Goal: Communication & Community: Answer question/provide support

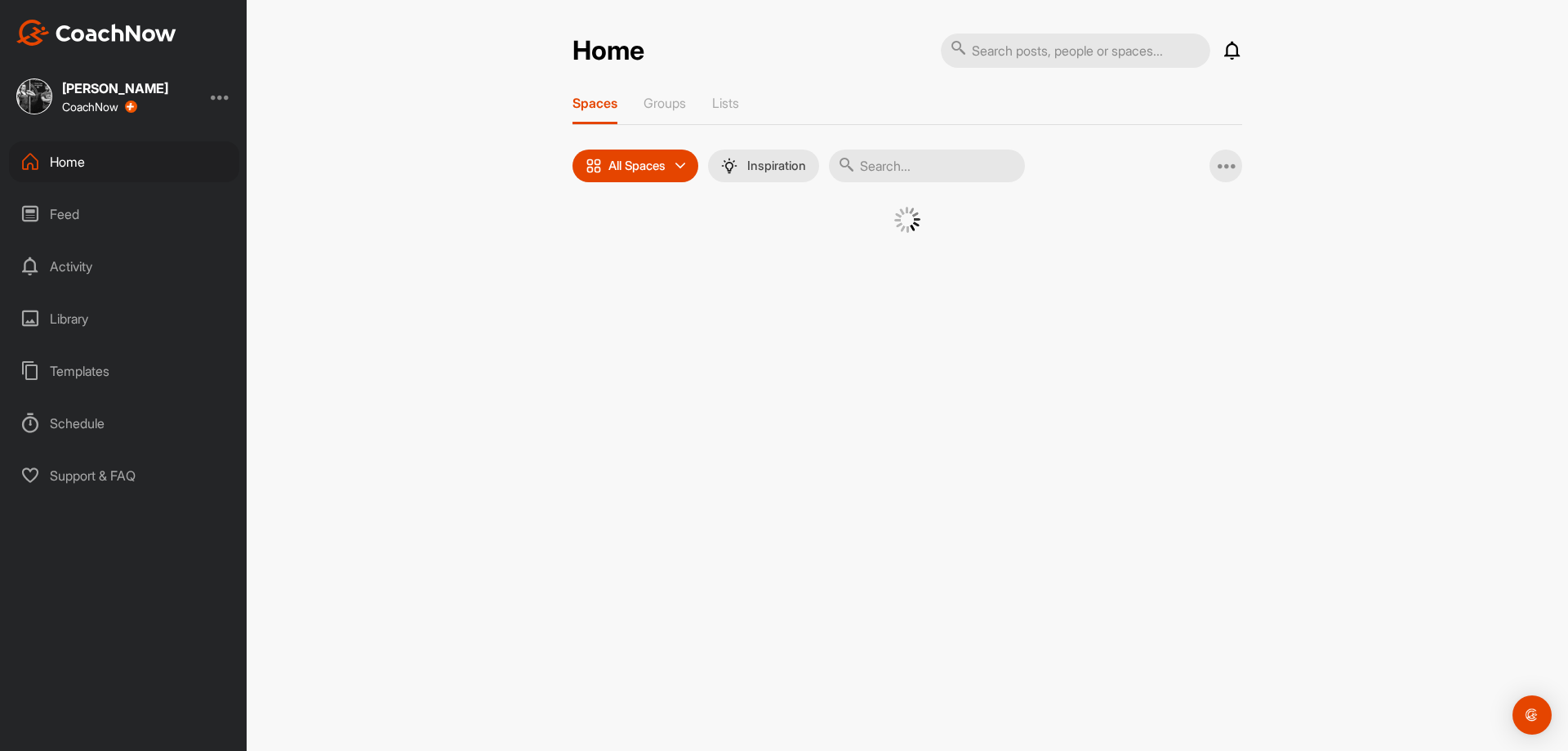
click at [991, 166] on input "text" at bounding box center [926, 166] width 196 height 33
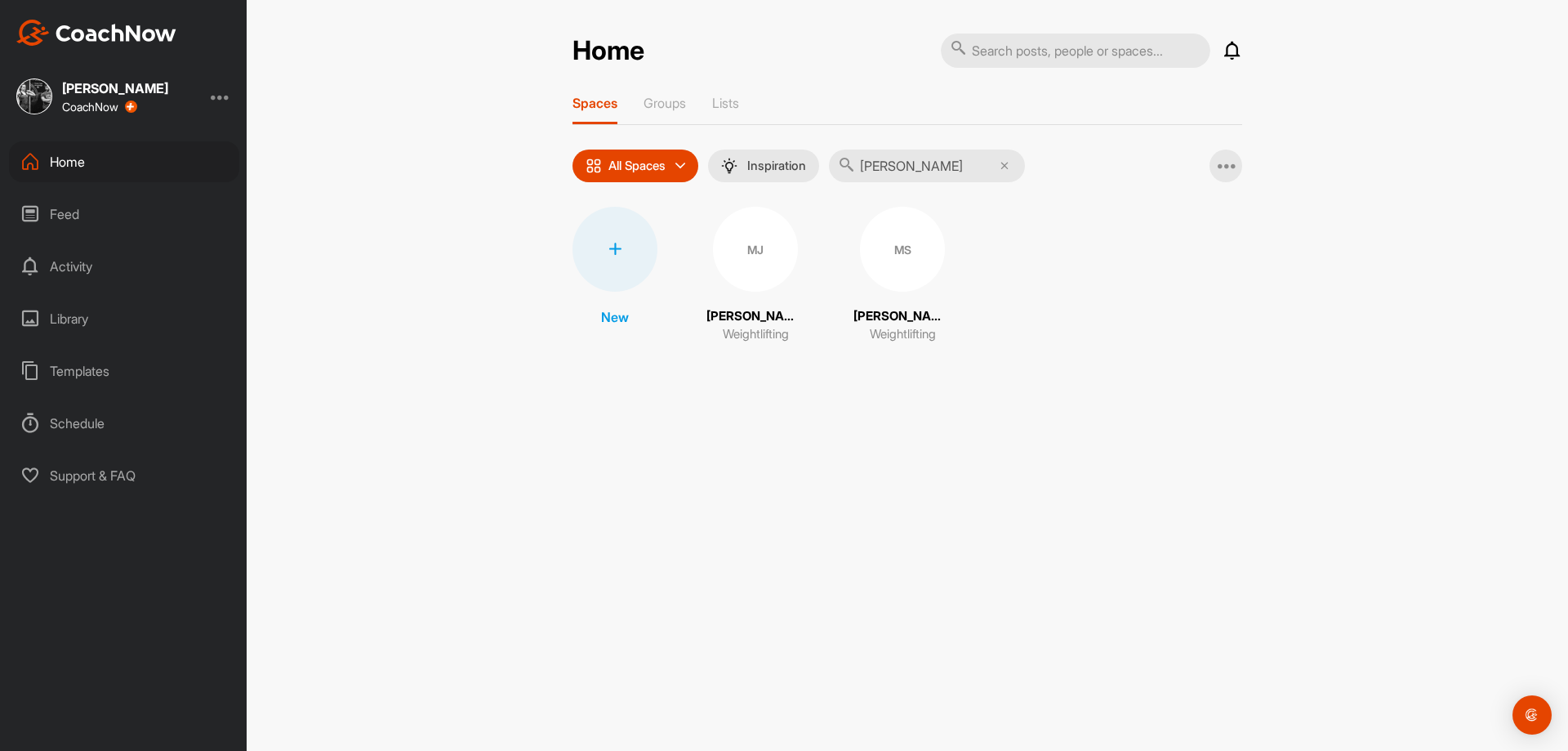
type input "[PERSON_NAME]"
click at [758, 267] on div "MJ" at bounding box center [755, 249] width 85 height 85
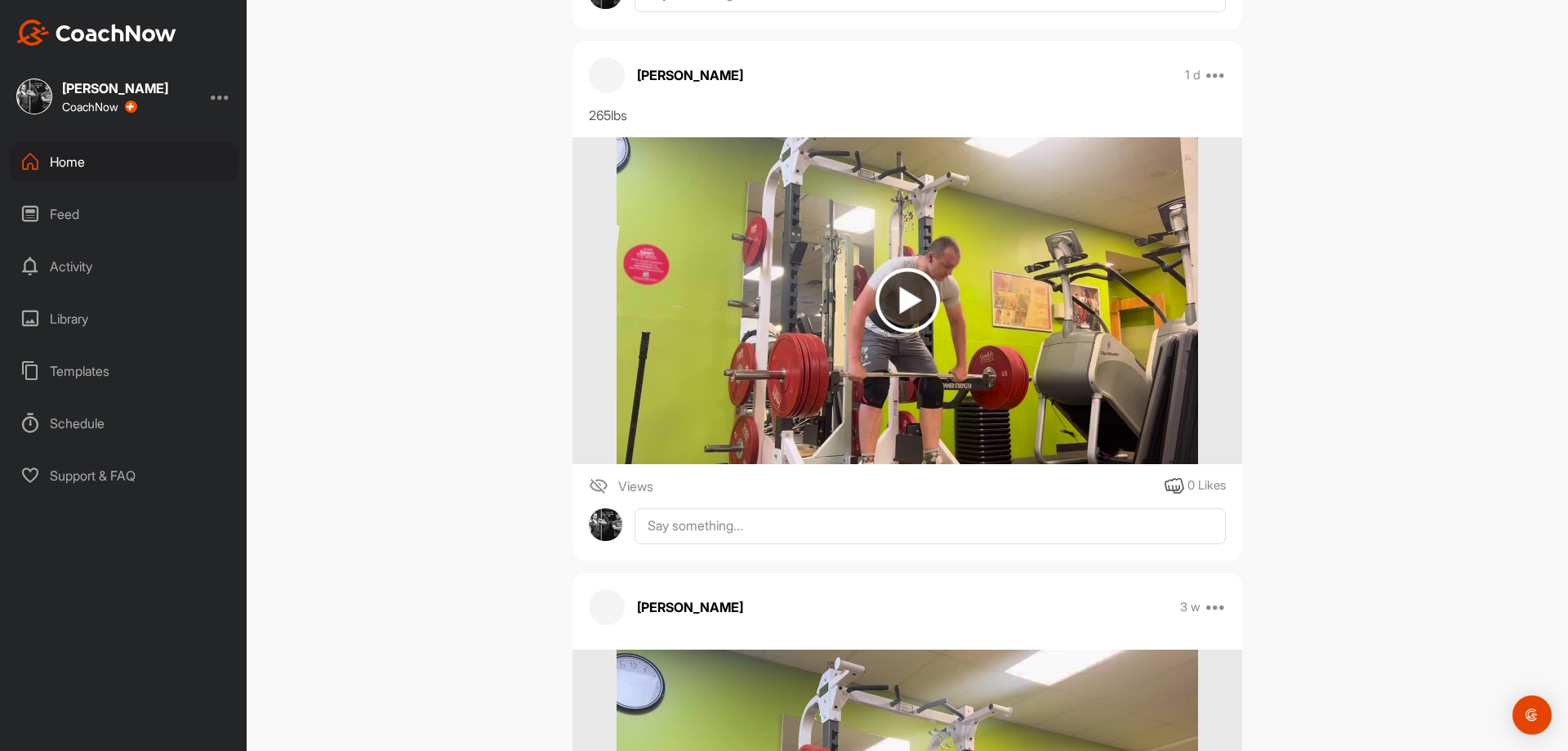
scroll to position [1308, 0]
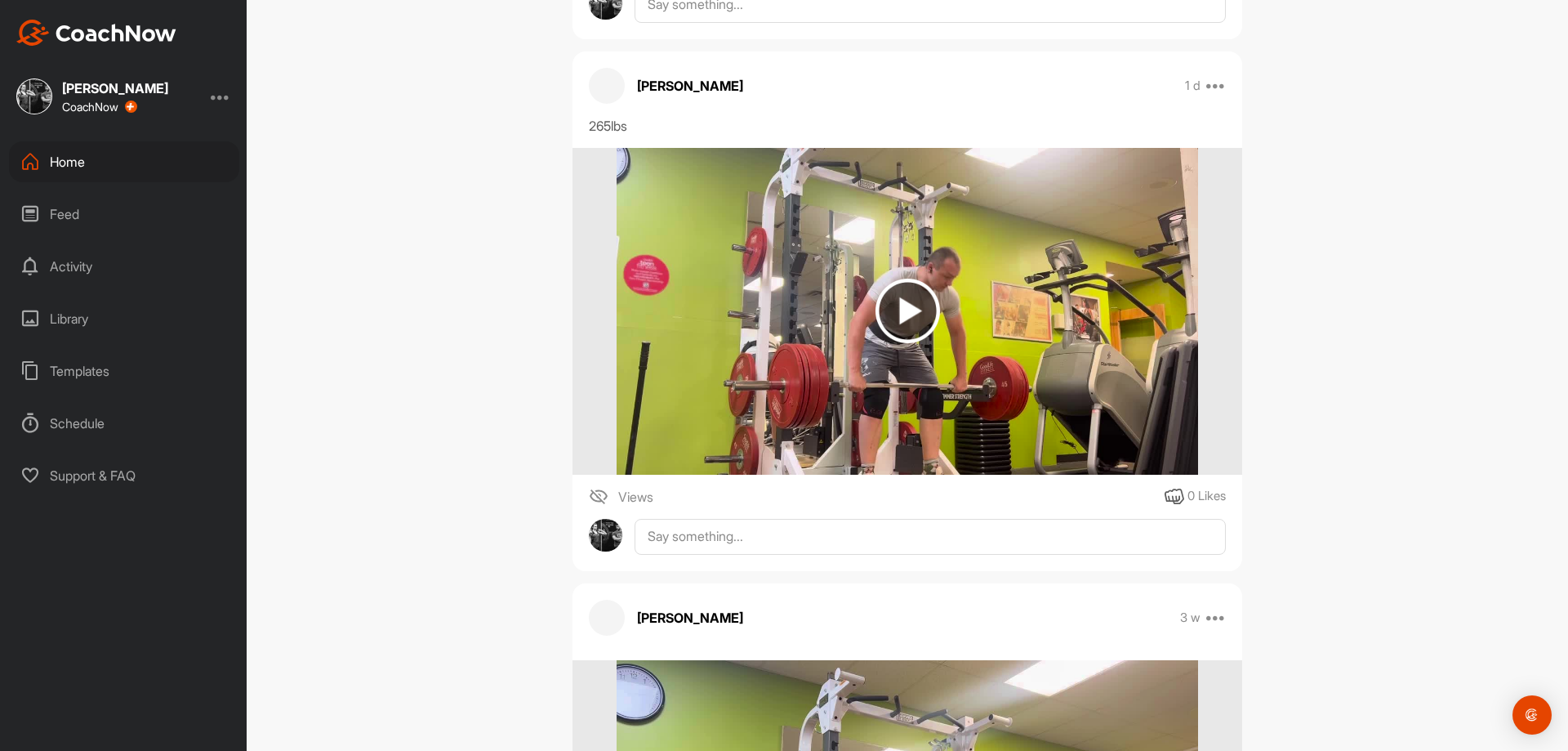
click at [862, 339] on img at bounding box center [906, 312] width 580 height 327
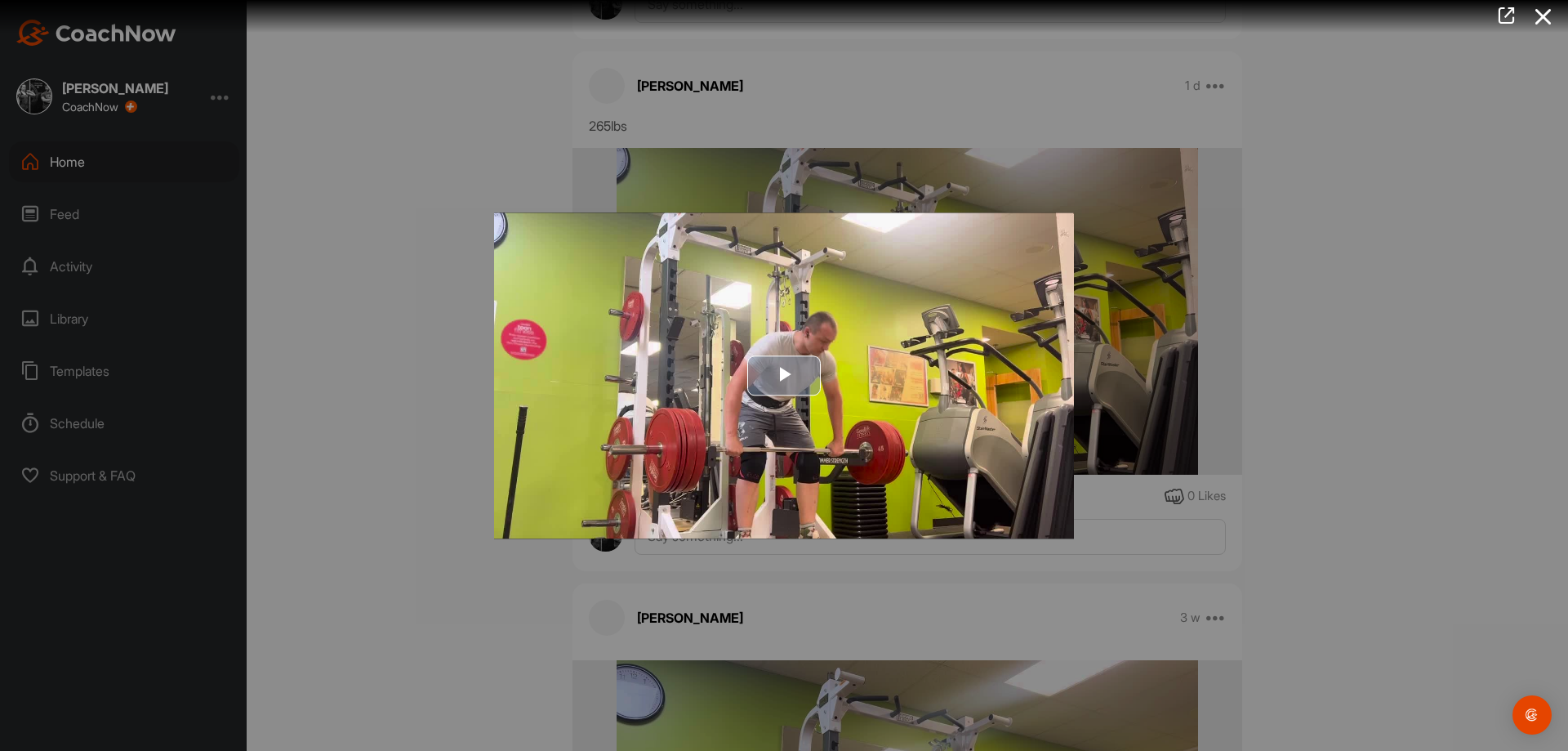
click at [856, 341] on img "Video Player" at bounding box center [784, 375] width 579 height 326
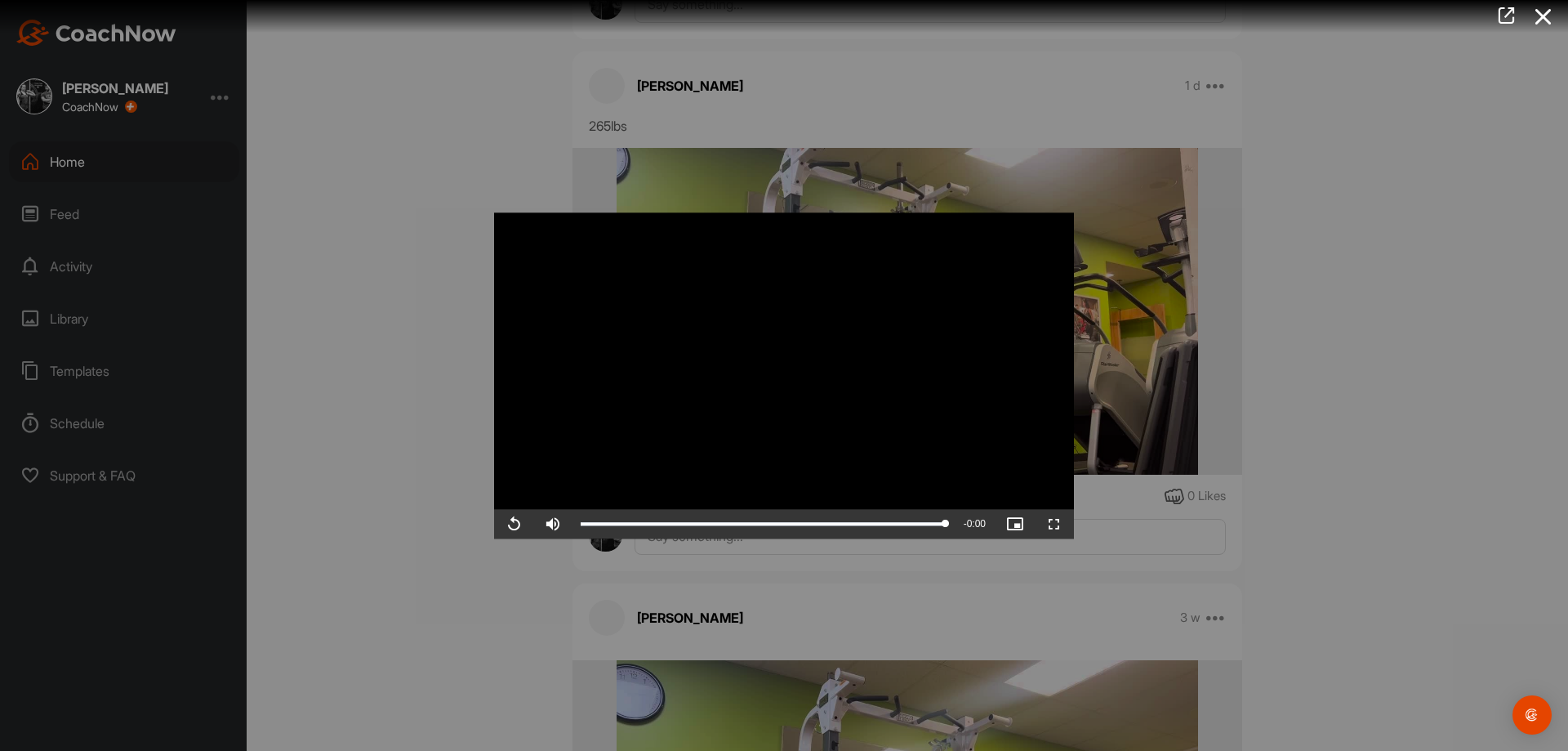
click at [1337, 443] on div at bounding box center [784, 375] width 1568 height 751
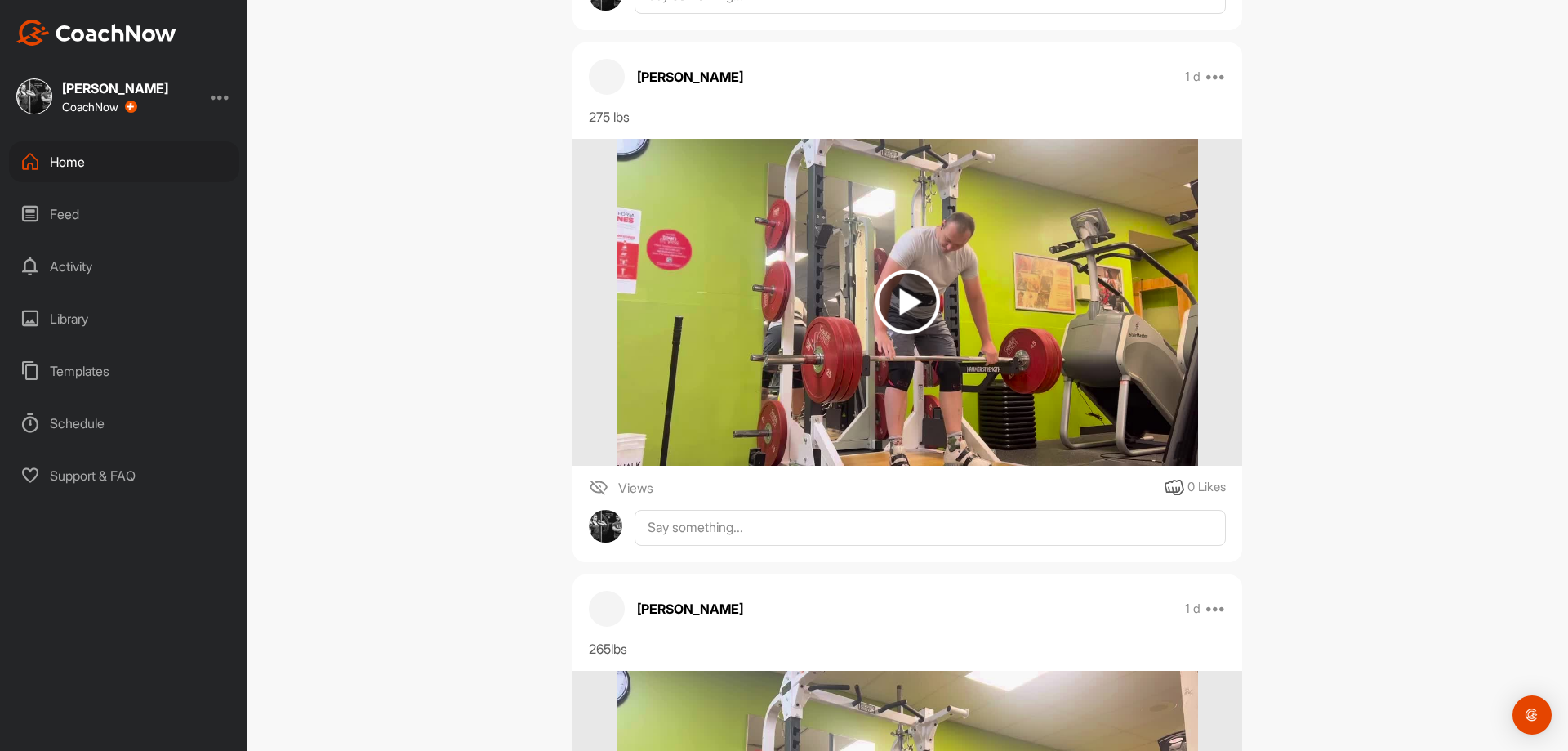
scroll to position [736, 0]
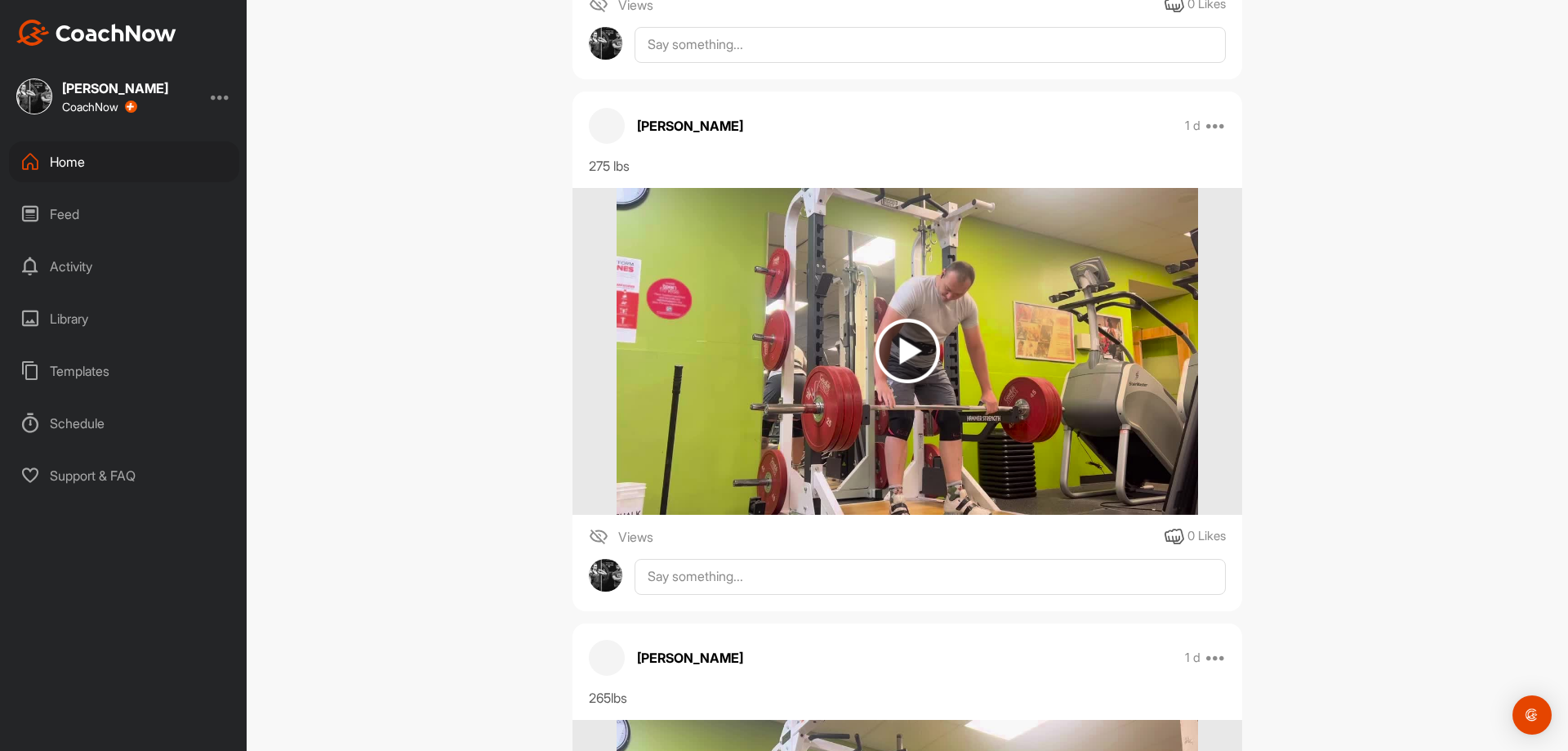
click at [982, 367] on img at bounding box center [906, 351] width 580 height 327
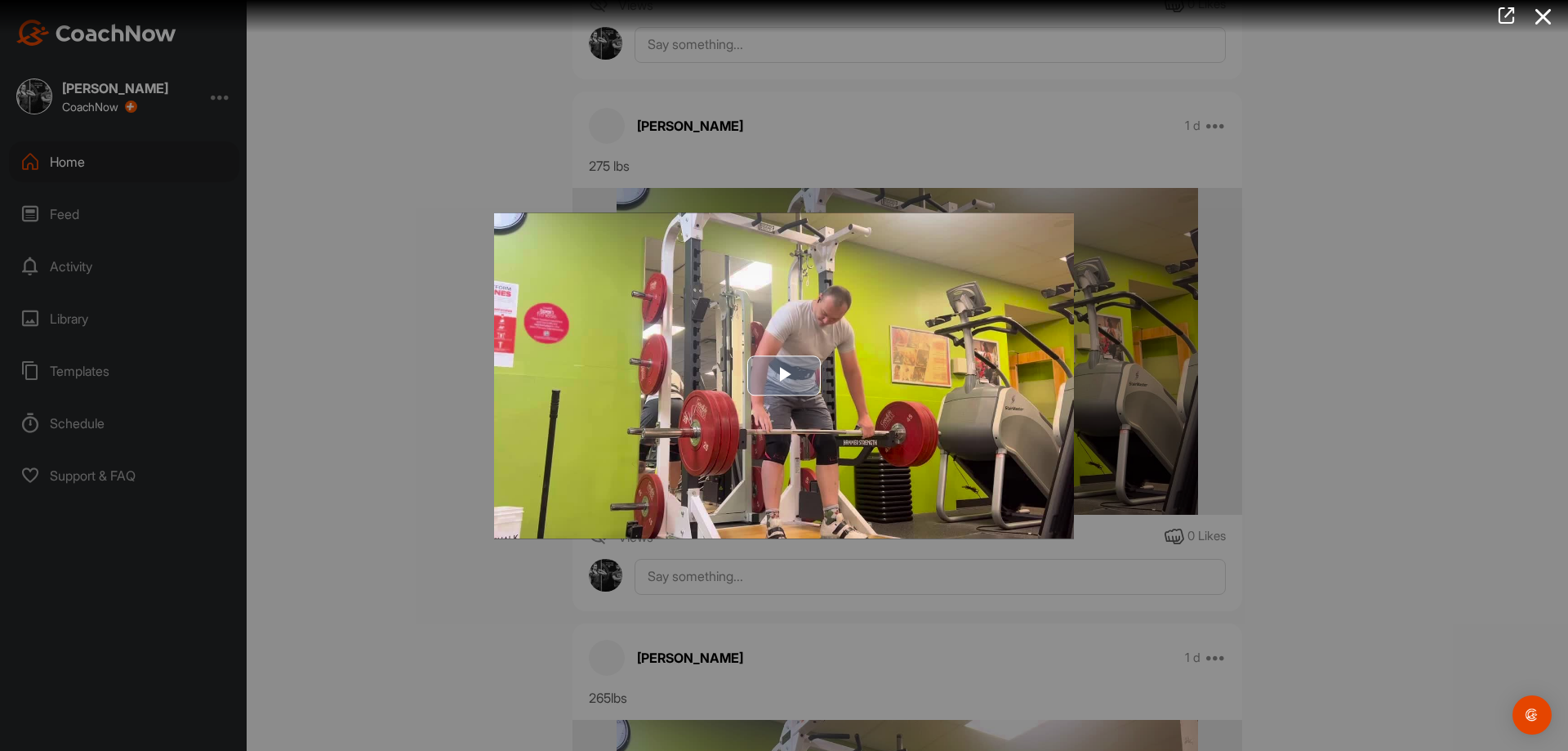
click at [730, 382] on img "Video Player" at bounding box center [784, 375] width 579 height 326
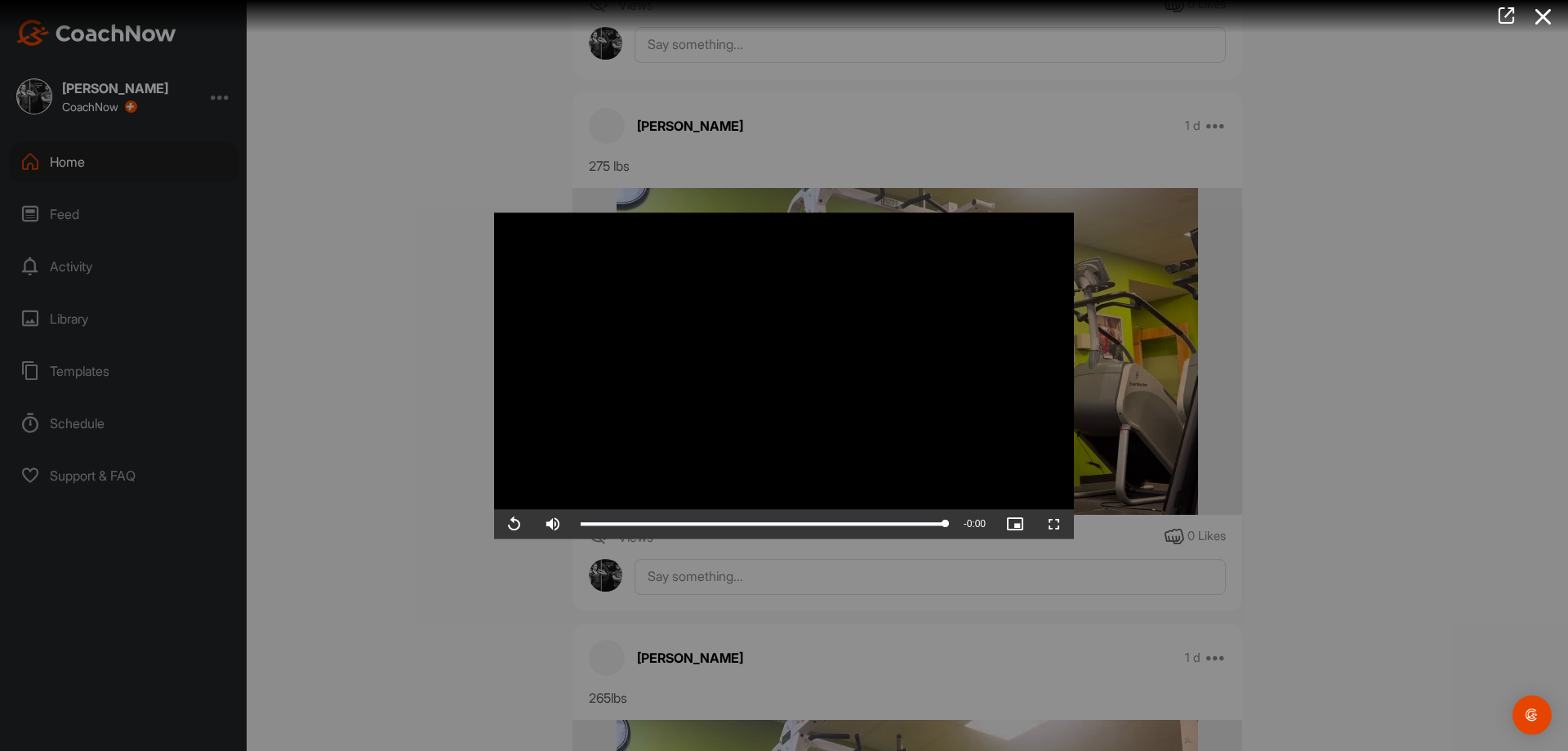
click at [1376, 456] on div at bounding box center [784, 375] width 1568 height 751
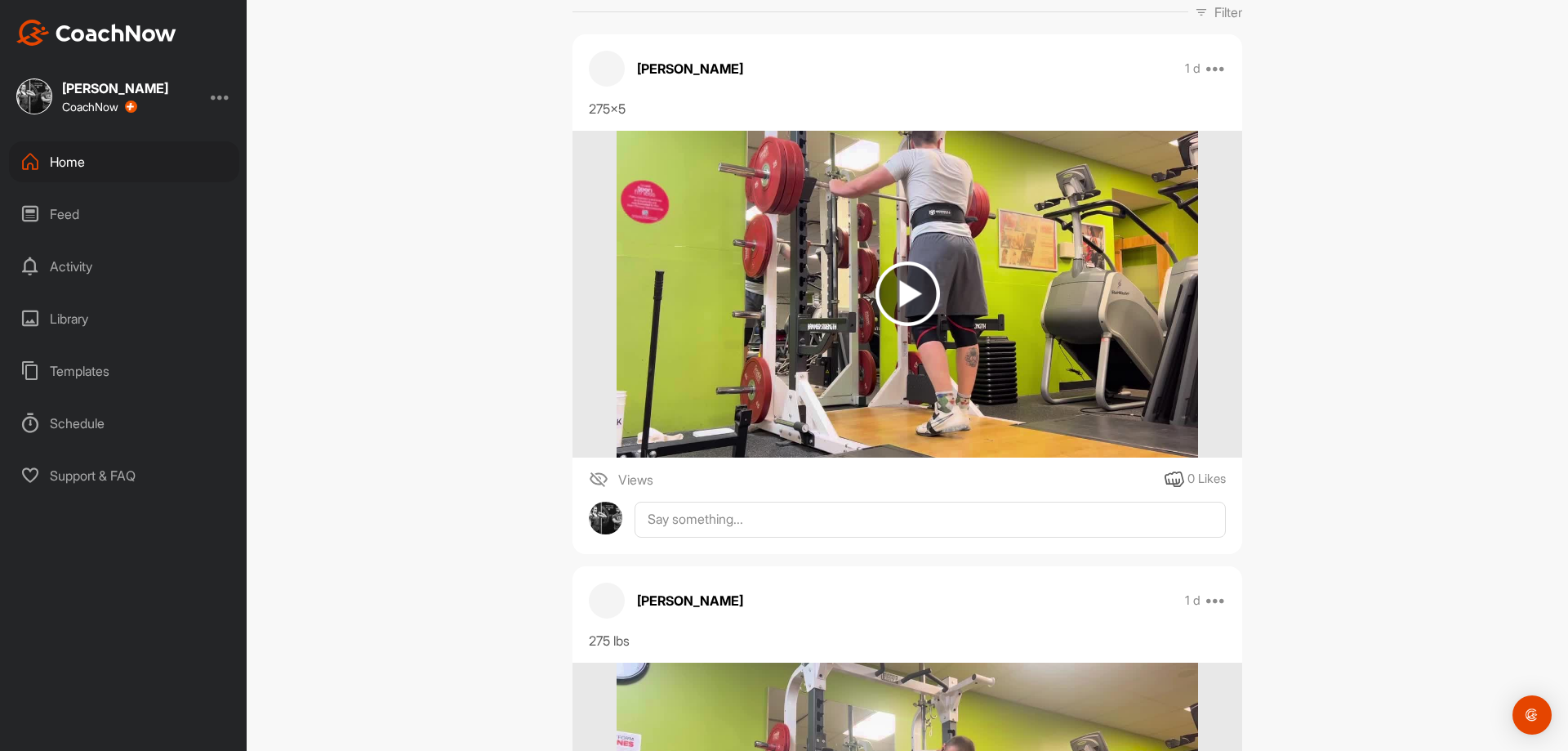
scroll to position [245, 0]
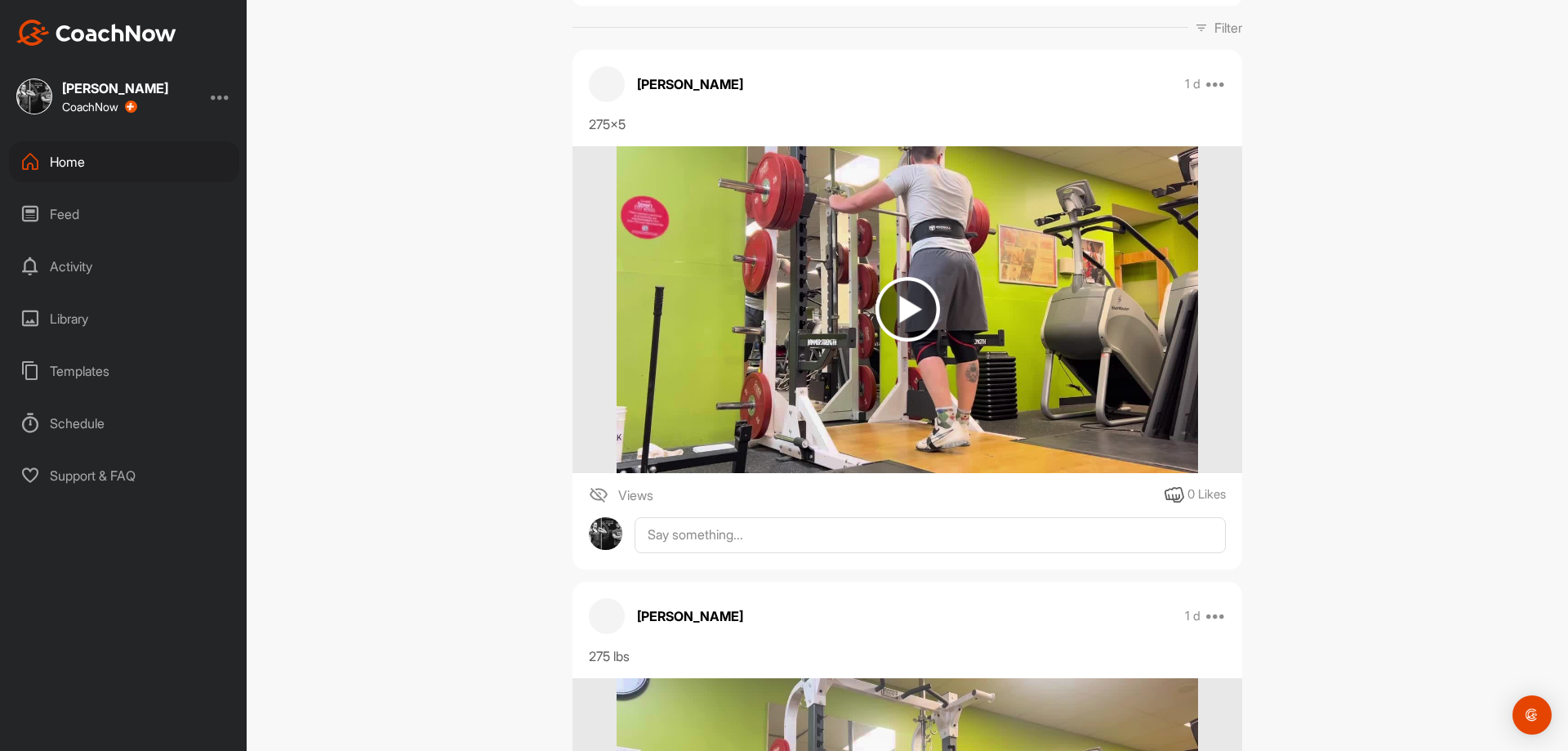
click at [845, 330] on img at bounding box center [906, 310] width 580 height 327
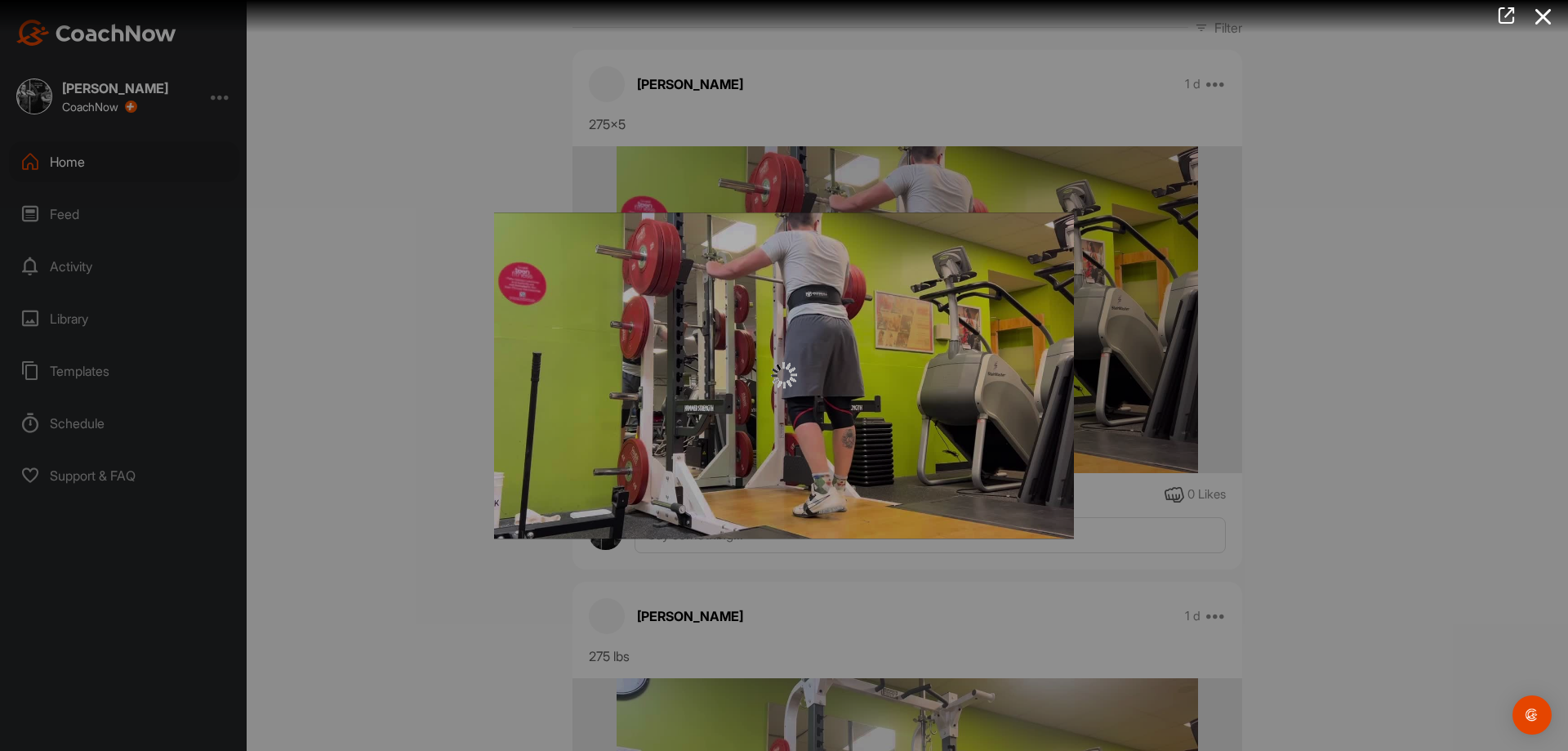
click at [795, 346] on img "Video Player" at bounding box center [784, 375] width 579 height 326
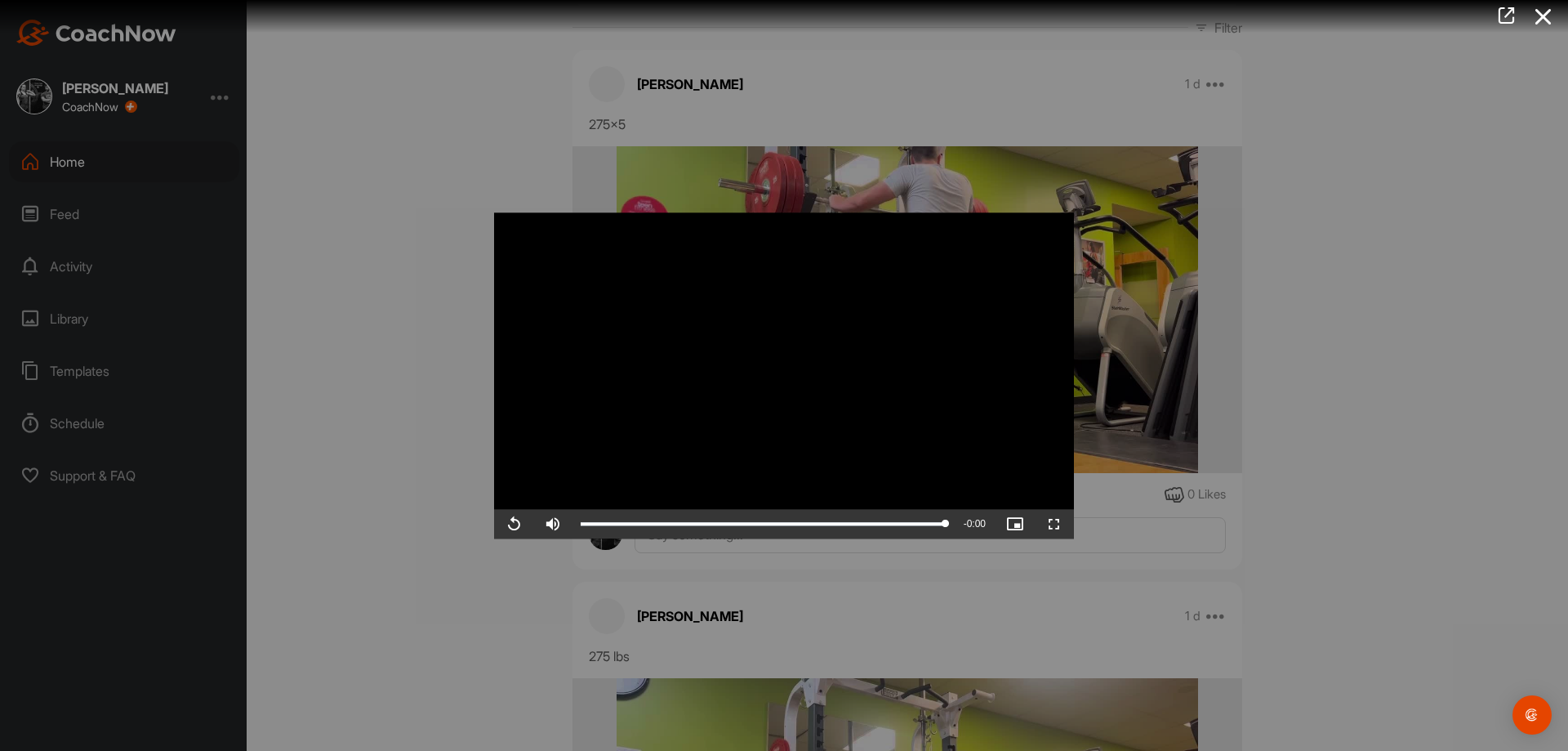
drag, startPoint x: 641, startPoint y: 95, endPoint x: 595, endPoint y: 87, distance: 46.7
click at [641, 95] on div at bounding box center [784, 375] width 1568 height 751
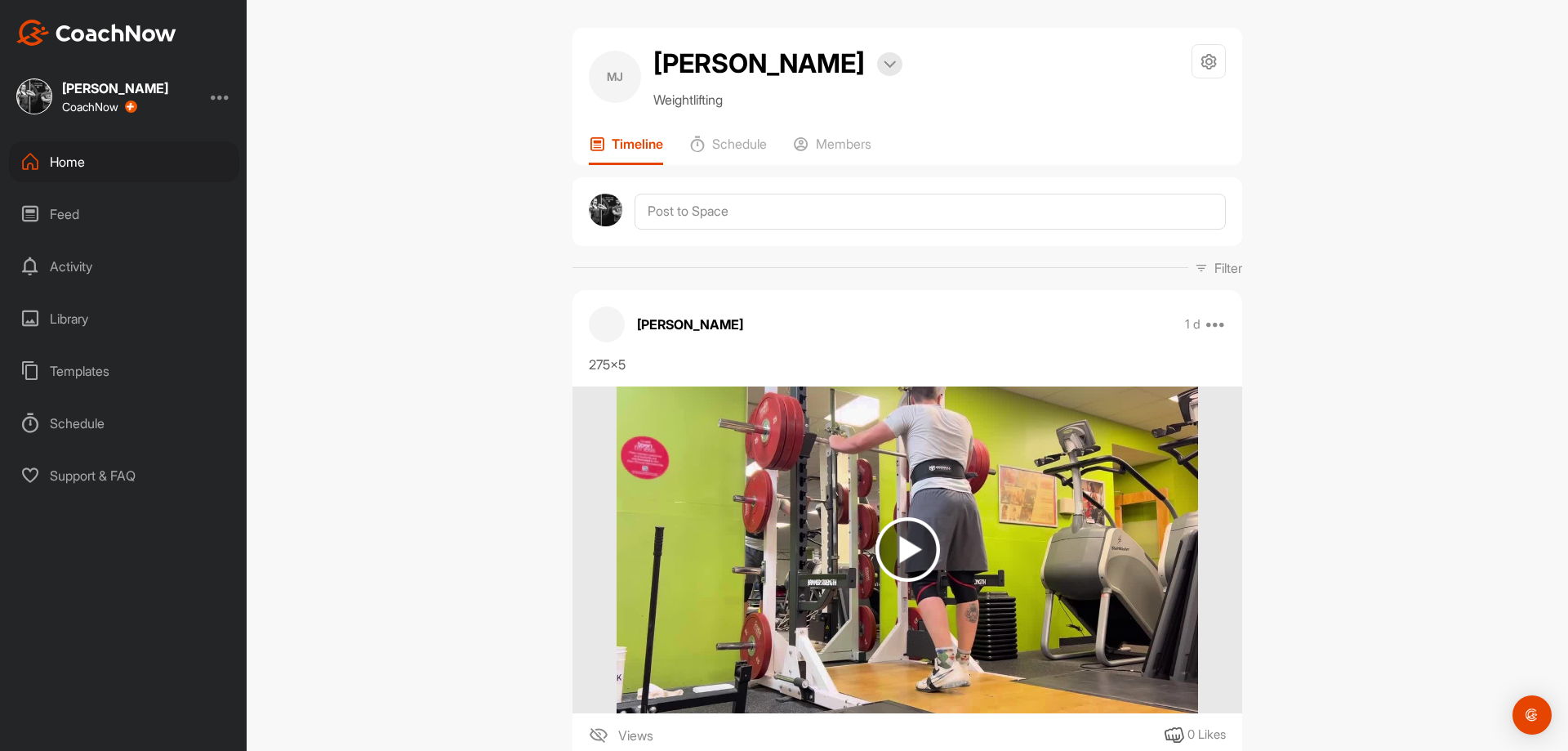
scroll to position [0, 0]
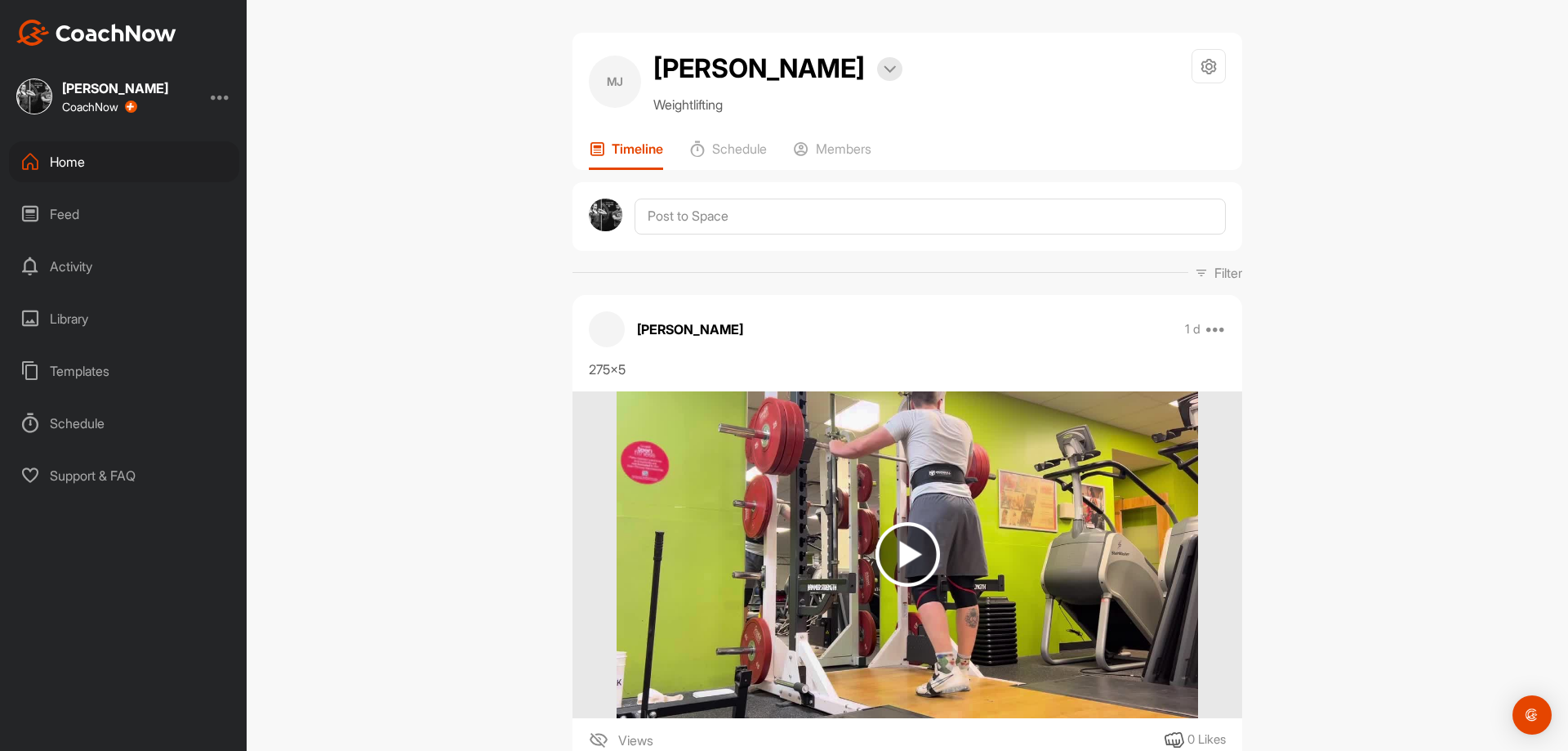
click at [110, 161] on div "Home" at bounding box center [123, 162] width 230 height 41
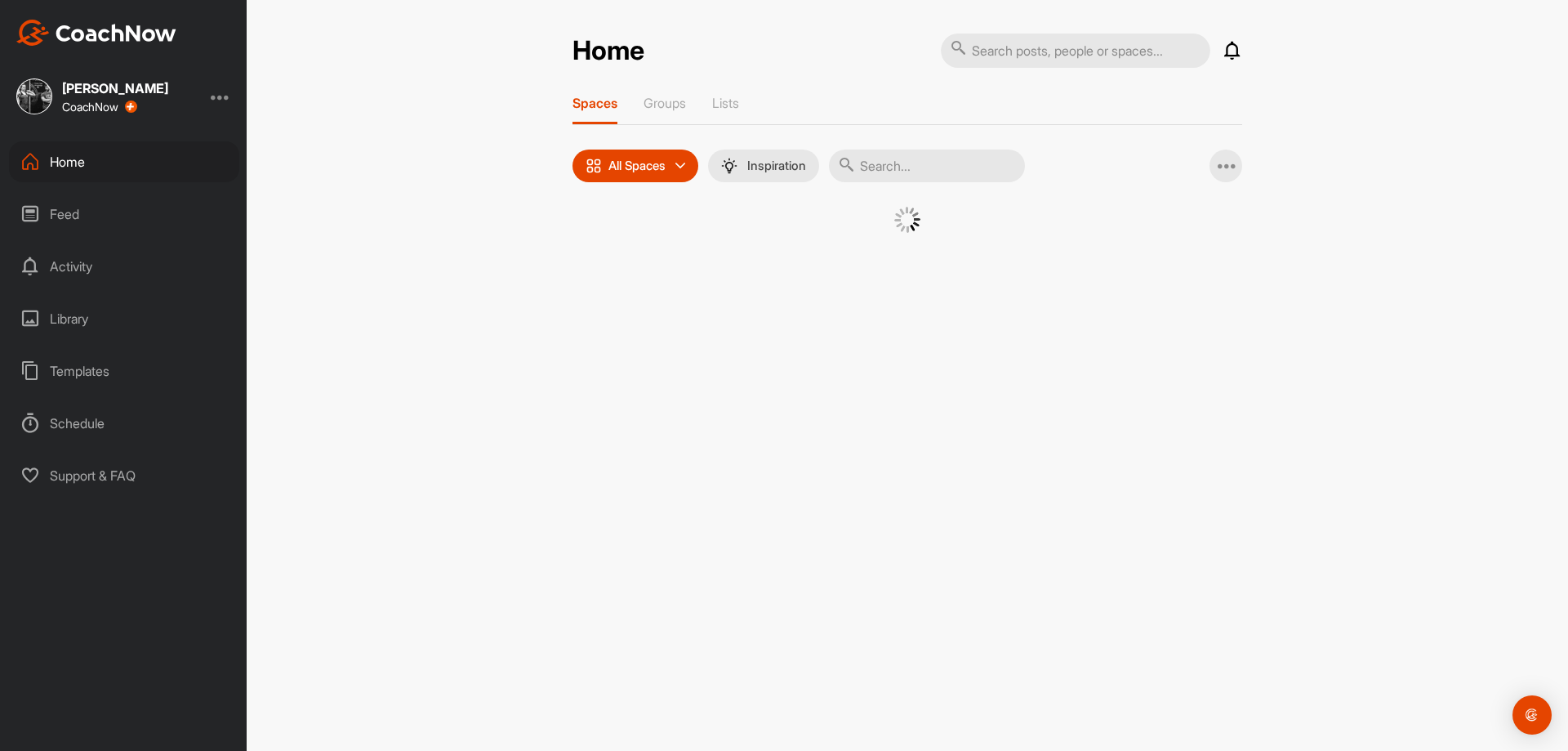
click at [979, 171] on input "text" at bounding box center [926, 166] width 196 height 33
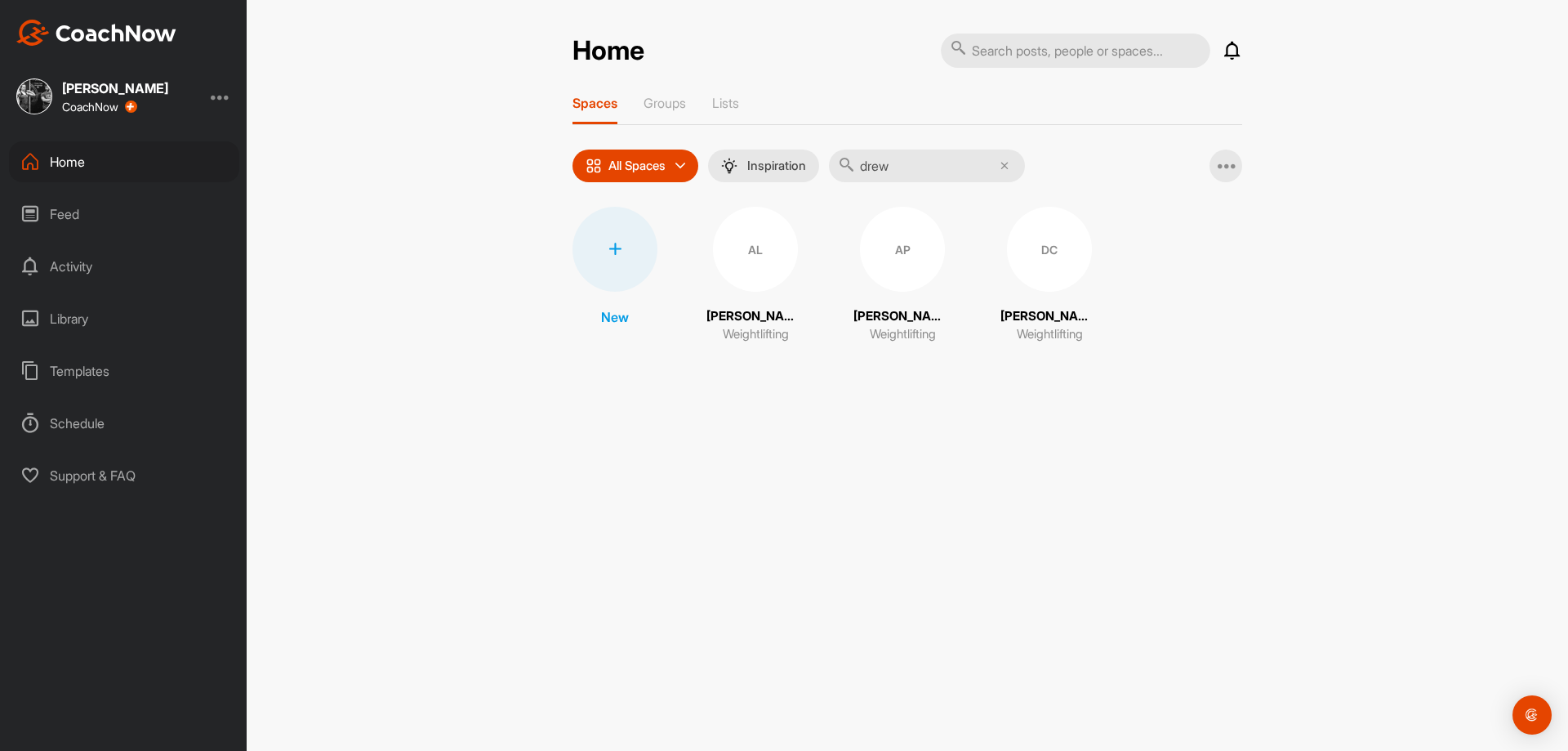
type input "drew"
click at [1007, 255] on div "DC" at bounding box center [1049, 249] width 85 height 85
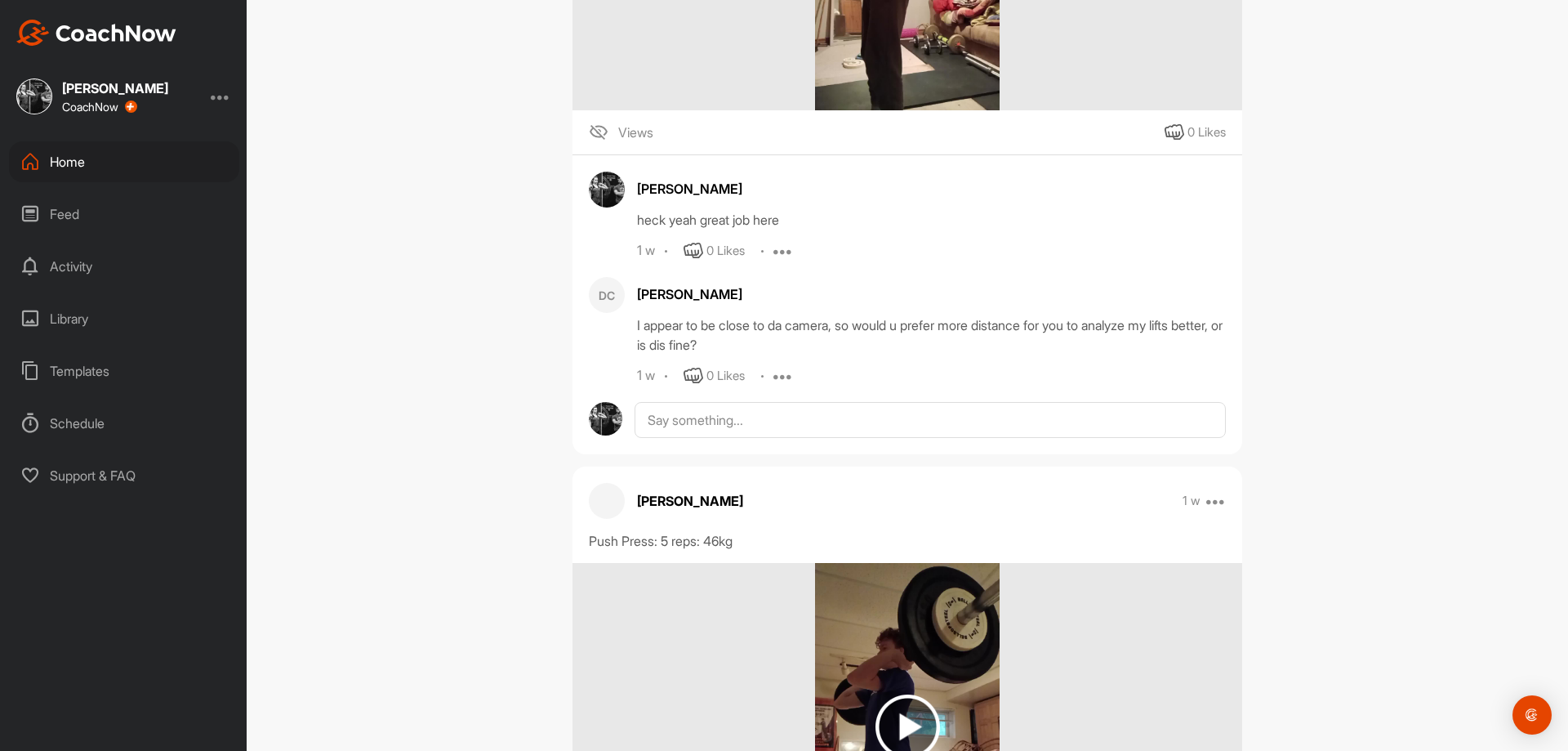
scroll to position [27779, 0]
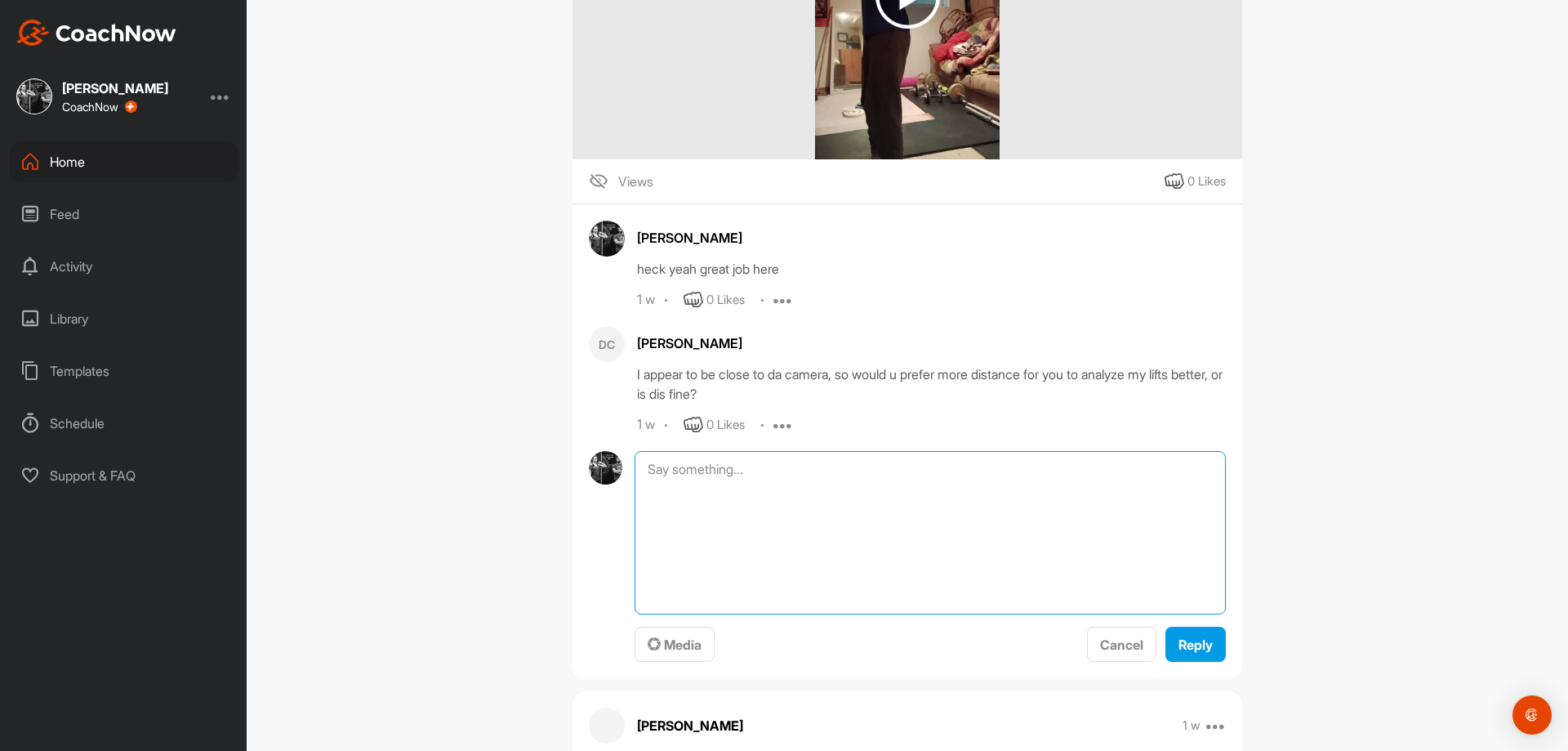
click at [802, 491] on textarea at bounding box center [930, 532] width 591 height 164
type textarea "this distance and angle seems fine for now! ill let you know if we need to chan…"
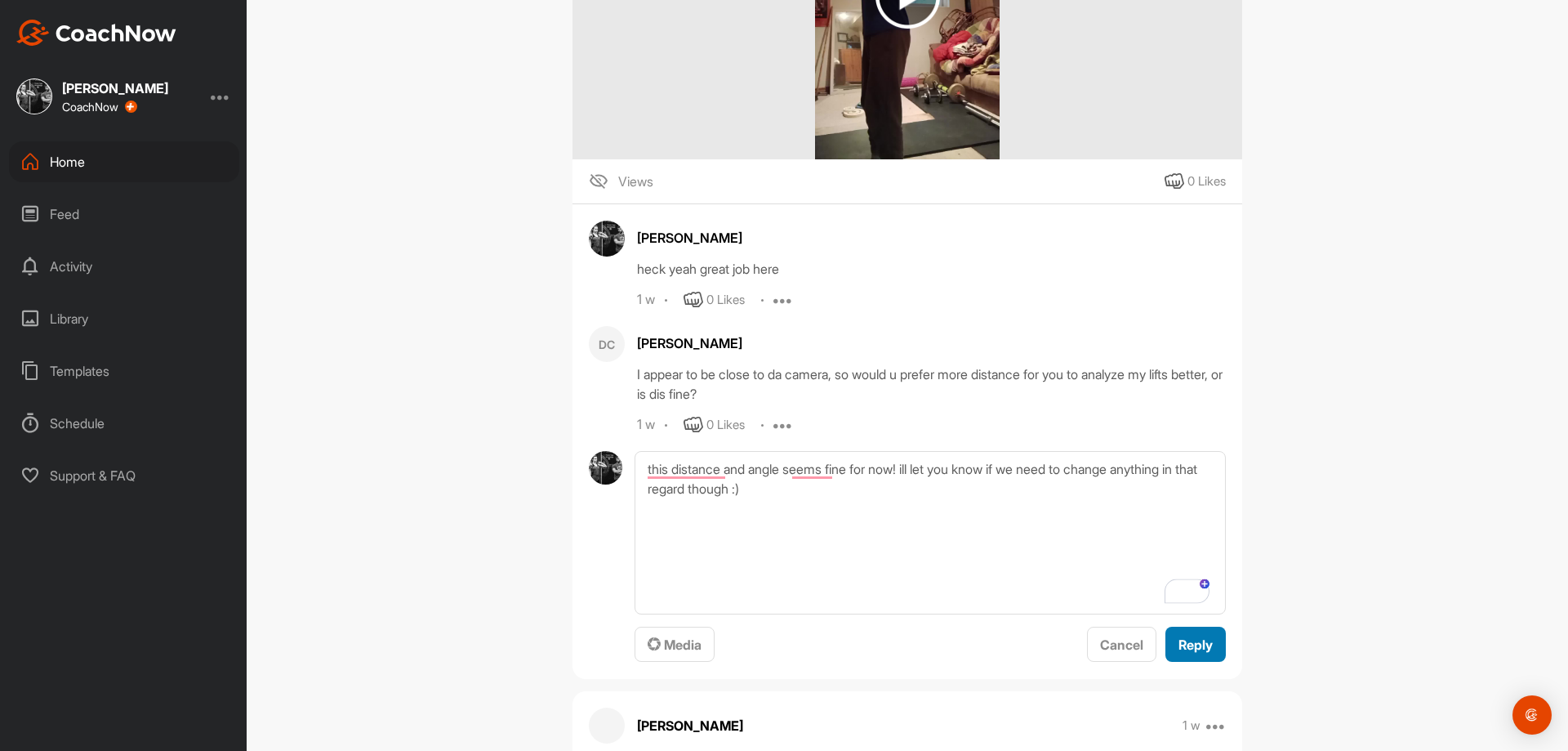
click at [1192, 652] on span "Reply" at bounding box center [1195, 644] width 34 height 16
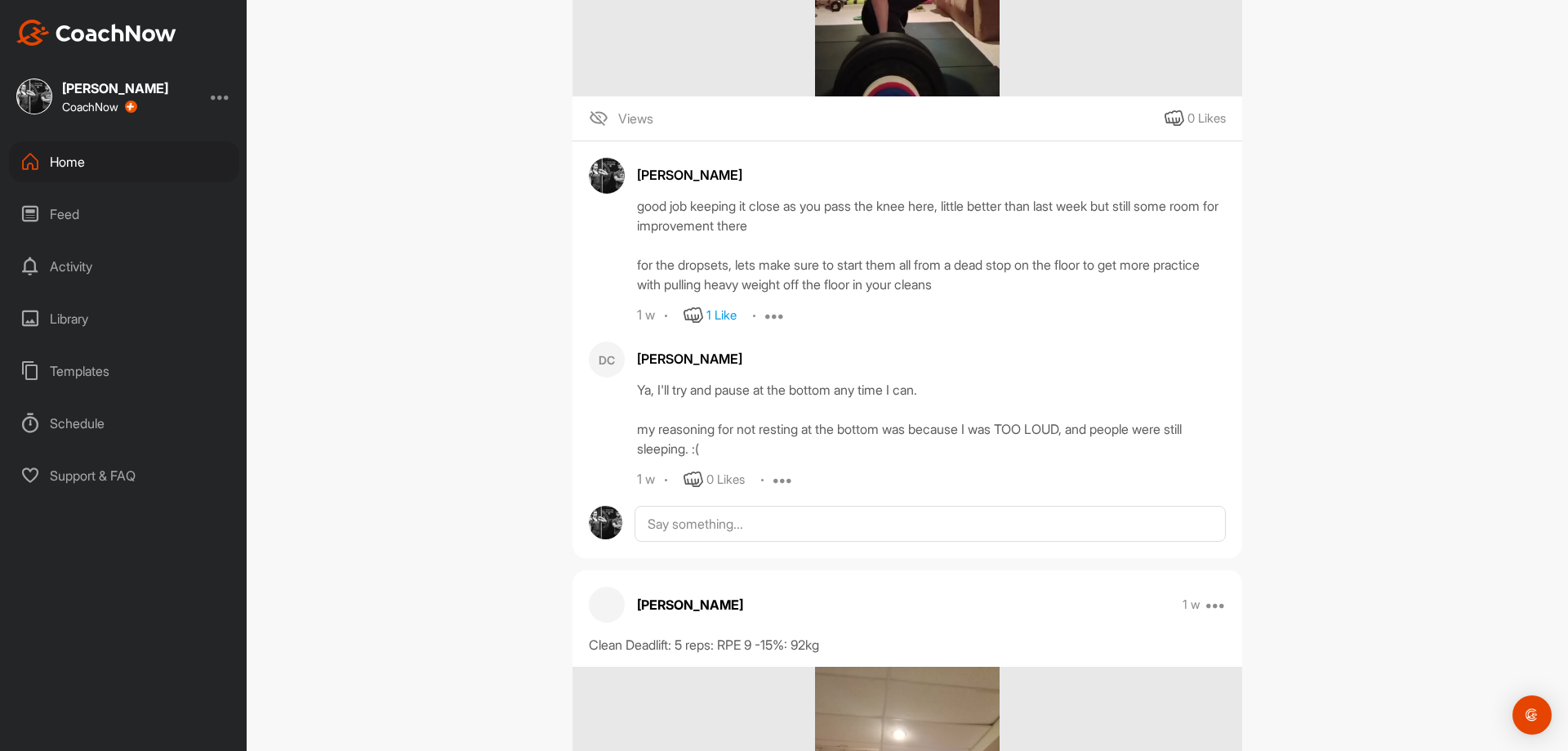
scroll to position [35206, 0]
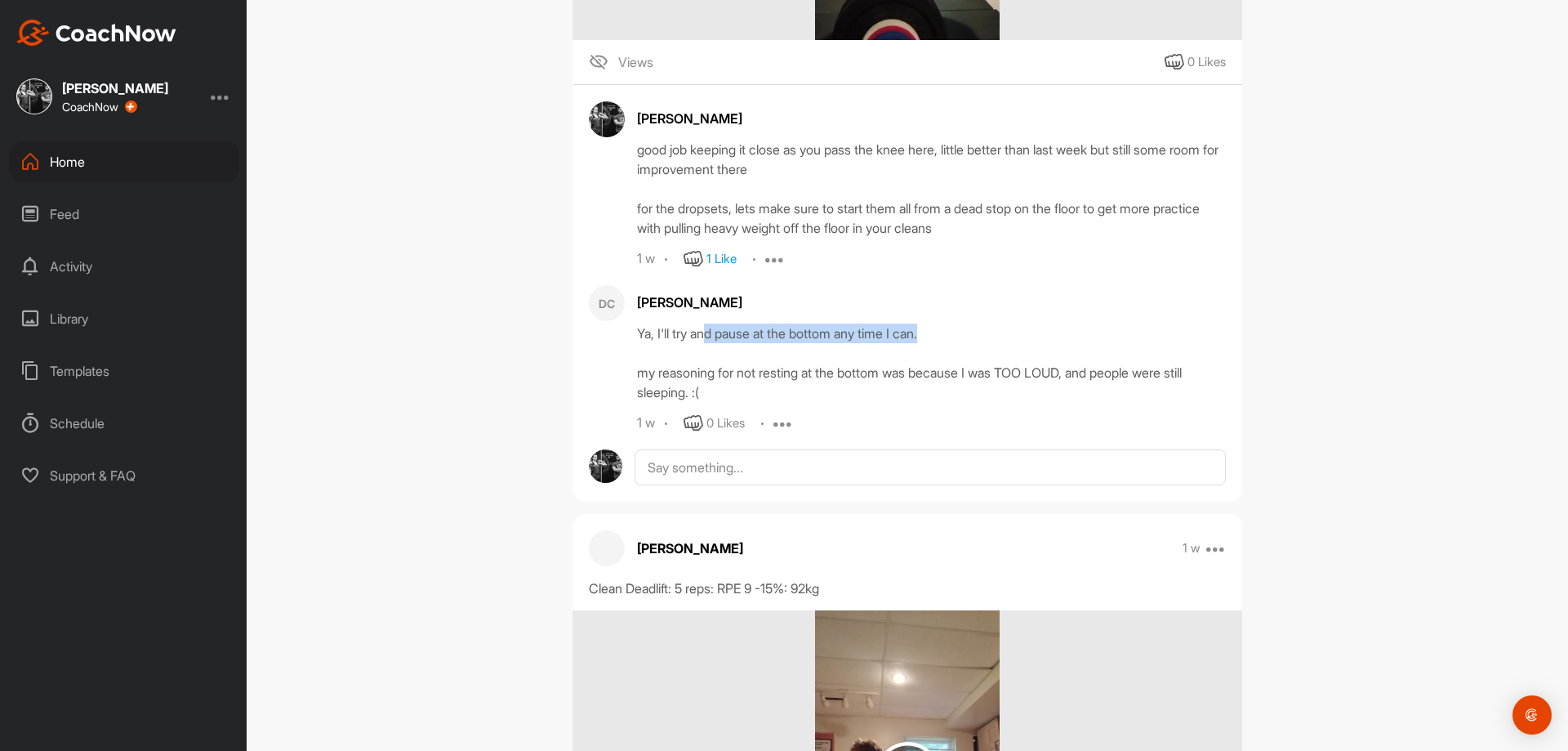
drag, startPoint x: 708, startPoint y: 375, endPoint x: 991, endPoint y: 382, distance: 283.1
click at [991, 382] on div "Ya, I'll try and pause at the bottom any time I can. my reasoning for not resti…" at bounding box center [931, 363] width 589 height 78
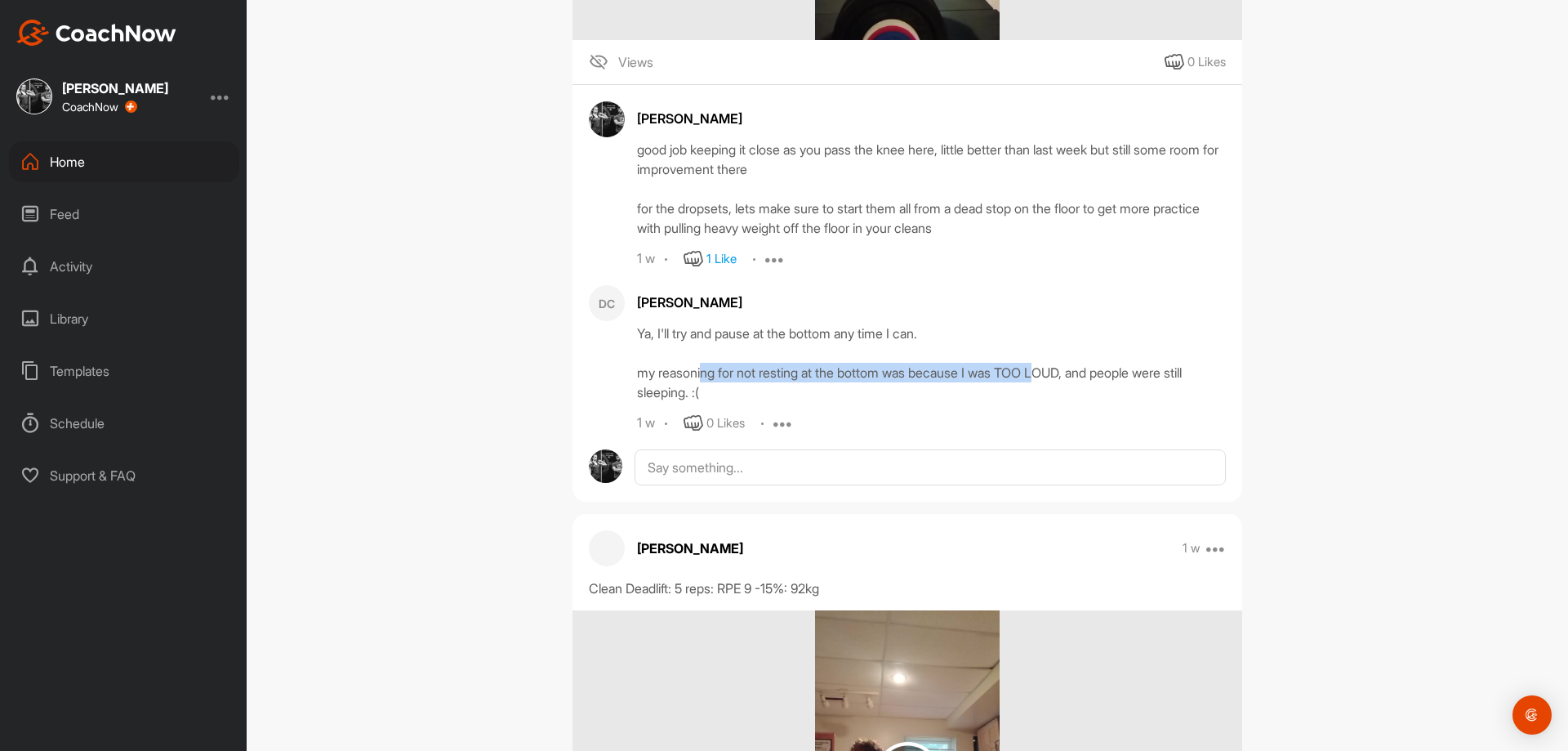
drag, startPoint x: 709, startPoint y: 414, endPoint x: 1050, endPoint y: 414, distance: 341.0
click at [1050, 402] on div "Ya, I'll try and pause at the bottom any time I can. my reasoning for not resti…" at bounding box center [931, 363] width 589 height 78
click at [1068, 402] on div "Ya, I'll try and pause at the bottom any time I can. my reasoning for not resti…" at bounding box center [931, 363] width 589 height 78
drag, startPoint x: 731, startPoint y: 412, endPoint x: 922, endPoint y: 414, distance: 191.0
click at [922, 402] on div "Ya, I'll try and pause at the bottom any time I can. my reasoning for not resti…" at bounding box center [931, 363] width 589 height 78
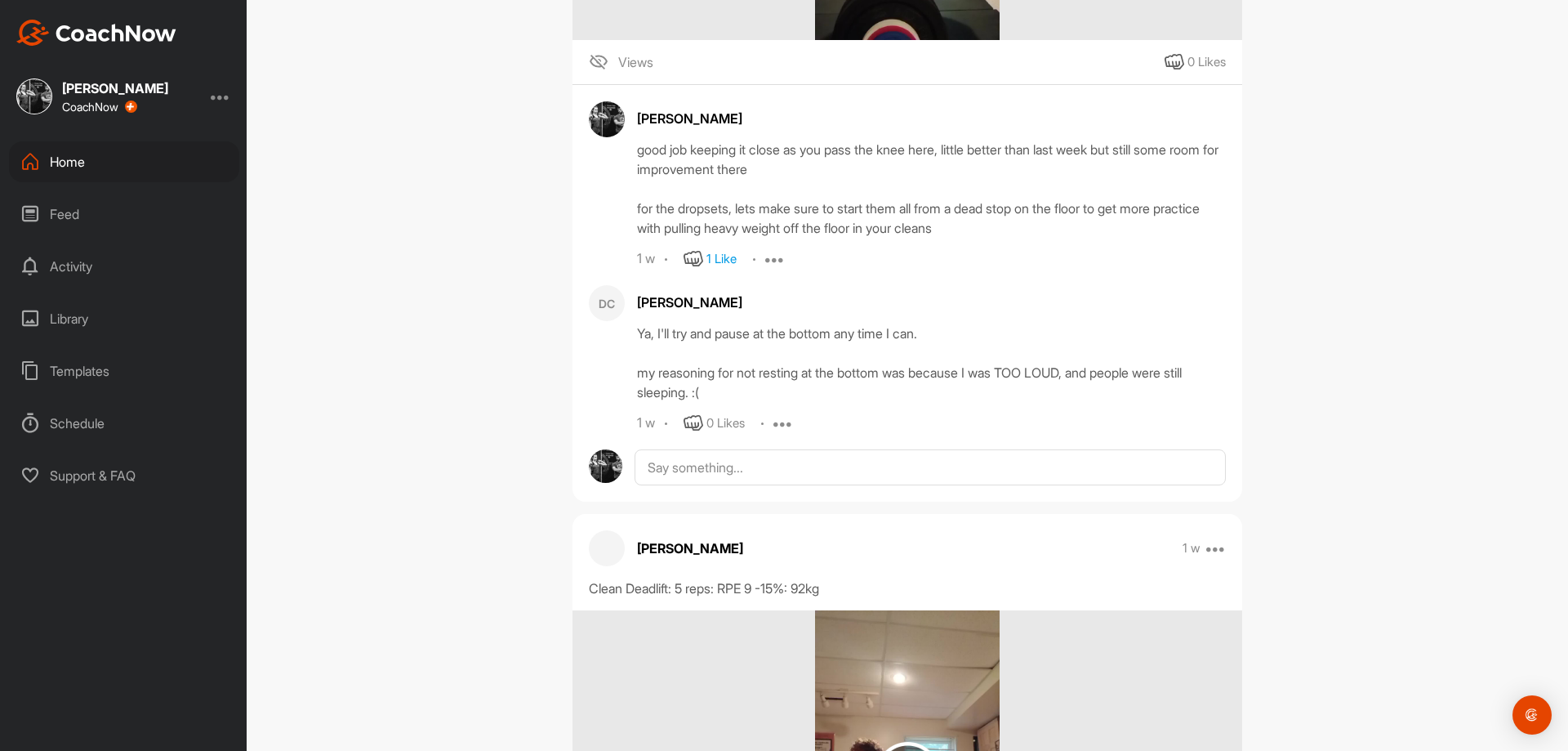
click at [949, 402] on div "Ya, I'll try and pause at the bottom any time I can. my reasoning for not resti…" at bounding box center [931, 363] width 589 height 78
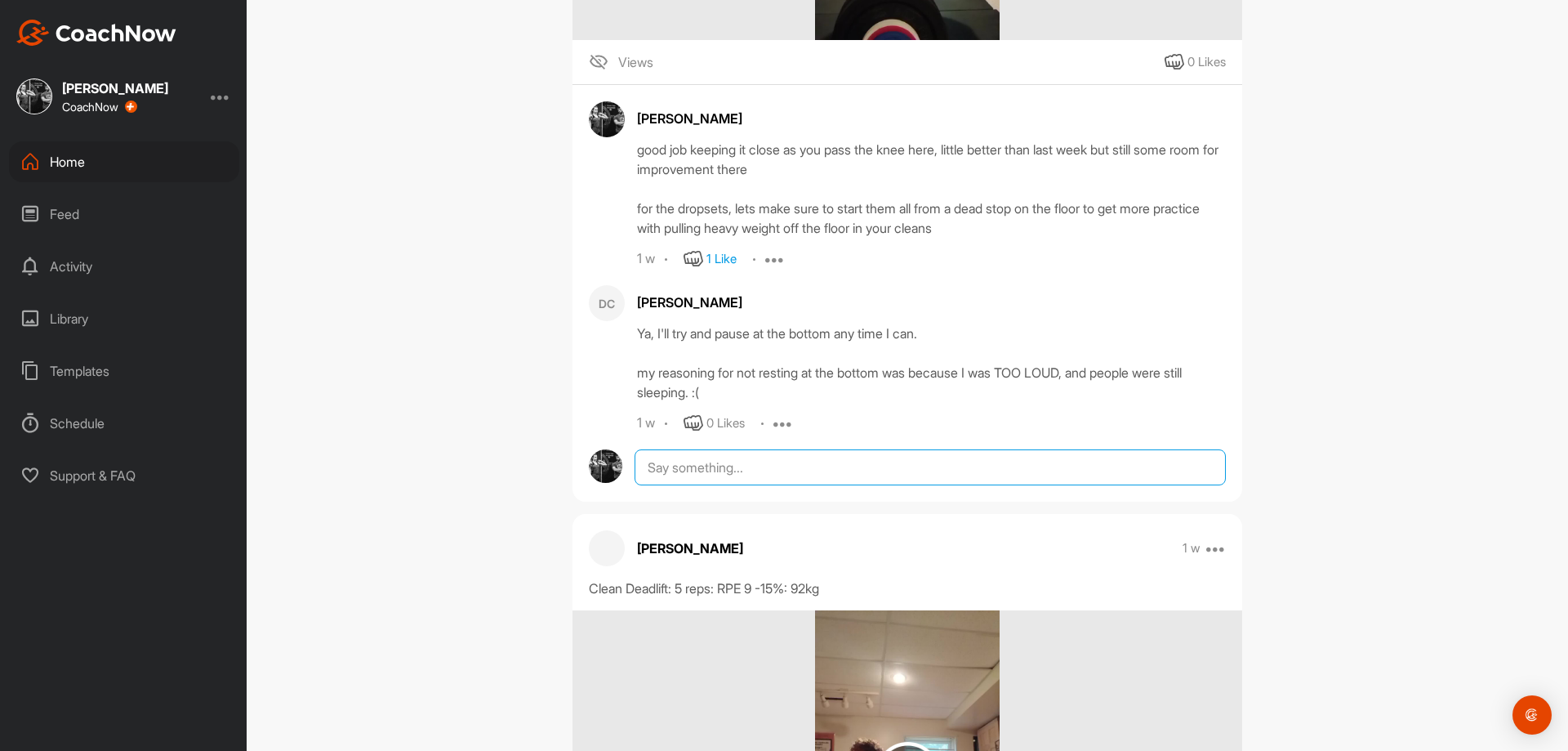
click at [823, 485] on textarea at bounding box center [930, 468] width 591 height 36
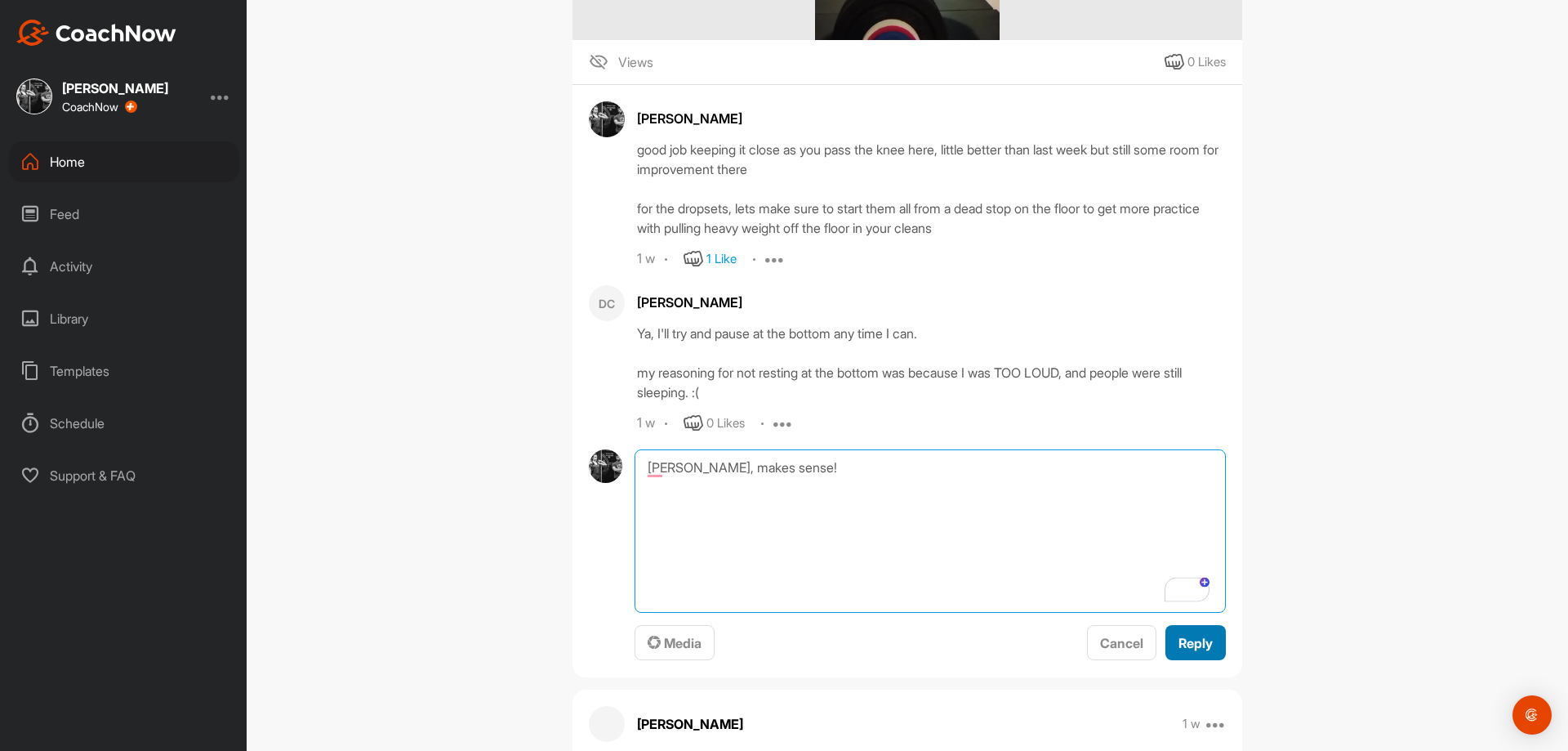
type textarea "ah gotcha, makes sense!"
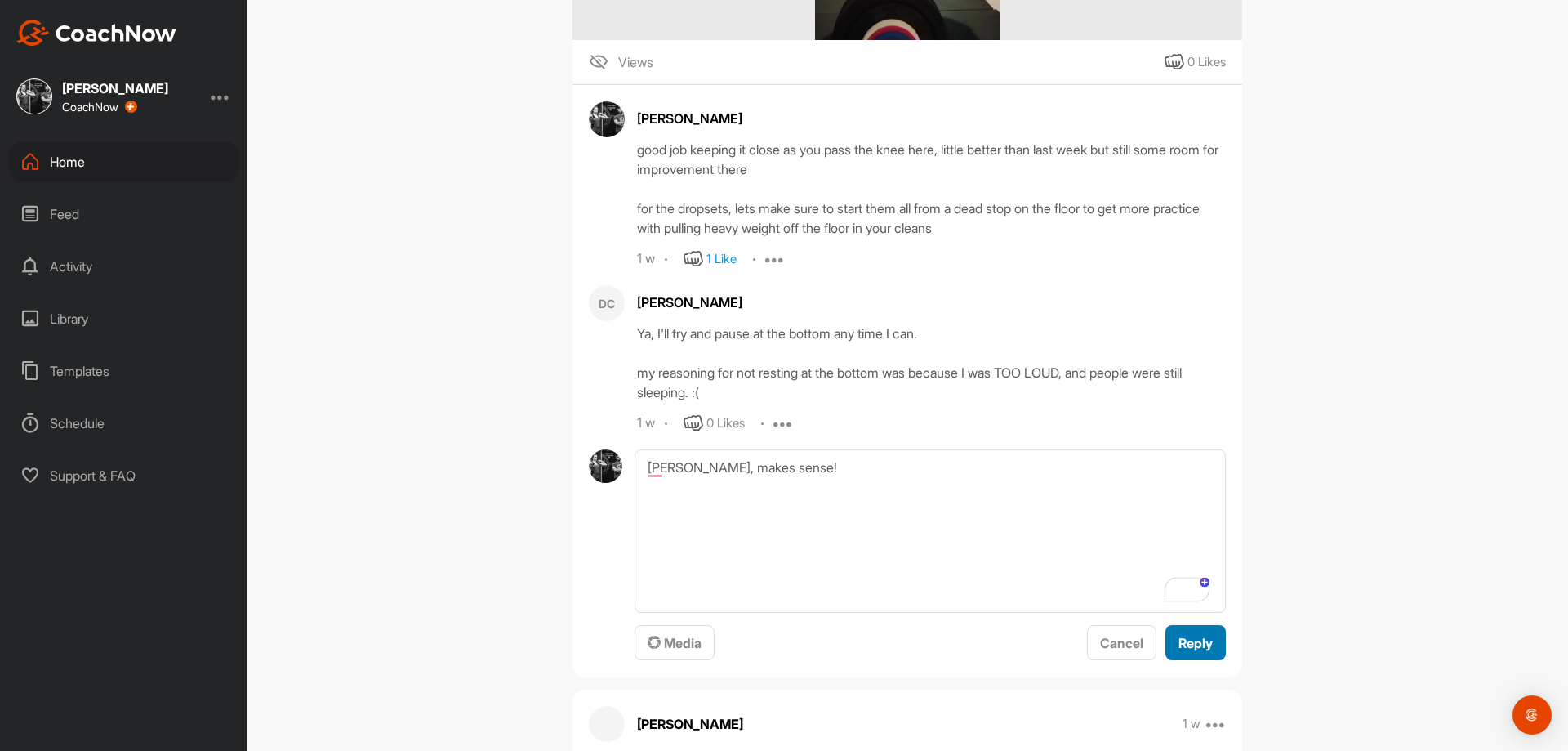
click at [1185, 652] on span "Reply" at bounding box center [1195, 643] width 34 height 16
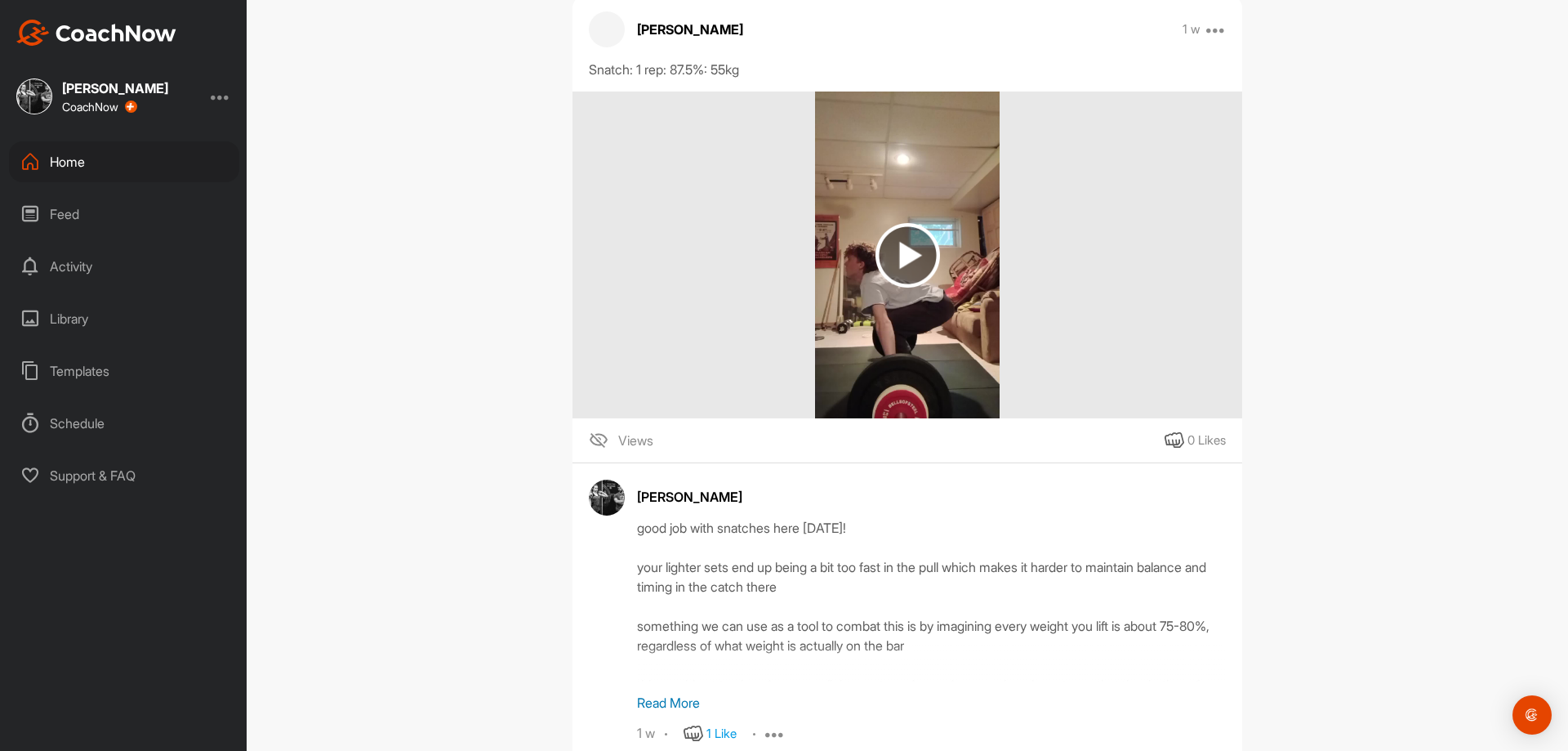
drag, startPoint x: 1349, startPoint y: 477, endPoint x: 1358, endPoint y: 378, distance: 99.4
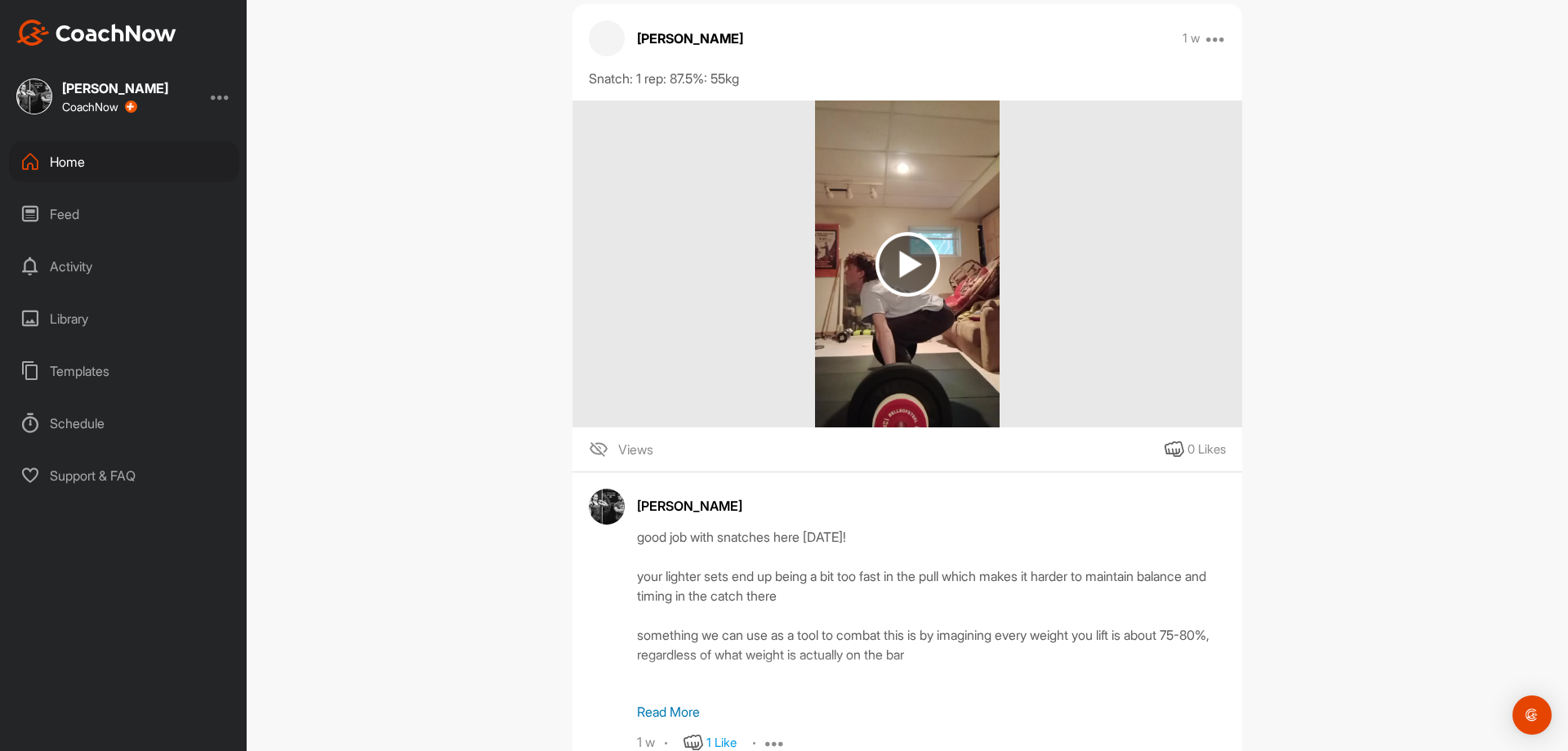
drag, startPoint x: 1361, startPoint y: 327, endPoint x: 1363, endPoint y: 278, distance: 49.0
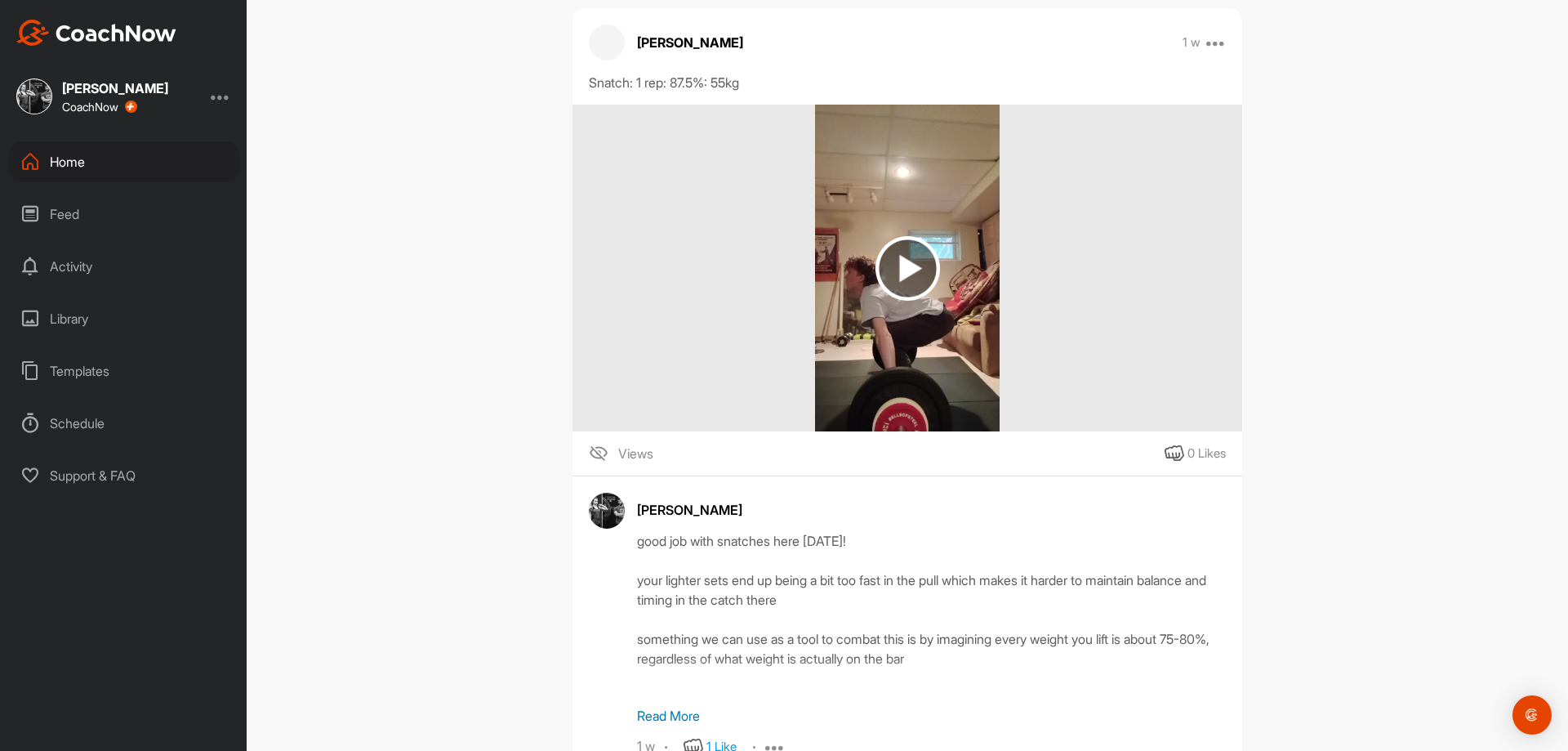
drag, startPoint x: 1370, startPoint y: 222, endPoint x: 1376, endPoint y: 182, distance: 40.4
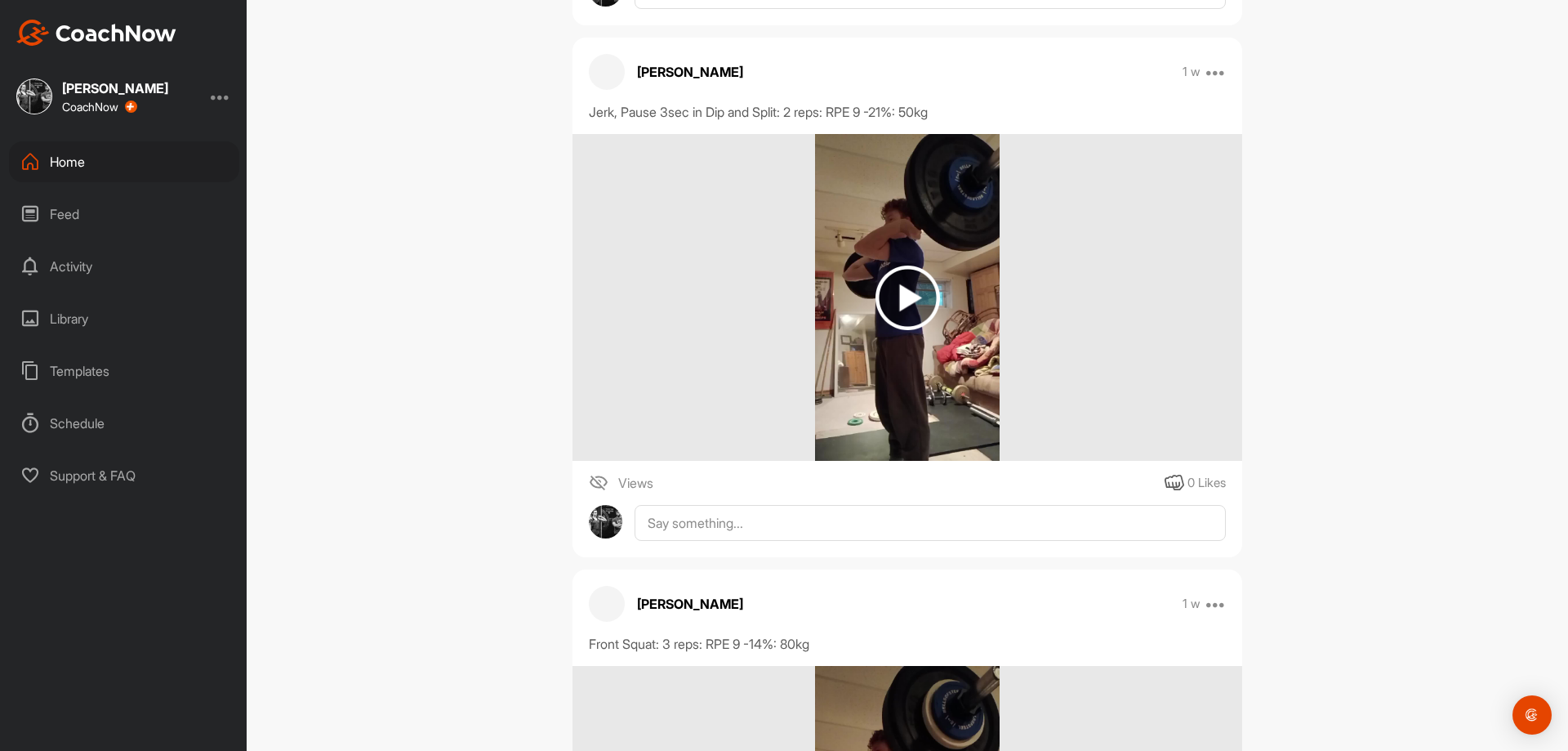
scroll to position [25828, 0]
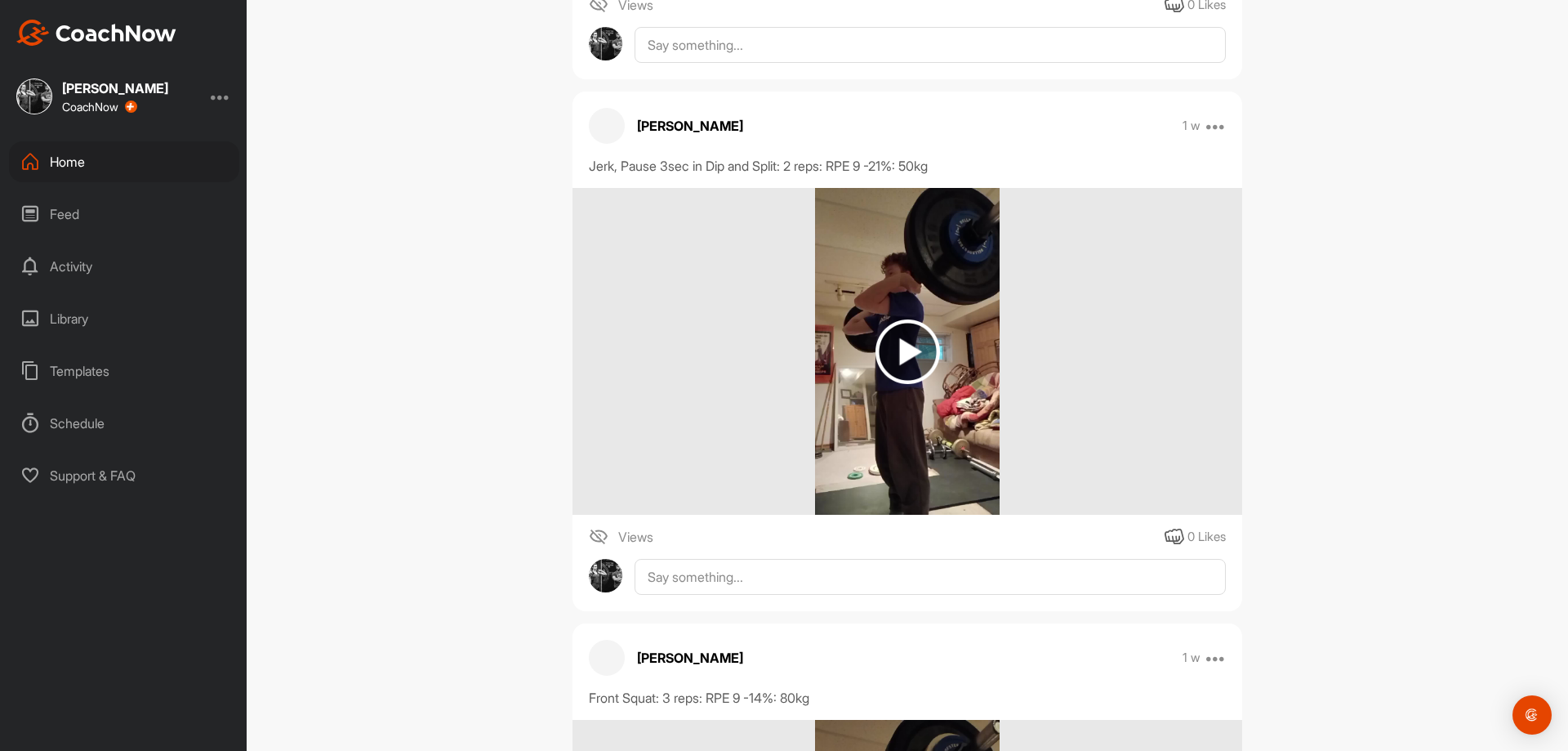
click at [916, 384] on img at bounding box center [907, 351] width 64 height 64
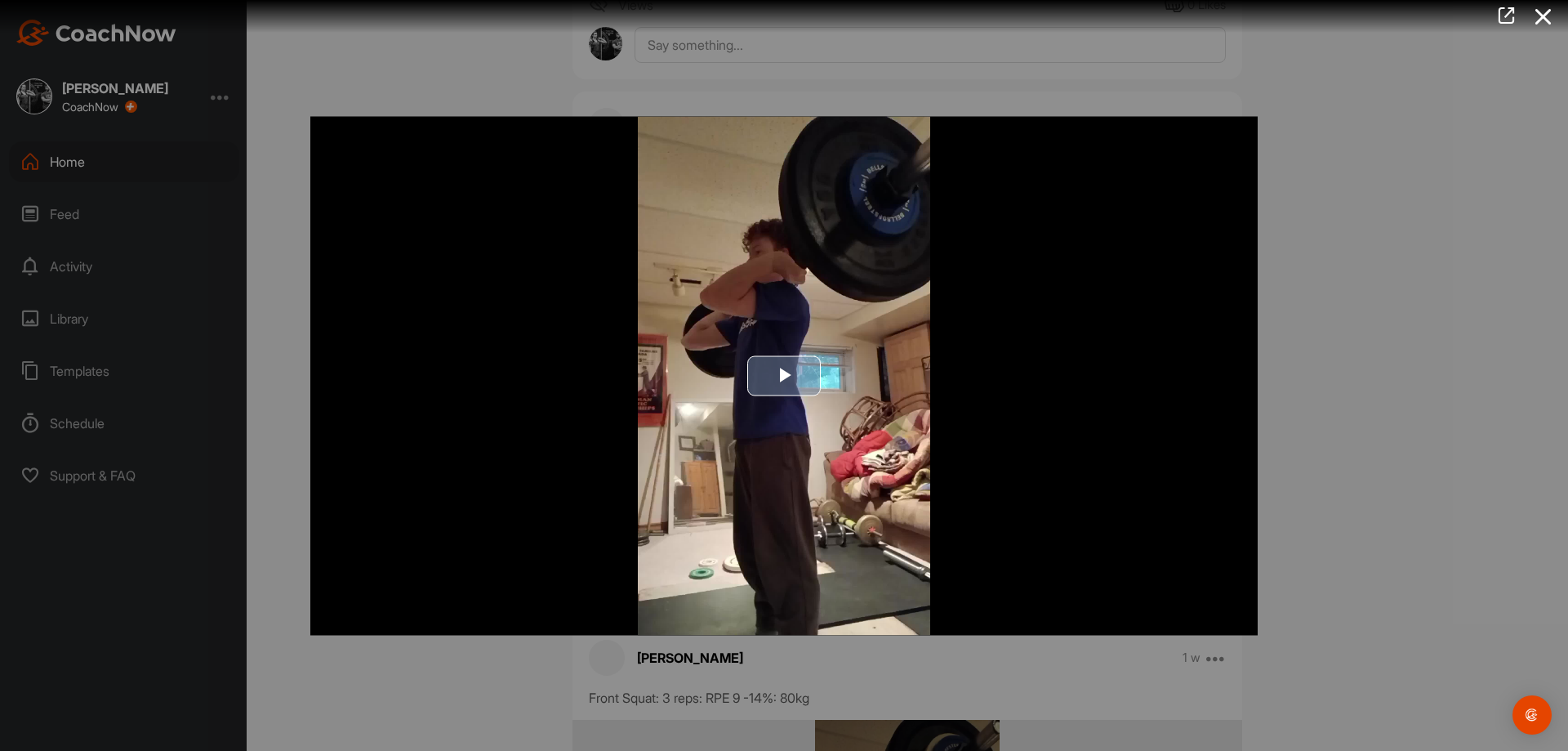
click at [784, 376] on span "Video Player" at bounding box center [784, 376] width 0 height 0
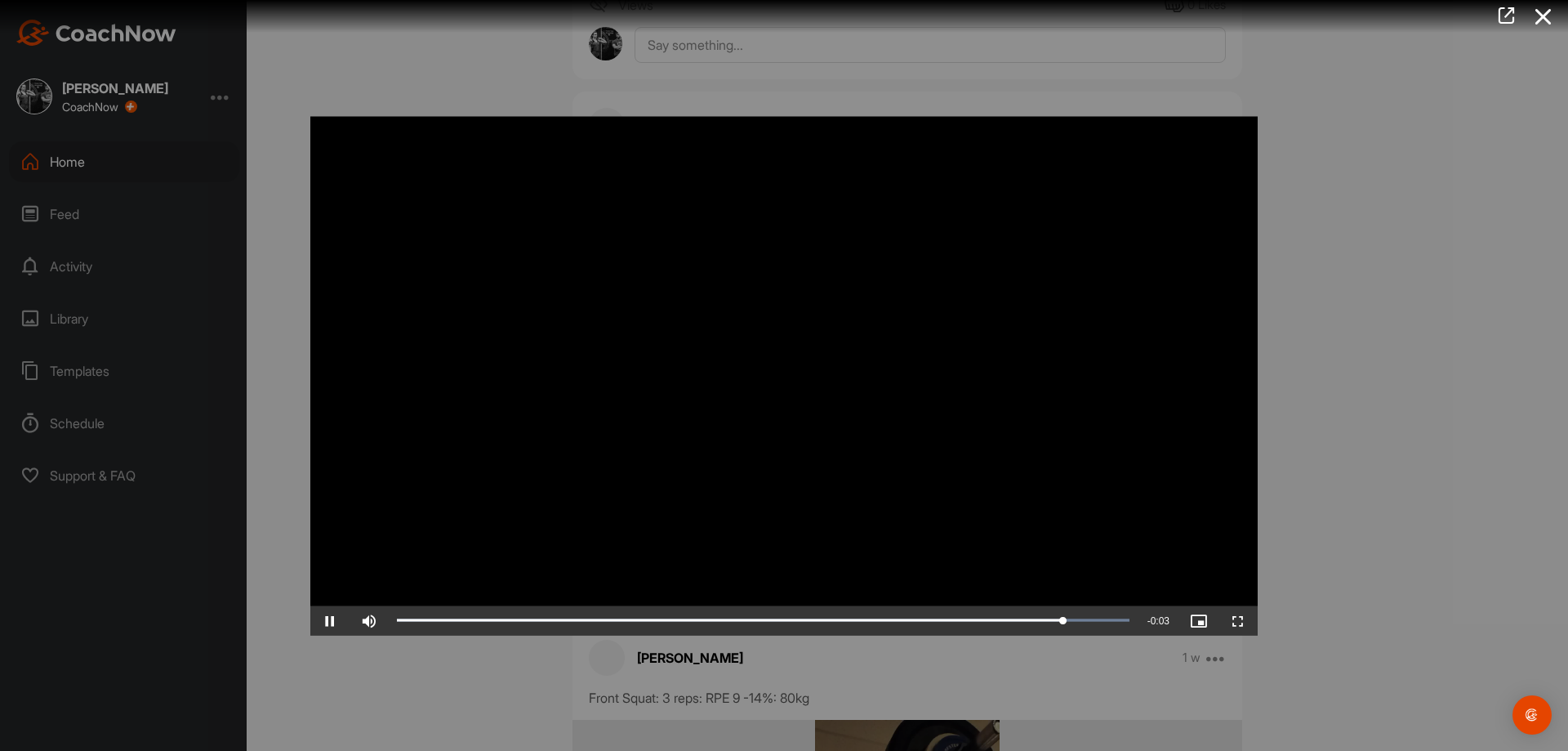
click at [998, 364] on video "Video Player" at bounding box center [784, 375] width 947 height 519
click at [1381, 469] on div at bounding box center [784, 375] width 1568 height 751
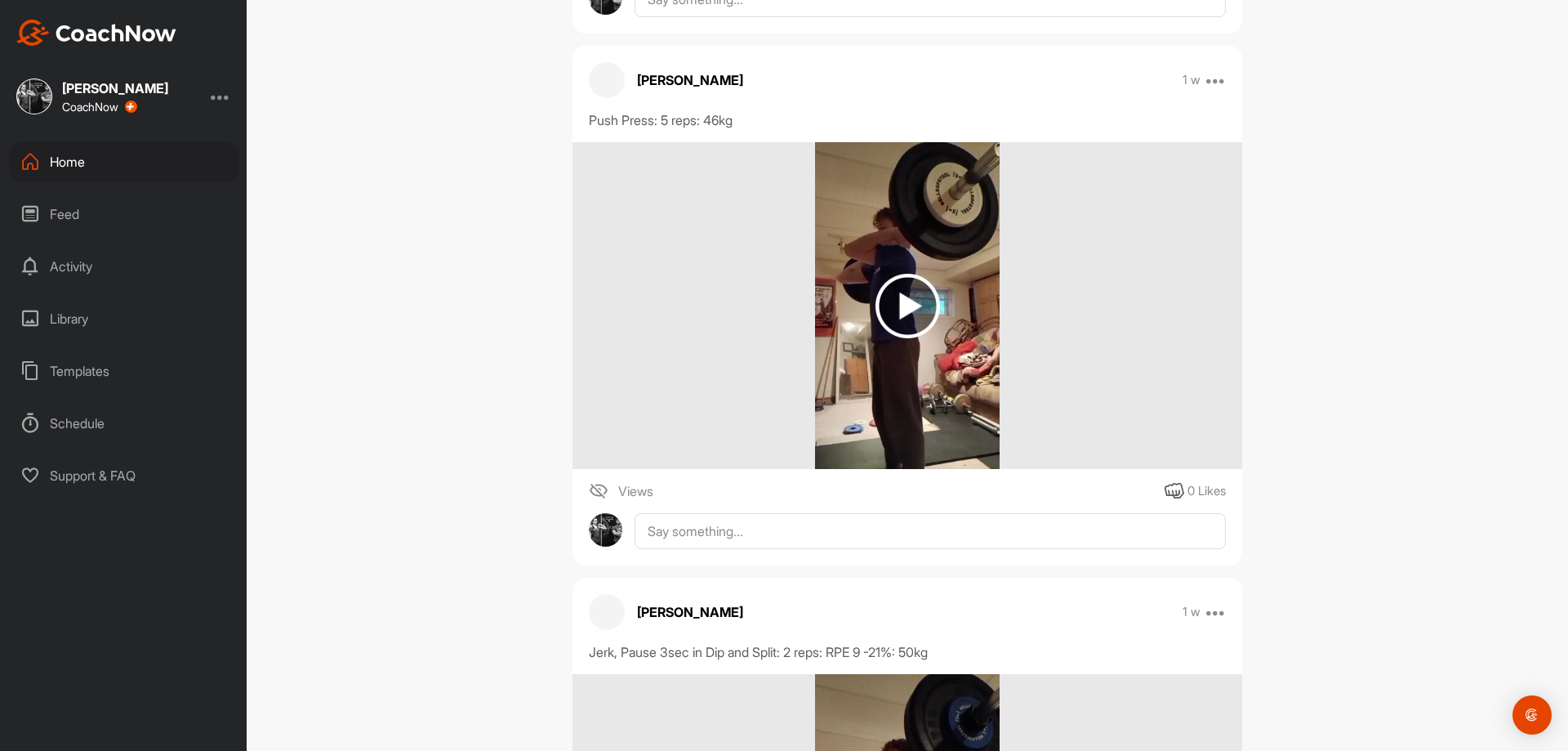
scroll to position [25338, 0]
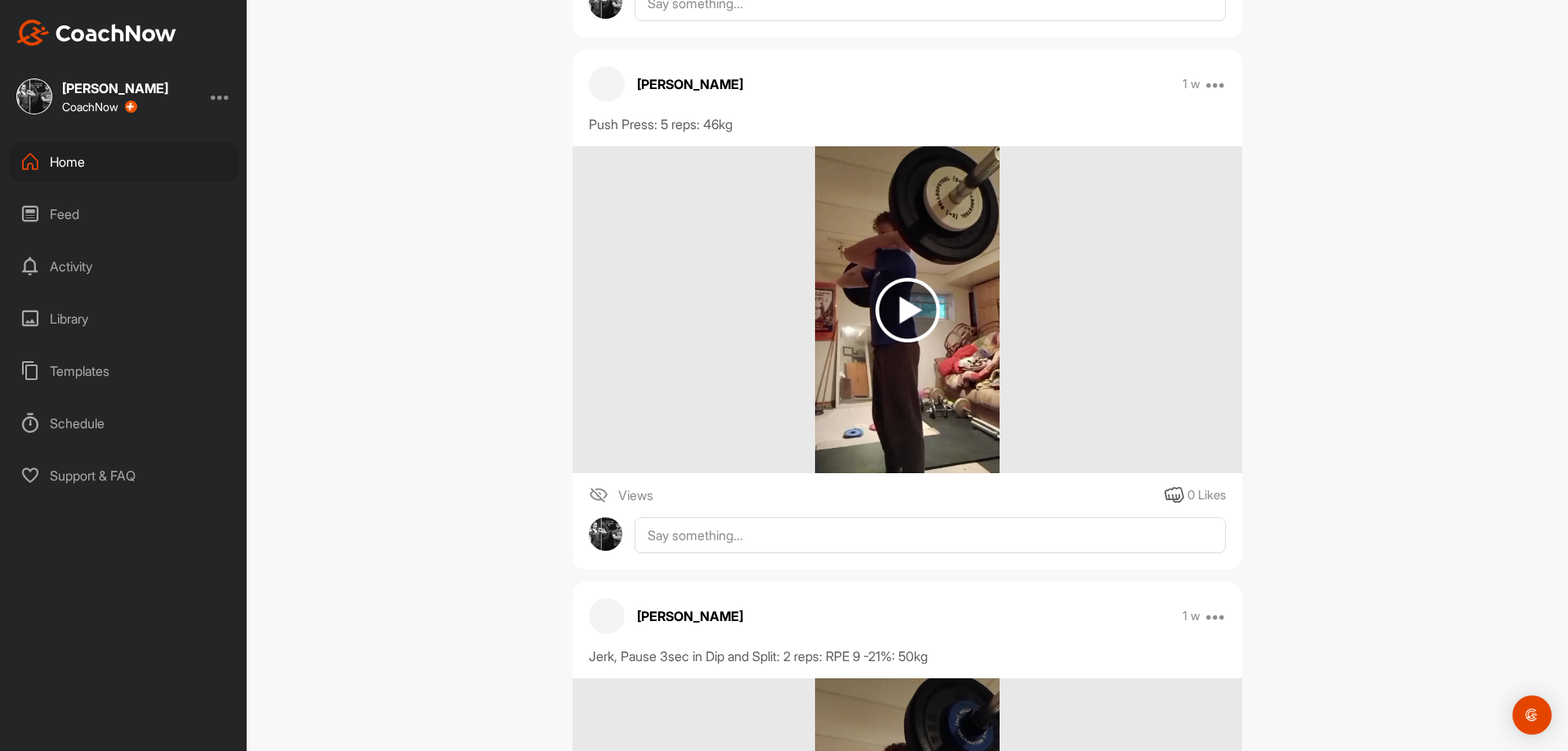
click at [888, 342] on img at bounding box center [907, 309] width 64 height 64
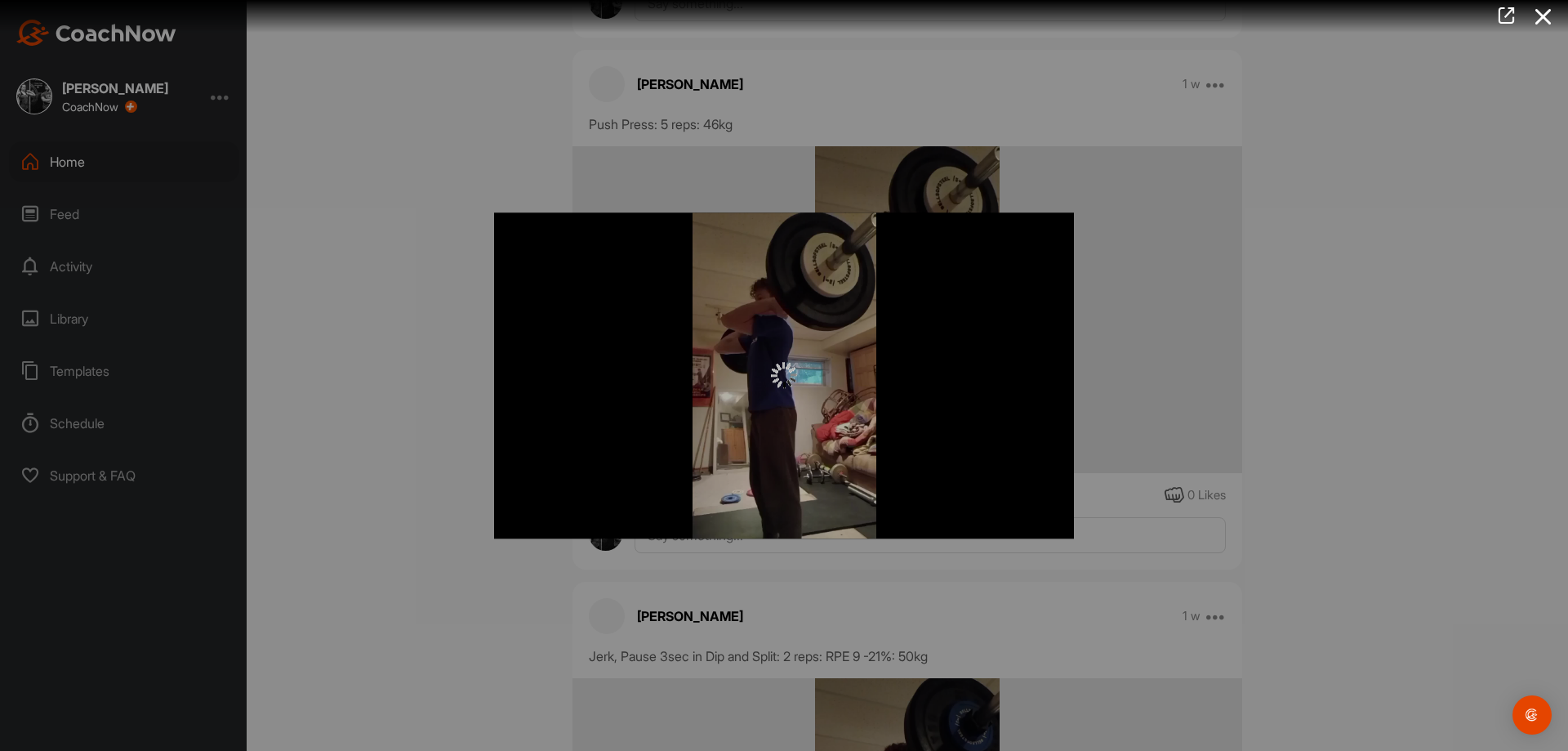
click at [797, 329] on img "Video Player" at bounding box center [784, 375] width 579 height 326
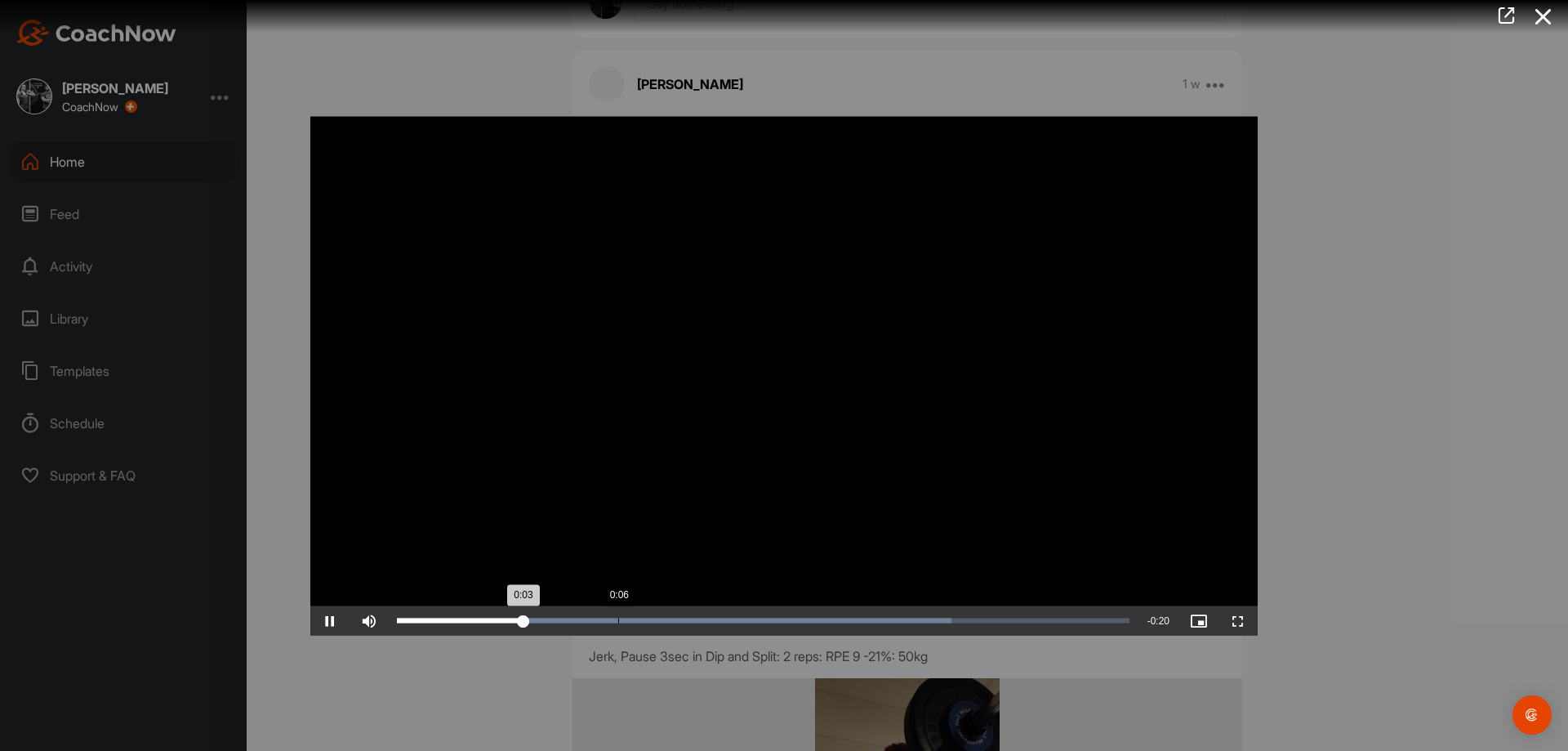
click at [623, 619] on div "Loaded : 75.78% 0:06 0:03" at bounding box center [763, 620] width 732 height 5
drag, startPoint x: 799, startPoint y: 624, endPoint x: 866, endPoint y: 624, distance: 67.0
click at [800, 624] on div "Loaded : 75.78% 0:12 0:12" at bounding box center [763, 620] width 749 height 30
click at [896, 623] on div "Loaded : 75.78% 0:15 0:13" at bounding box center [763, 620] width 749 height 30
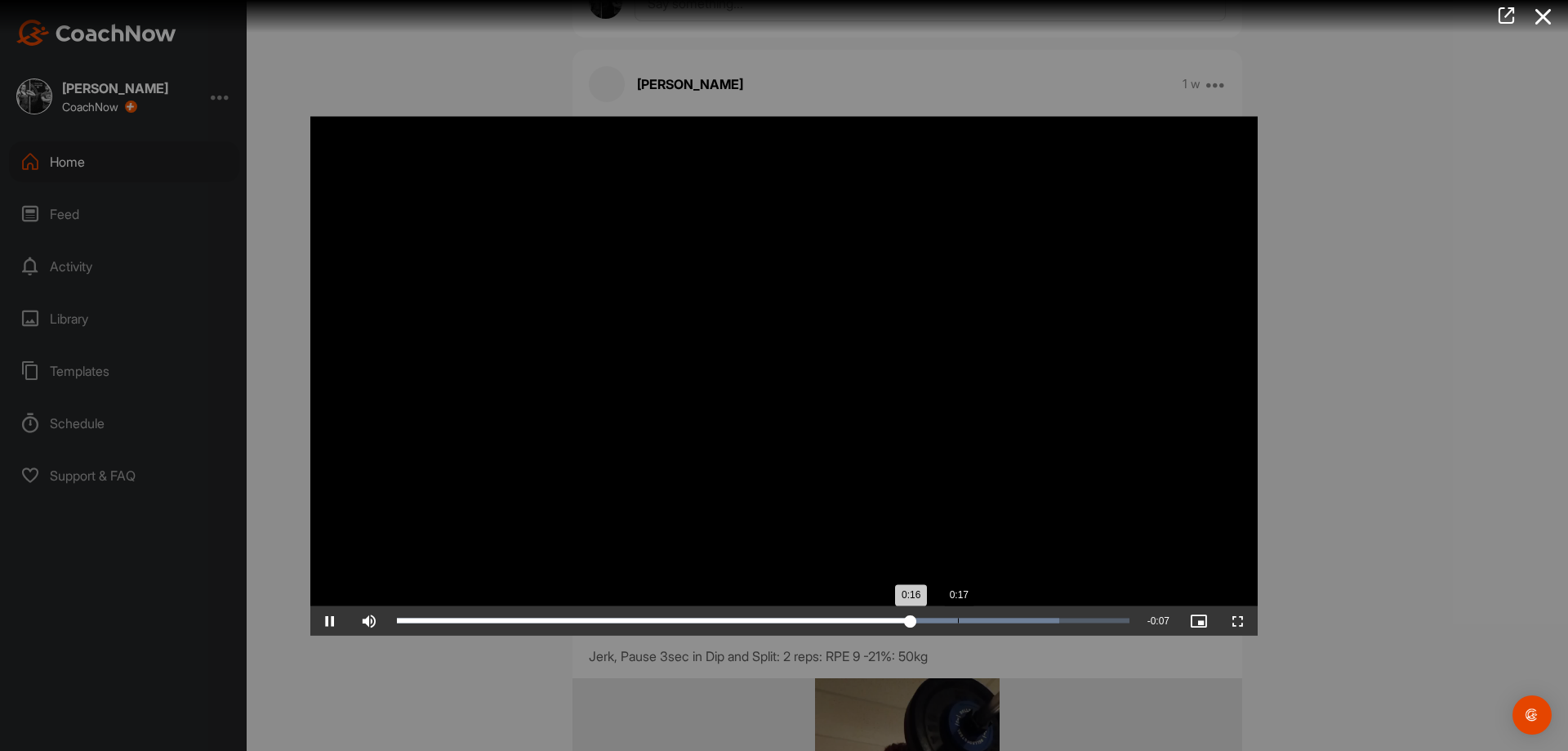
drag, startPoint x: 958, startPoint y: 624, endPoint x: 1005, endPoint y: 625, distance: 47.0
click at [962, 625] on div "Loaded : 90.40% 0:17 0:16" at bounding box center [763, 620] width 749 height 30
drag, startPoint x: 1034, startPoint y: 627, endPoint x: 1044, endPoint y: 628, distance: 10.0
click at [1044, 628] on div "Loaded : 93.09% 0:19 0:17" at bounding box center [763, 620] width 749 height 30
drag, startPoint x: 881, startPoint y: 619, endPoint x: 1034, endPoint y: 630, distance: 153.4
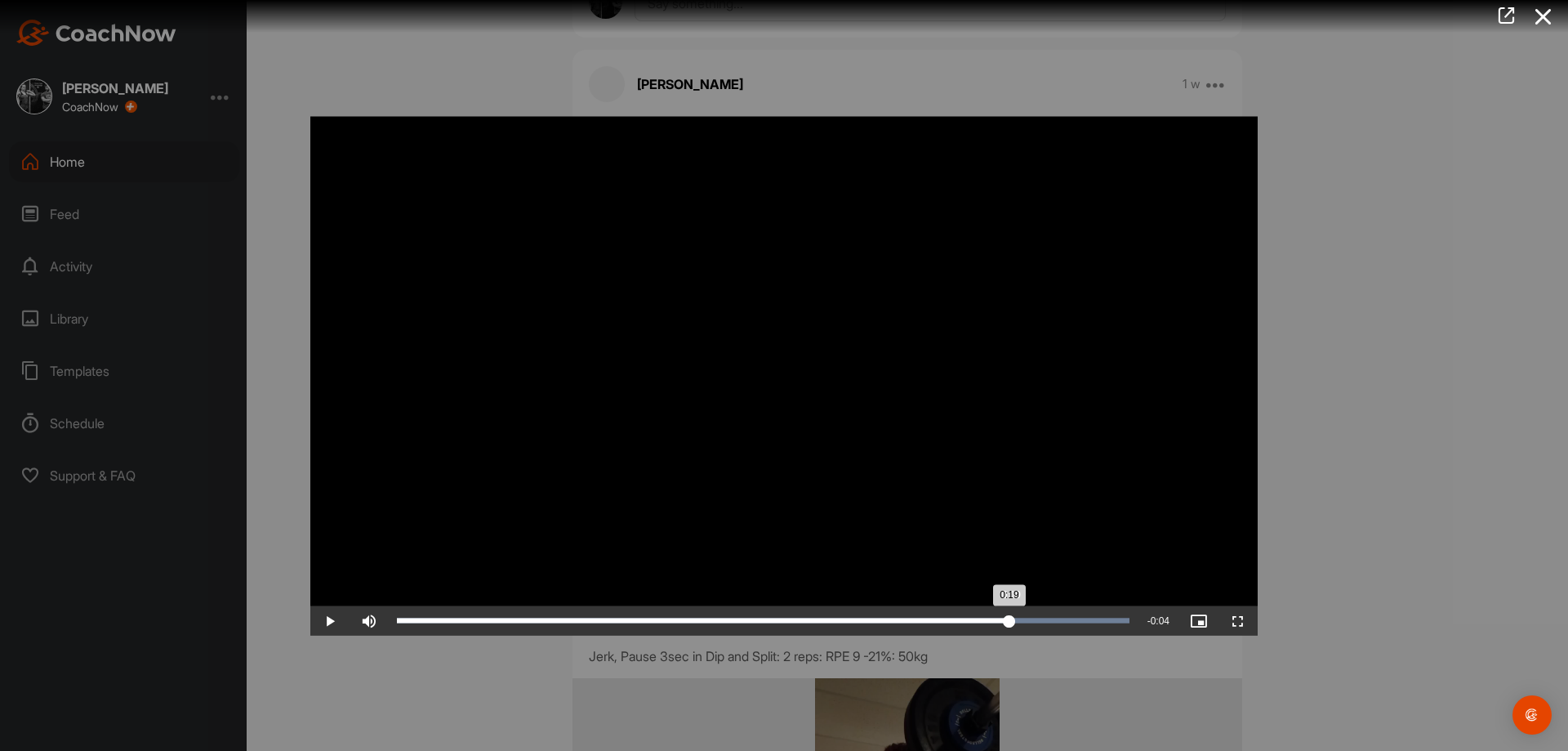
click at [1019, 632] on div "Loaded : 100.00% 0:19 0:19" at bounding box center [763, 620] width 749 height 30
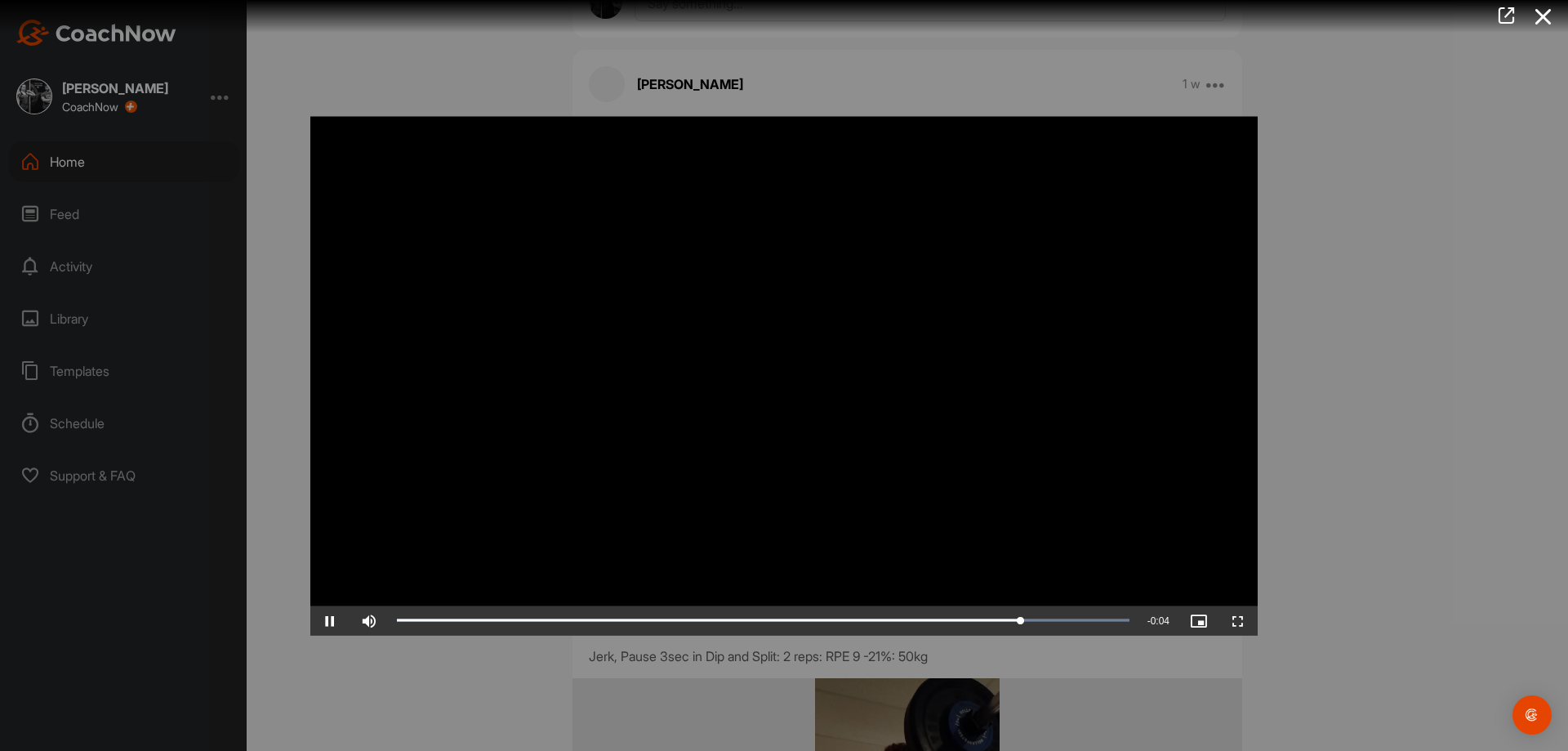
click at [1470, 544] on div at bounding box center [784, 375] width 1568 height 751
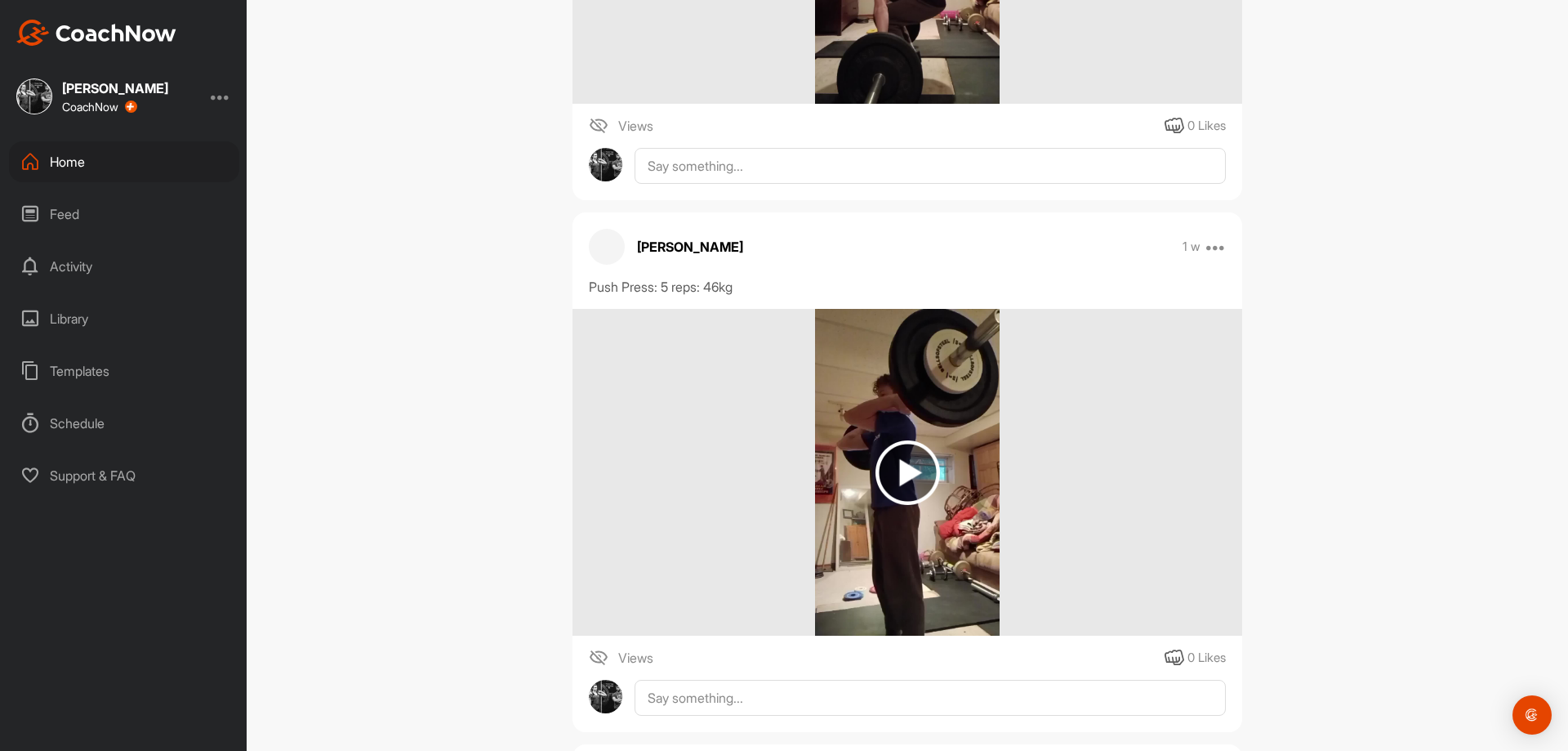
scroll to position [24766, 0]
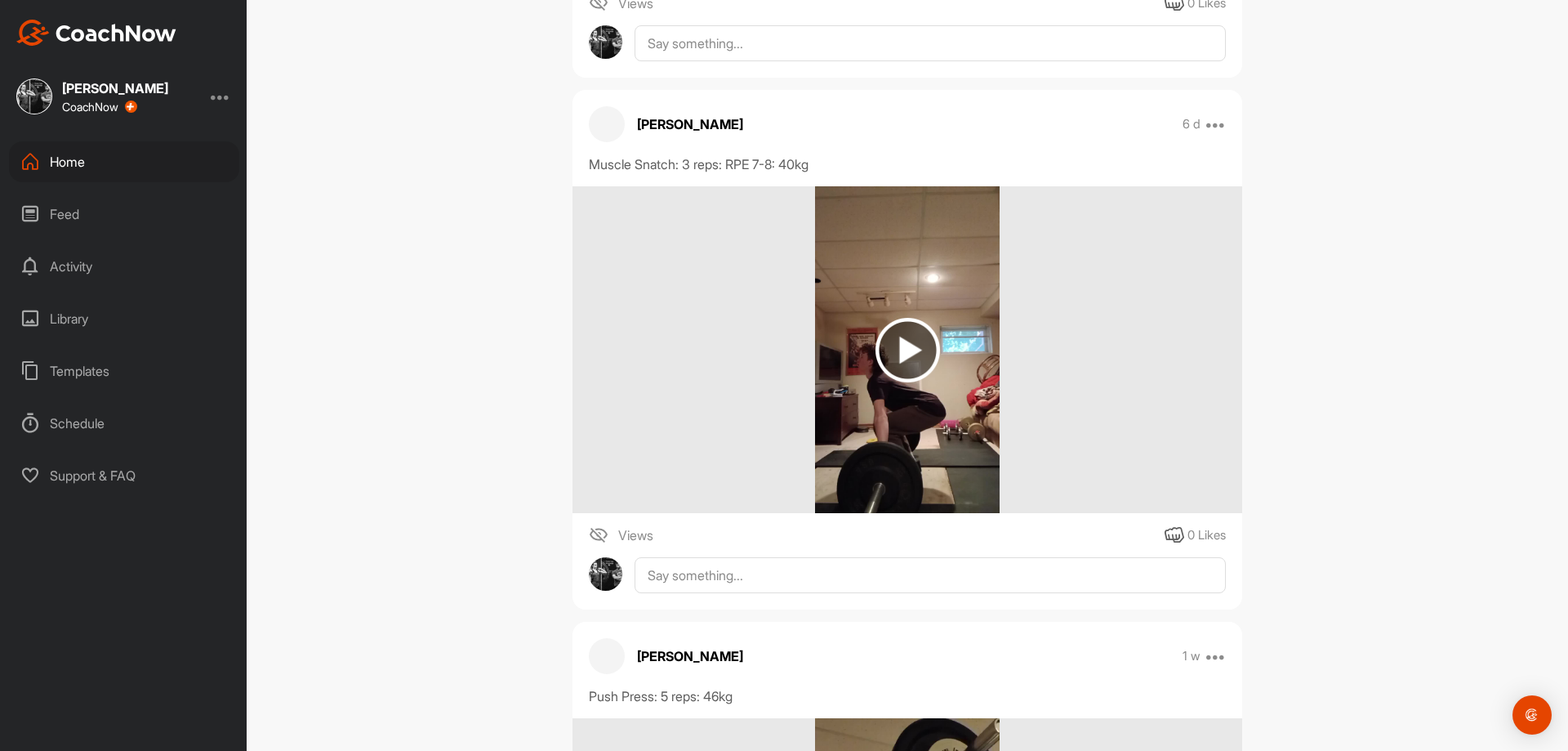
click at [852, 408] on img at bounding box center [906, 350] width 184 height 327
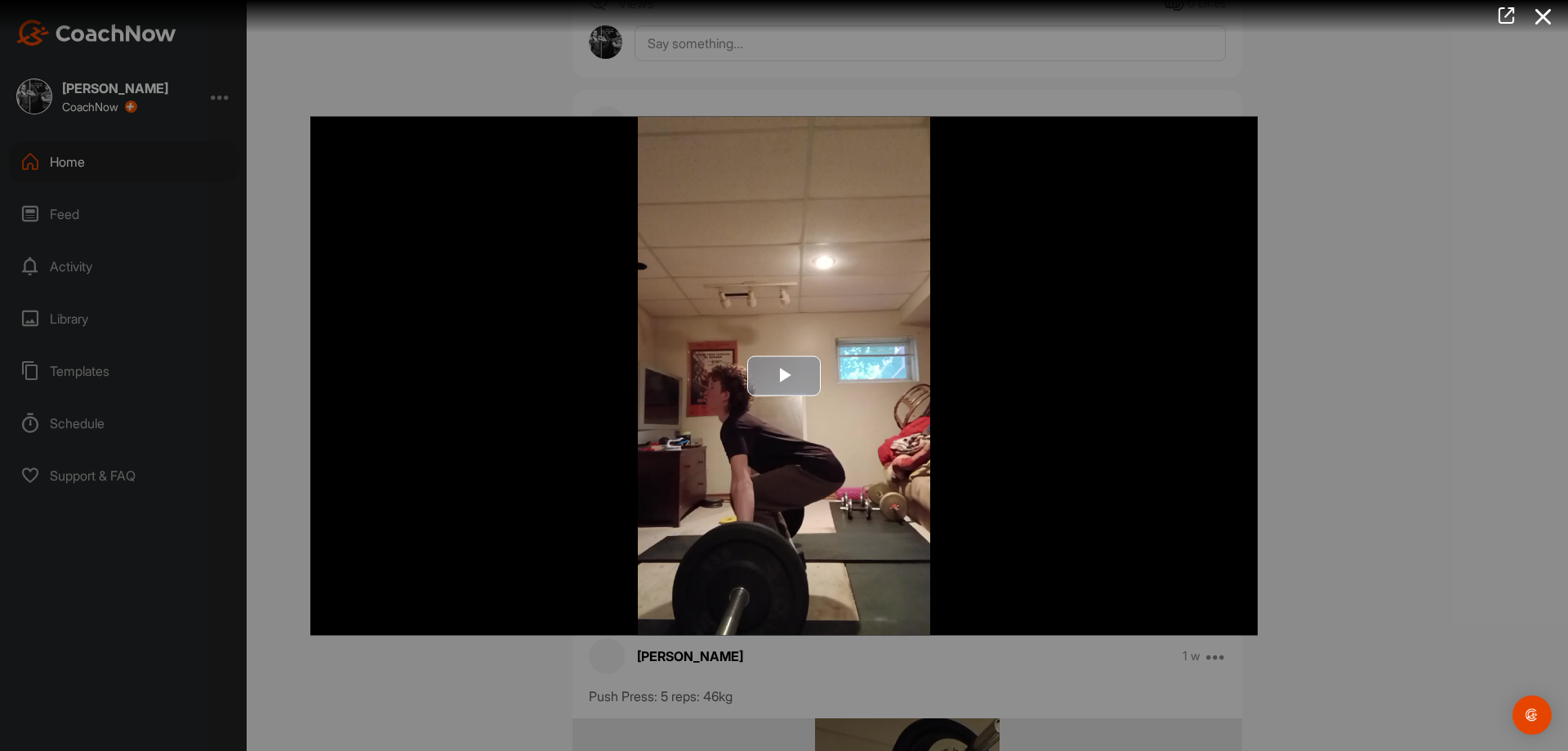
click at [825, 396] on img "Video Player" at bounding box center [784, 375] width 947 height 519
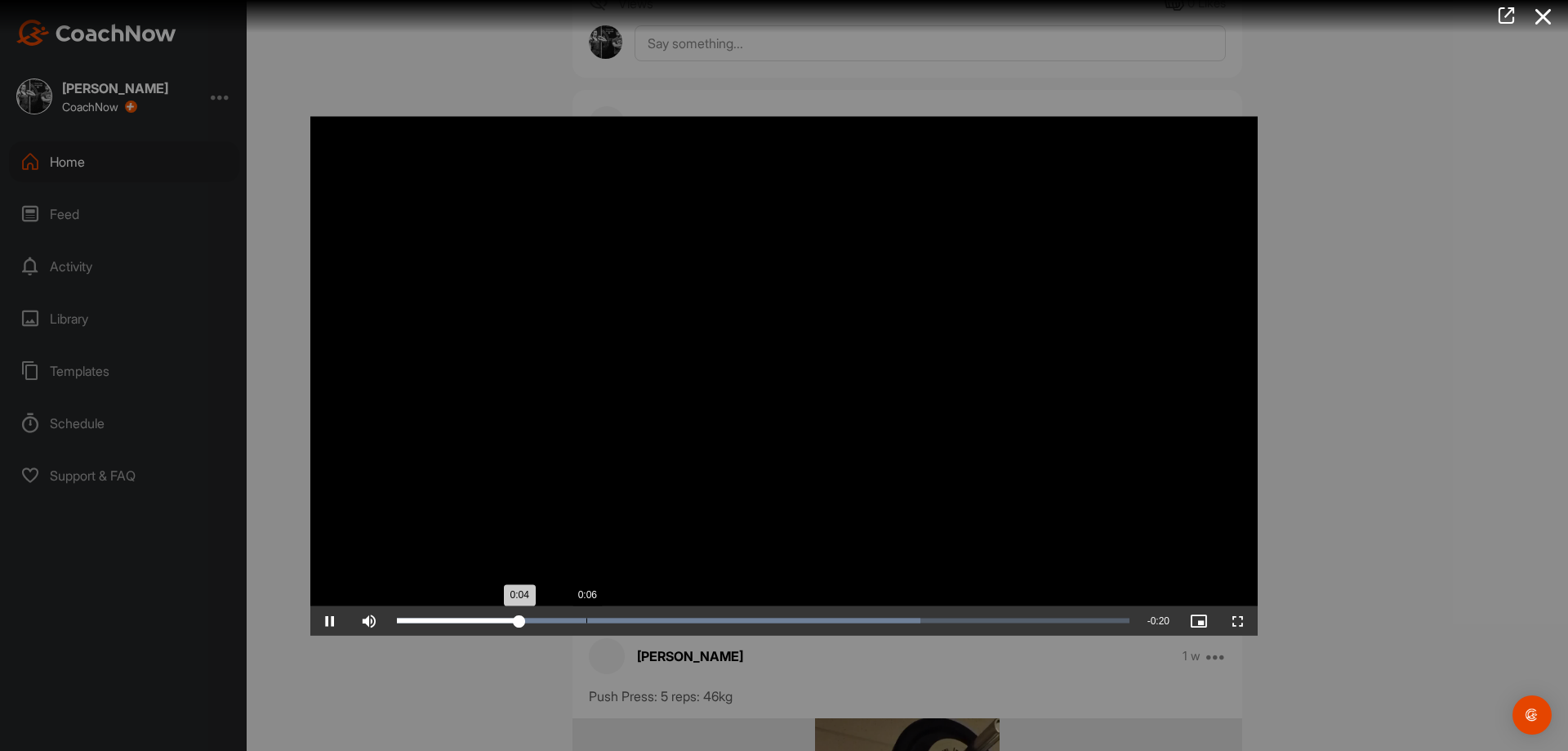
drag, startPoint x: 601, startPoint y: 619, endPoint x: 630, endPoint y: 628, distance: 30.4
click at [605, 623] on div "Loaded : 71.47% 0:06 0:04" at bounding box center [763, 620] width 732 height 5
click at [742, 630] on div "Loaded : 71.47% 0:11 0:07" at bounding box center [763, 620] width 749 height 30
click at [858, 628] on div "Loaded : 71.47% 0:16 0:12" at bounding box center [763, 620] width 749 height 30
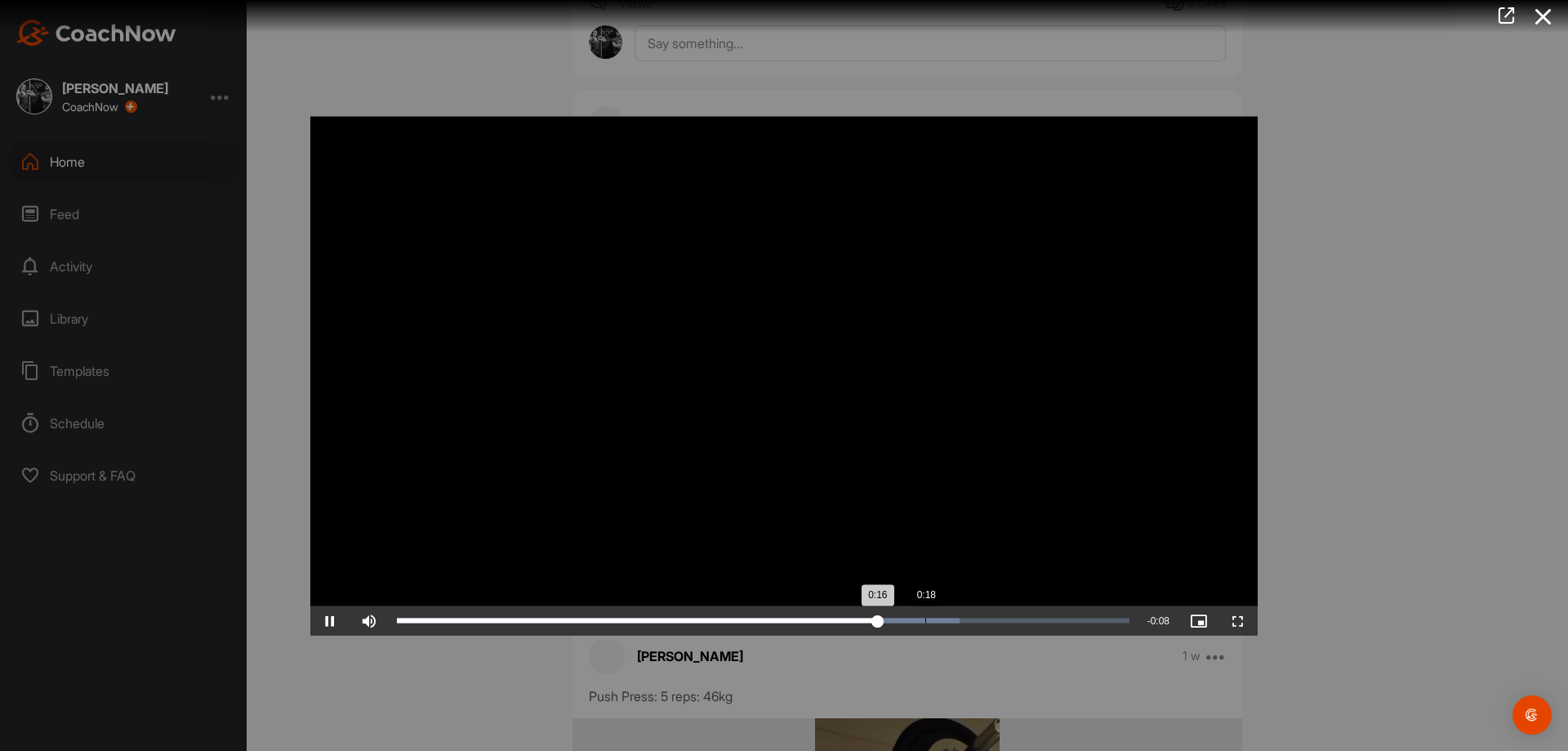
click at [926, 629] on div "Loaded : 76.81% 0:18 0:16" at bounding box center [763, 620] width 749 height 30
click at [1035, 624] on div "Loaded : 100.00% 0:21 0:21" at bounding box center [763, 620] width 749 height 30
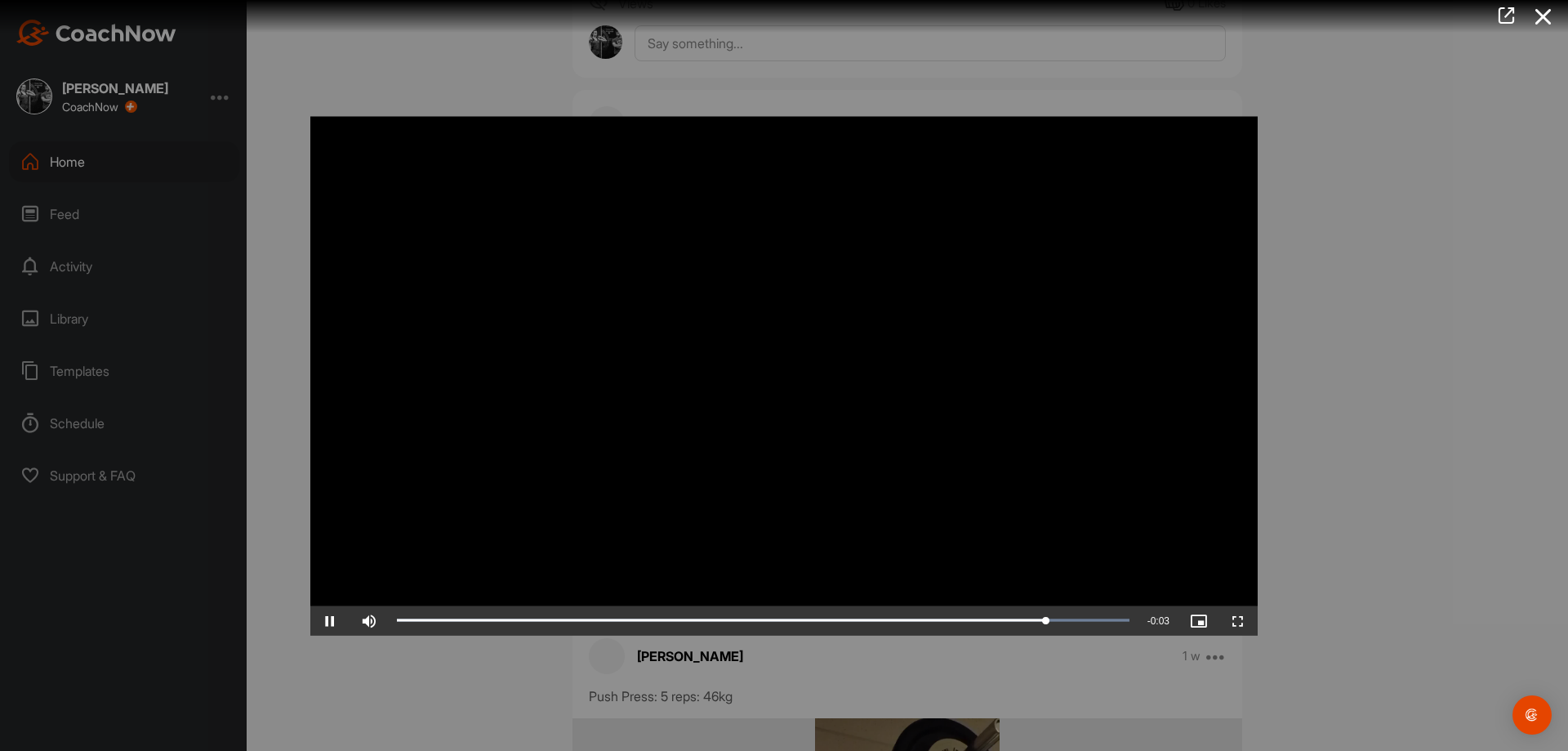
click at [1386, 575] on div at bounding box center [784, 375] width 1568 height 751
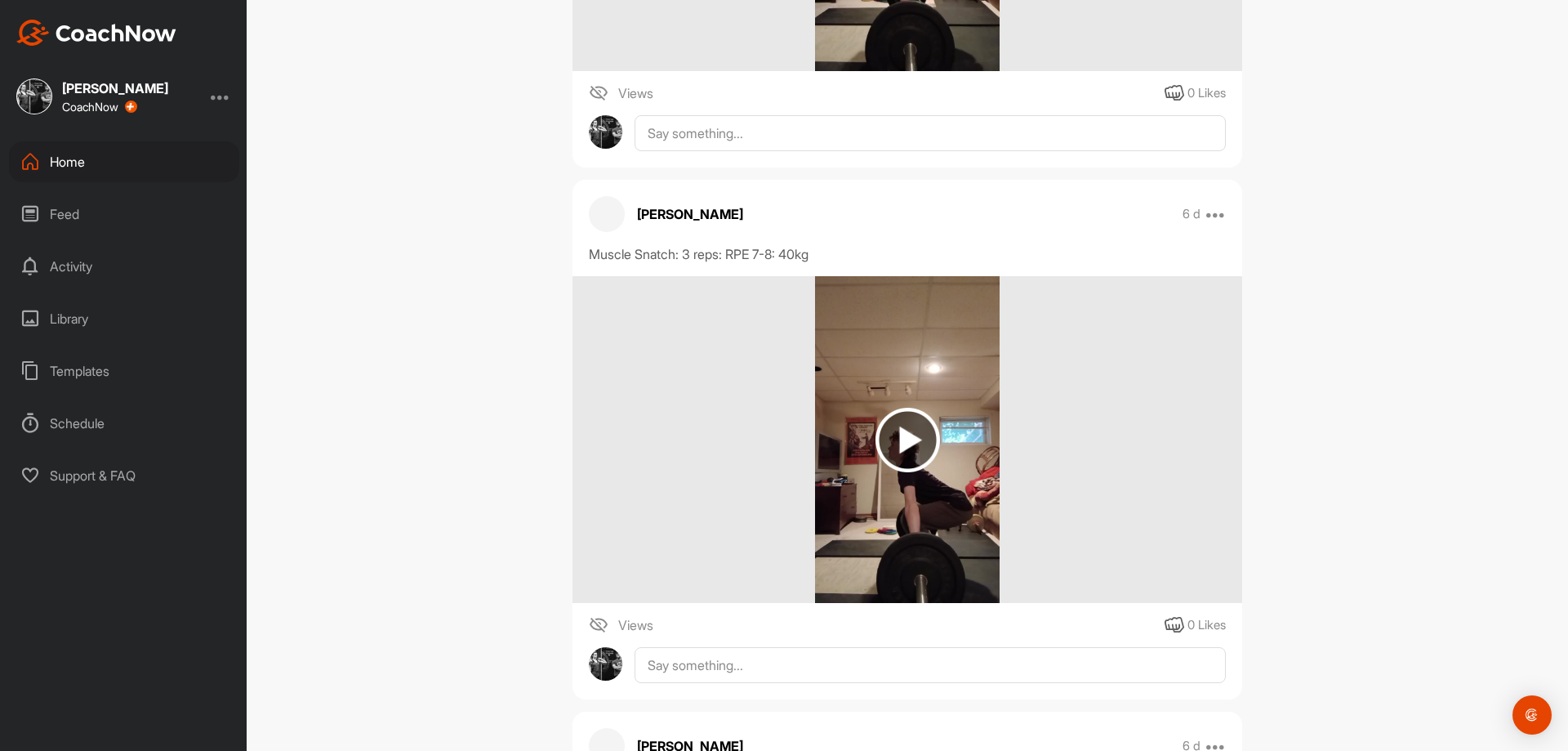
scroll to position [23540, 0]
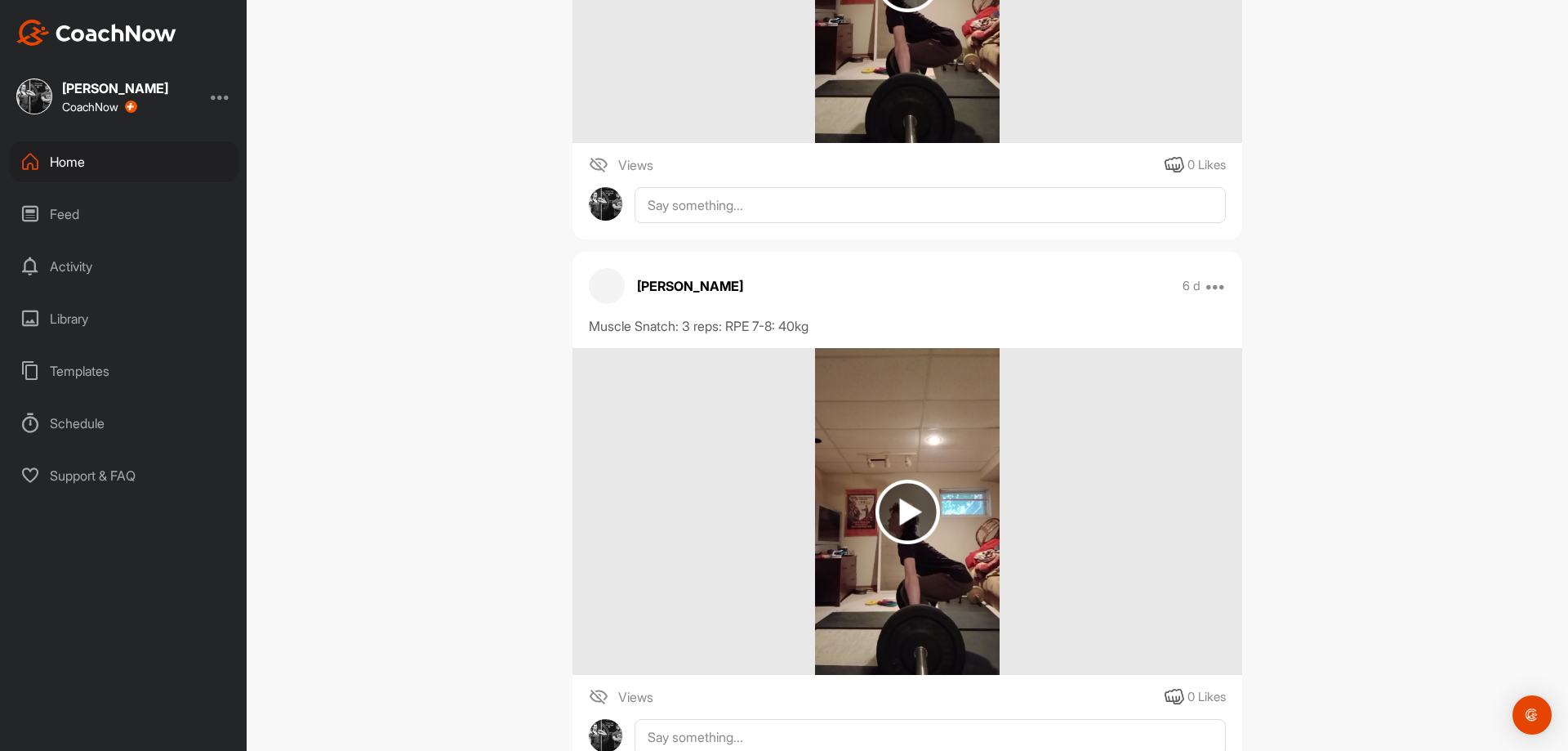
click at [1032, 586] on div at bounding box center [907, 512] width 669 height 327
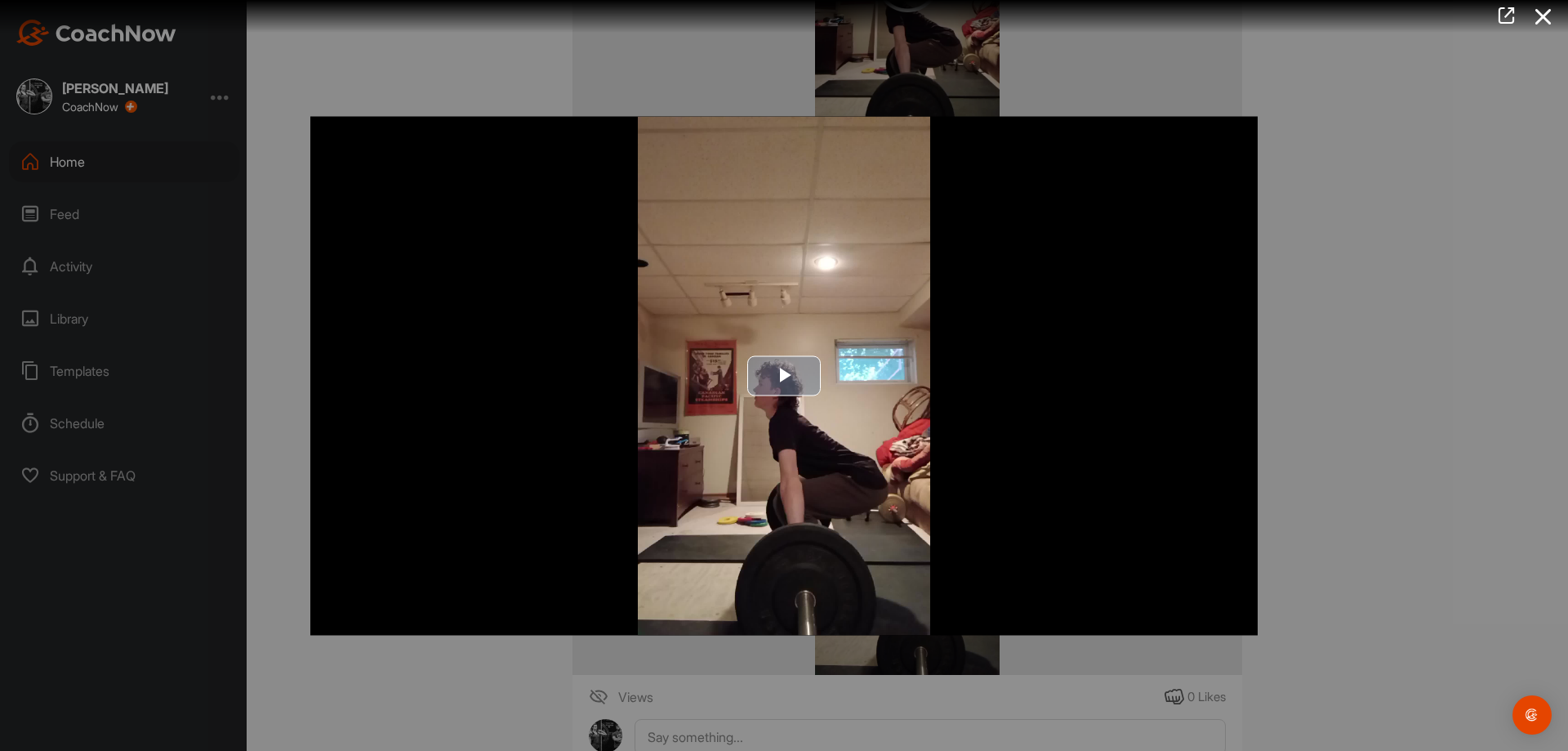
click at [730, 453] on img "Video Player" at bounding box center [784, 375] width 947 height 519
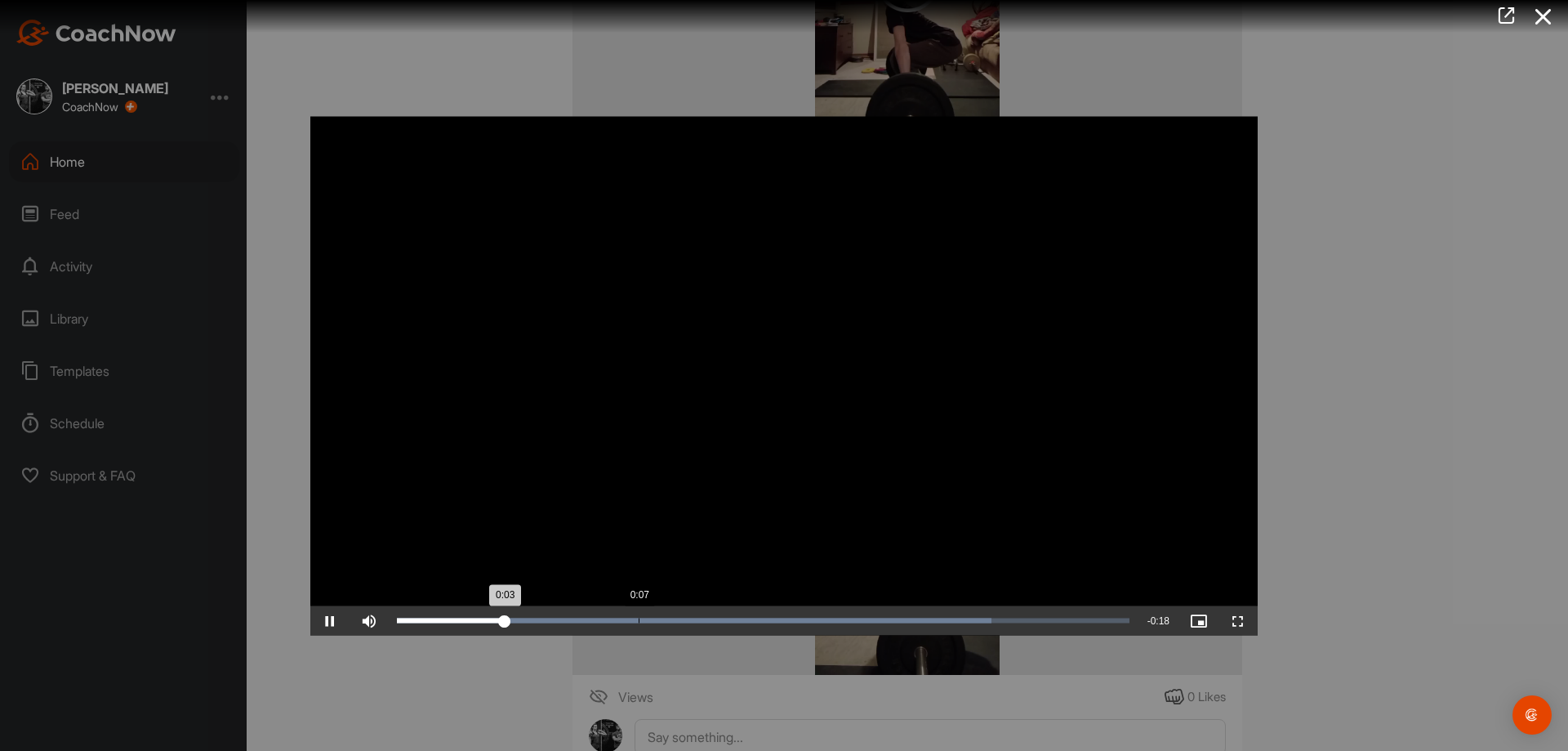
drag, startPoint x: 636, startPoint y: 625, endPoint x: 660, endPoint y: 622, distance: 24.2
click at [636, 624] on div "Loaded : 81.15% 0:07 0:03" at bounding box center [763, 620] width 749 height 30
click at [777, 621] on div "Loaded : 81.15% 0:11 0:07" at bounding box center [763, 620] width 732 height 5
click at [904, 619] on div "Loaded : 81.15% 0:13 0:11" at bounding box center [763, 620] width 732 height 5
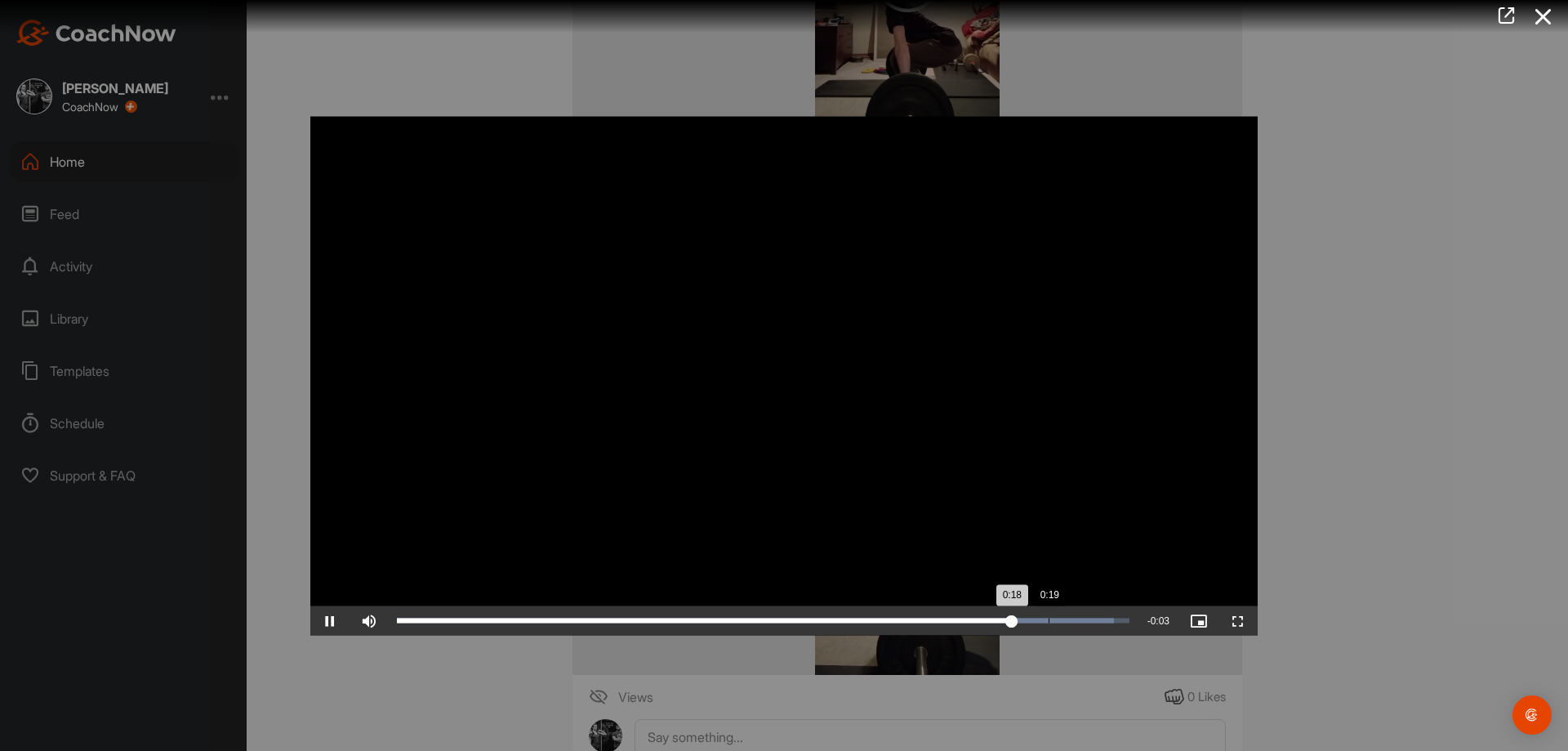
click at [1055, 612] on div "Loaded : 97.89% 0:19 0:18" at bounding box center [763, 620] width 749 height 30
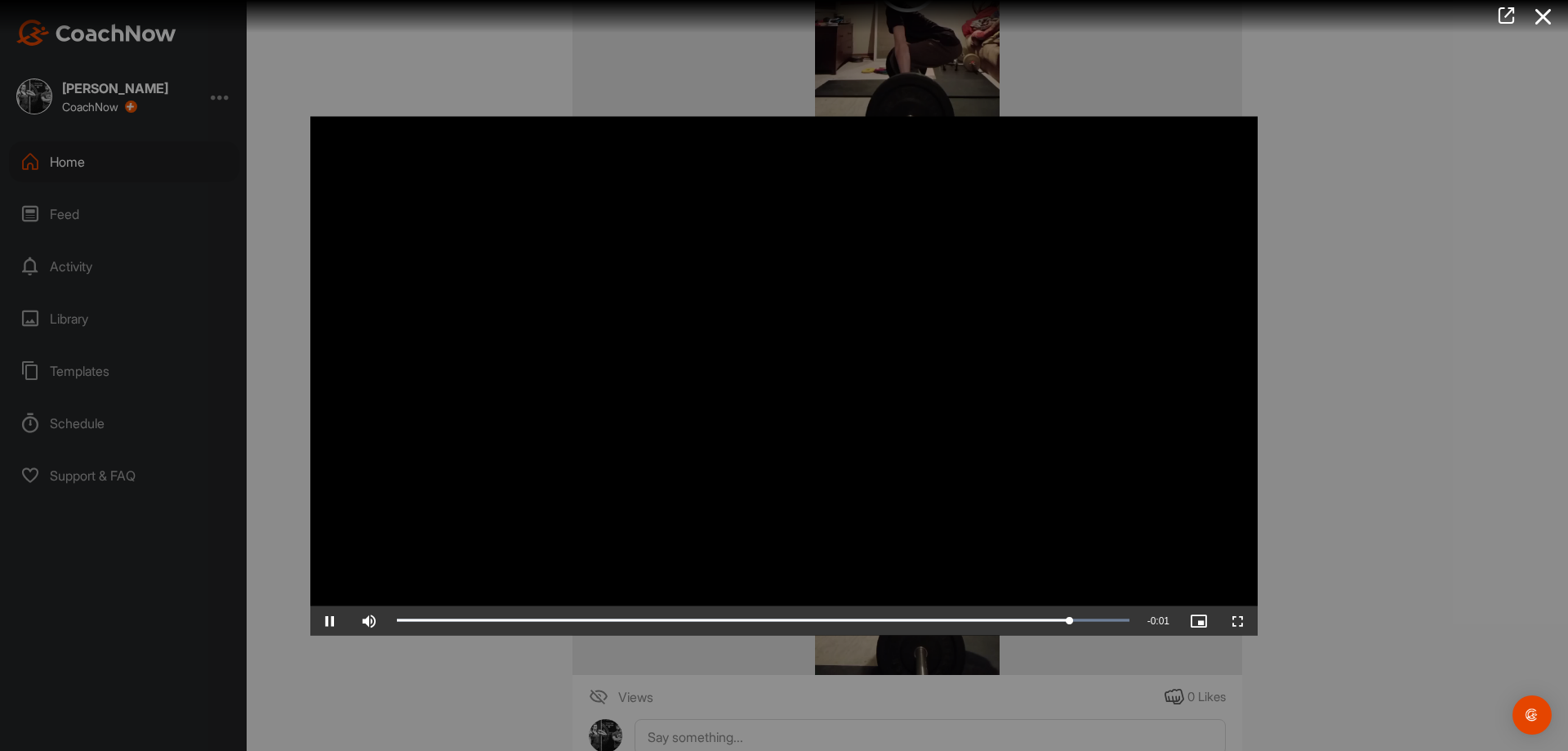
click at [1322, 611] on div at bounding box center [784, 375] width 1568 height 751
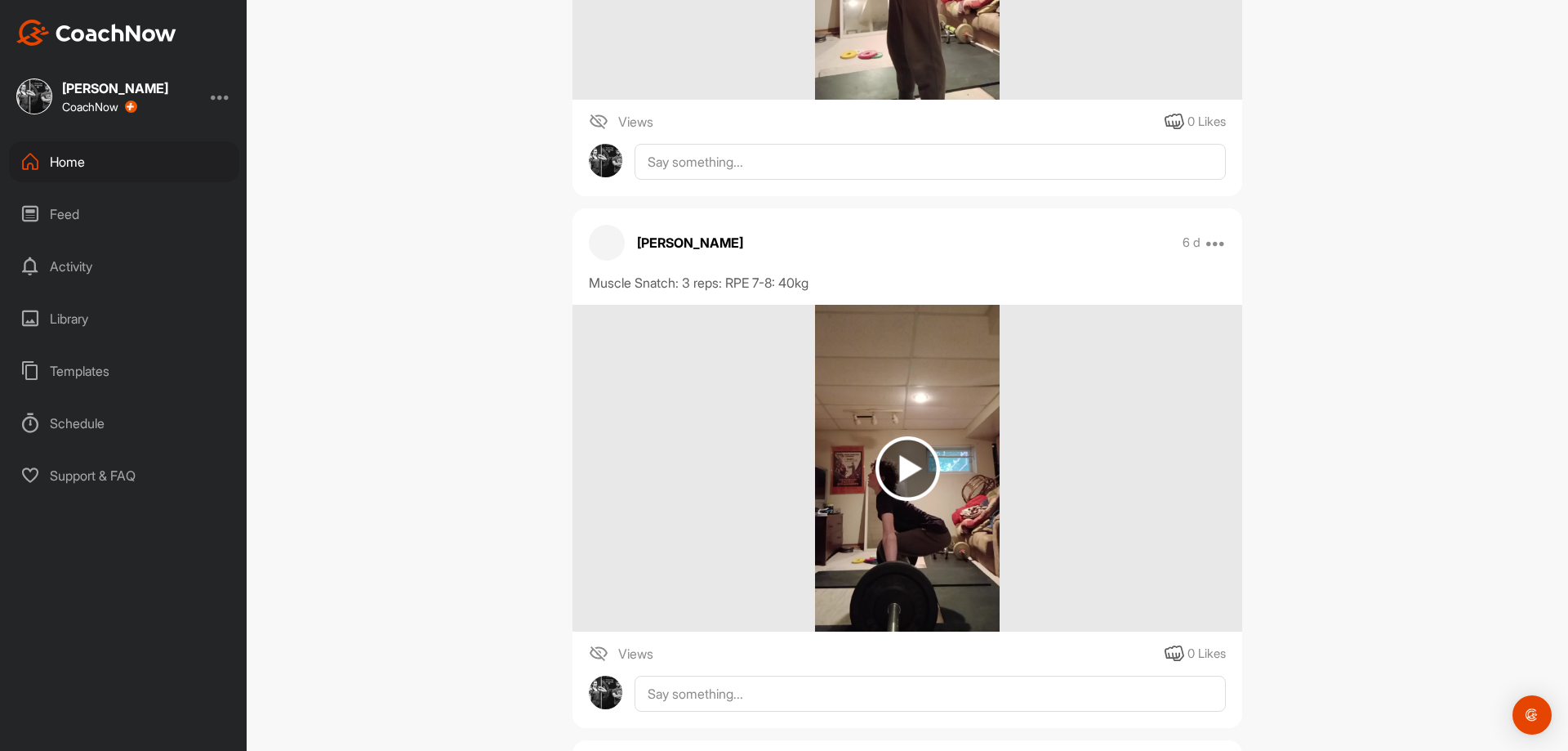
scroll to position [22560, 0]
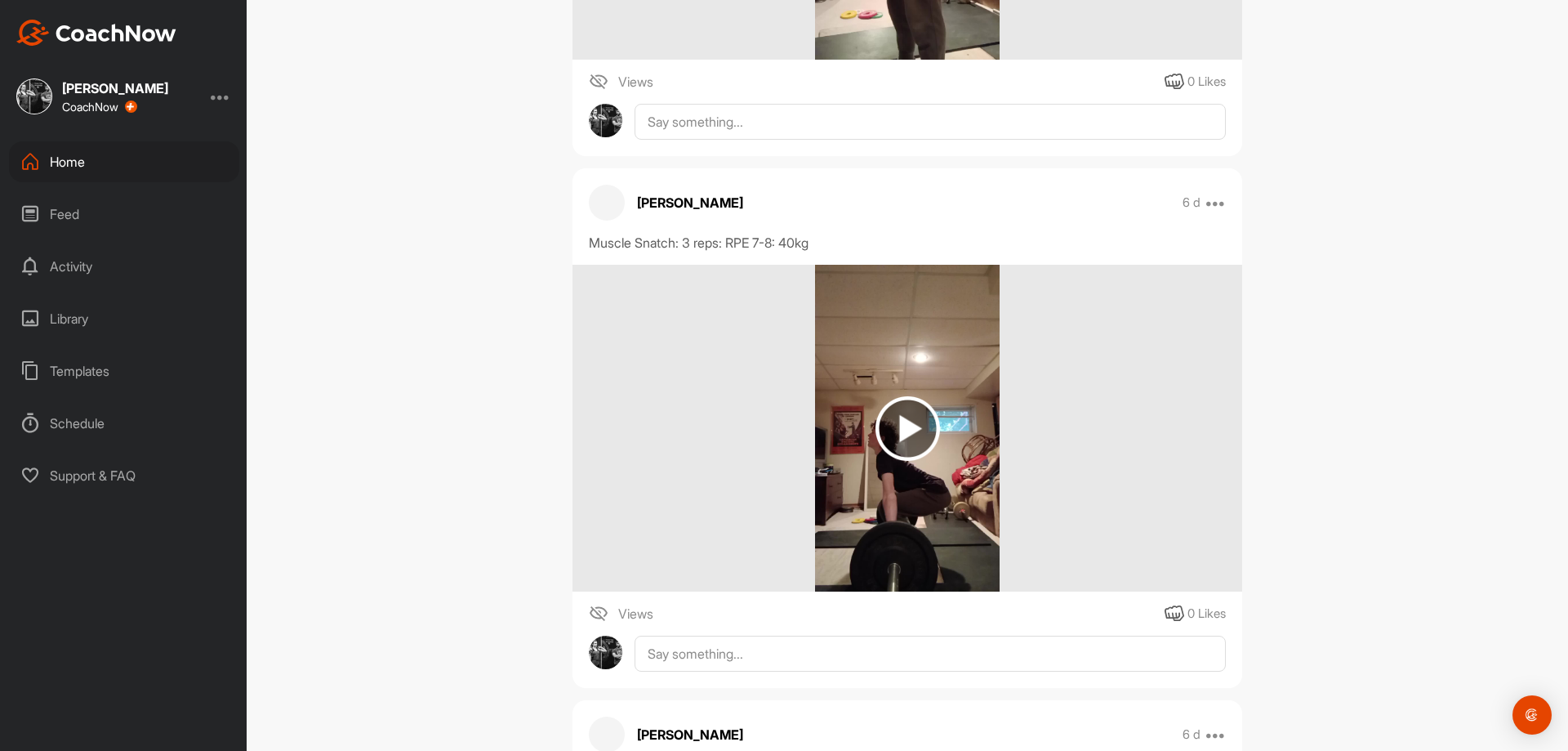
click at [835, 544] on img at bounding box center [906, 429] width 184 height 327
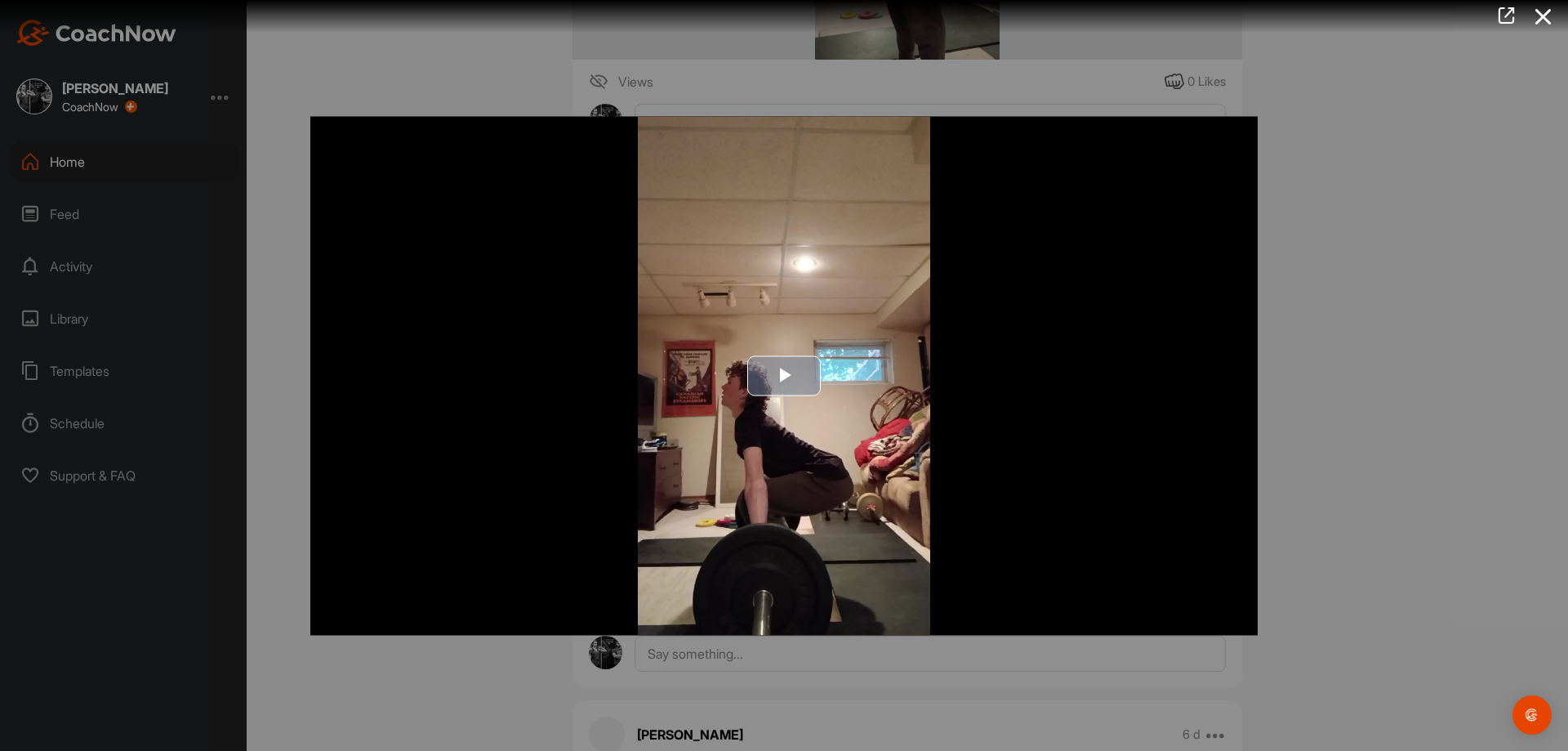
click at [833, 483] on img "Video Player" at bounding box center [784, 375] width 947 height 519
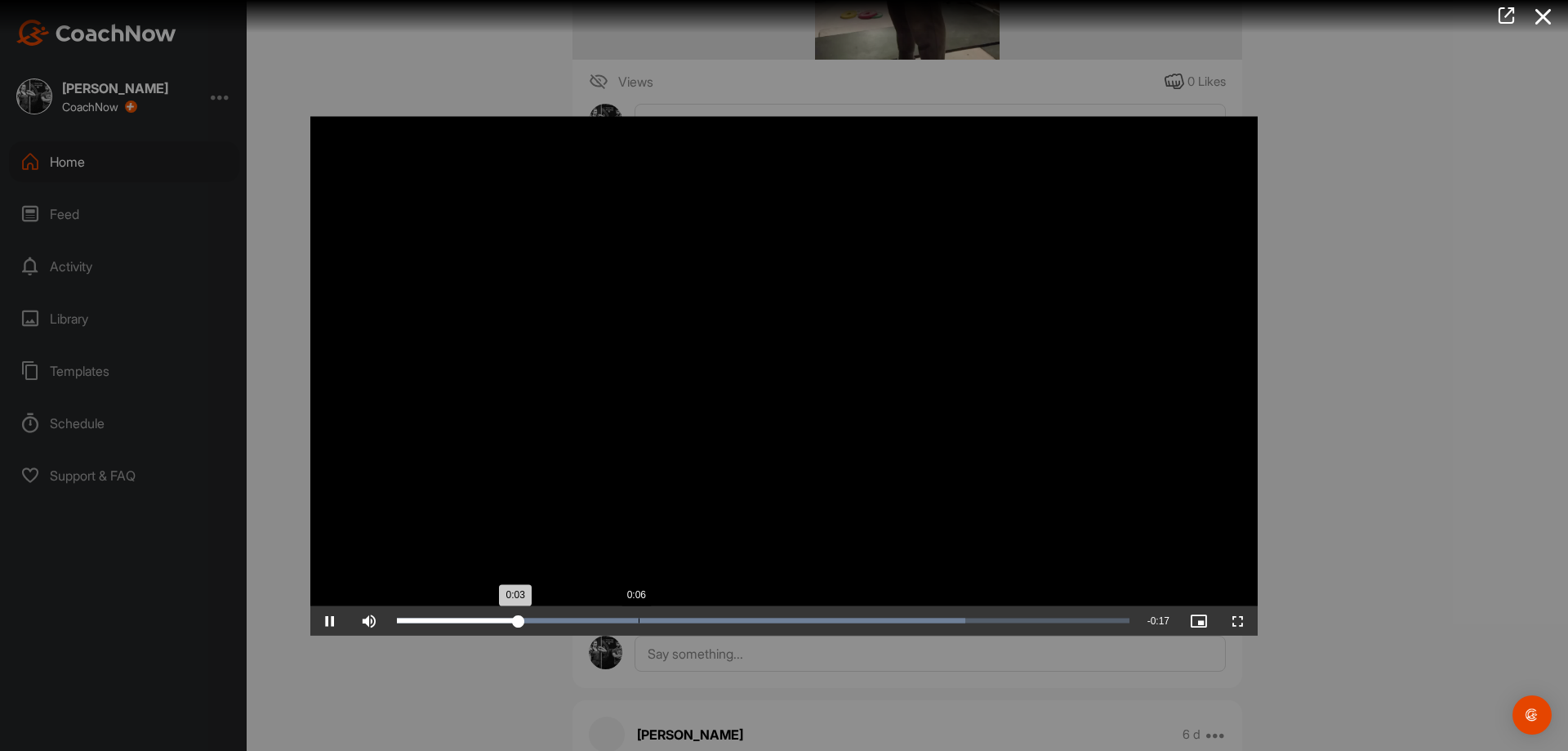
drag, startPoint x: 639, startPoint y: 616, endPoint x: 659, endPoint y: 616, distance: 20.0
click at [639, 615] on div "Loaded : 77.61% 0:06 0:03" at bounding box center [763, 620] width 749 height 30
click at [760, 619] on div "Loaded : 77.61% 0:07 0:06" at bounding box center [763, 620] width 732 height 5
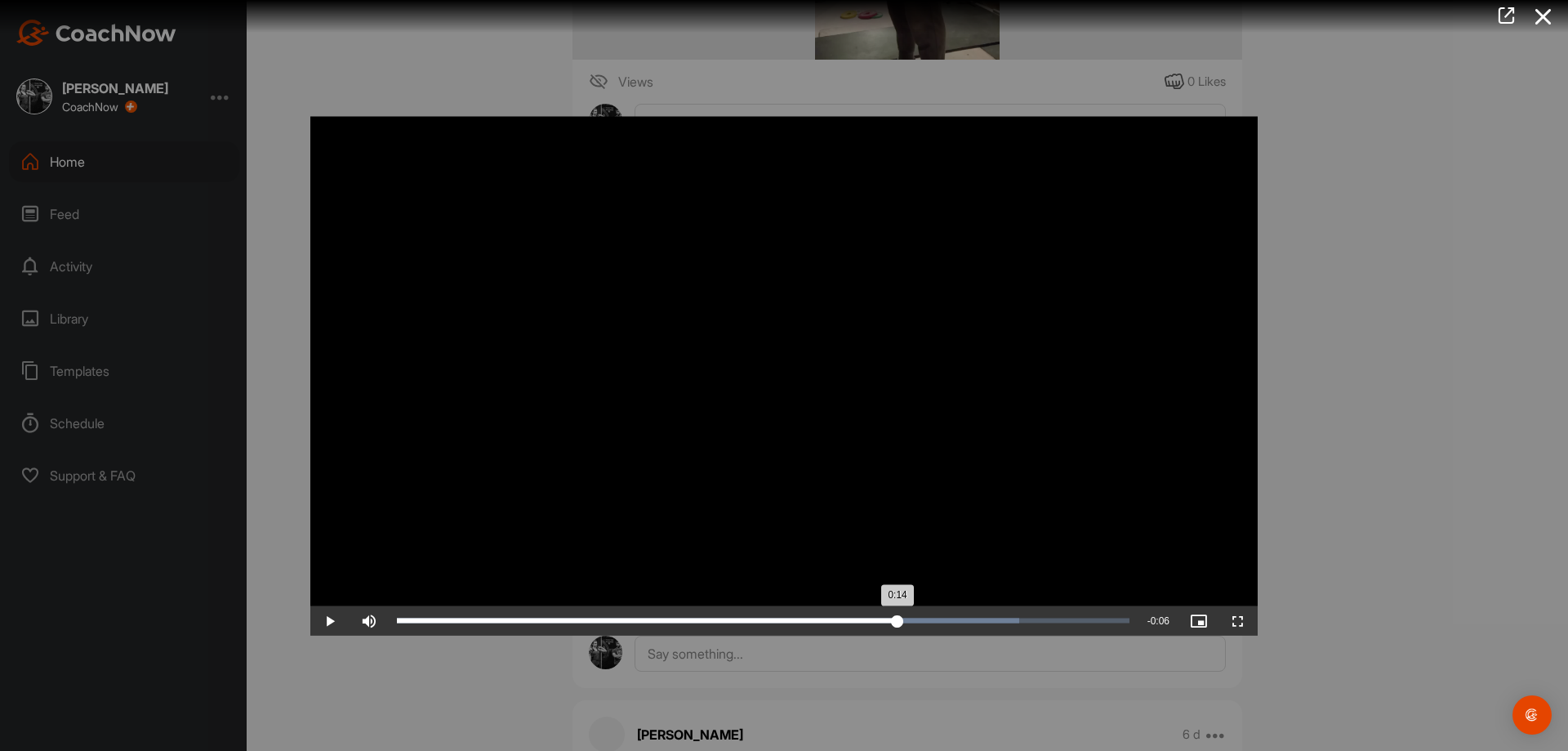
click at [898, 625] on div "Loaded : 85.01% 0:14 0:14" at bounding box center [763, 620] width 749 height 30
click at [927, 625] on div "Loaded : 85.01% 0:15 0:14" at bounding box center [763, 620] width 749 height 30
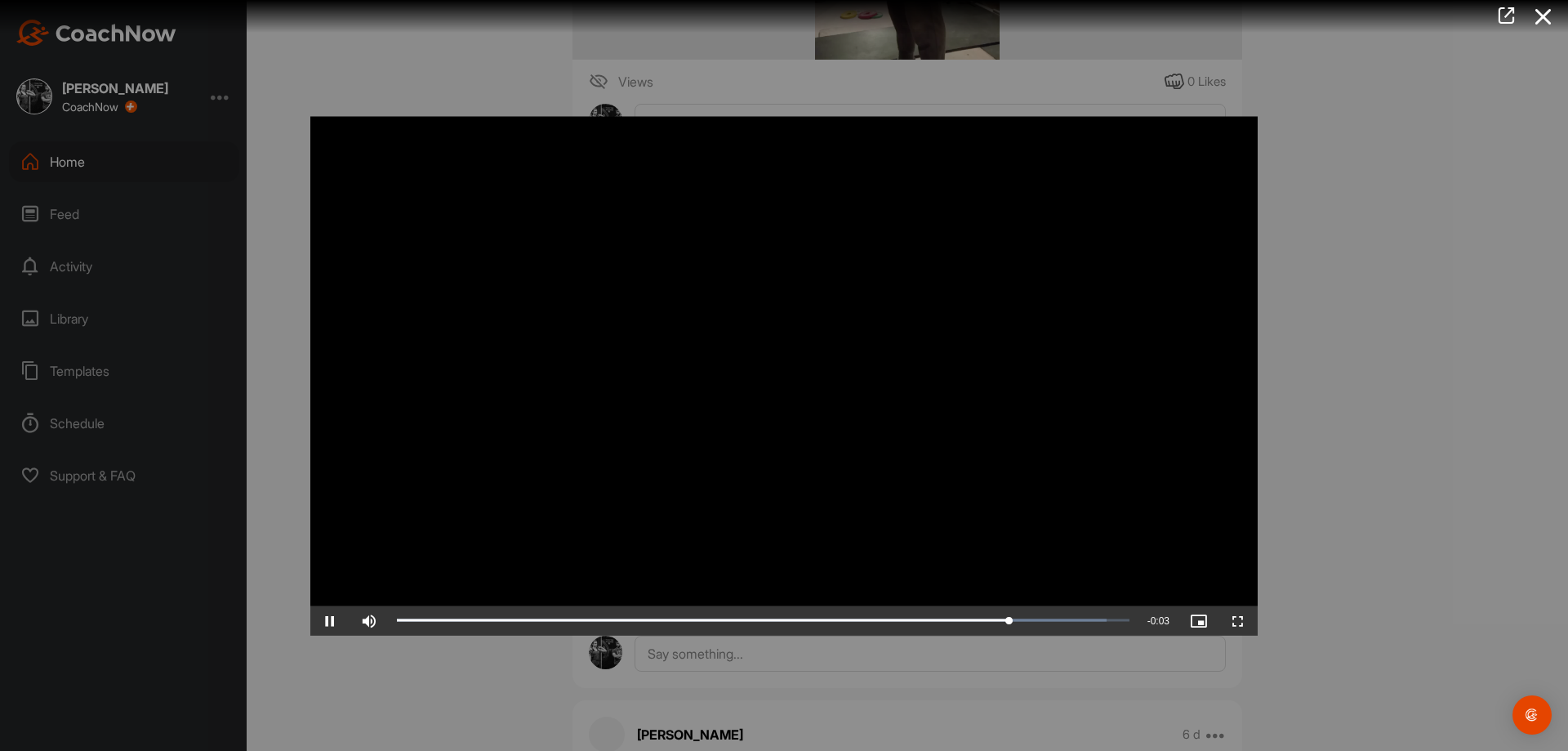
click at [1357, 586] on div at bounding box center [784, 375] width 1568 height 751
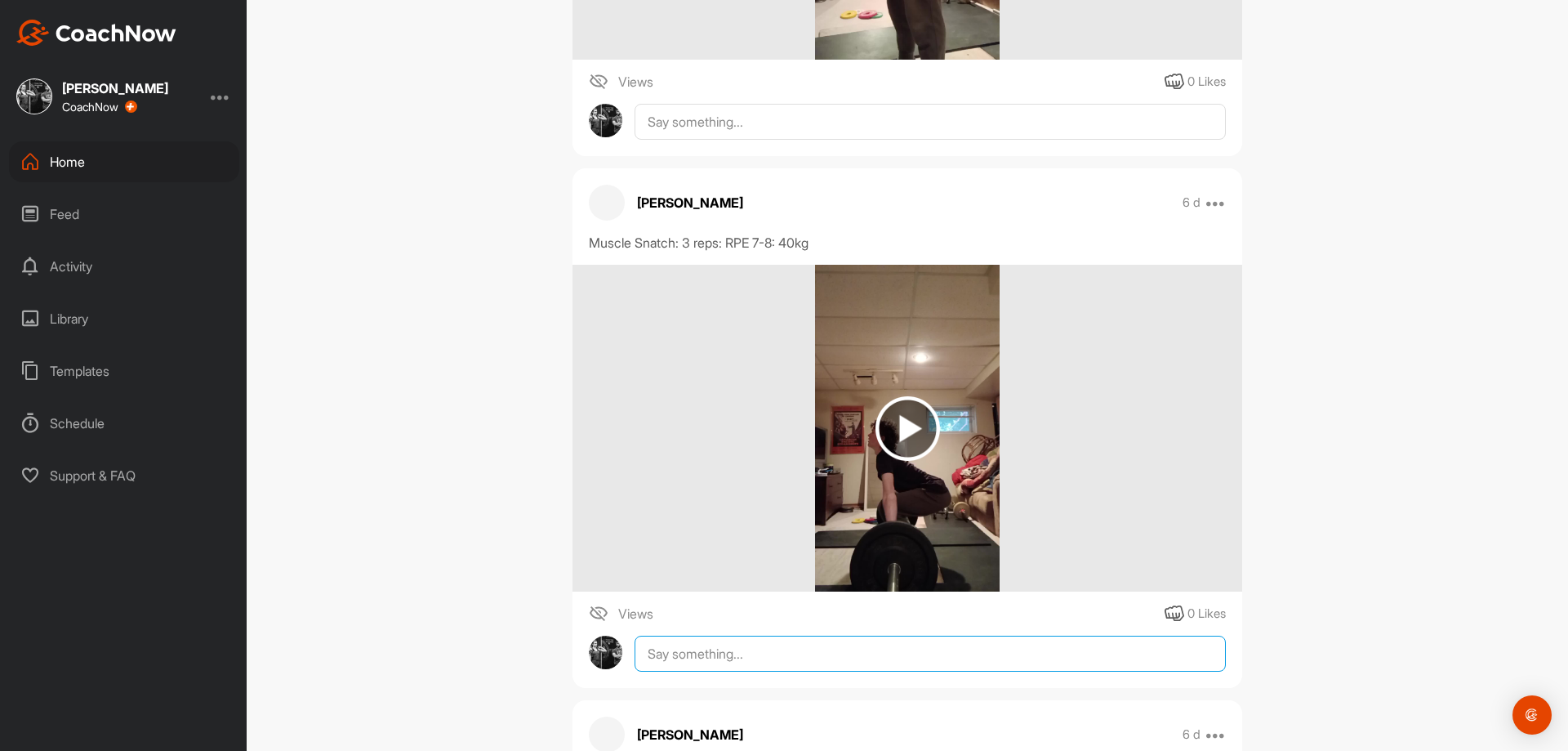
click at [983, 659] on textarea at bounding box center [930, 653] width 591 height 36
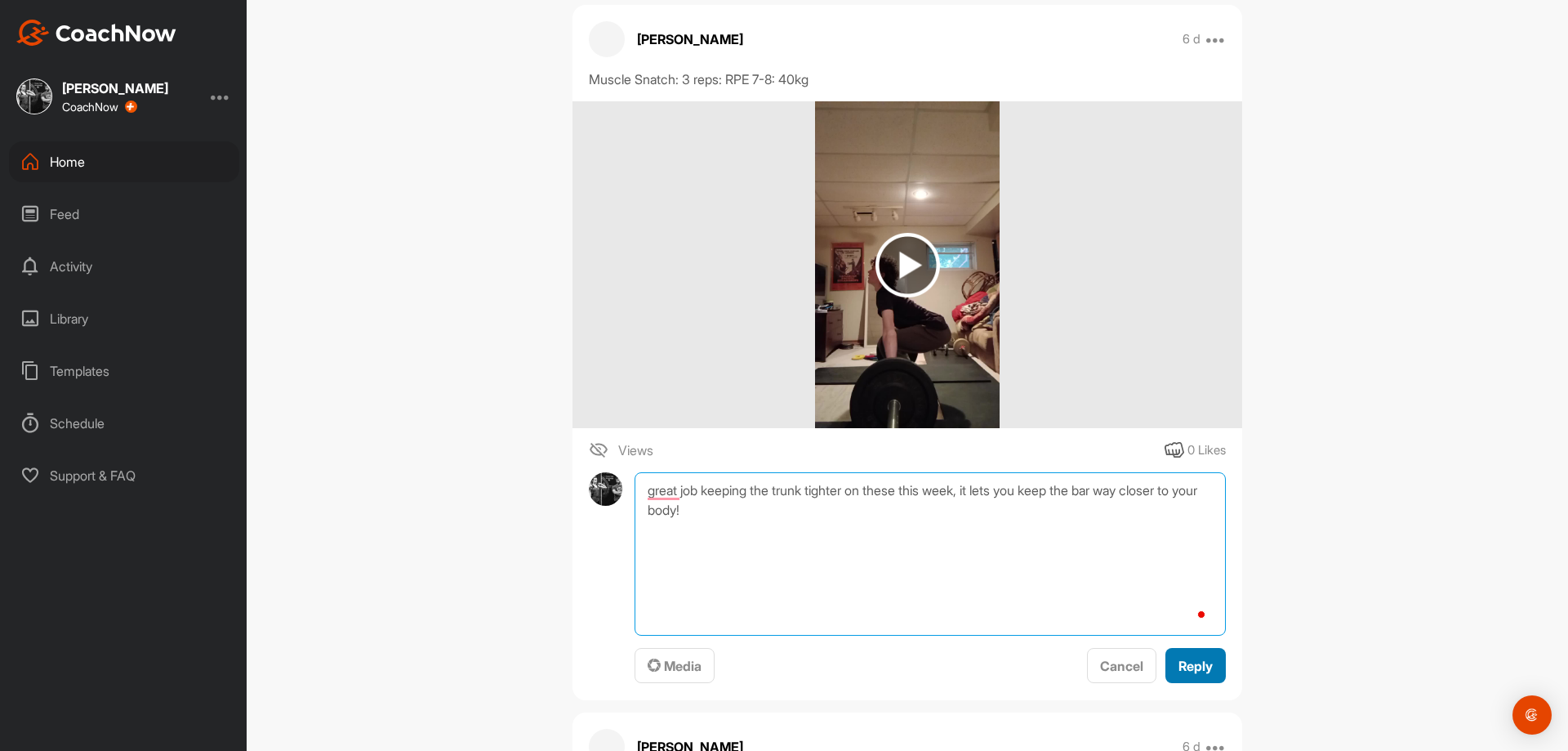
type textarea "great job keeping the trunk tighter on these this week, it lets you keep the ba…"
click at [1188, 674] on span "Reply" at bounding box center [1195, 666] width 34 height 16
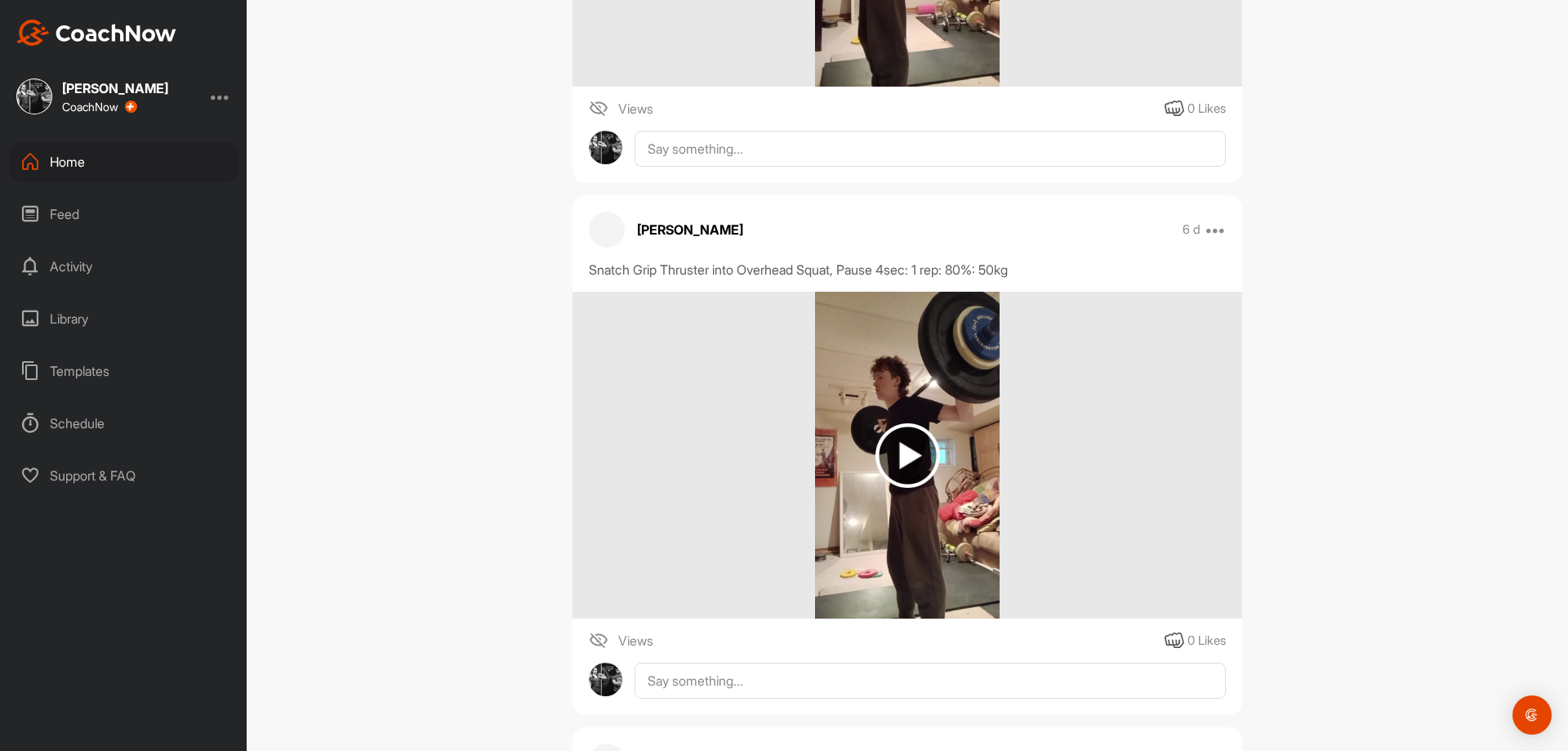
scroll to position [21988, 0]
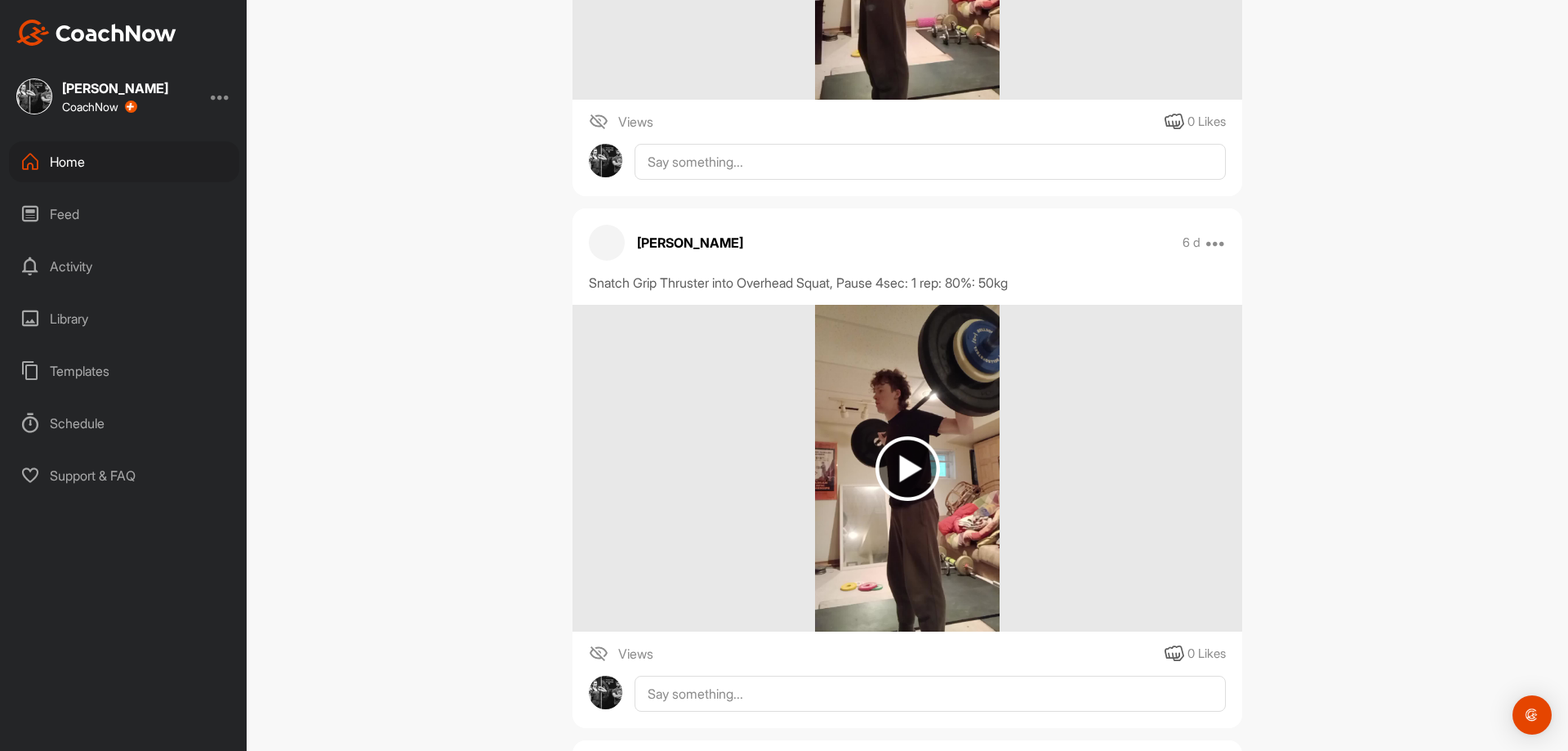
click at [862, 545] on img at bounding box center [906, 469] width 184 height 327
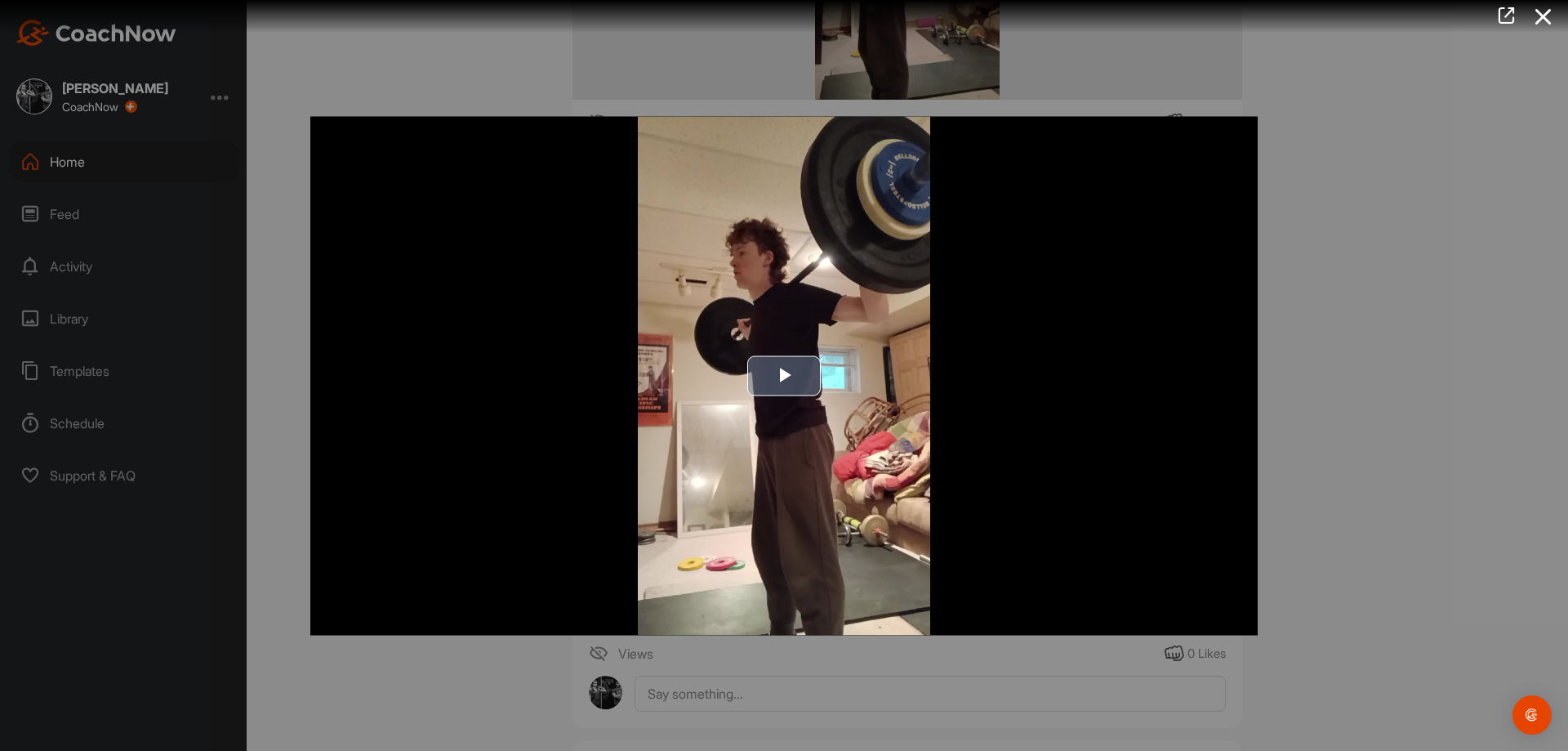
click at [1242, 528] on img "Video Player" at bounding box center [784, 375] width 947 height 519
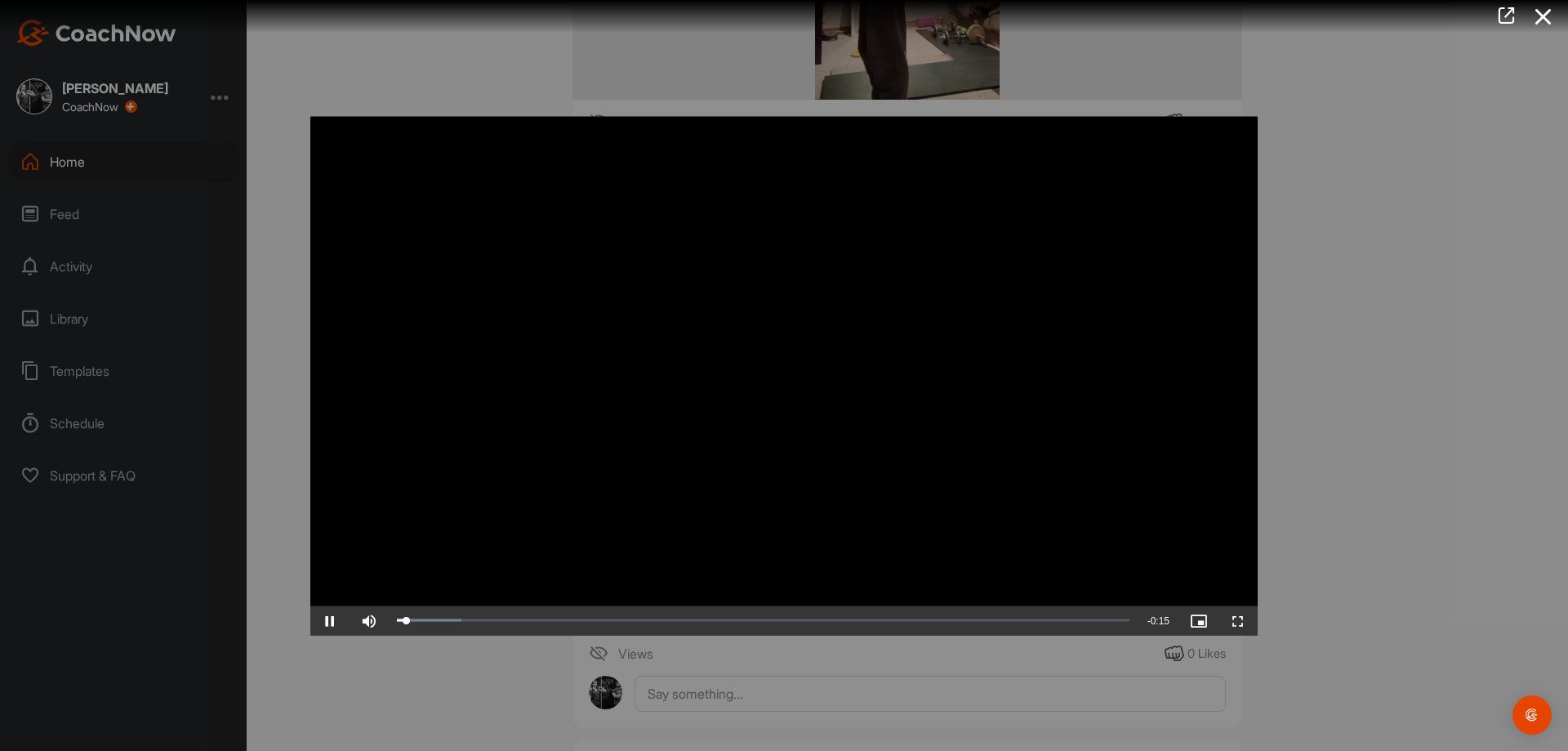
click at [1364, 541] on div at bounding box center [784, 375] width 1568 height 751
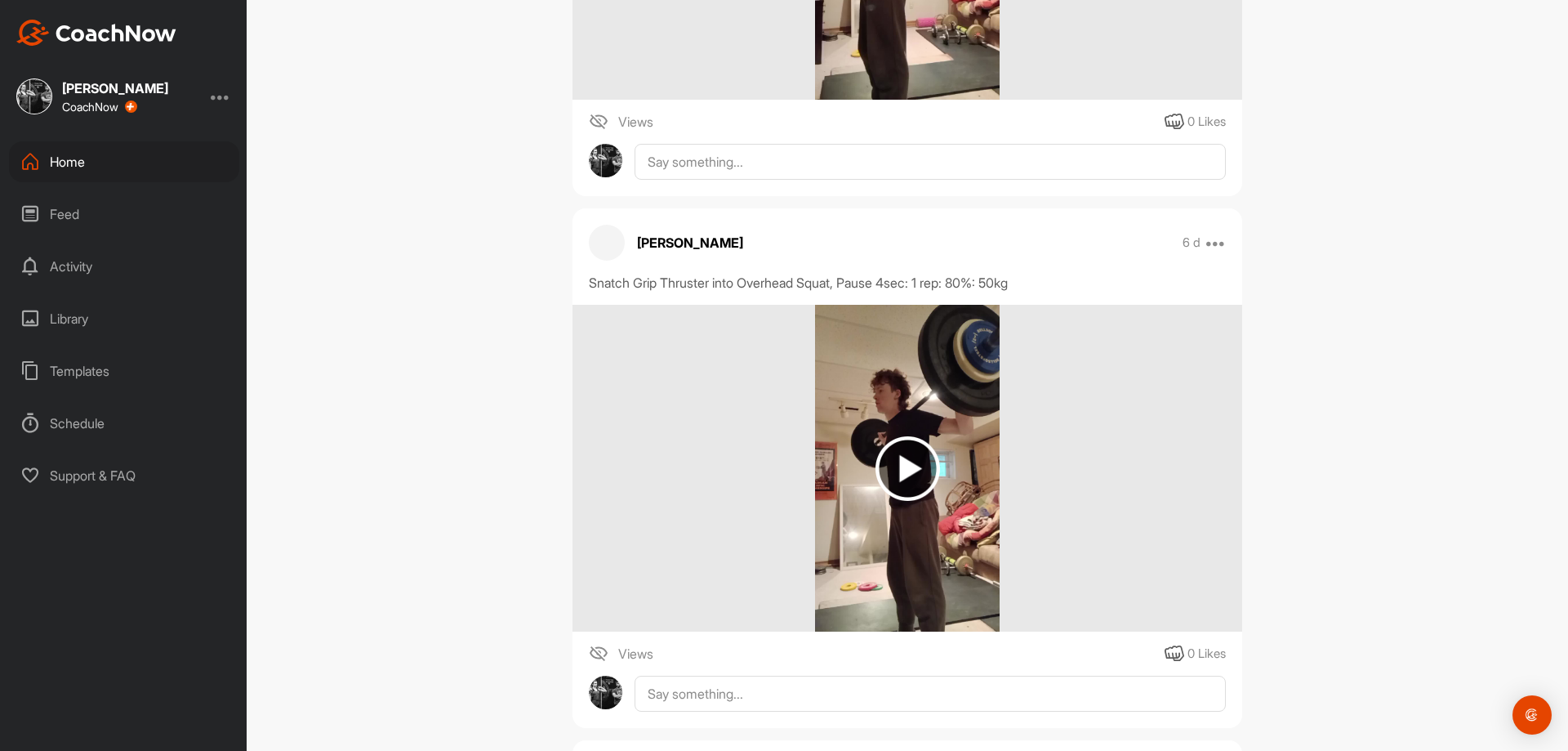
click at [1035, 530] on div at bounding box center [907, 469] width 669 height 327
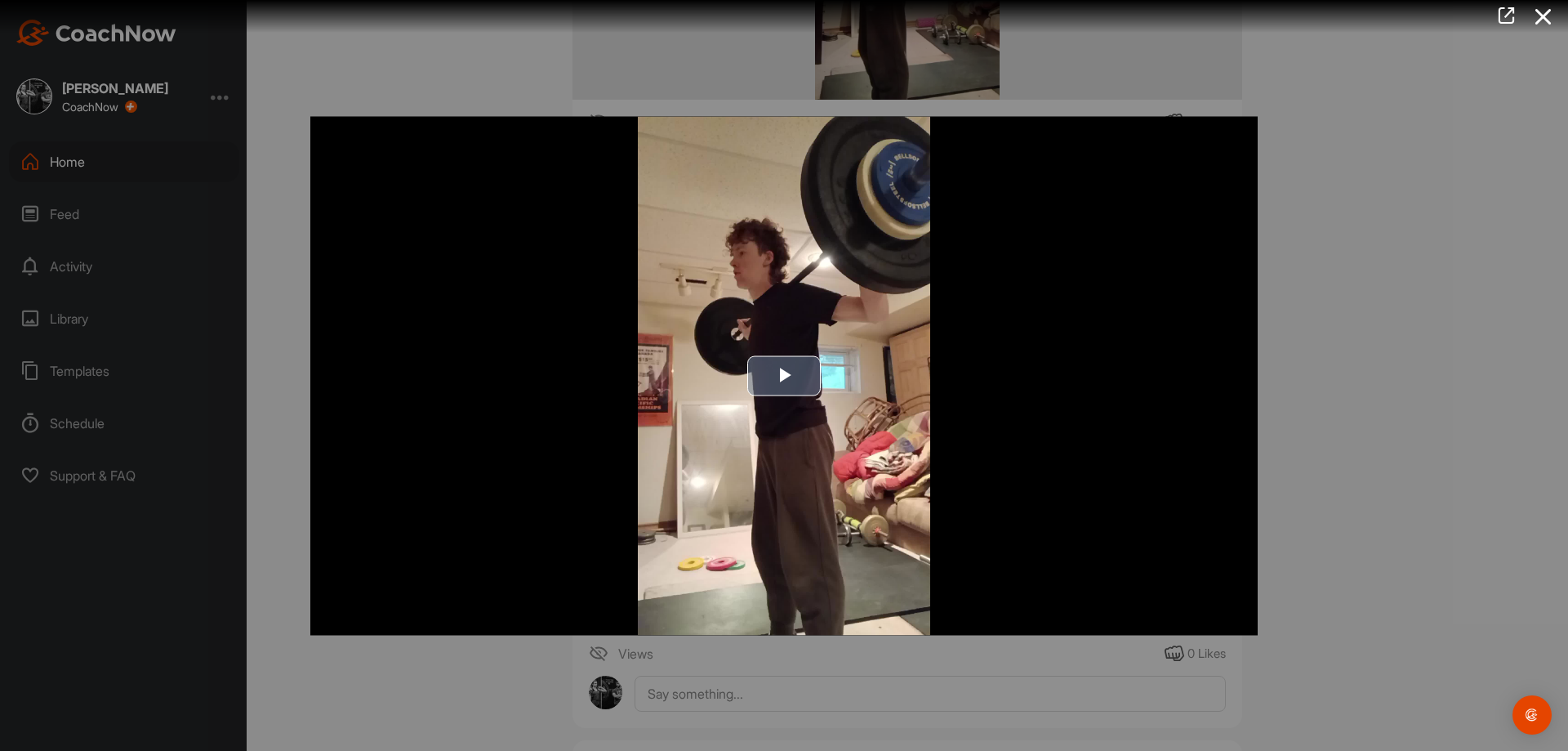
click at [811, 475] on img "Video Player" at bounding box center [784, 375] width 947 height 519
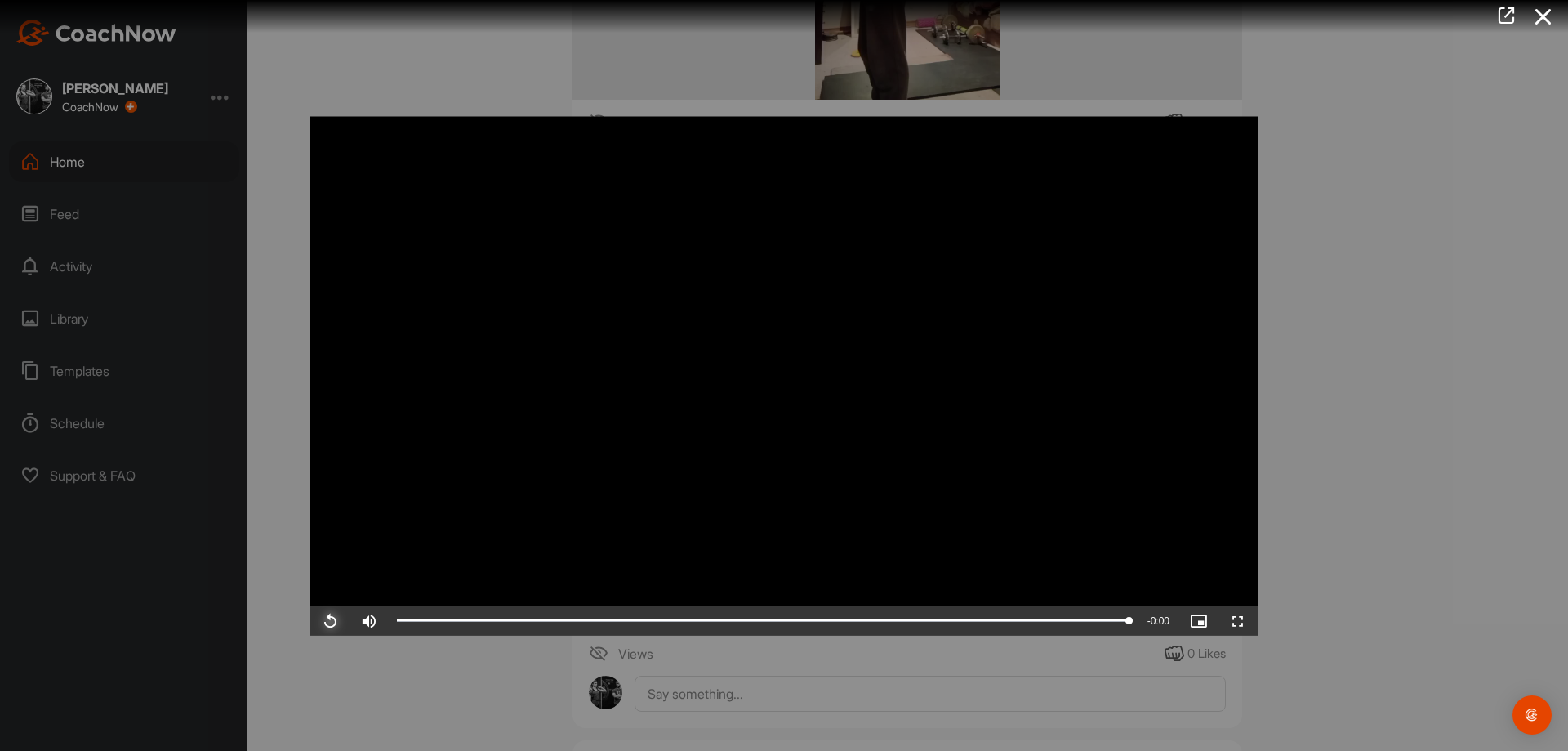
click at [338, 620] on span "Video Player" at bounding box center [330, 620] width 39 height 0
click at [1353, 572] on div at bounding box center [784, 375] width 1568 height 751
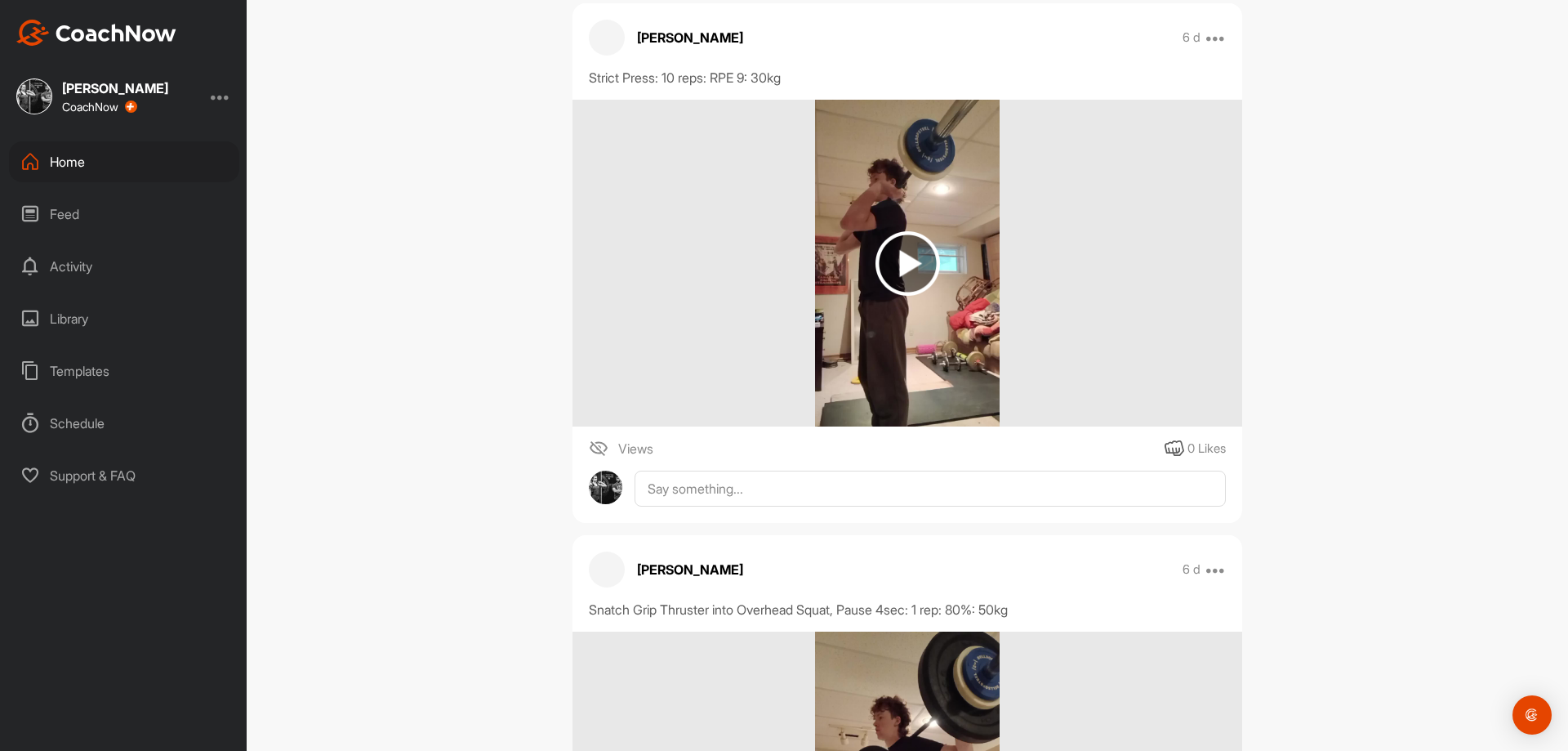
scroll to position [22069, 0]
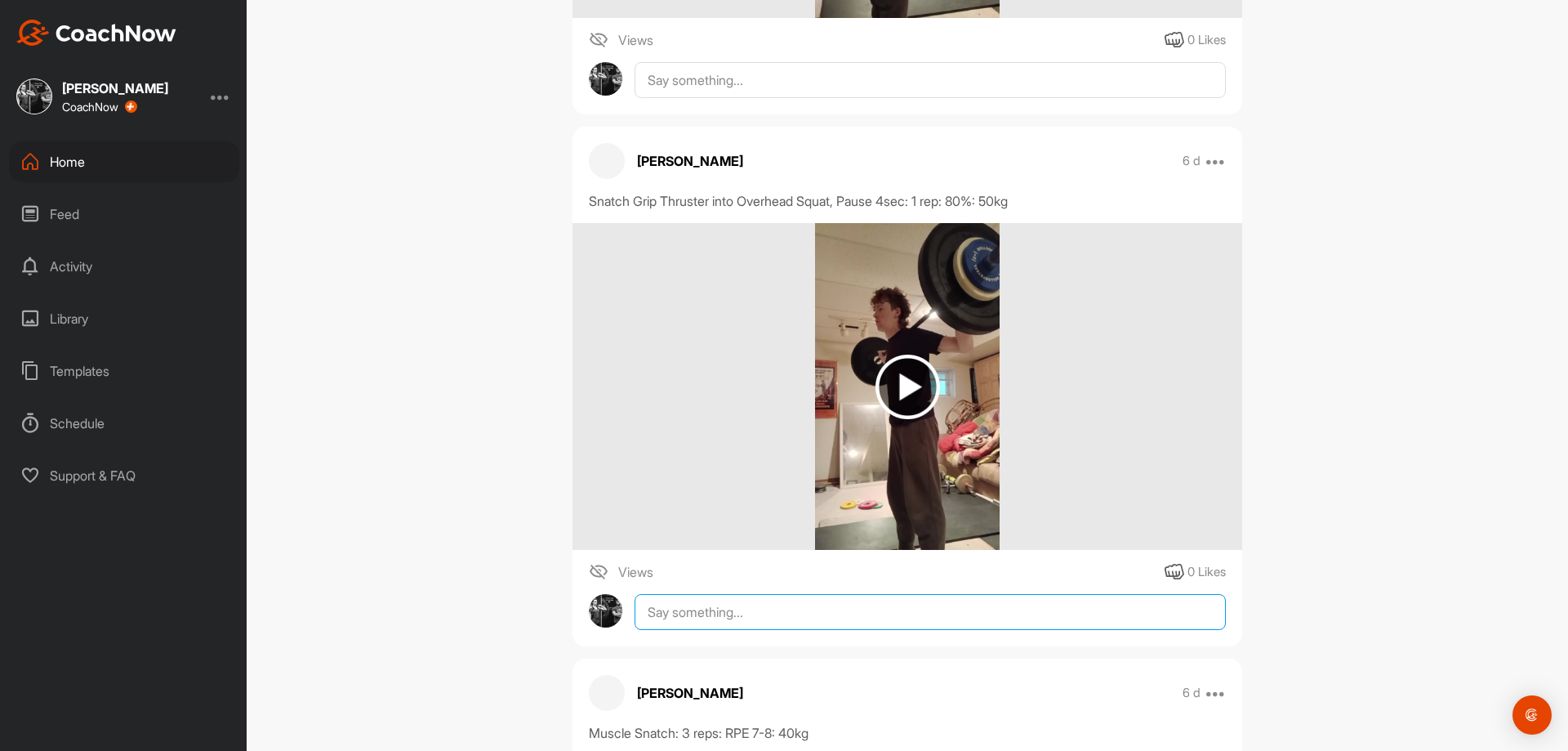
click at [907, 628] on textarea at bounding box center [930, 612] width 591 height 36
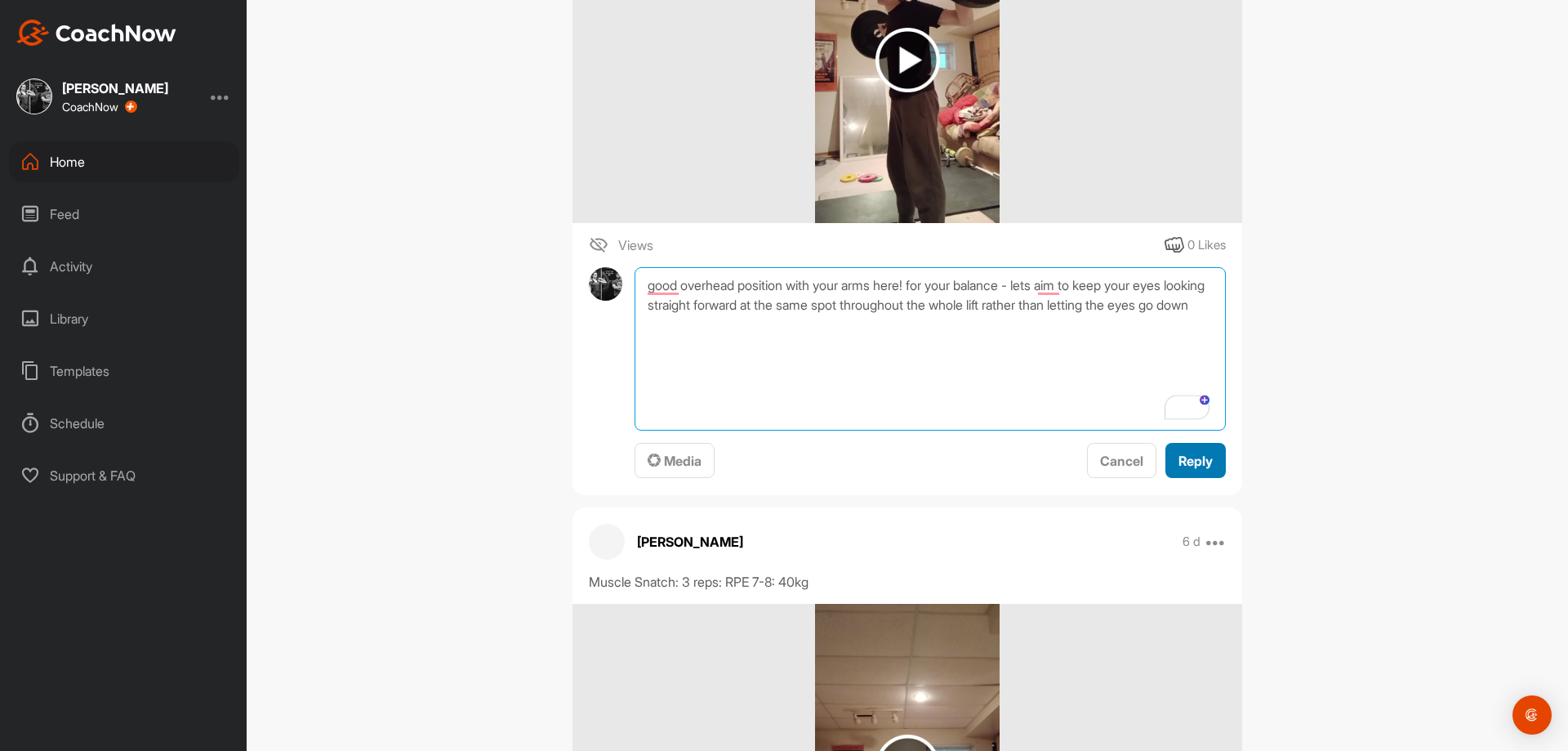
type textarea "good overhead position with your arms here! for your balance - lets aim to keep…"
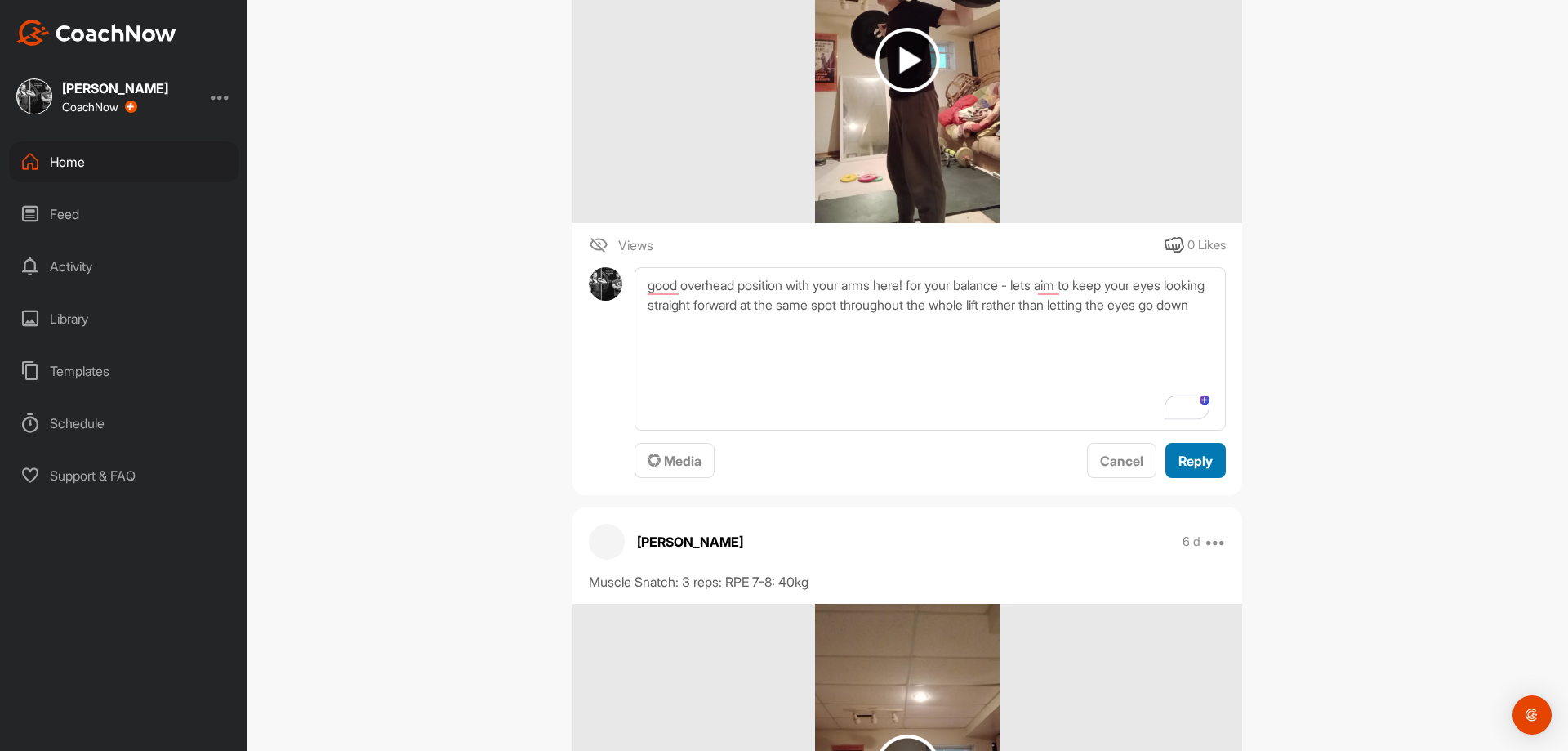
click at [1194, 469] on span "Reply" at bounding box center [1195, 460] width 34 height 16
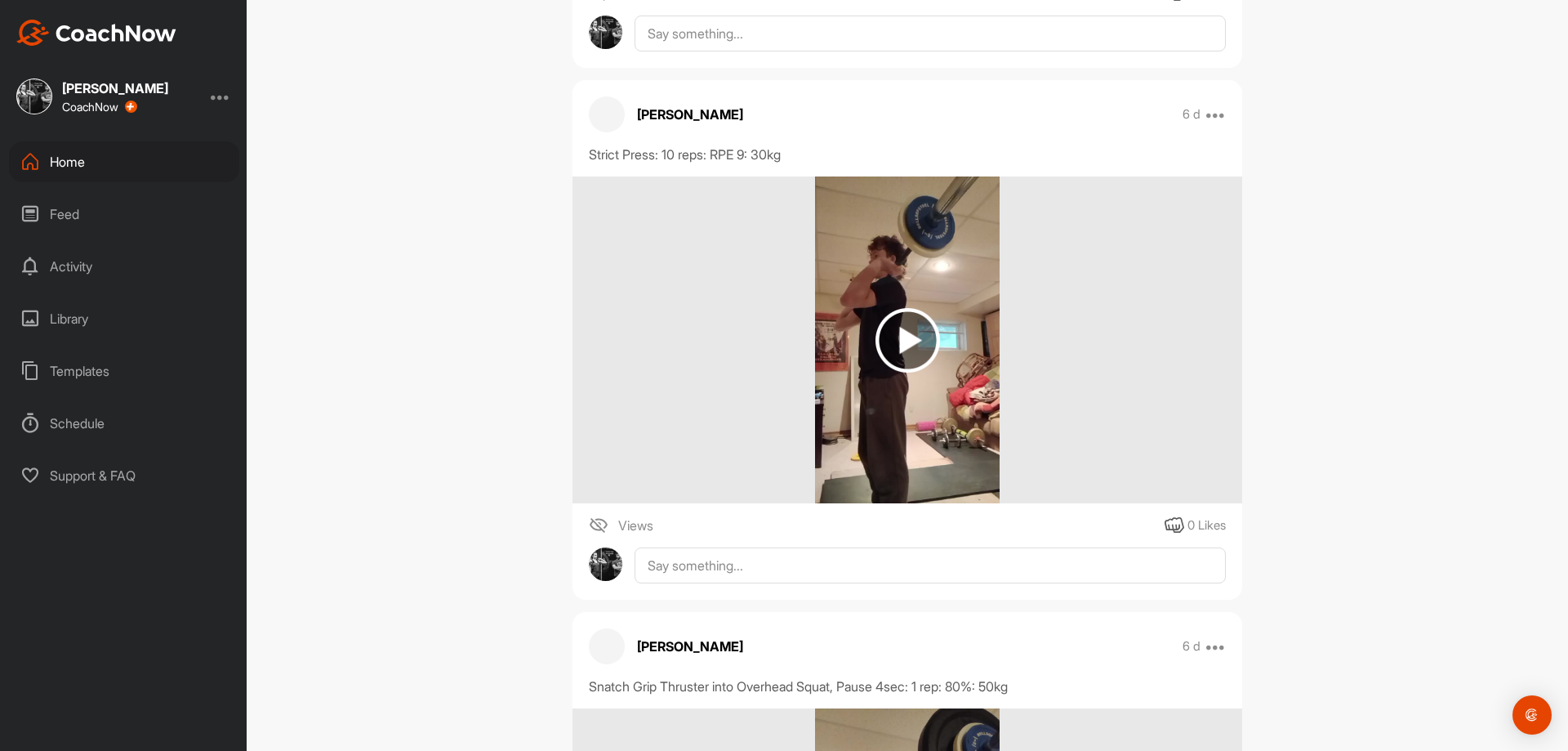
scroll to position [21579, 0]
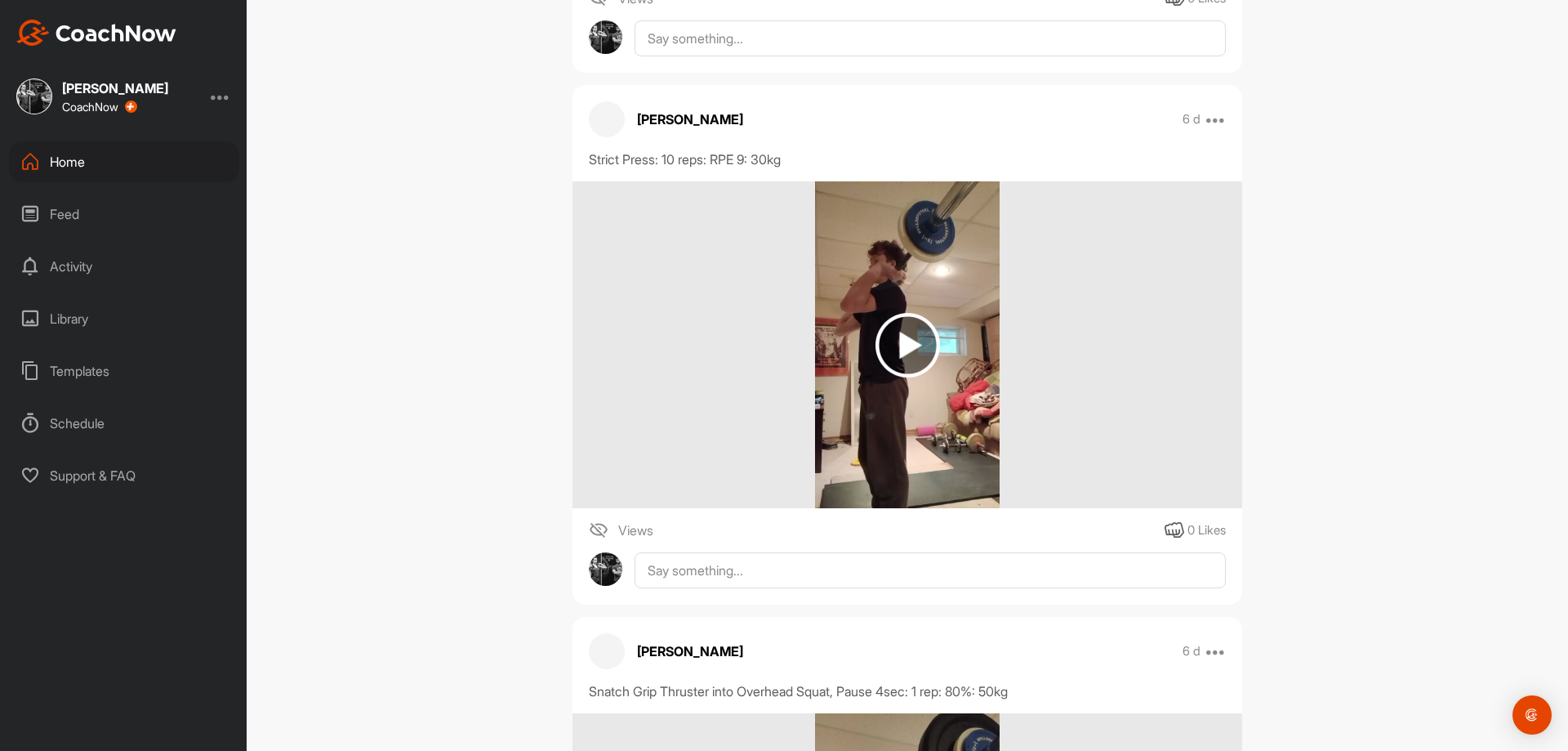
click at [949, 397] on img at bounding box center [906, 345] width 184 height 327
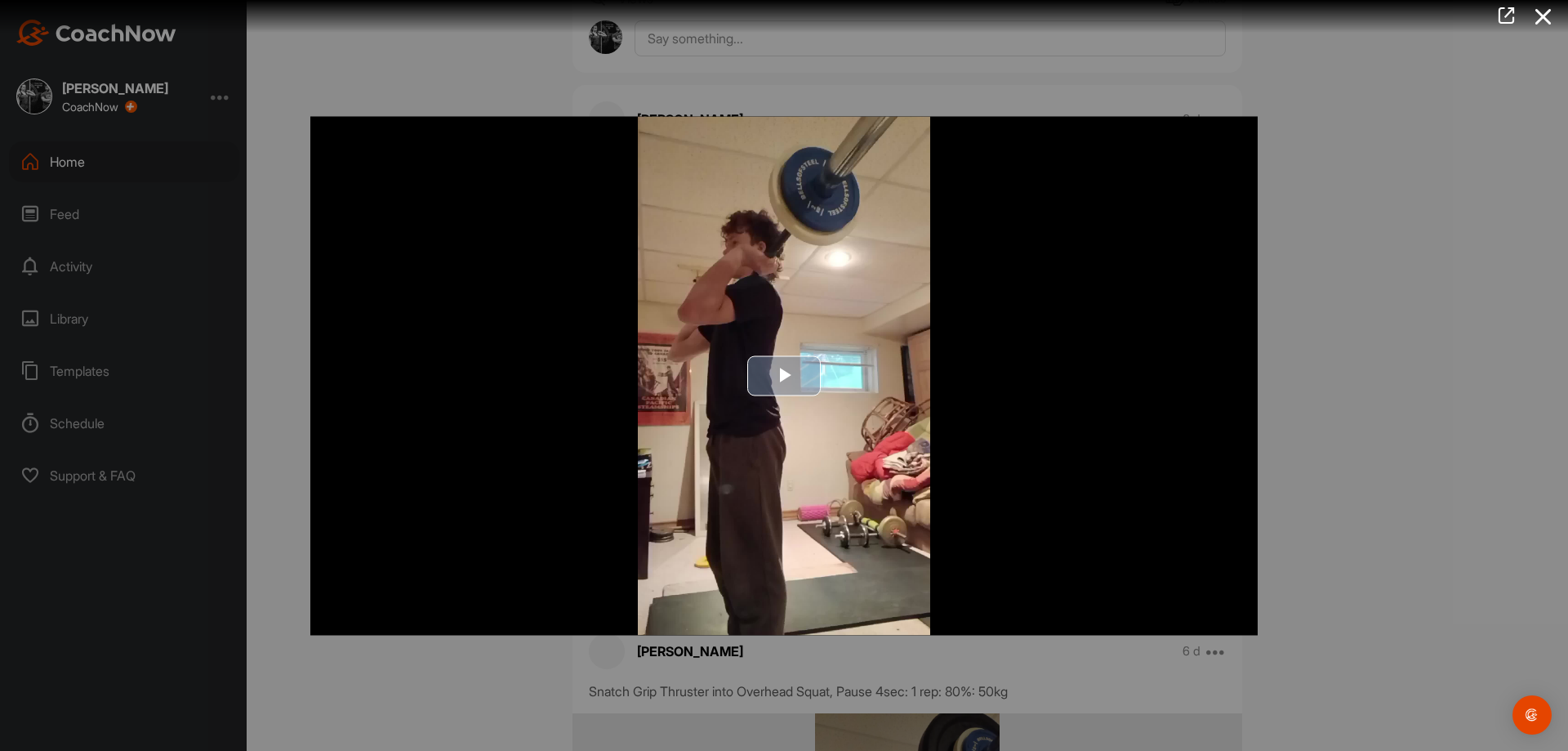
click at [694, 387] on img "Video Player" at bounding box center [784, 375] width 947 height 519
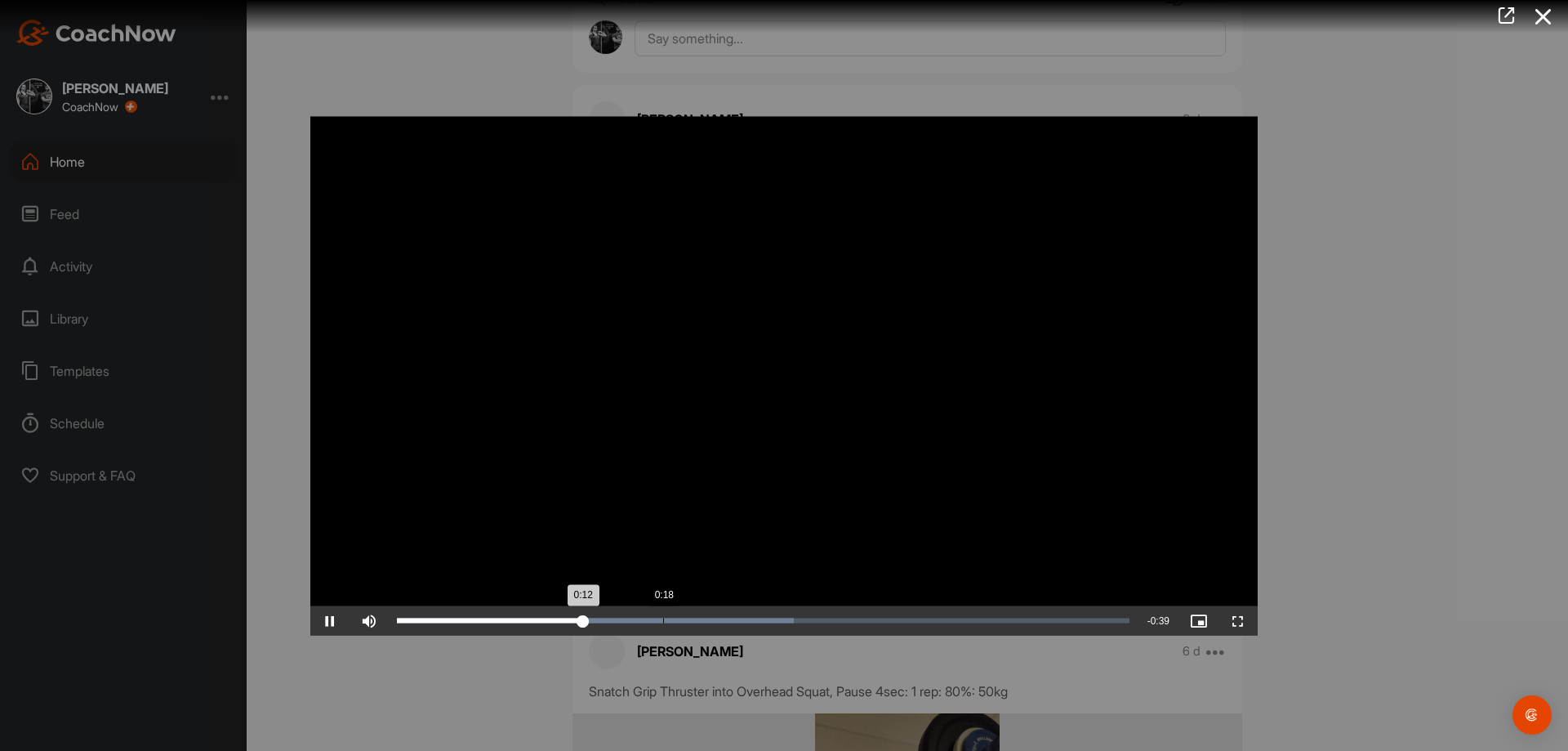
click at [664, 631] on div "Loaded : 54.23% 0:18 0:12" at bounding box center [763, 620] width 749 height 30
click at [723, 630] on div "Loaded : 54.23% 0:22 0:18" at bounding box center [763, 620] width 749 height 30
click at [815, 631] on div "Loaded : 54.23% 0:28 0:22" at bounding box center [763, 620] width 749 height 30
click at [929, 608] on div "Loaded : 72.60% 0:37 0:32" at bounding box center [763, 620] width 749 height 30
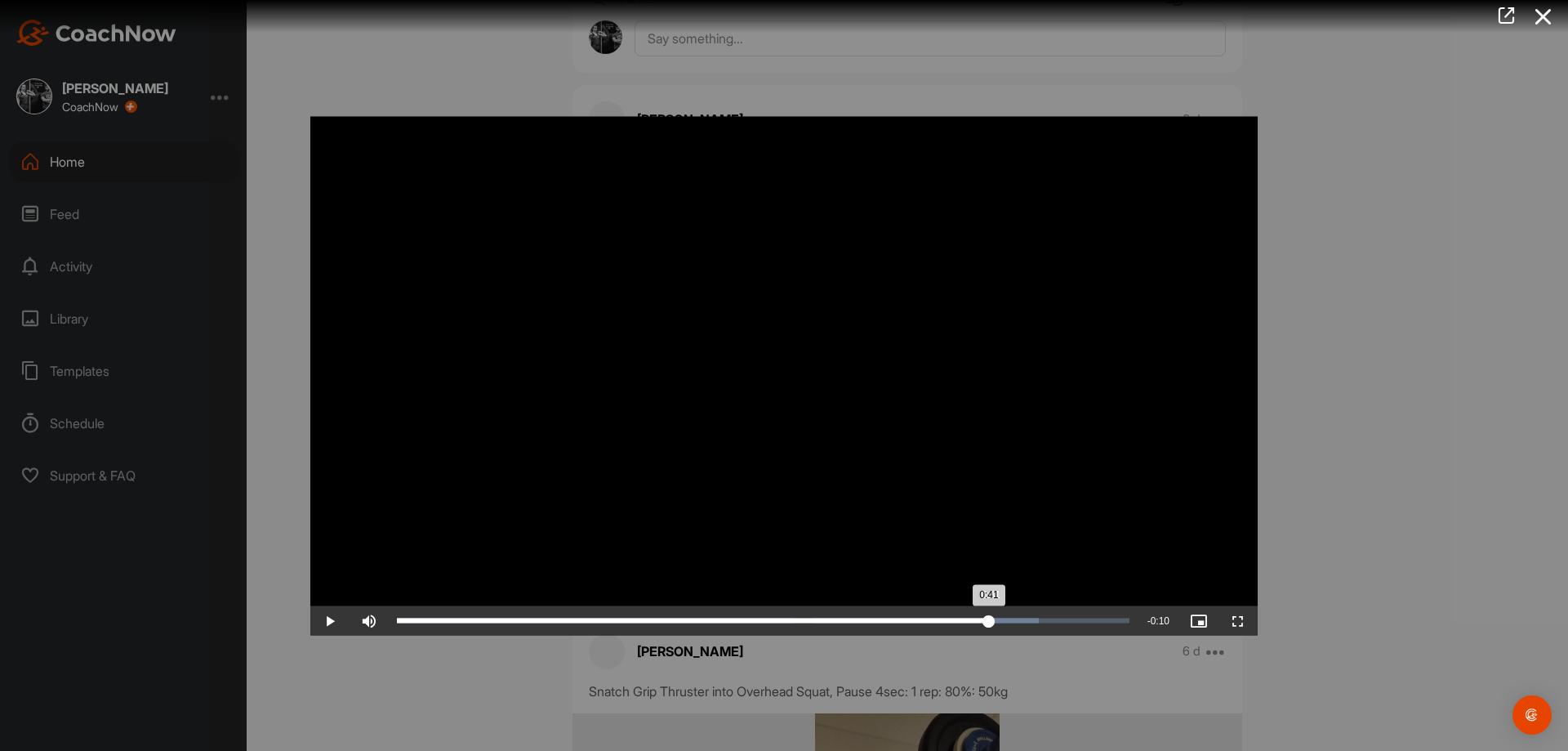
click at [989, 622] on div "Loaded : 87.63% 0:41 0:41" at bounding box center [763, 620] width 732 height 5
click at [1022, 618] on div "Loaded : 88.62% 0:43 0:41" at bounding box center [763, 620] width 732 height 5
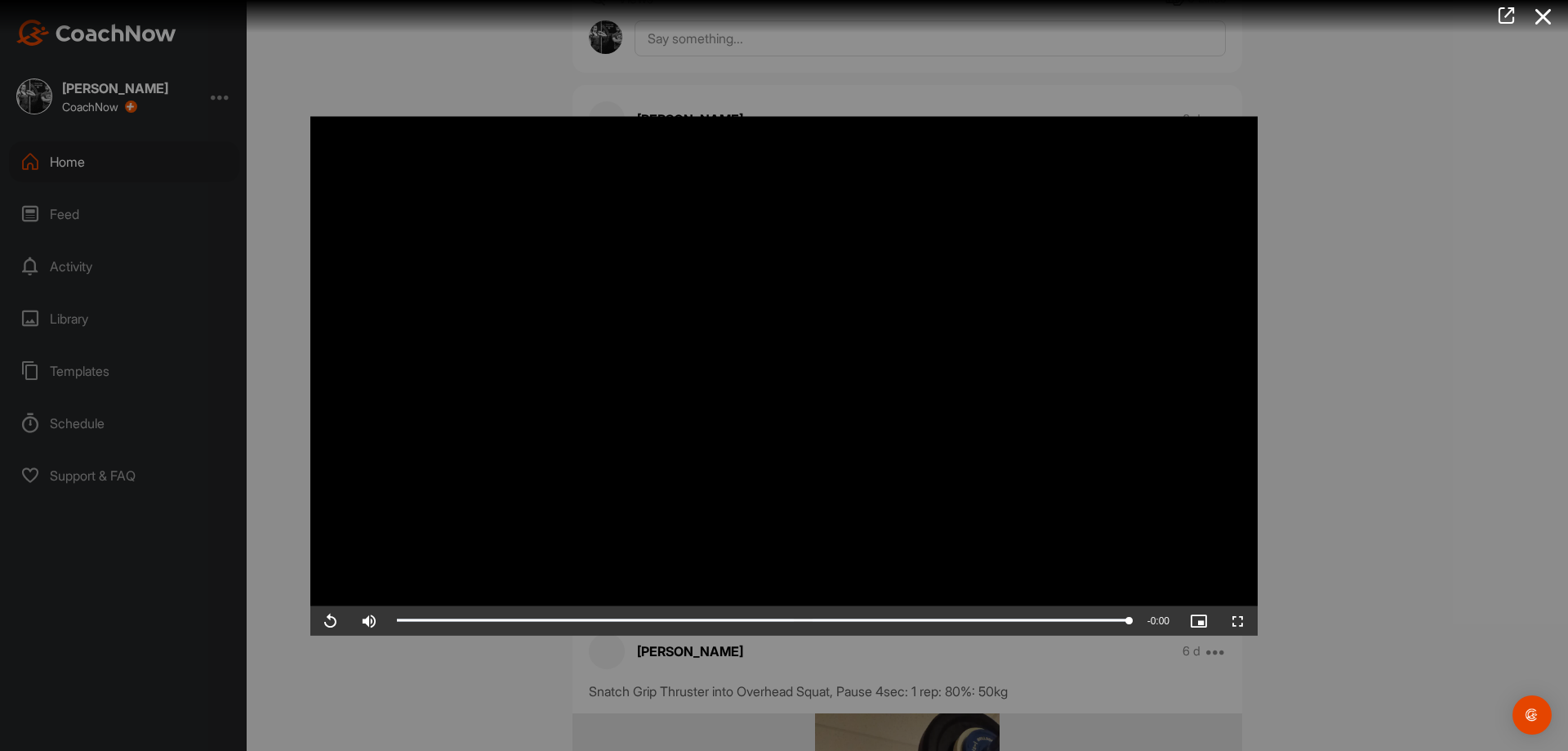
click at [815, 506] on video "Video Player" at bounding box center [784, 375] width 947 height 519
click at [1343, 551] on div at bounding box center [784, 375] width 1568 height 751
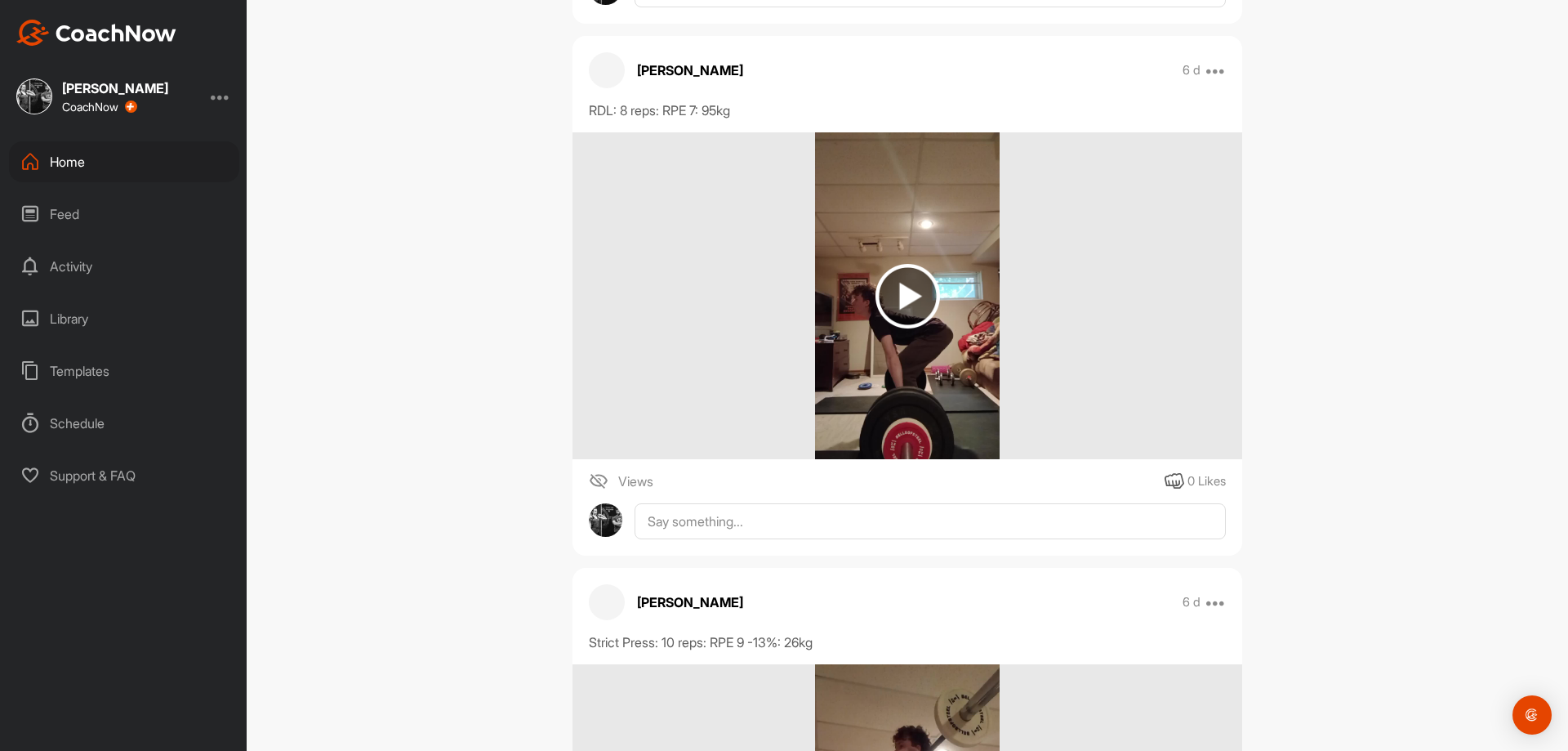
scroll to position [20026, 0]
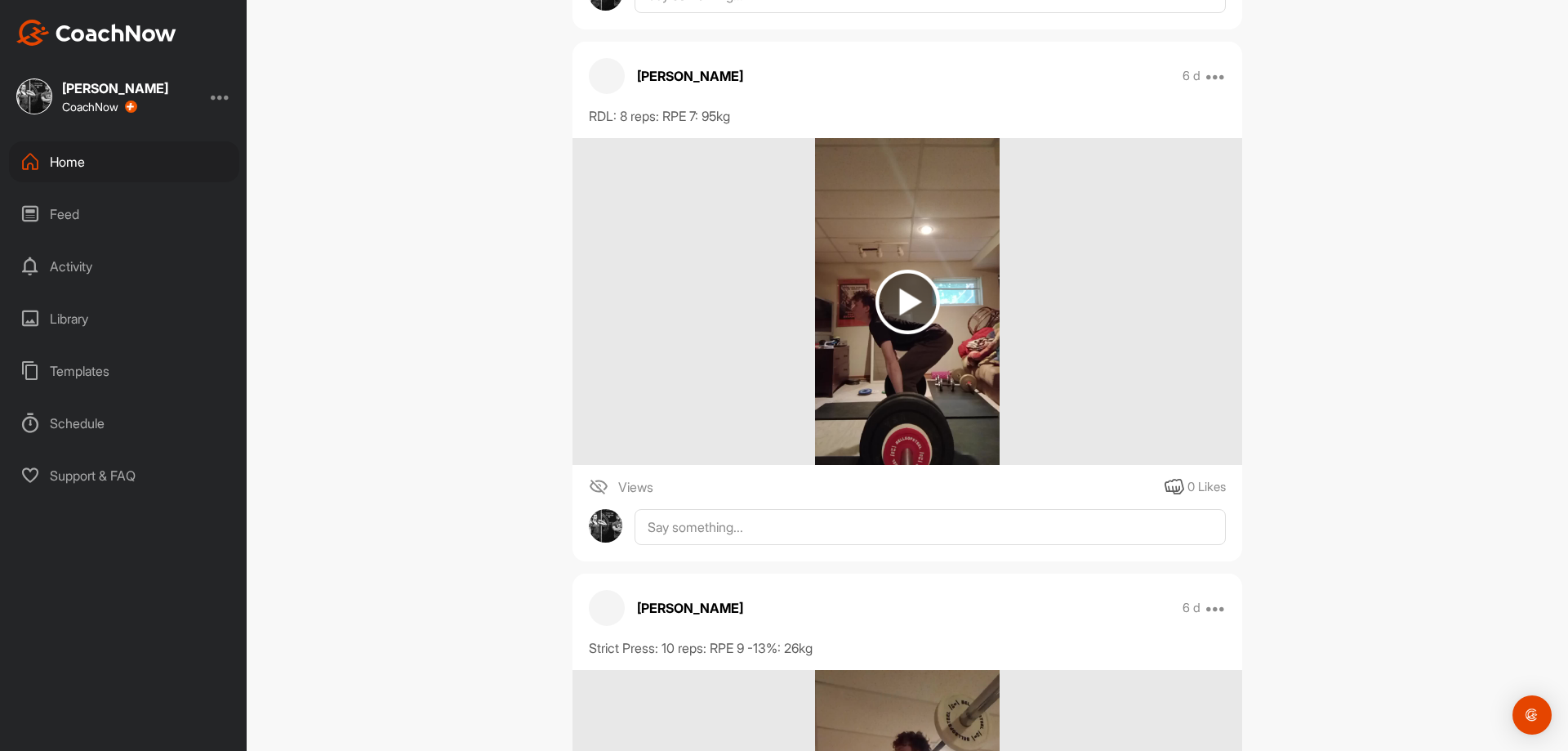
click at [929, 356] on img at bounding box center [906, 301] width 184 height 327
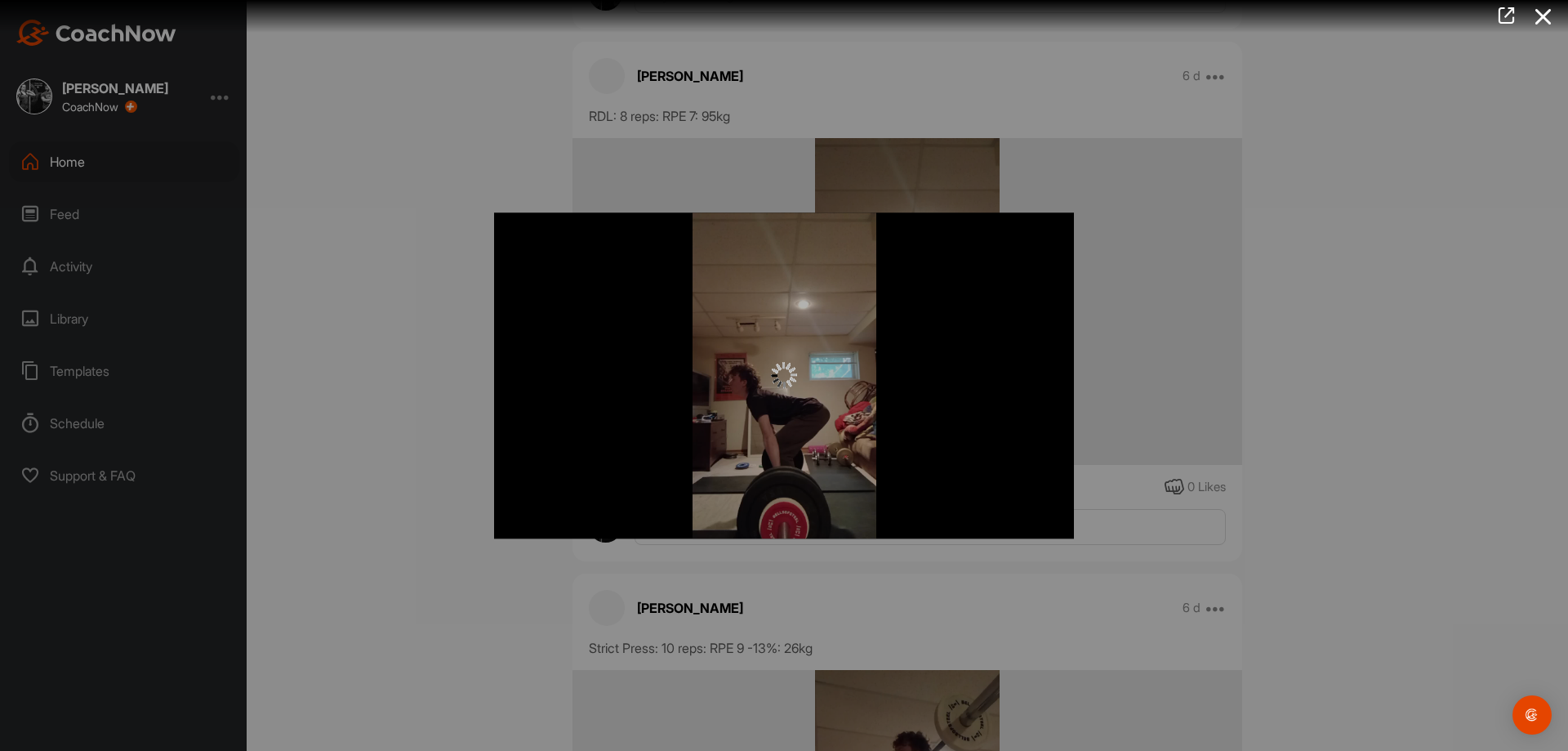
click at [749, 315] on img "Video Player" at bounding box center [784, 375] width 579 height 326
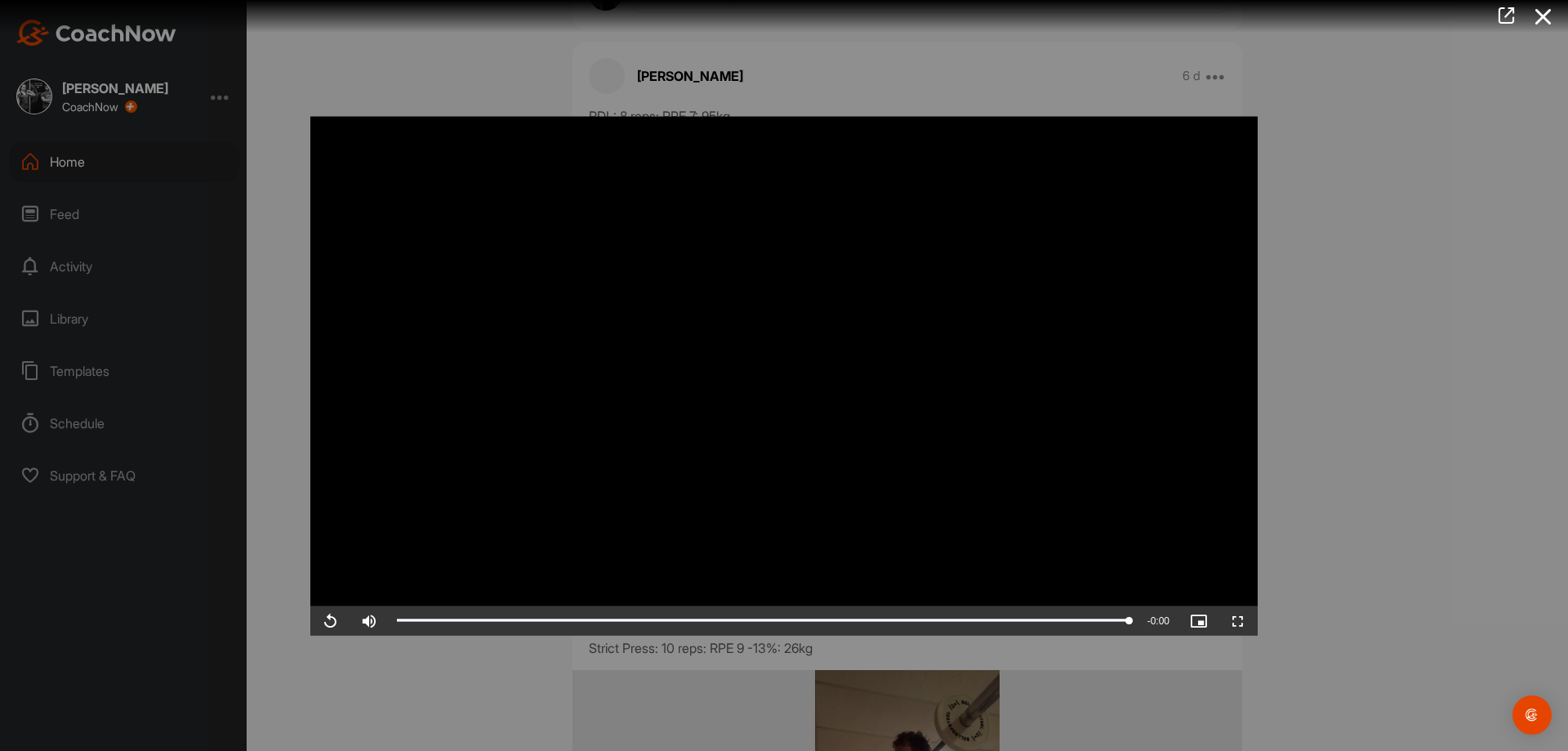
click at [1279, 578] on div at bounding box center [784, 375] width 1568 height 751
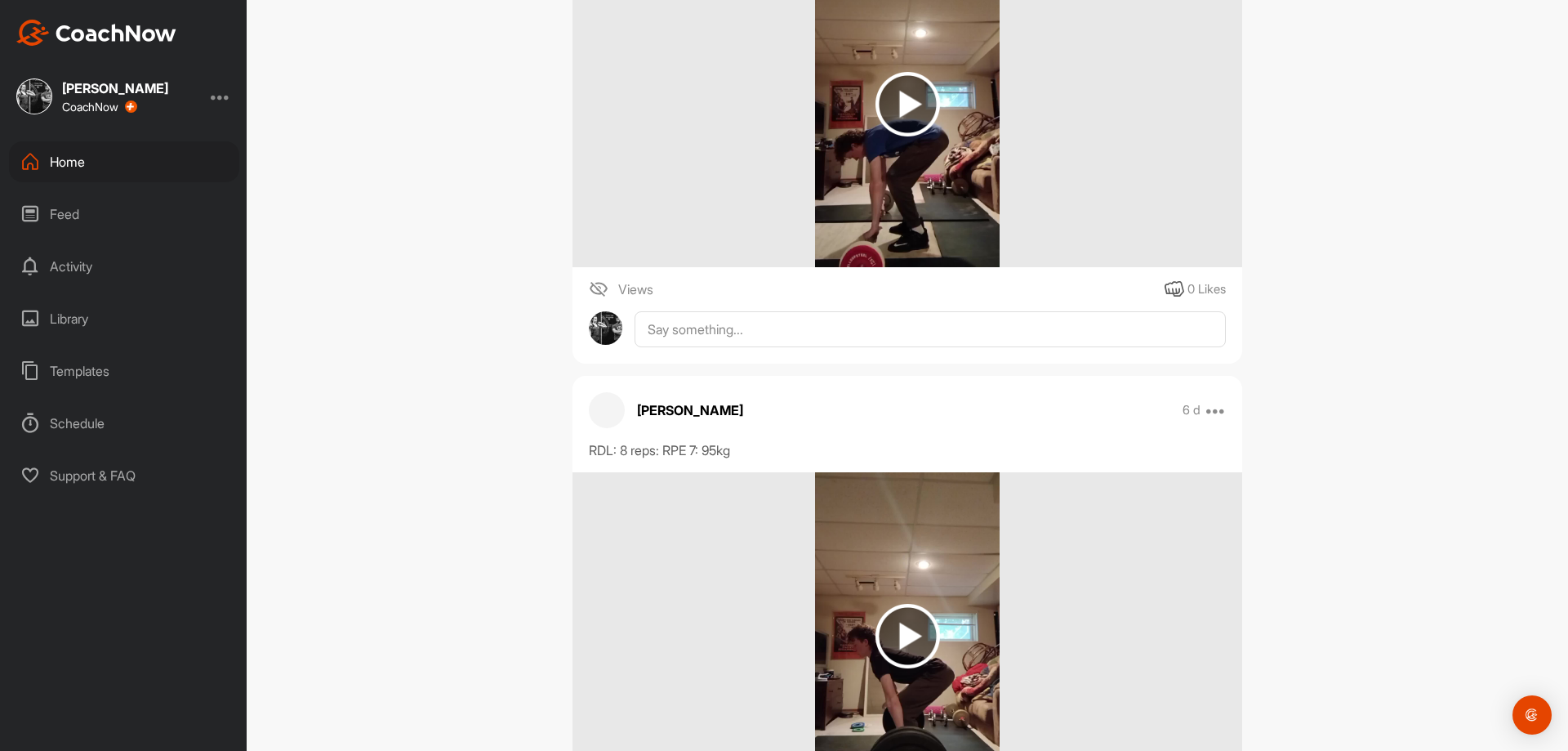
scroll to position [18964, 0]
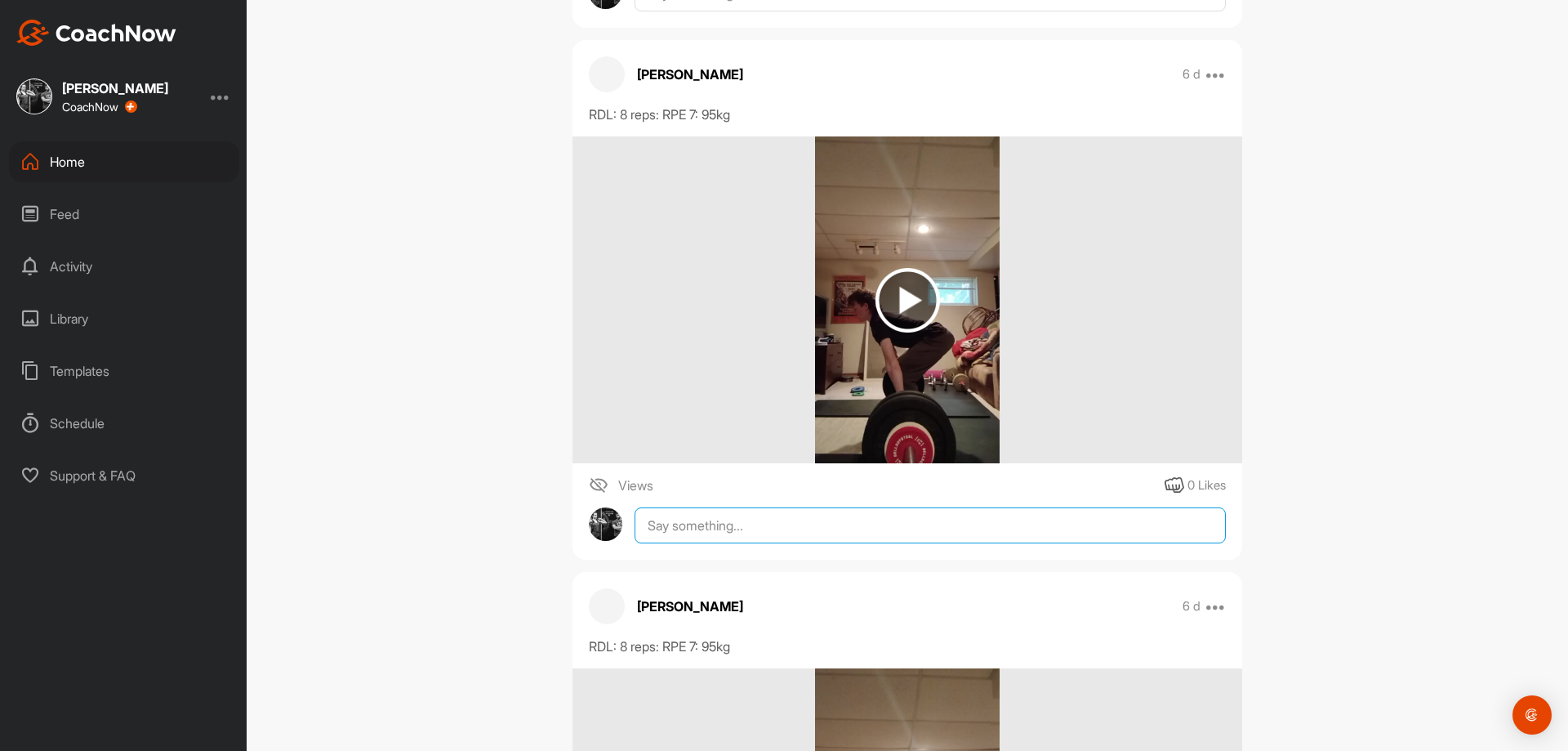
click at [997, 543] on textarea at bounding box center [930, 525] width 591 height 36
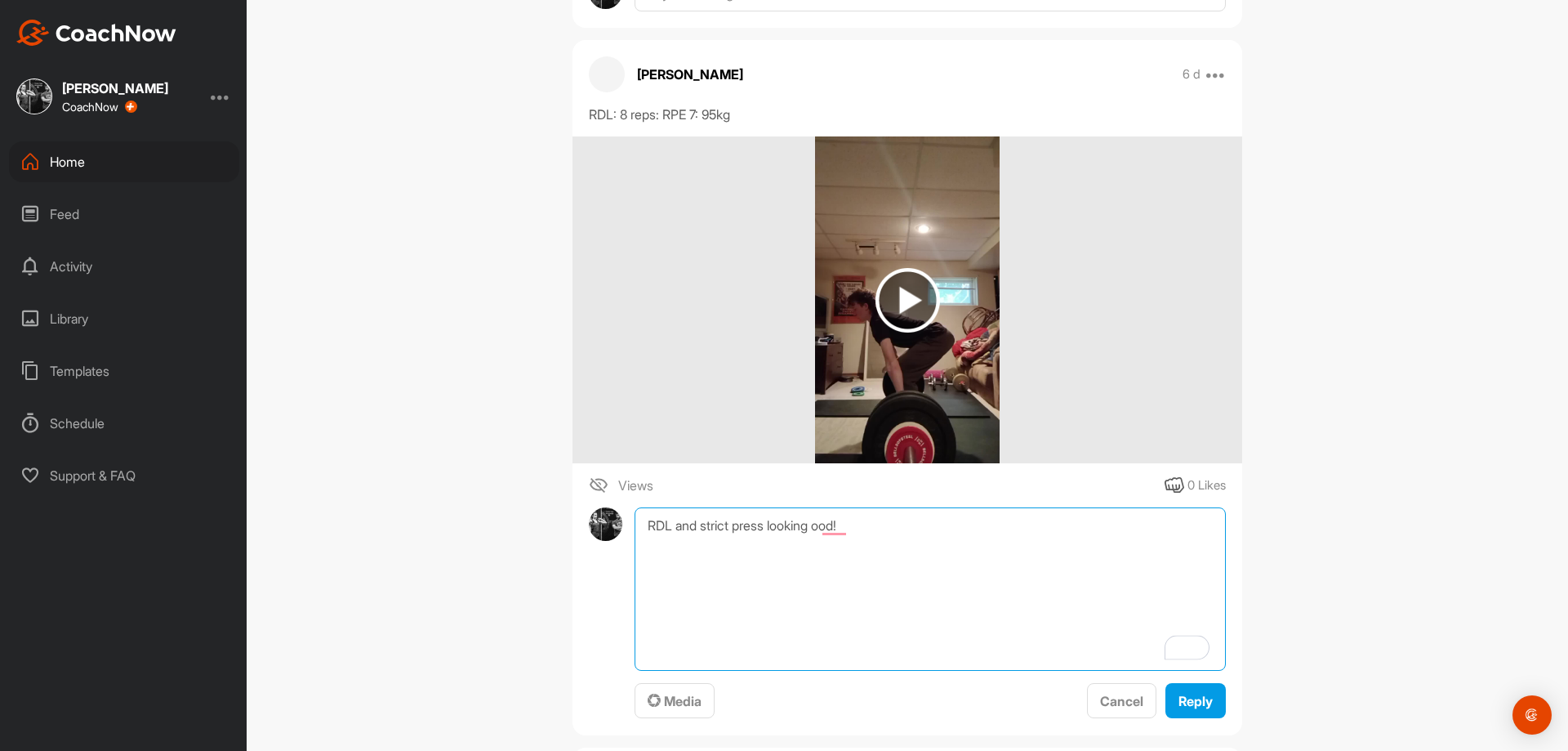
click at [820, 534] on textarea "RDL and strict press looking ood!" at bounding box center [930, 588] width 591 height 164
type textarea "RDL and strict press looking good!"
click at [1207, 718] on button "Reply" at bounding box center [1195, 700] width 60 height 35
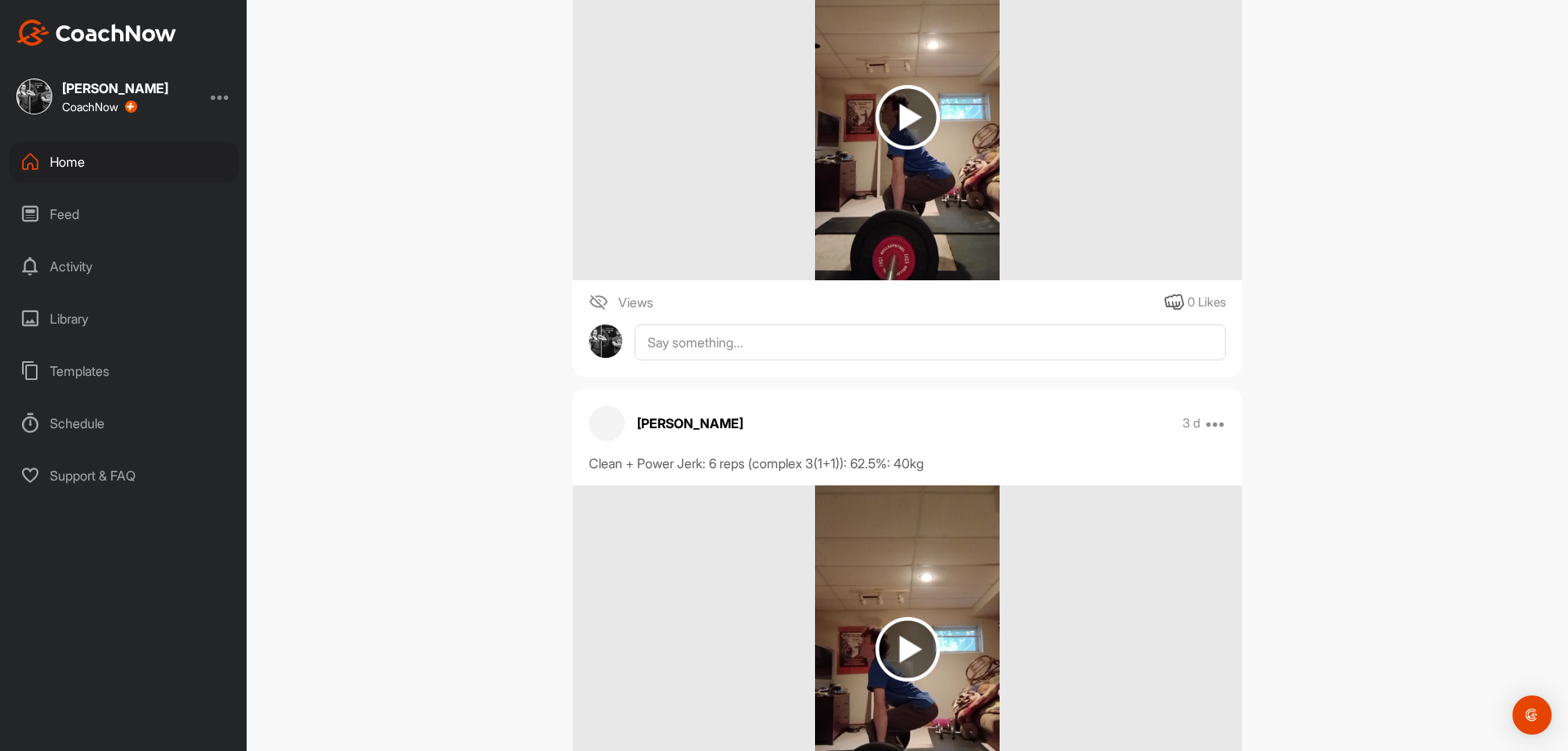
scroll to position [17412, 0]
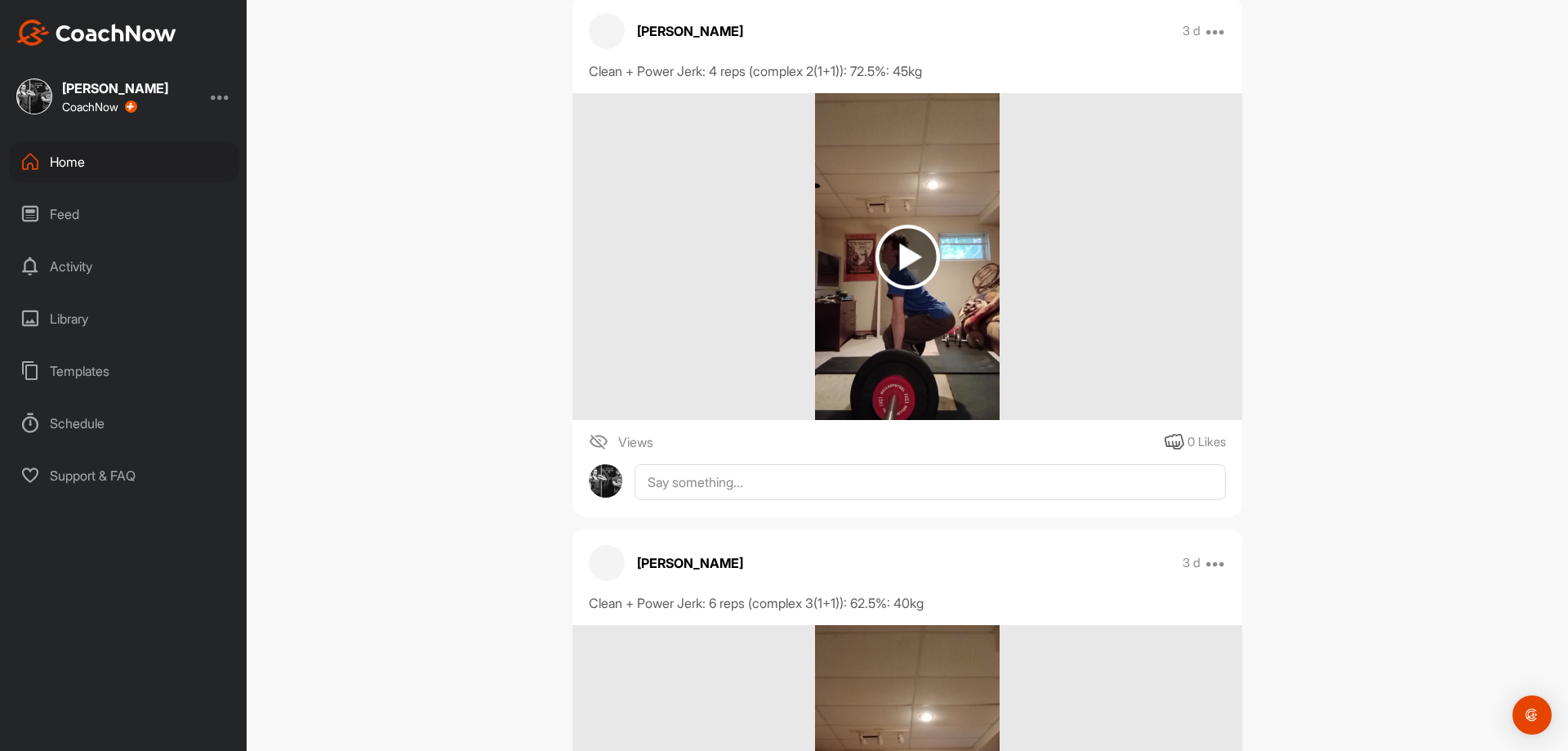
click at [905, 362] on img at bounding box center [906, 256] width 184 height 327
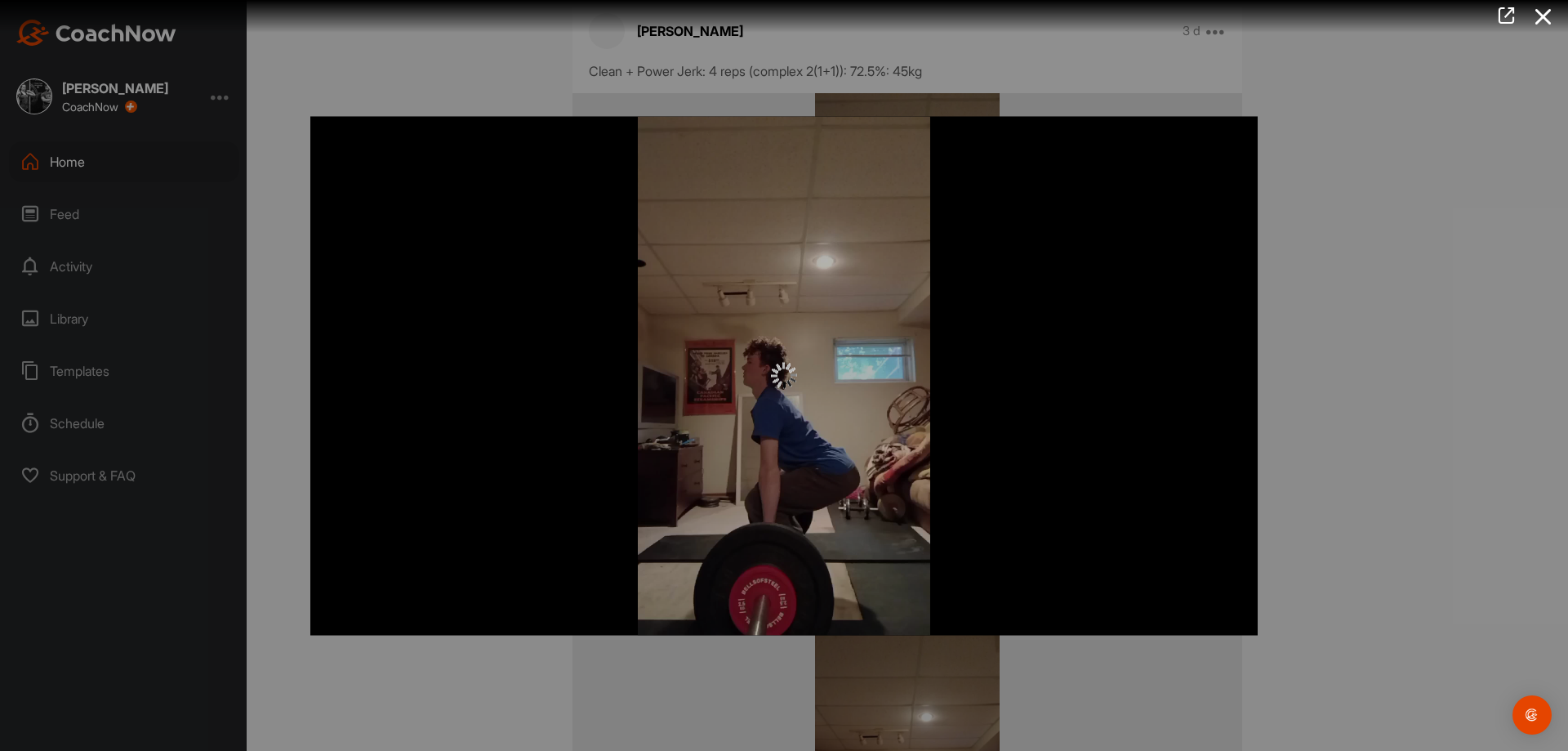
click at [849, 347] on div at bounding box center [784, 375] width 947 height 519
click at [1318, 395] on div at bounding box center [784, 375] width 1568 height 751
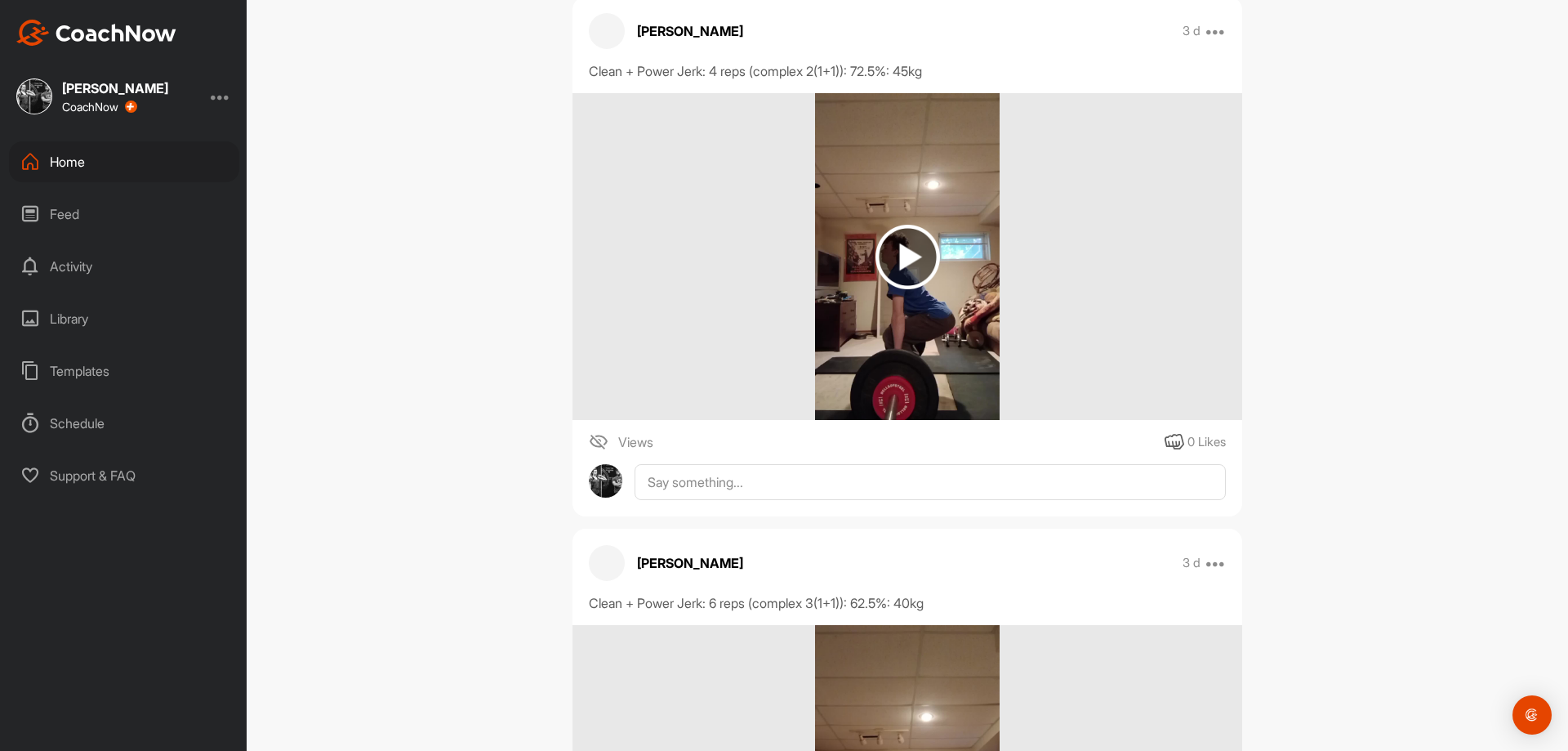
click at [878, 288] on img at bounding box center [907, 256] width 64 height 64
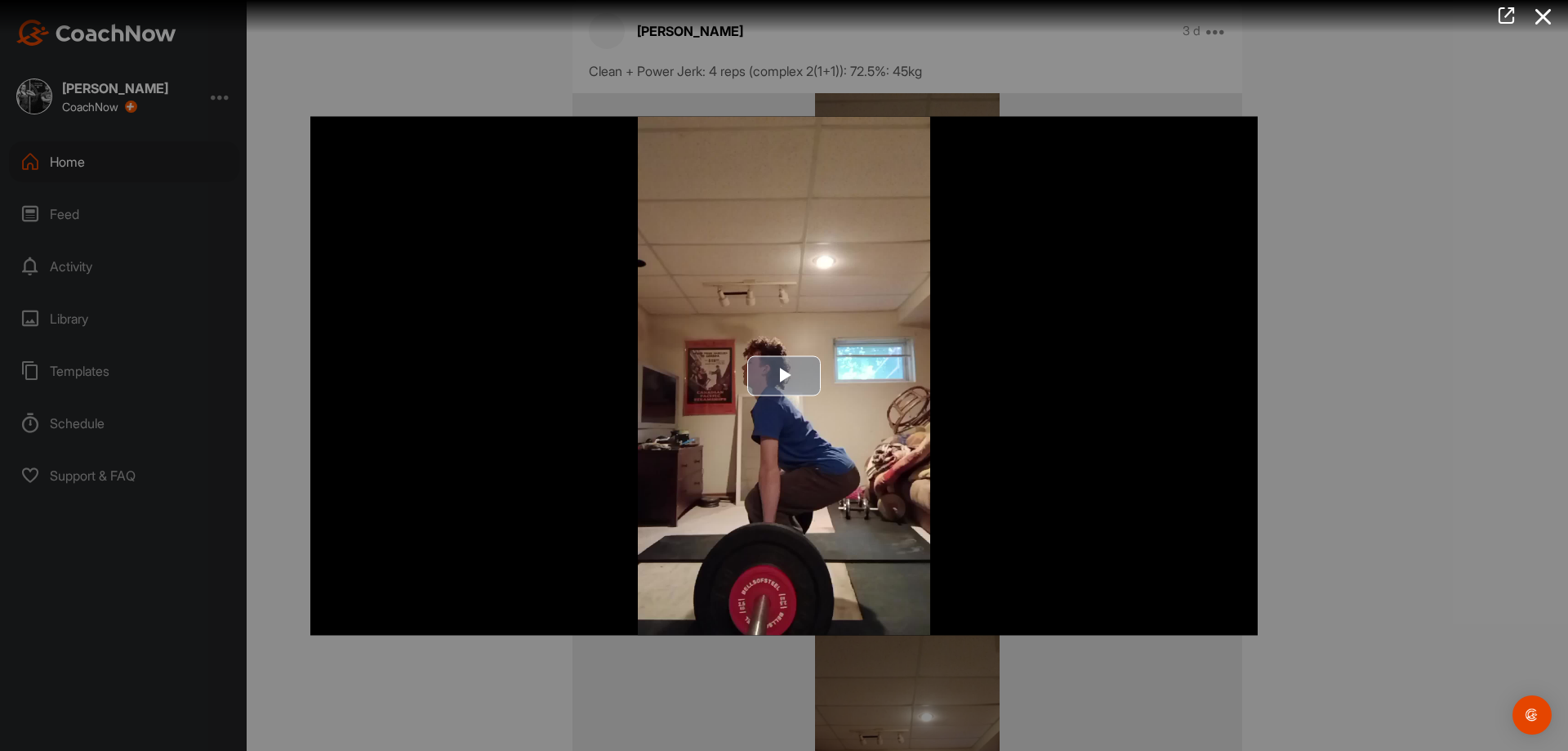
click at [850, 360] on img "Video Player" at bounding box center [784, 375] width 947 height 519
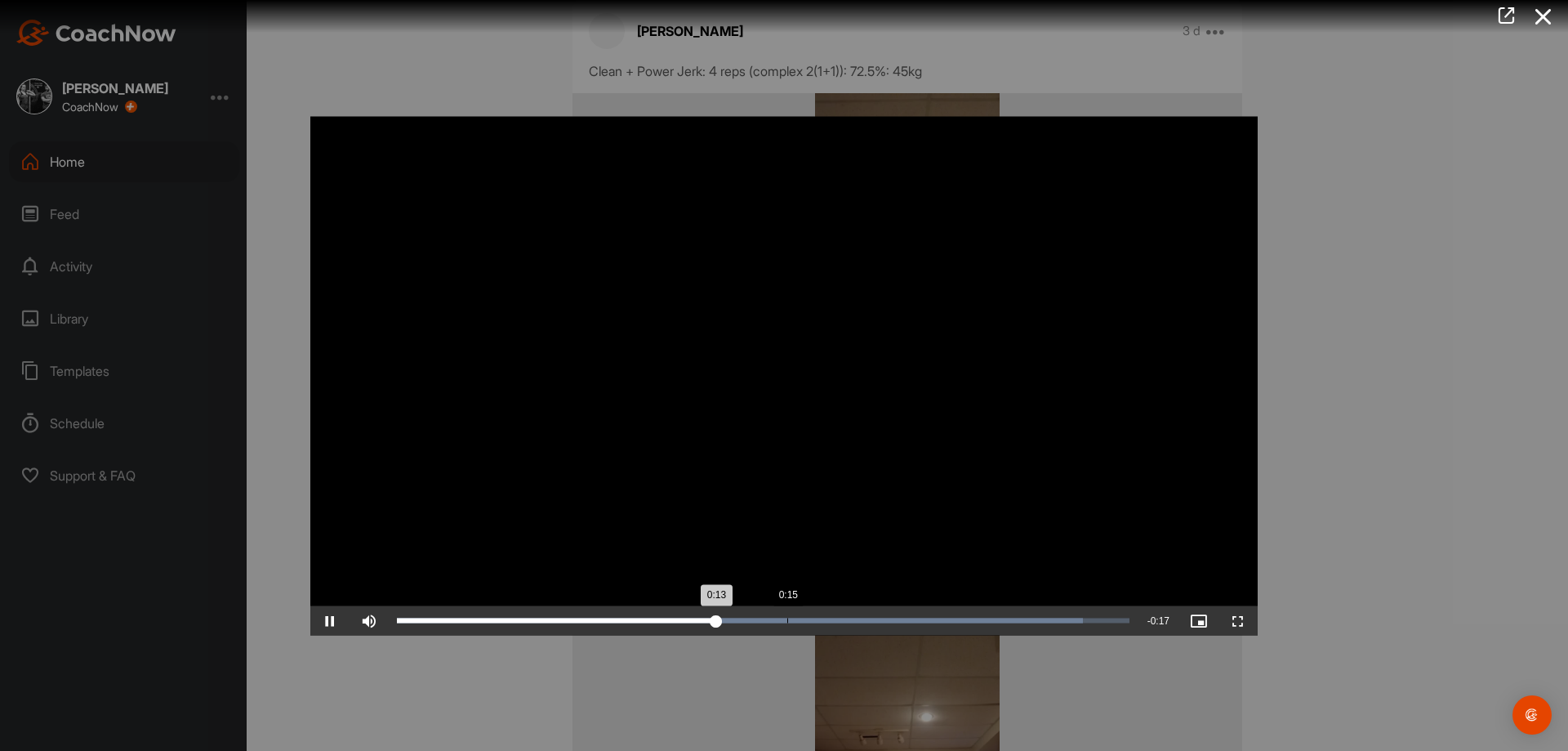
drag, startPoint x: 792, startPoint y: 620, endPoint x: 867, endPoint y: 619, distance: 75.0
click at [795, 619] on div "Loaded : 93.63% 0:15 0:13" at bounding box center [763, 620] width 732 height 5
click at [935, 619] on div "Loaded : 93.63% 0:21 0:22" at bounding box center [763, 620] width 732 height 5
click at [1468, 474] on div at bounding box center [784, 375] width 1568 height 751
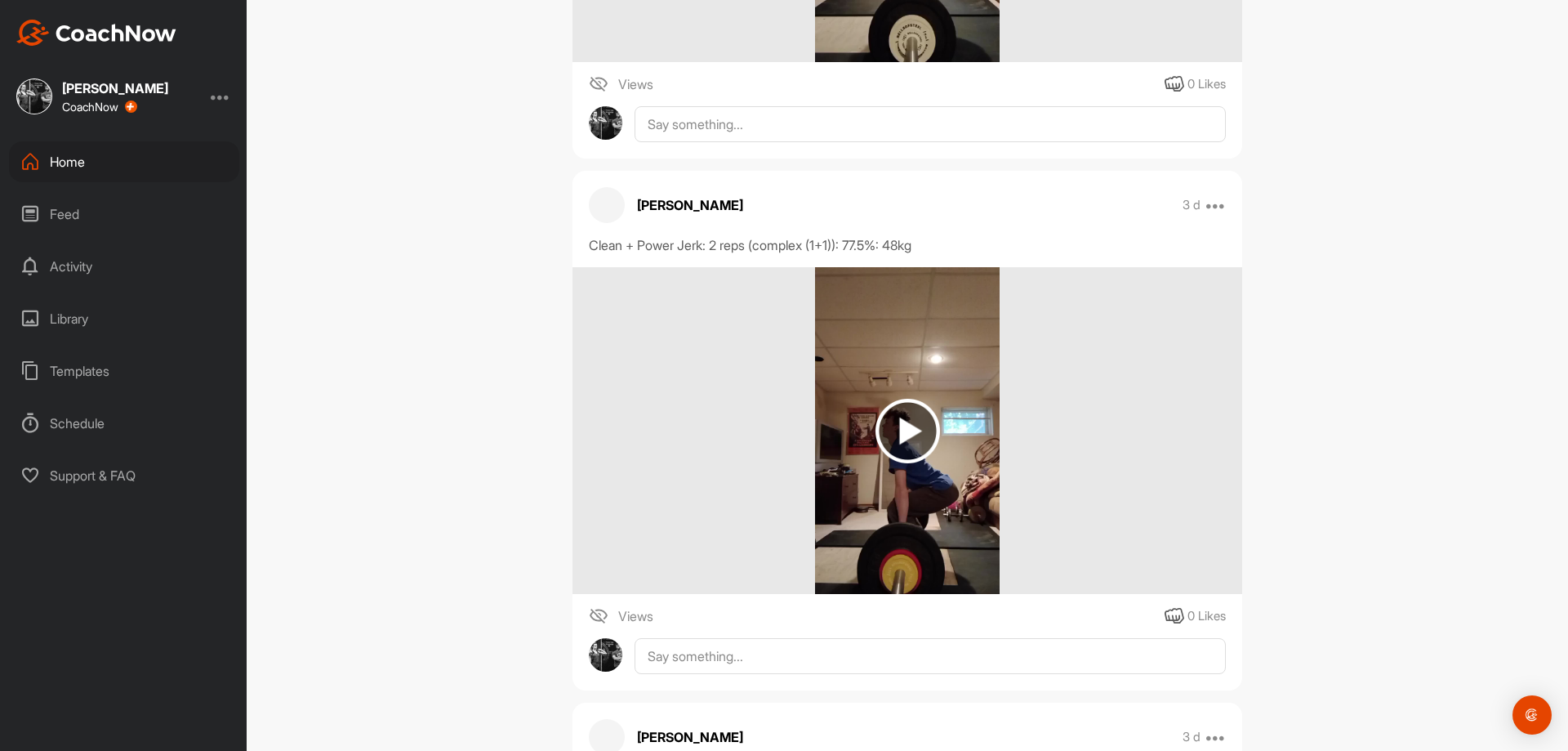
scroll to position [16676, 0]
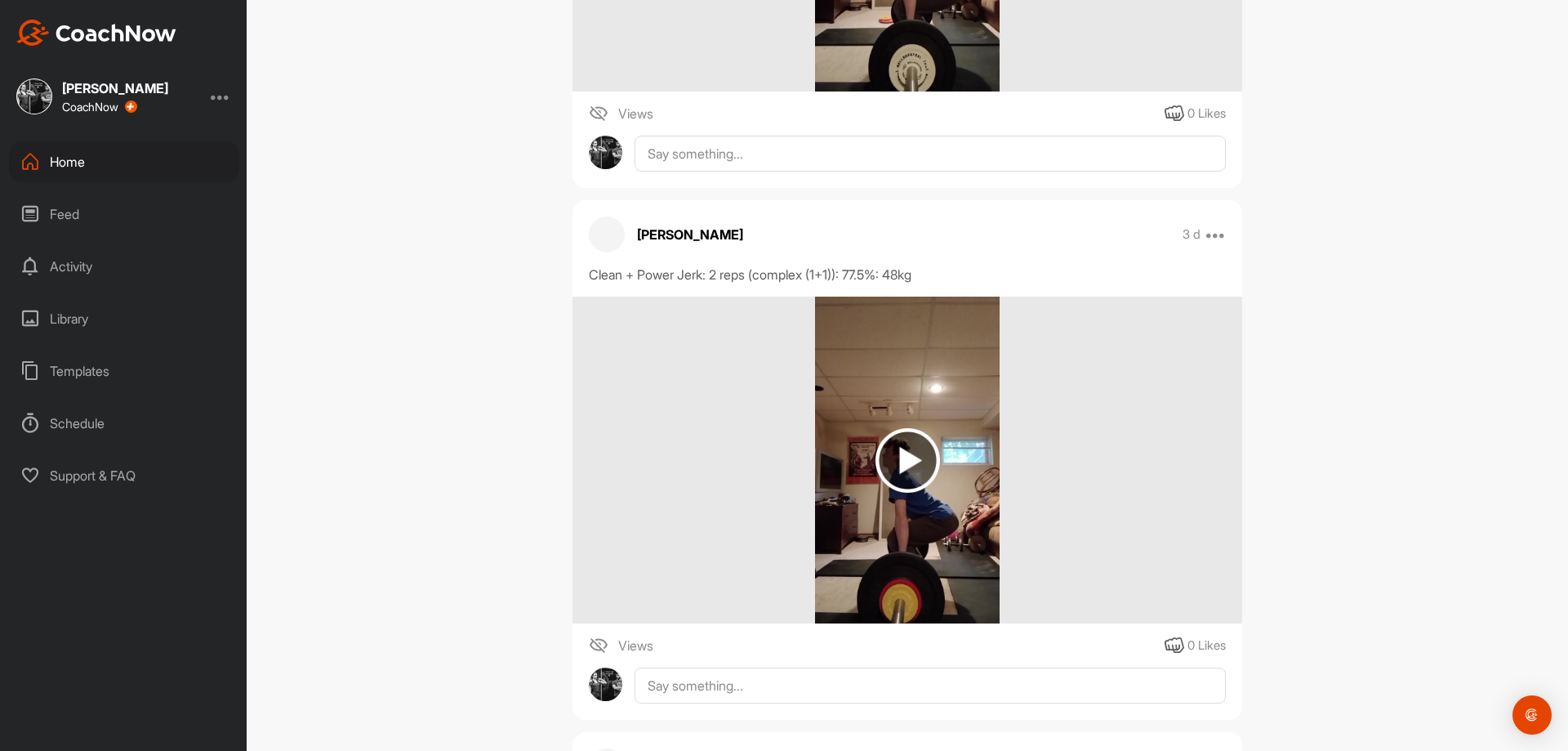
click at [898, 447] on img at bounding box center [907, 460] width 64 height 64
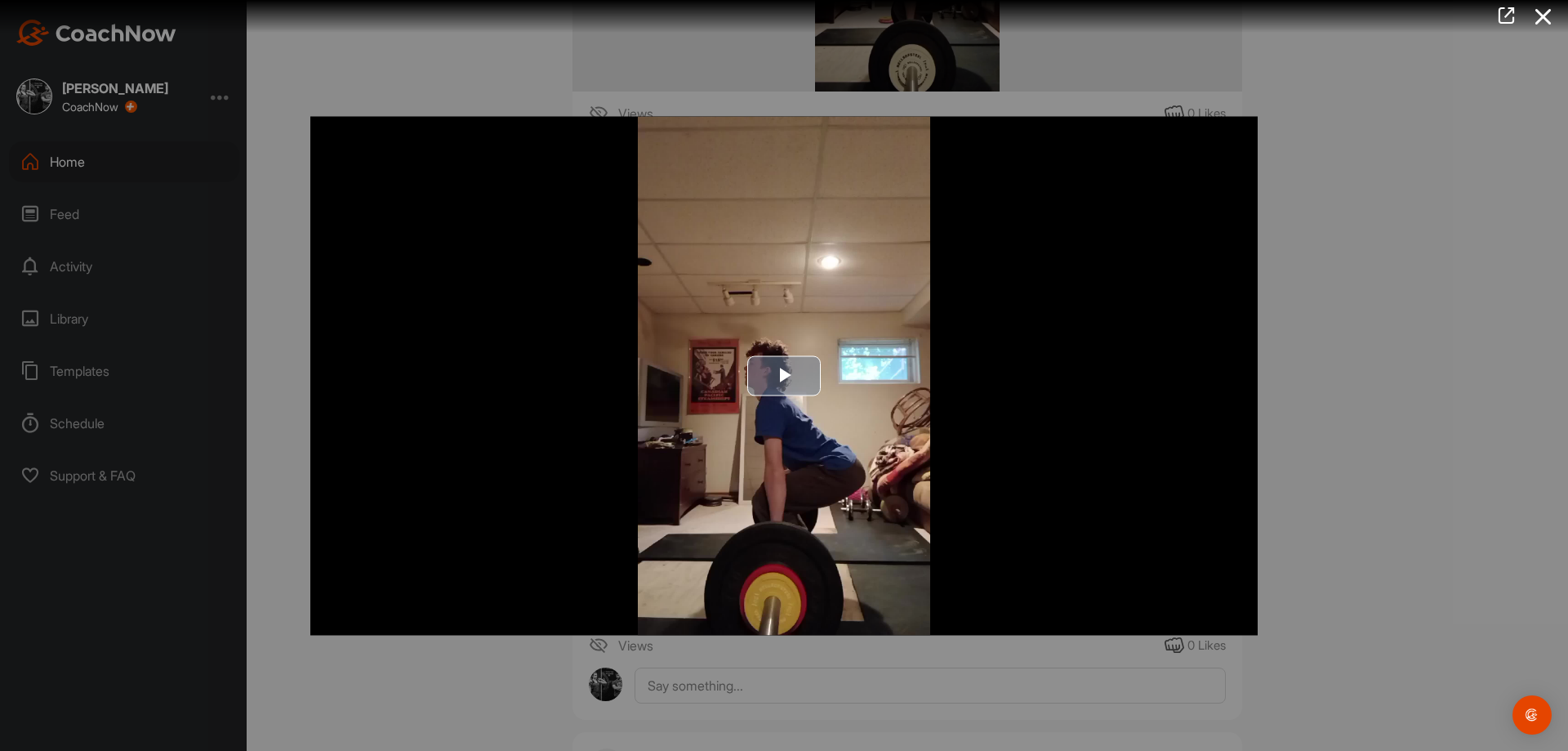
click at [803, 417] on img "Video Player" at bounding box center [784, 375] width 947 height 519
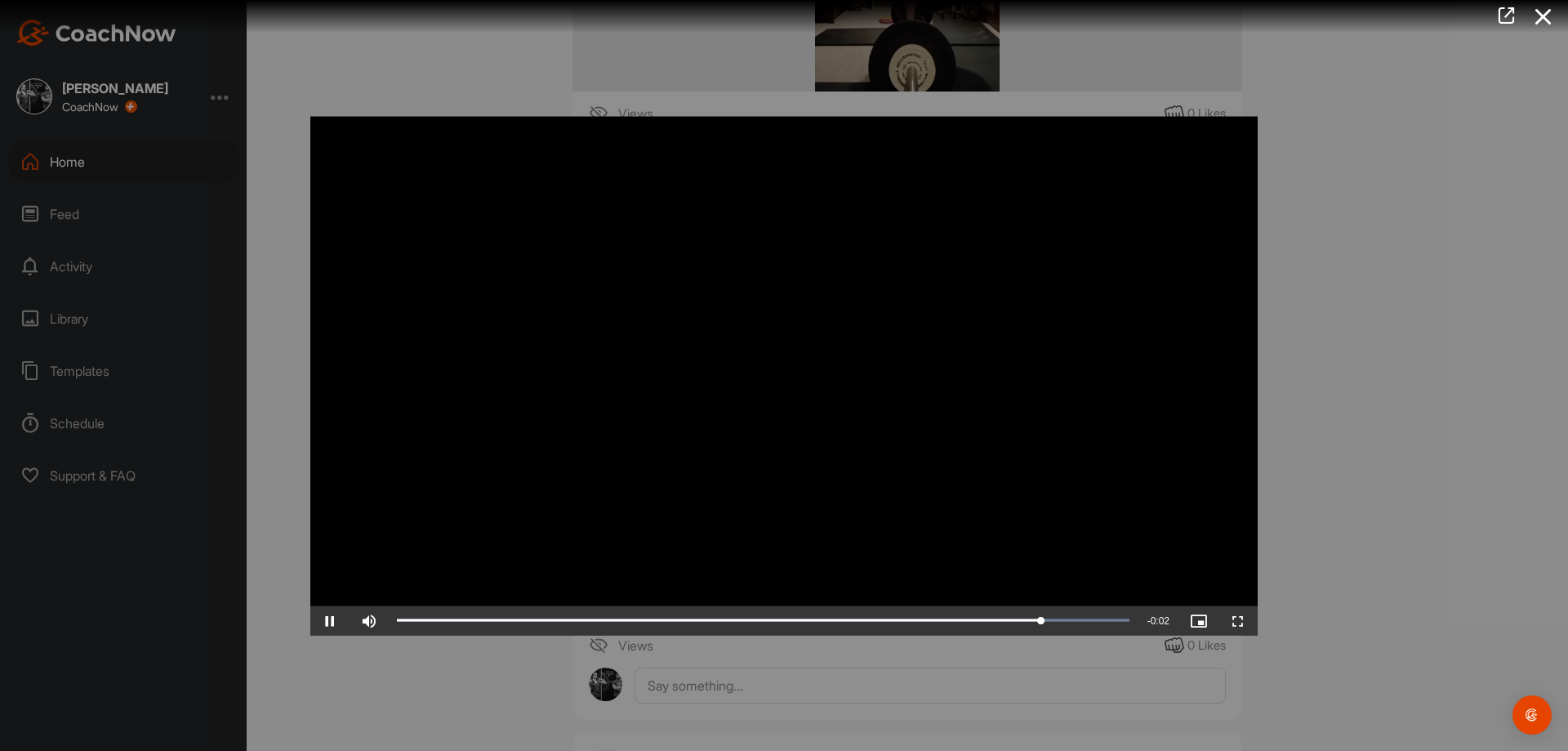
click at [1401, 479] on div at bounding box center [784, 375] width 1568 height 751
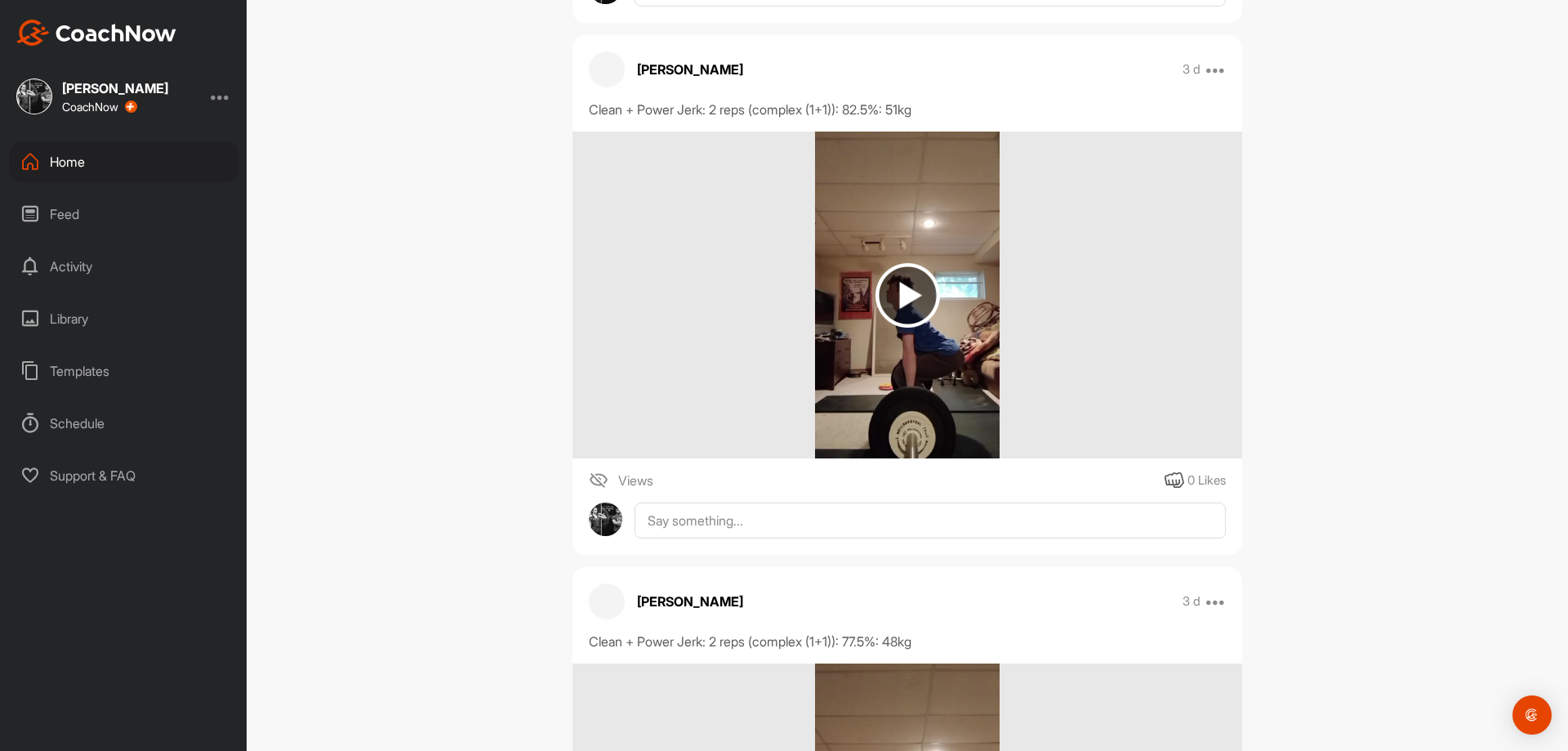
scroll to position [16268, 0]
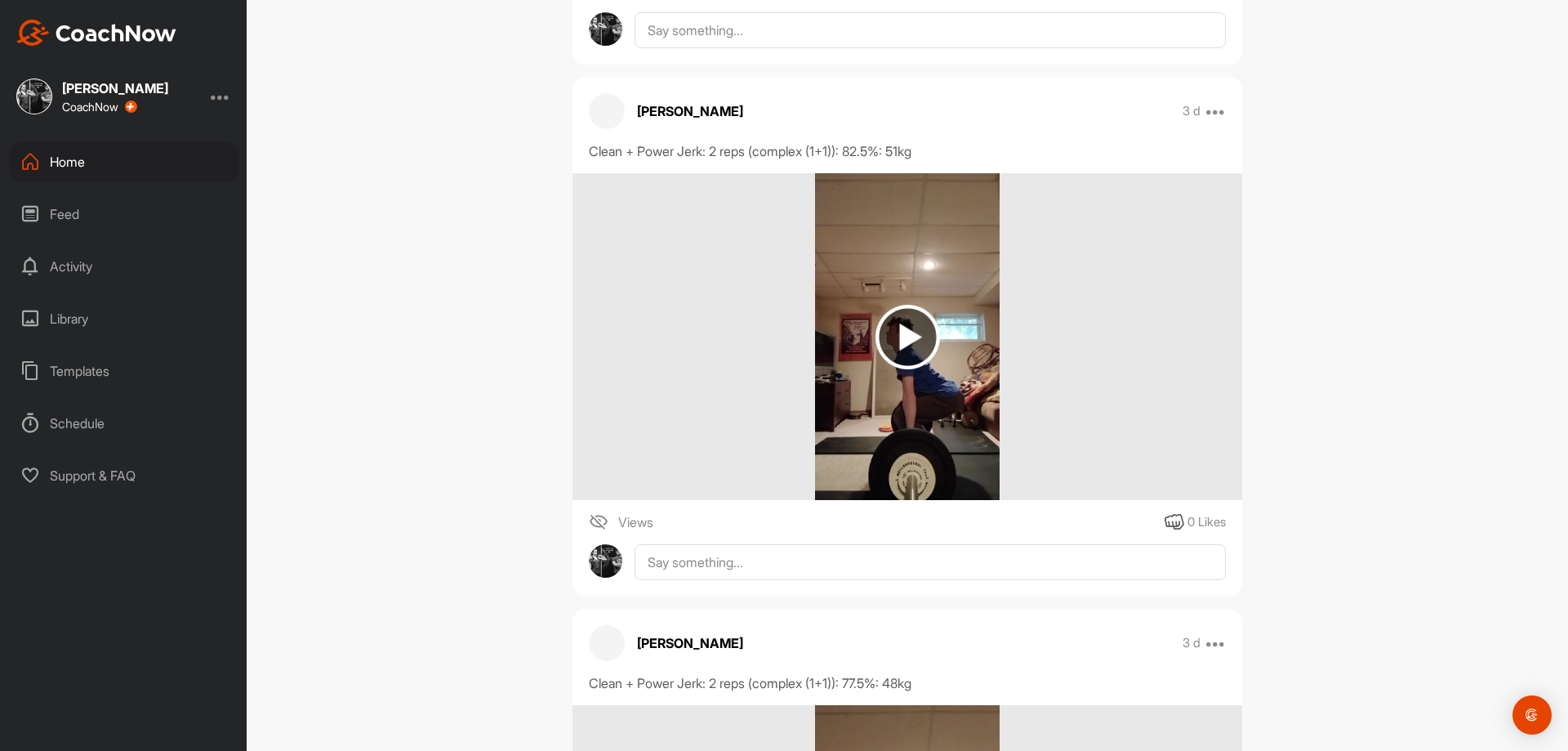
click at [839, 362] on img at bounding box center [906, 337] width 184 height 327
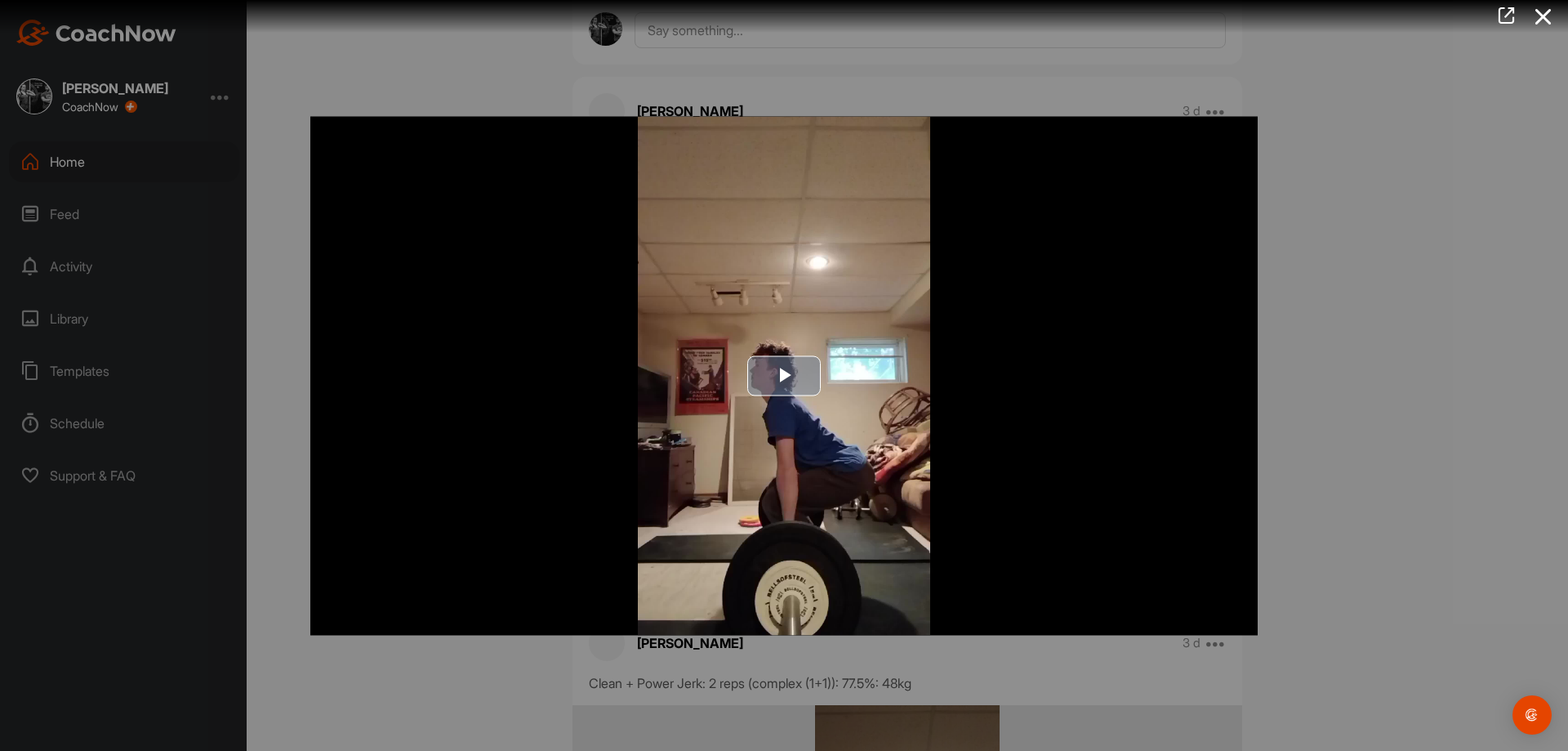
click at [784, 376] on span "Video Player" at bounding box center [784, 376] width 0 height 0
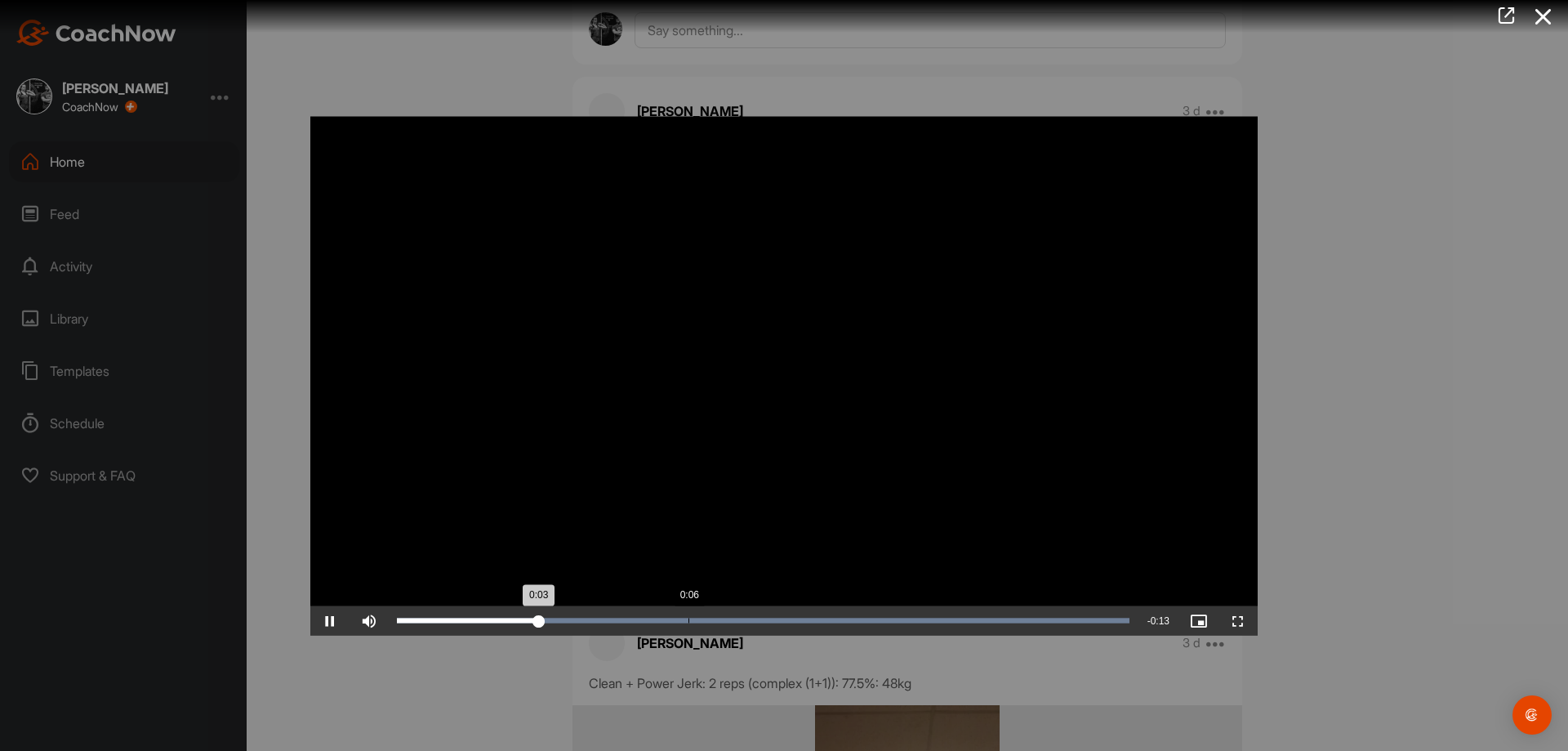
click at [686, 613] on div "Loaded : 100.00% 0:06 0:03" at bounding box center [763, 620] width 749 height 30
click at [820, 613] on div "Loaded : 100.00% 0:08 0:06" at bounding box center [763, 620] width 749 height 30
click at [973, 619] on div "Progress Bar" at bounding box center [763, 620] width 732 height 5
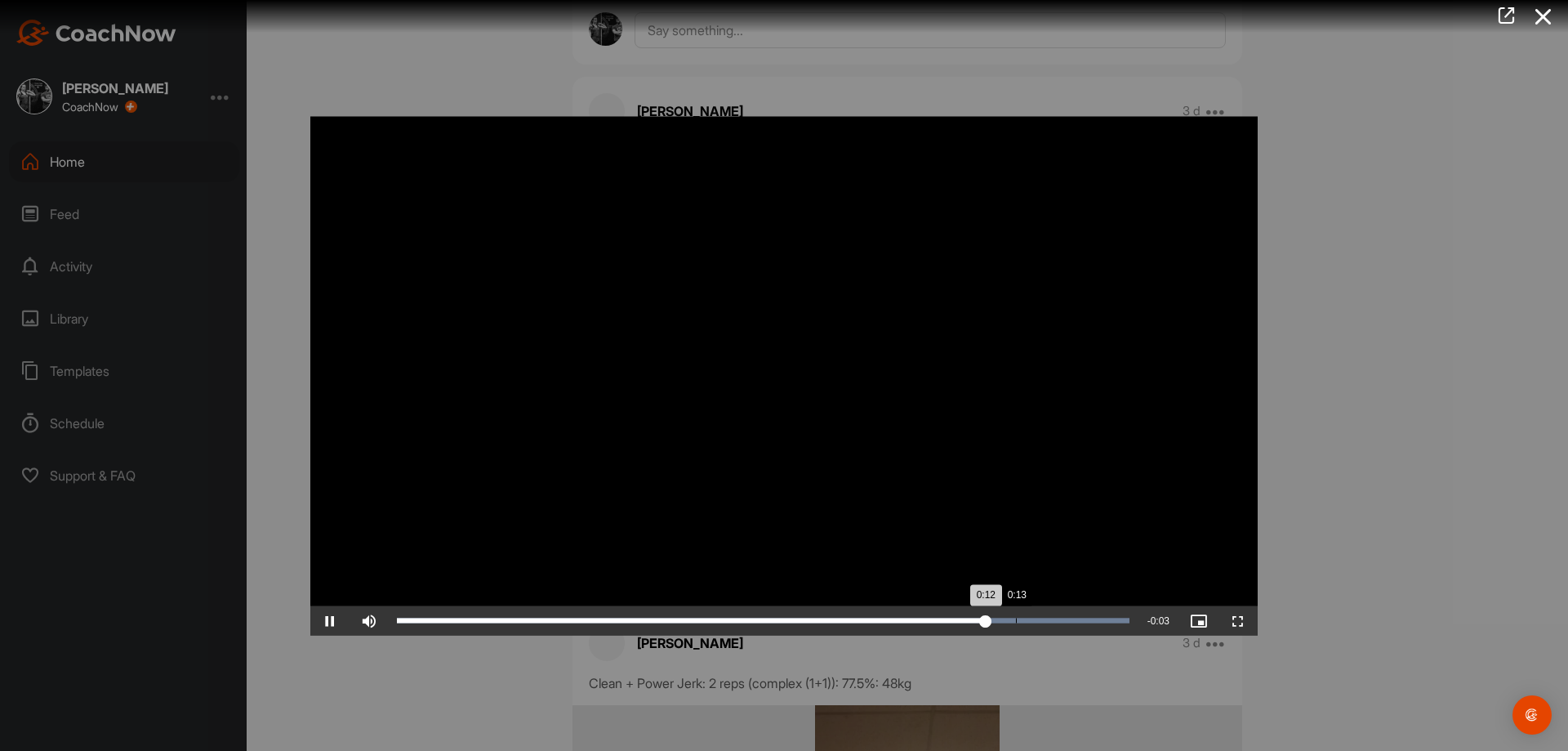
click at [1021, 619] on div "Loaded : 100.00% 0:13 0:12" at bounding box center [763, 620] width 732 height 5
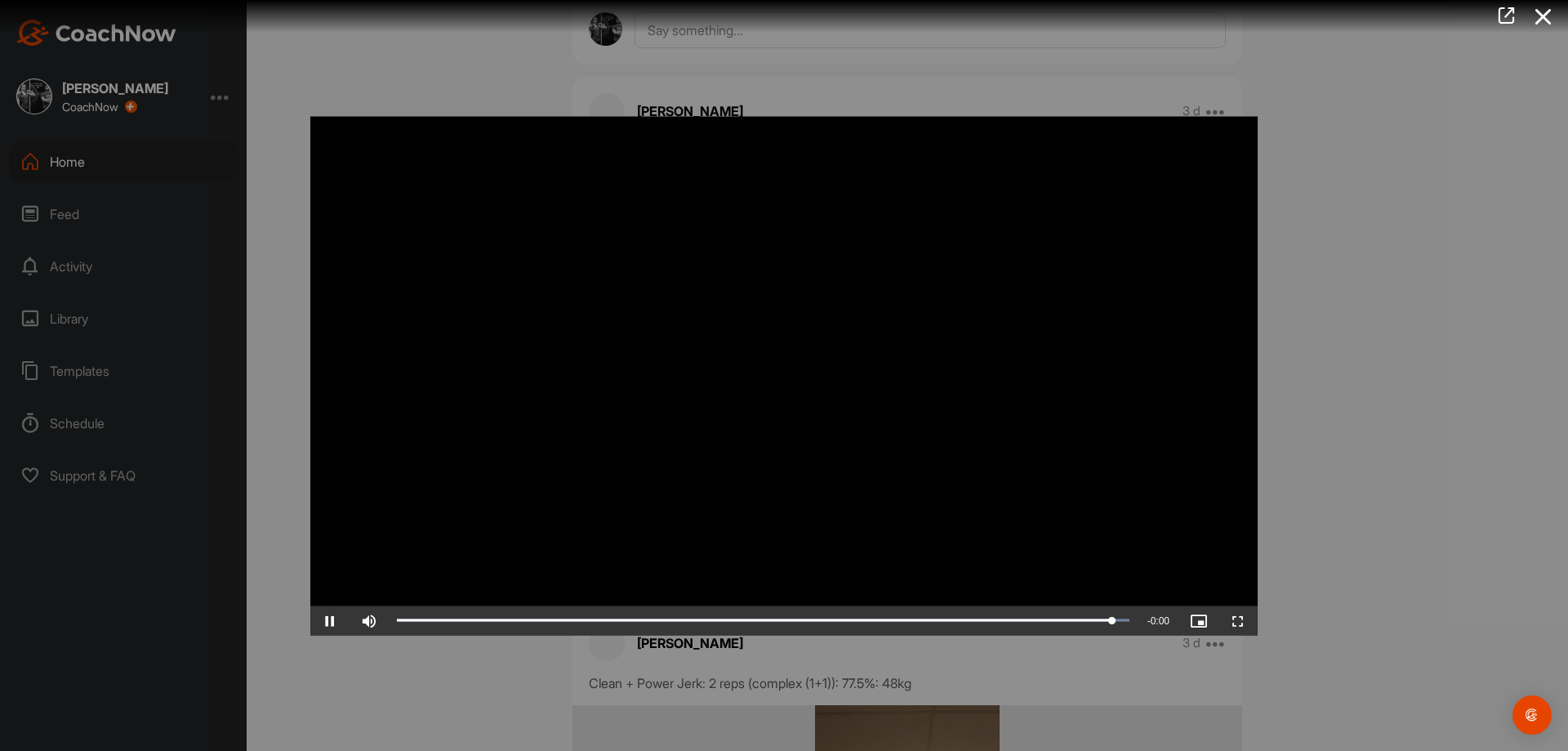
click at [1371, 560] on div at bounding box center [784, 375] width 1568 height 751
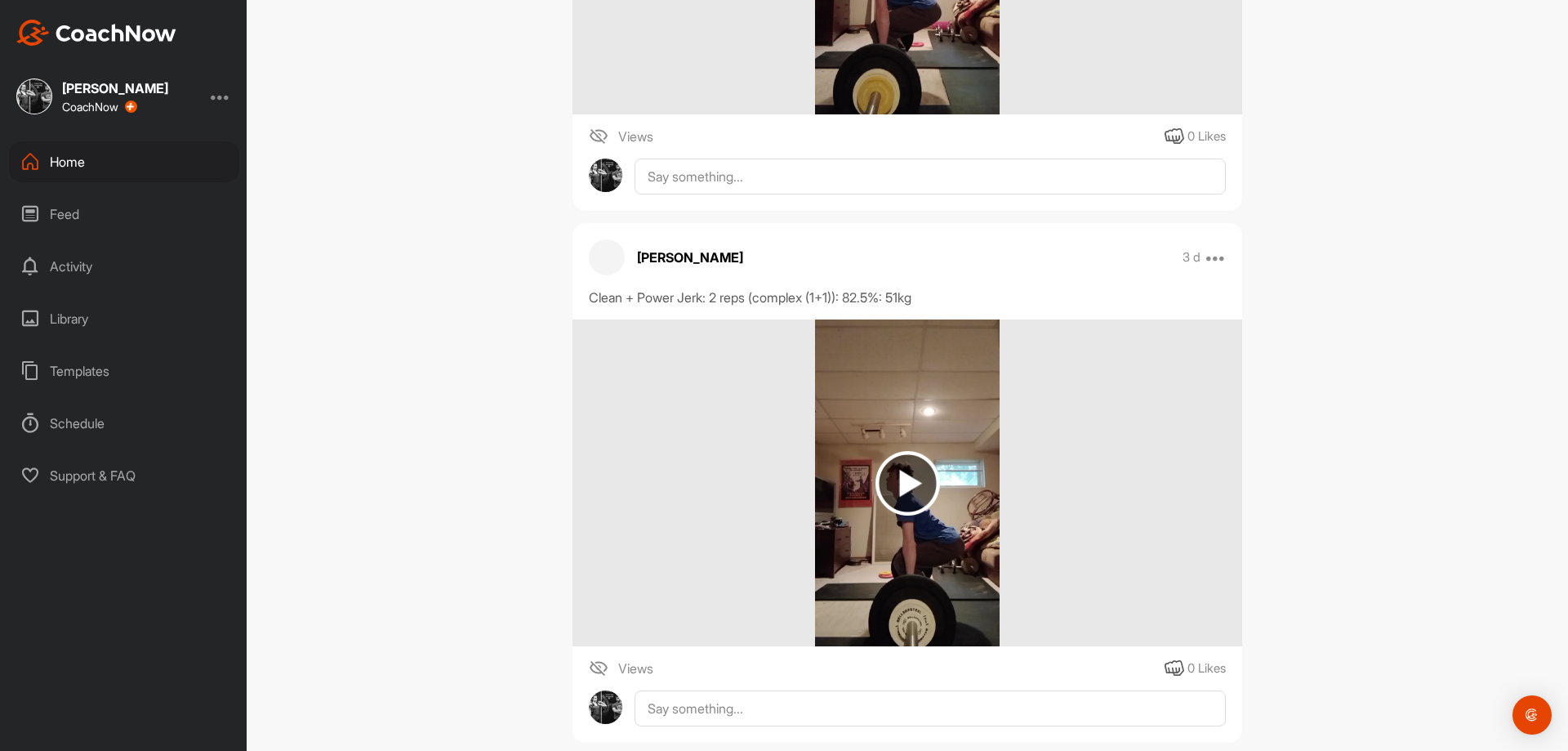
scroll to position [16186, 0]
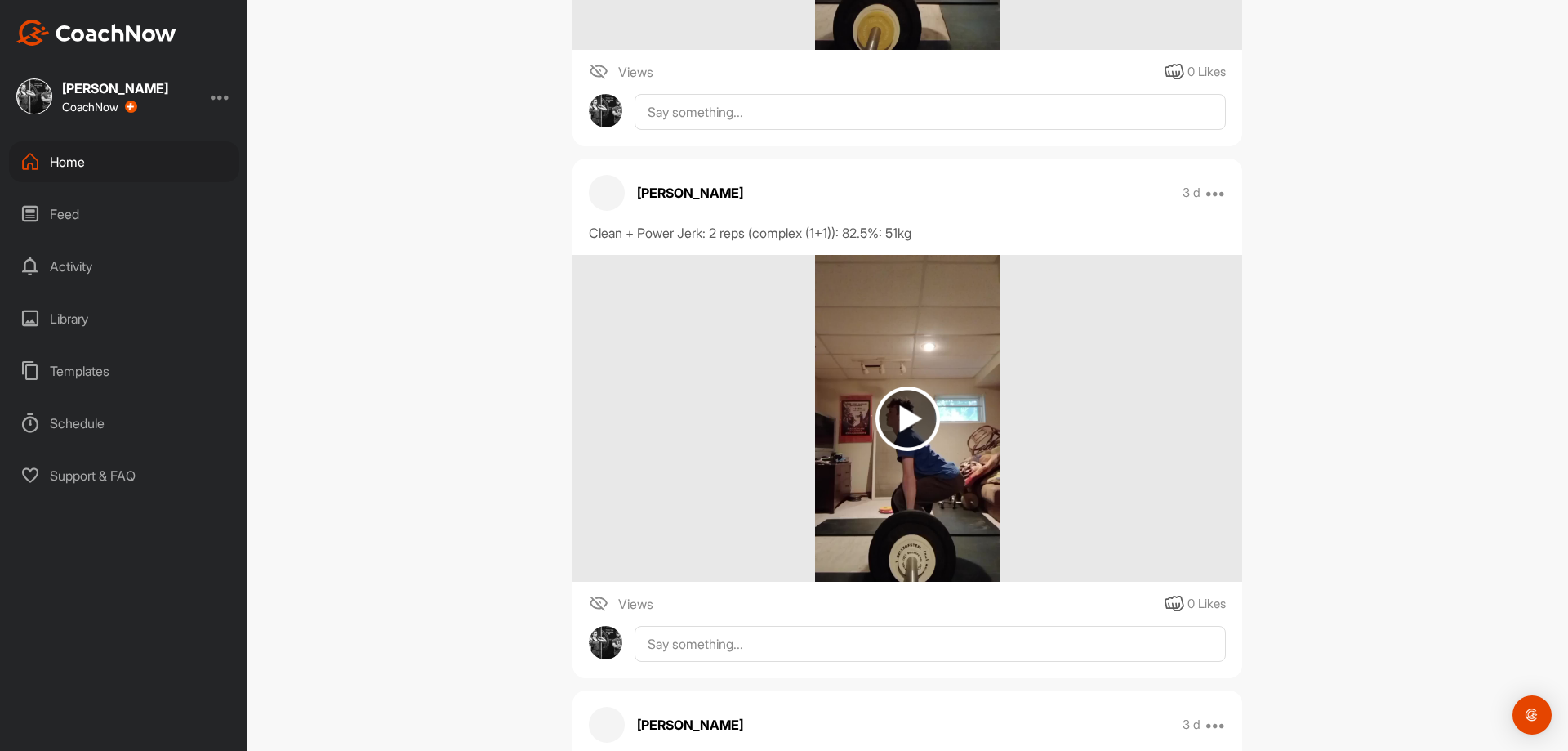
click at [904, 421] on img at bounding box center [907, 418] width 64 height 64
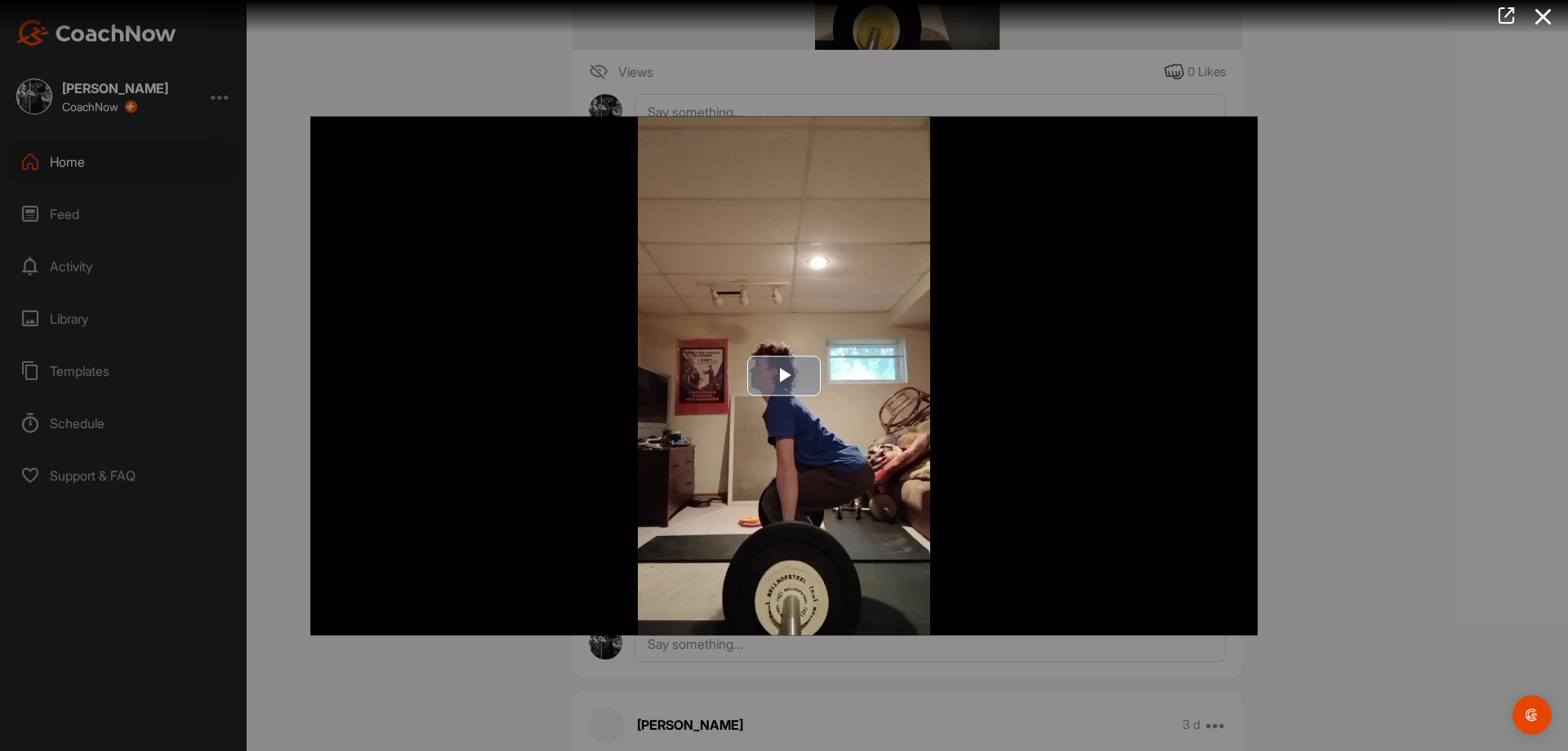
click at [818, 401] on img "Video Player" at bounding box center [784, 375] width 947 height 519
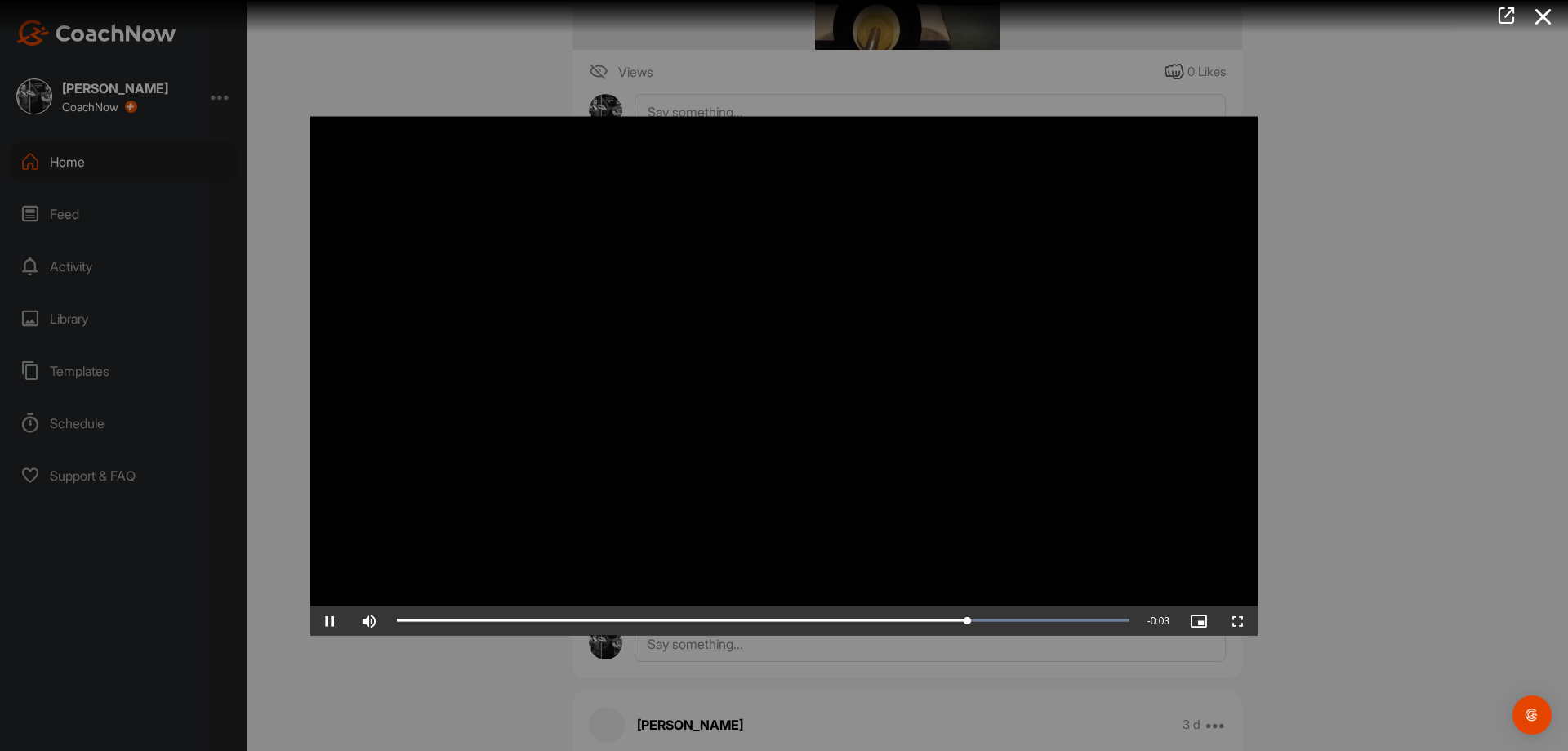
click at [1407, 572] on div at bounding box center [784, 375] width 1568 height 751
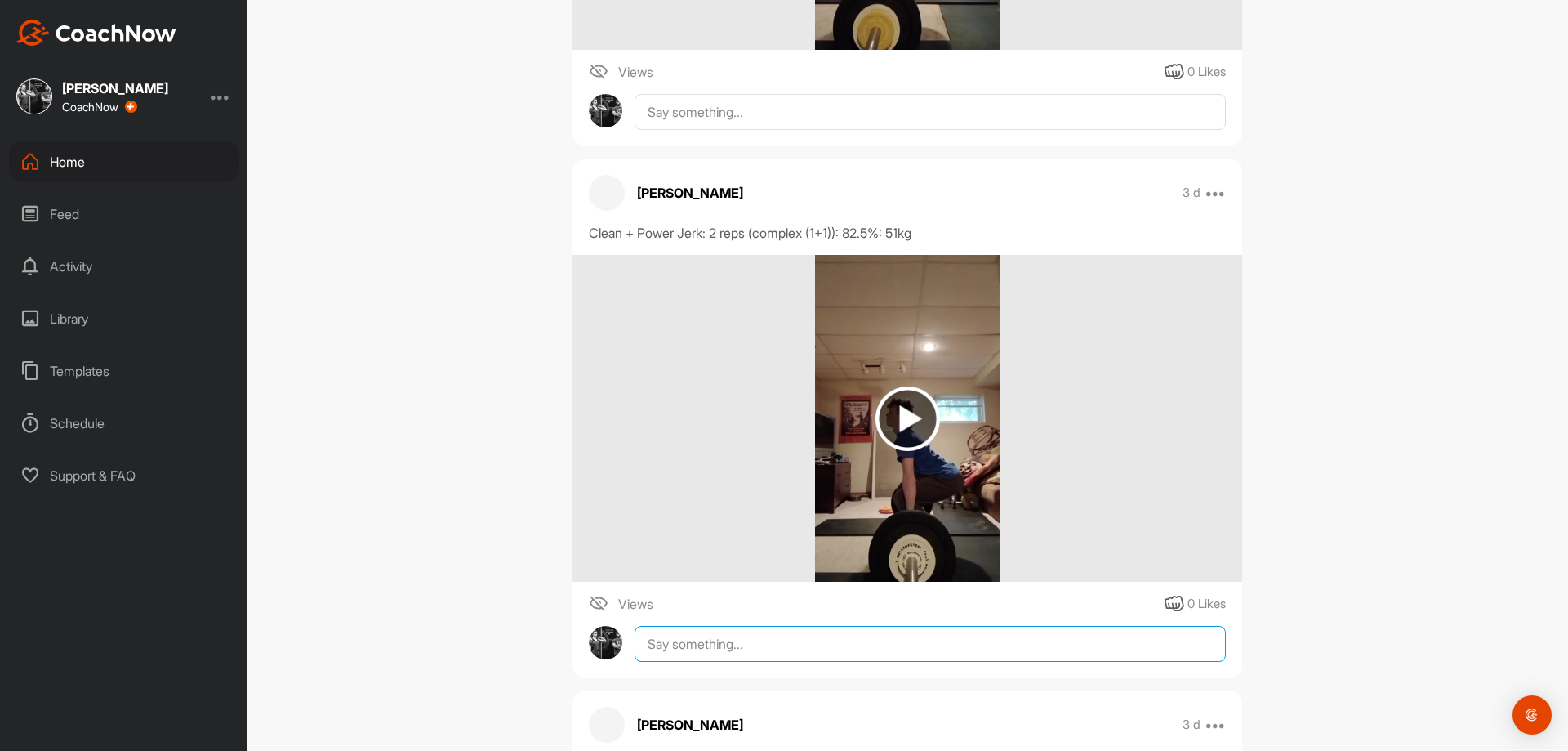
click at [1056, 662] on textarea at bounding box center [930, 644] width 591 height 36
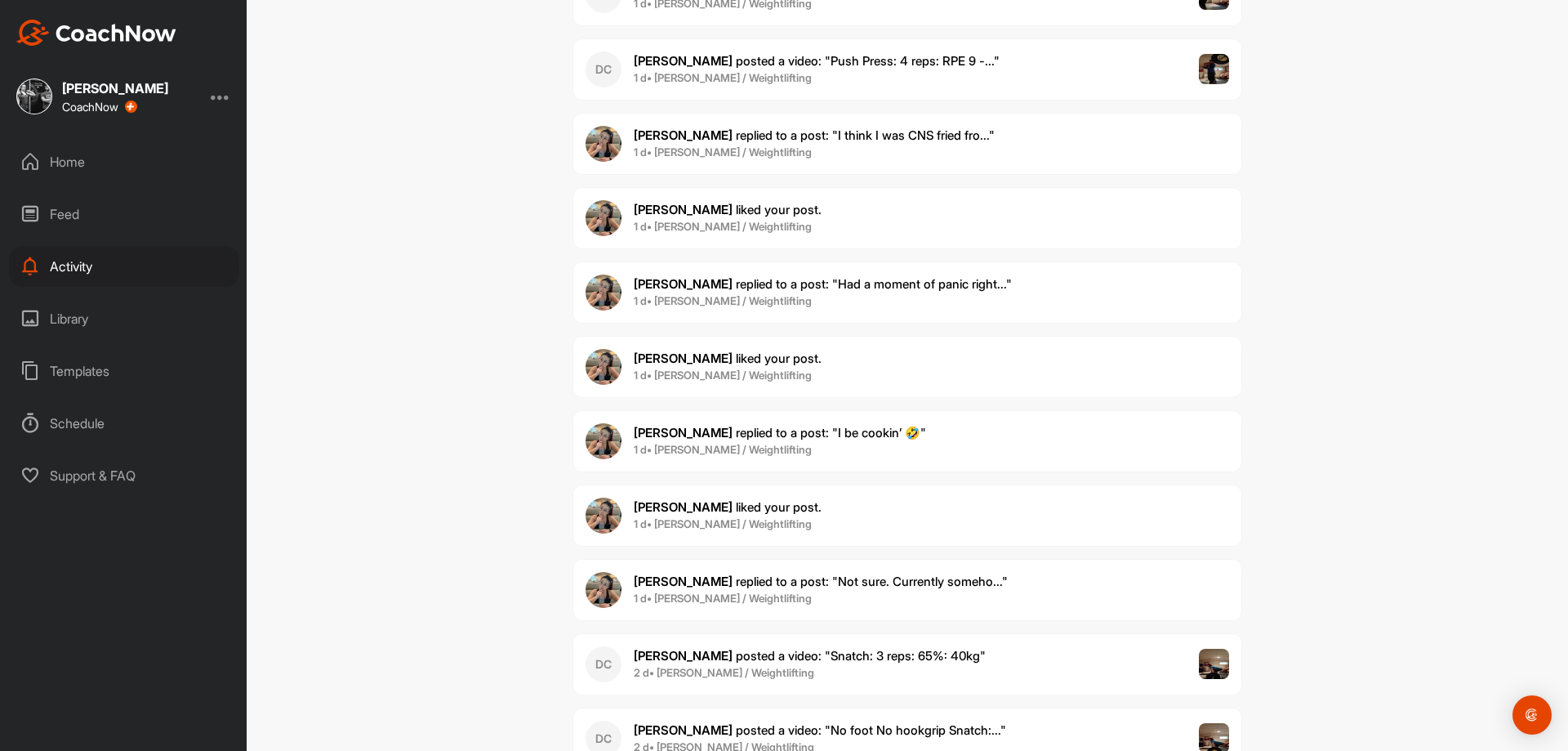
scroll to position [1470, 0]
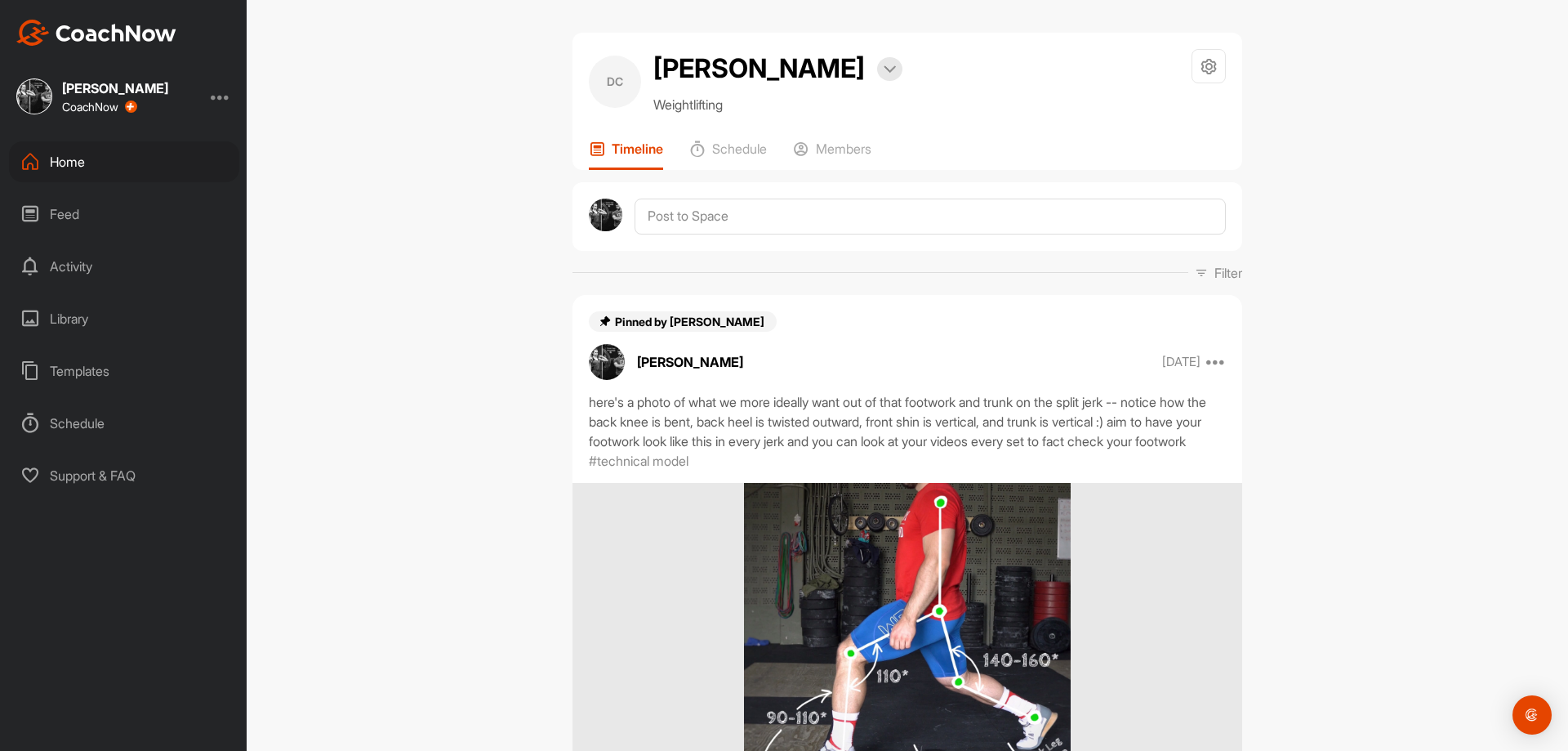
scroll to position [16186, 0]
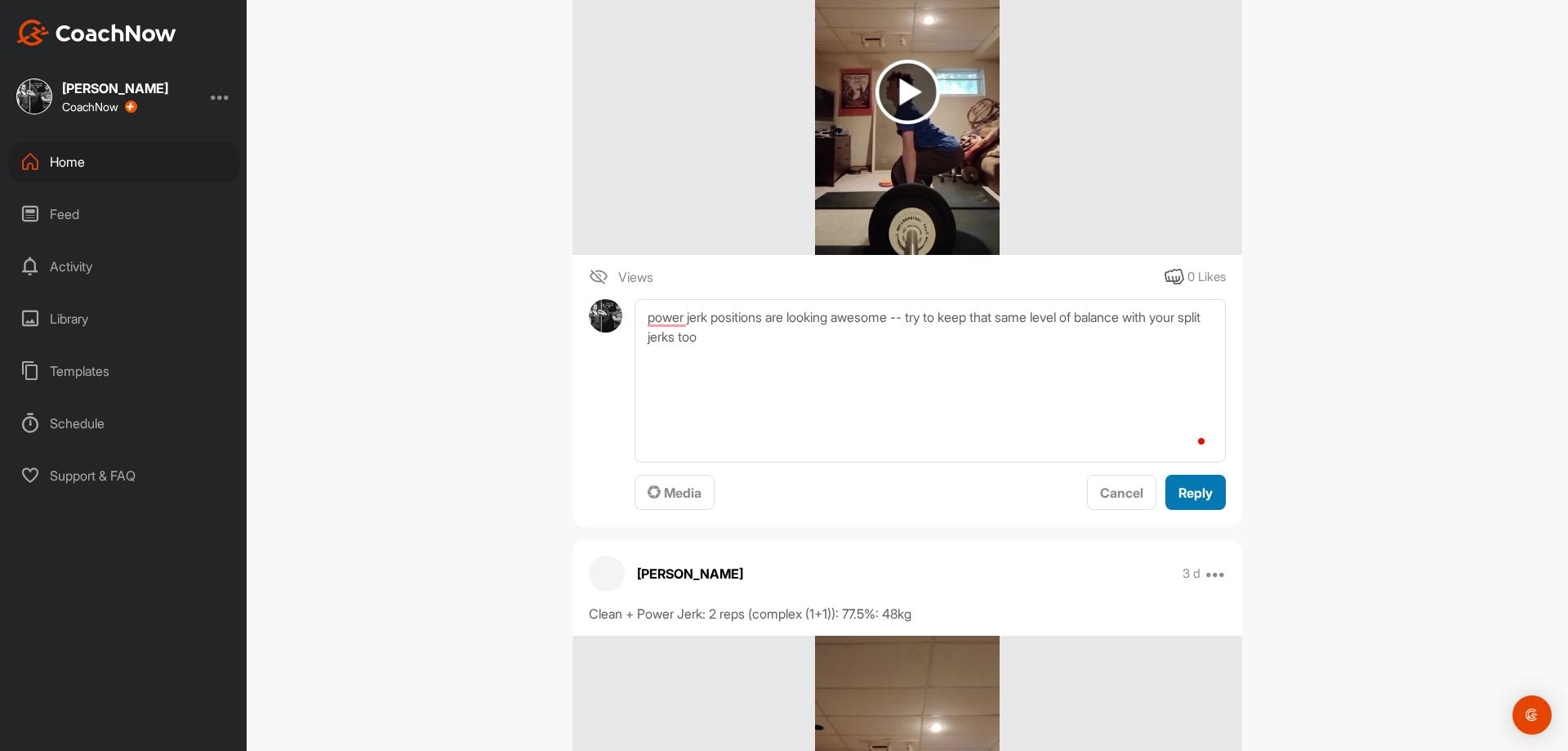
type textarea "power jerk positions are looking awesome -- try to keep that same level of bala…"
click at [1188, 510] on button "Reply" at bounding box center [1195, 492] width 60 height 35
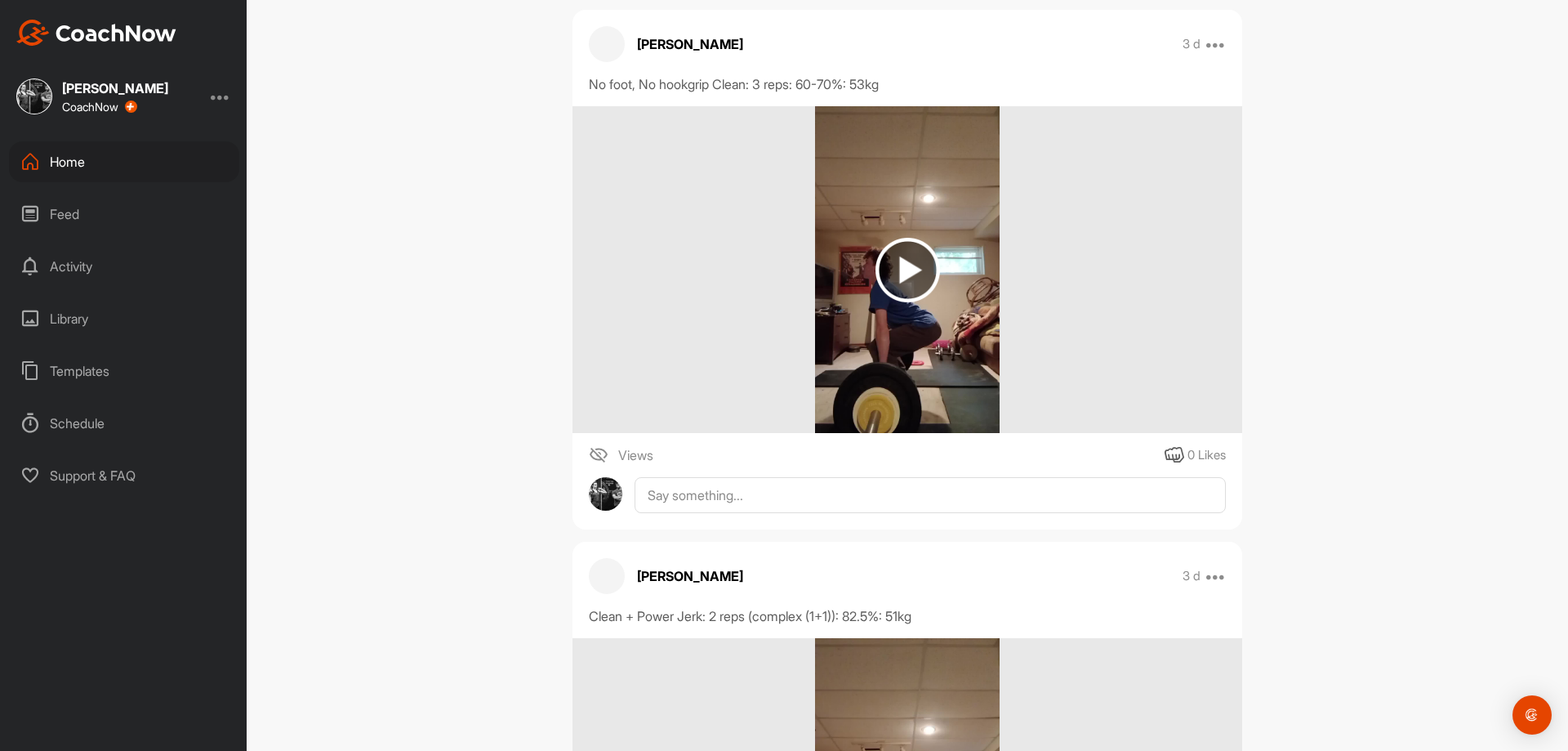
scroll to position [15778, 0]
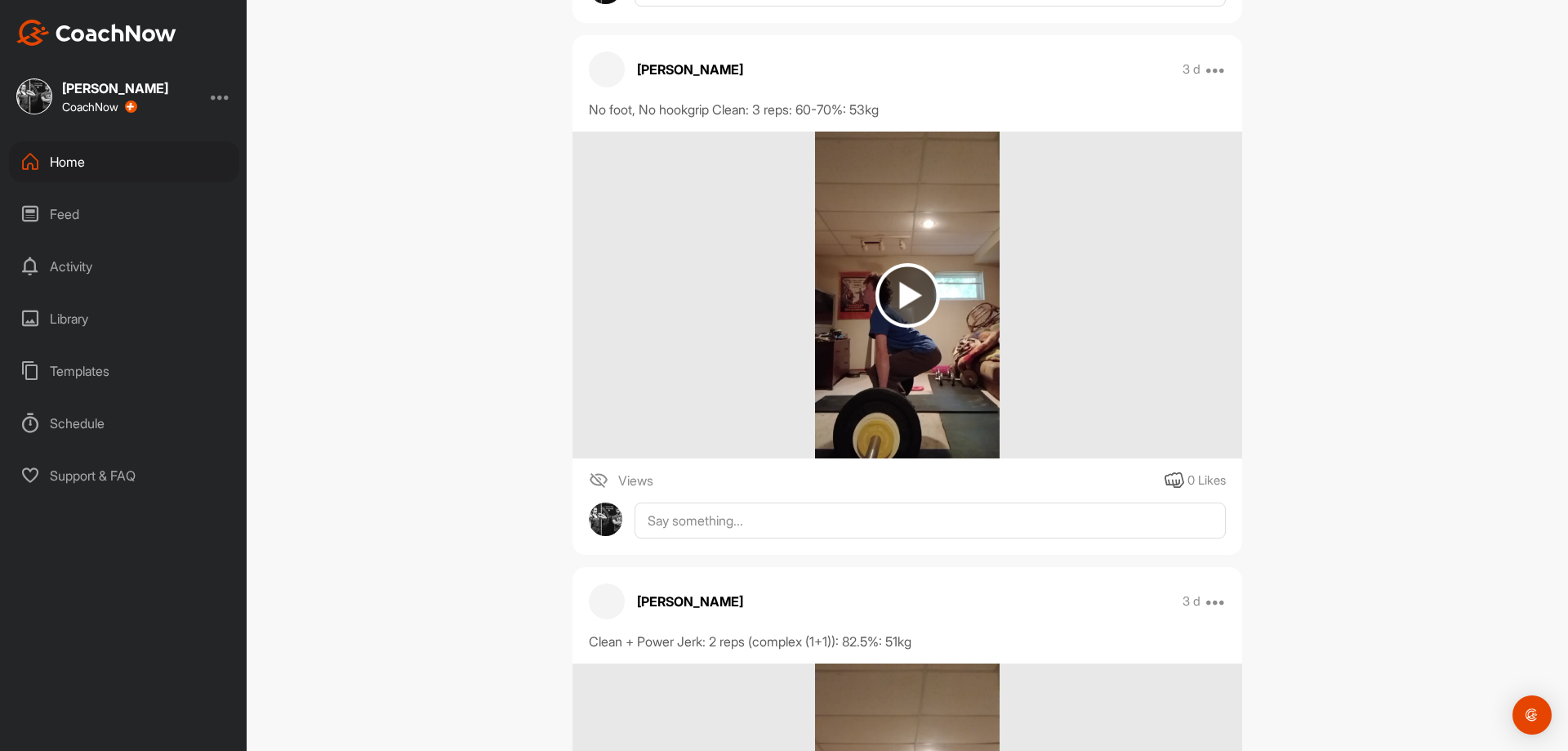
click at [904, 384] on img at bounding box center [906, 296] width 184 height 327
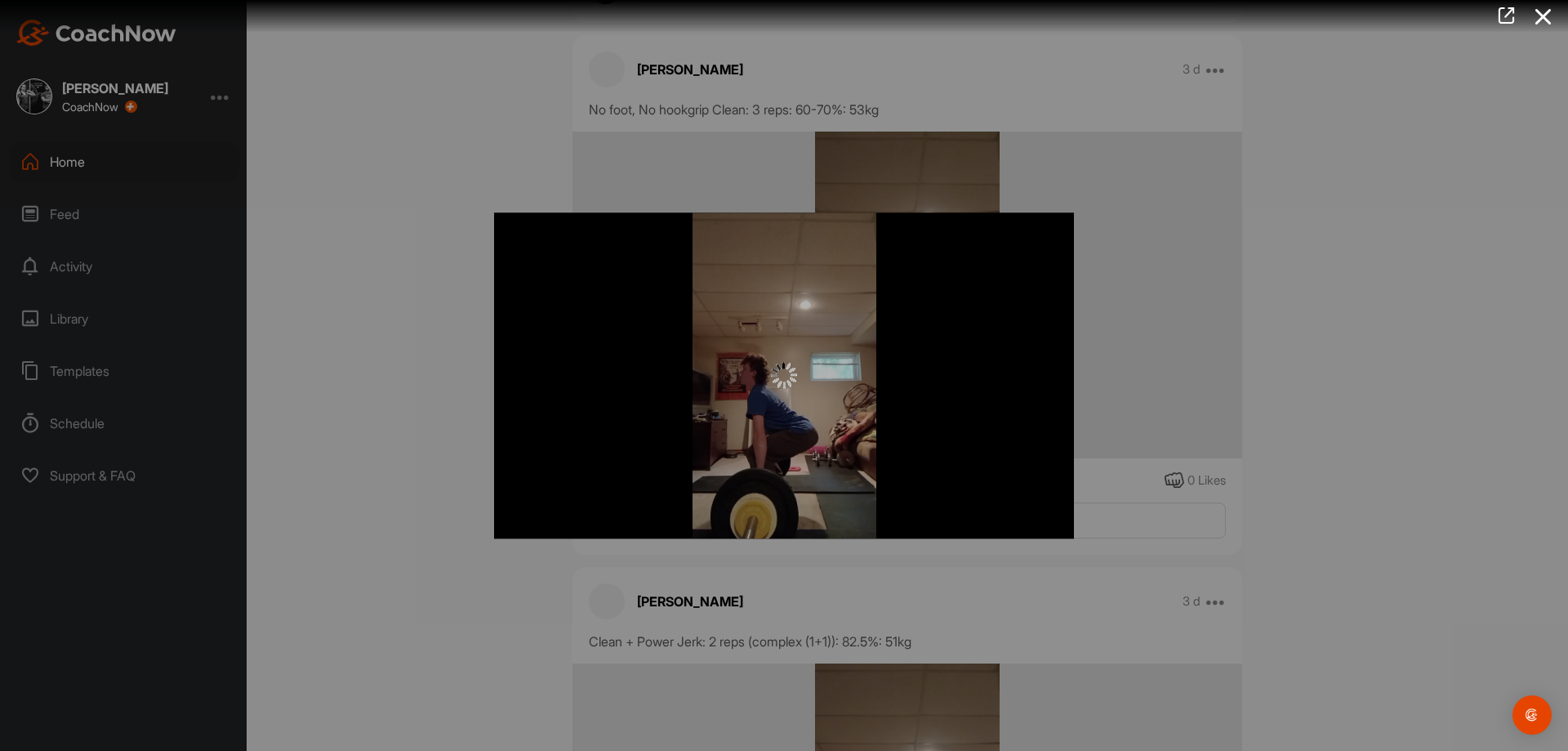
click at [850, 384] on img "Video Player" at bounding box center [784, 375] width 579 height 326
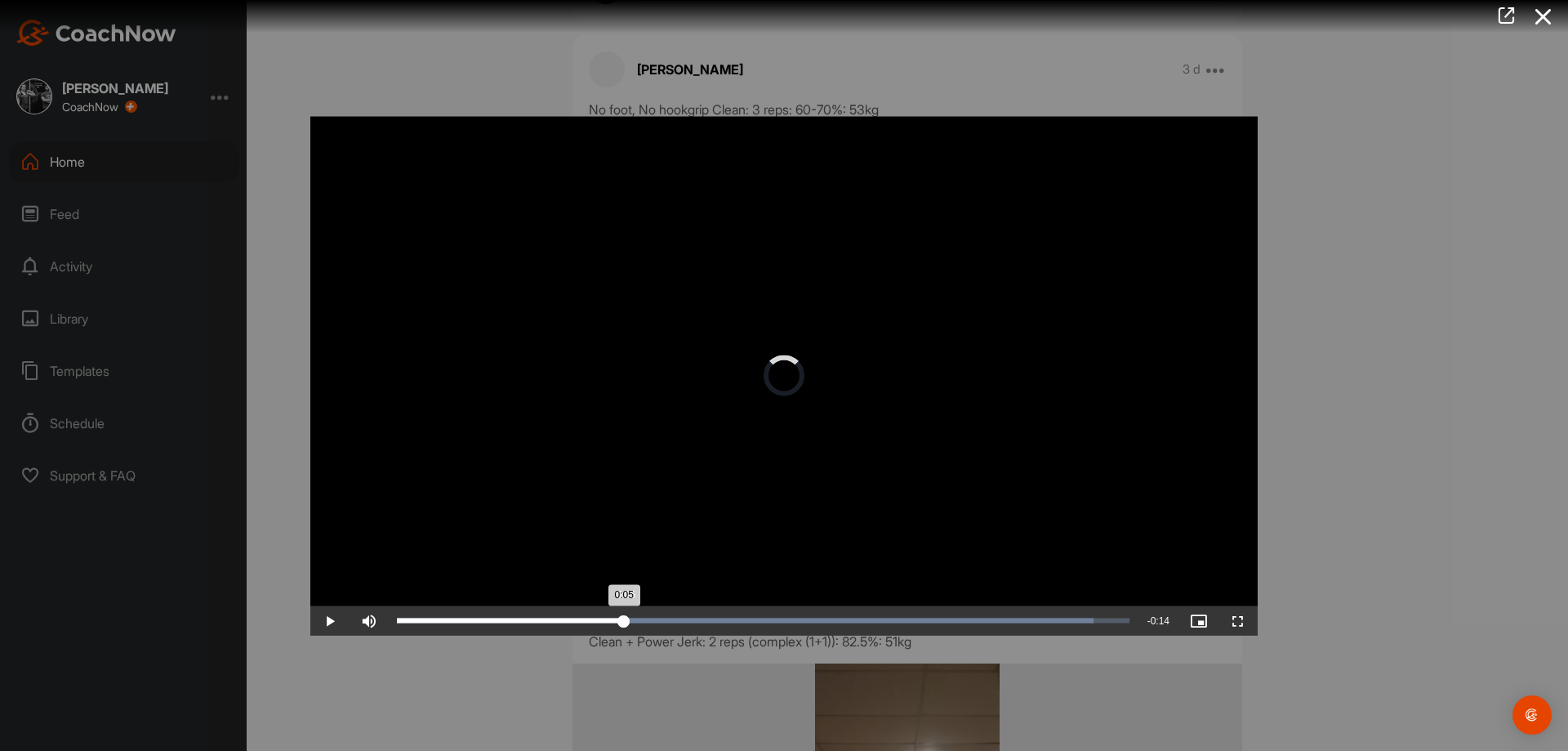
drag, startPoint x: 624, startPoint y: 625, endPoint x: 730, endPoint y: 619, distance: 106.2
click at [632, 624] on div "Loaded : 95.17% 0:05 0:05" at bounding box center [763, 620] width 749 height 30
drag, startPoint x: 837, startPoint y: 619, endPoint x: 904, endPoint y: 615, distance: 67.1
click at [856, 618] on div "Loaded : 95.17% 0:11 0:06" at bounding box center [763, 620] width 732 height 5
click at [987, 611] on div "Loaded : 95.17% 0:15 0:12" at bounding box center [763, 620] width 749 height 30
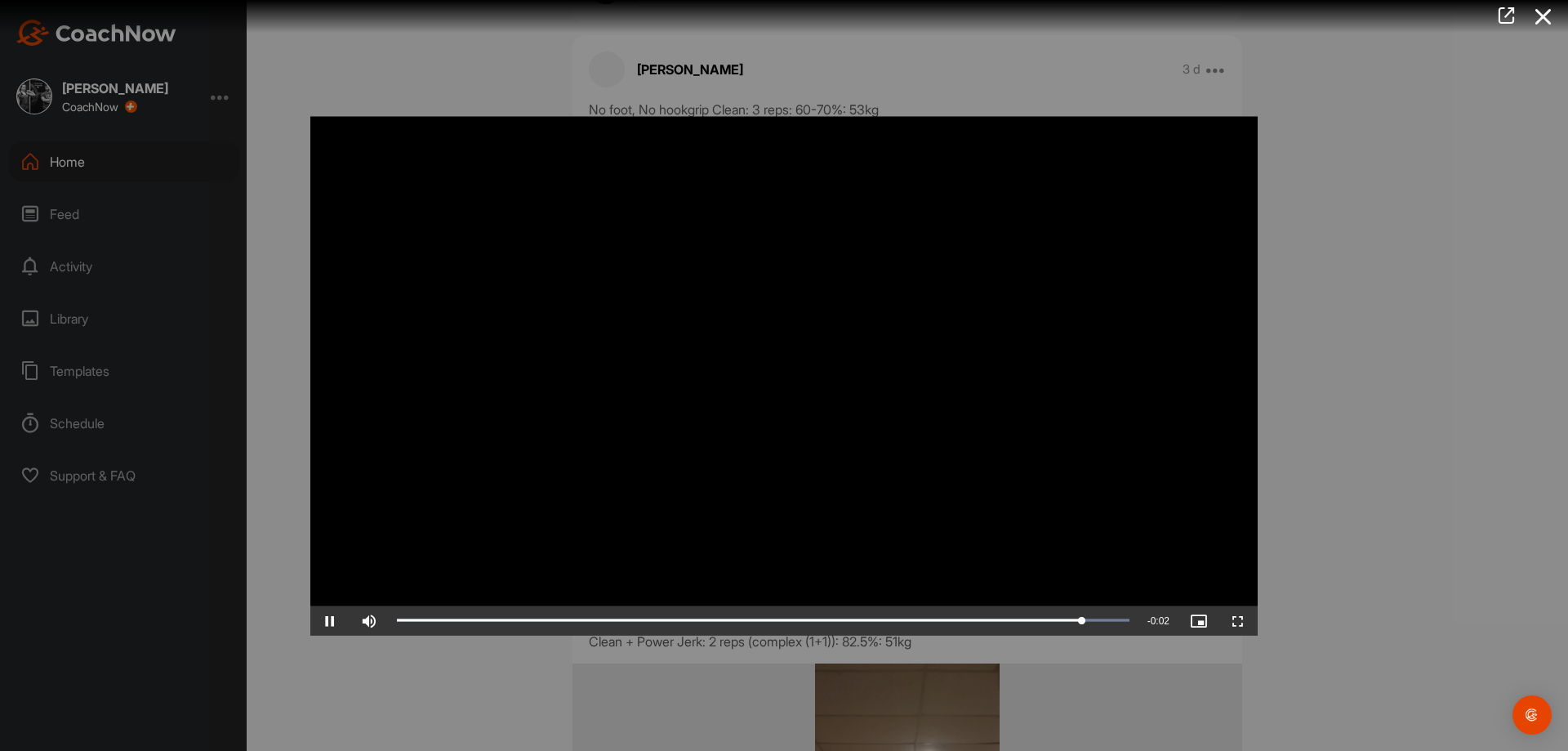
click at [1344, 550] on div at bounding box center [784, 375] width 1568 height 751
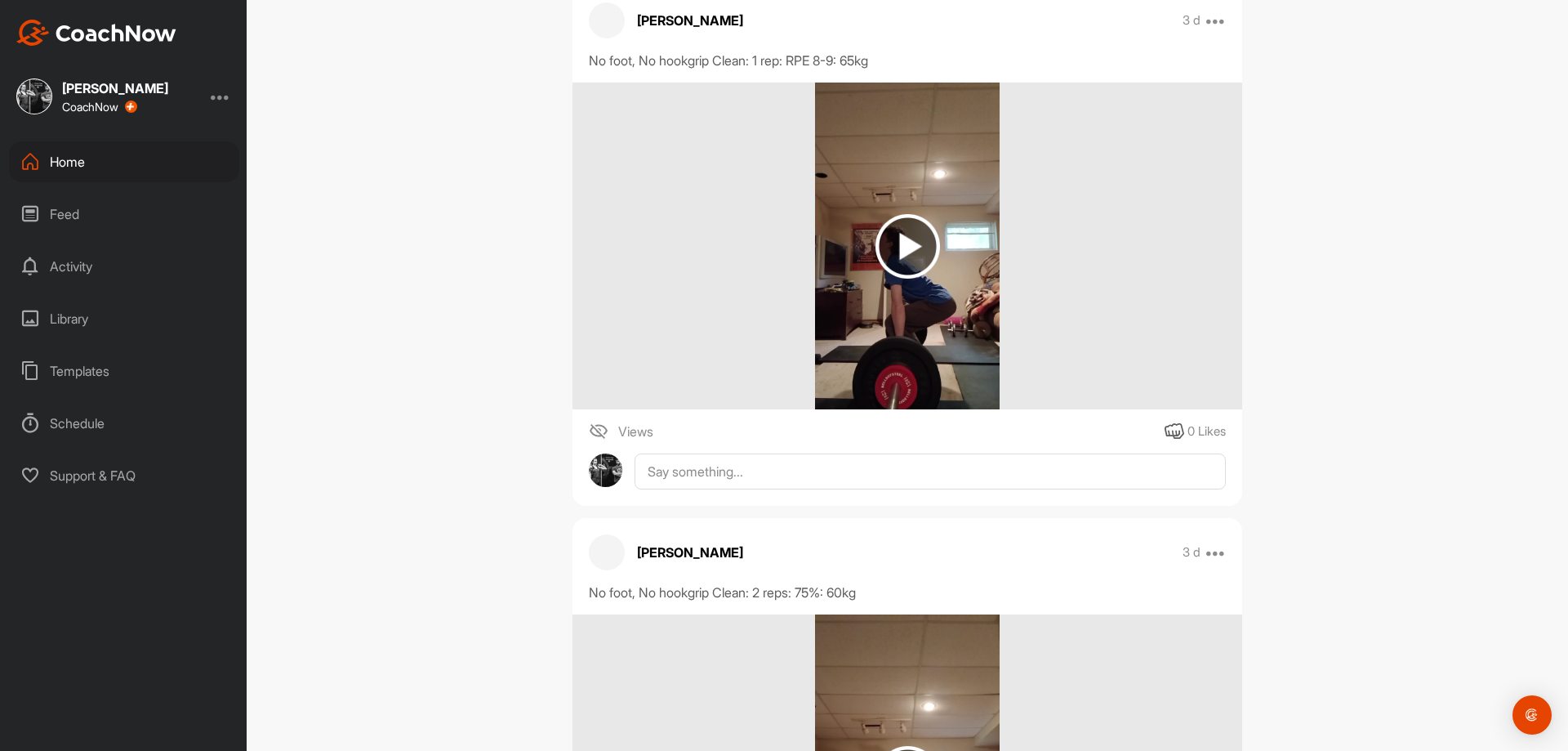
scroll to position [14716, 0]
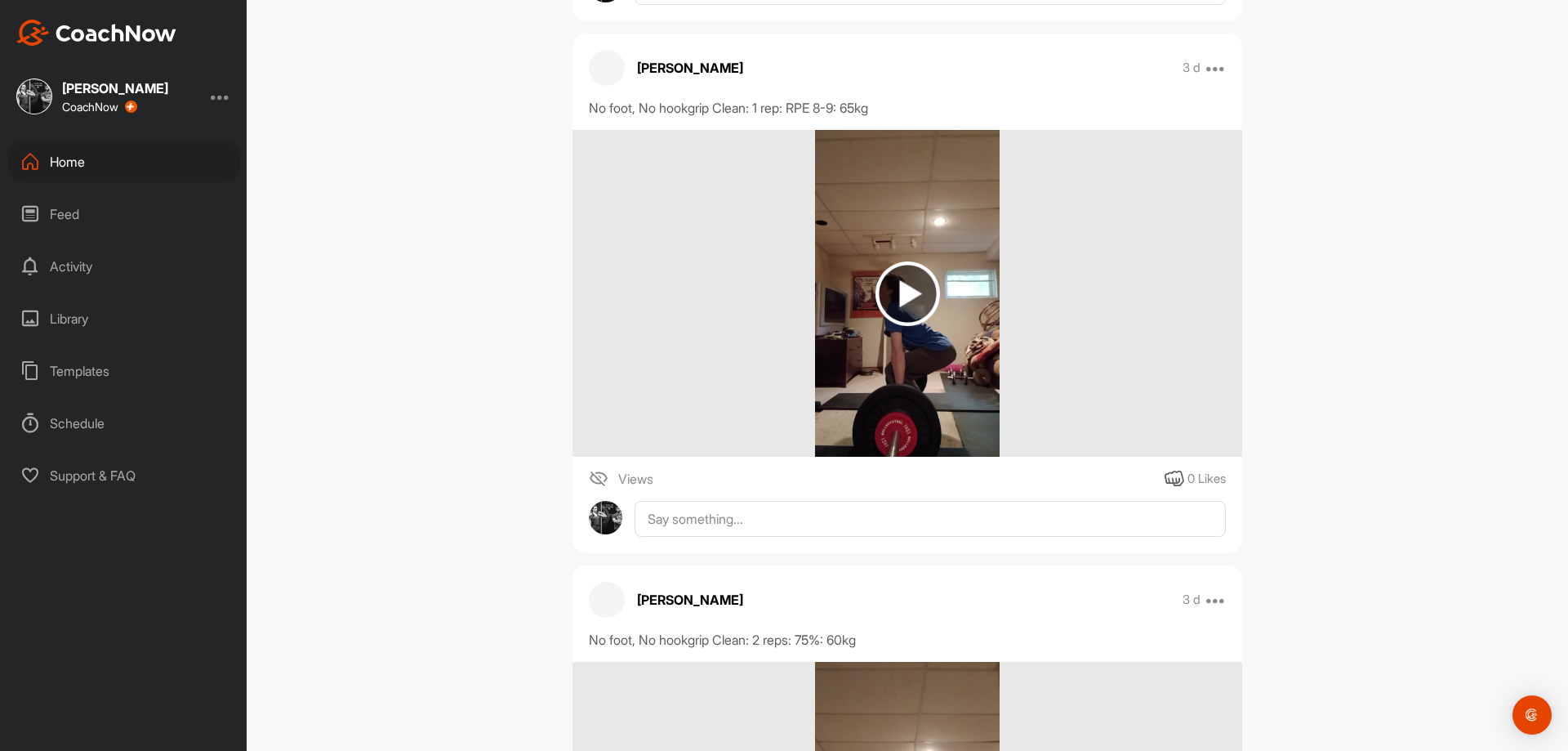
click at [868, 378] on img at bounding box center [906, 294] width 184 height 327
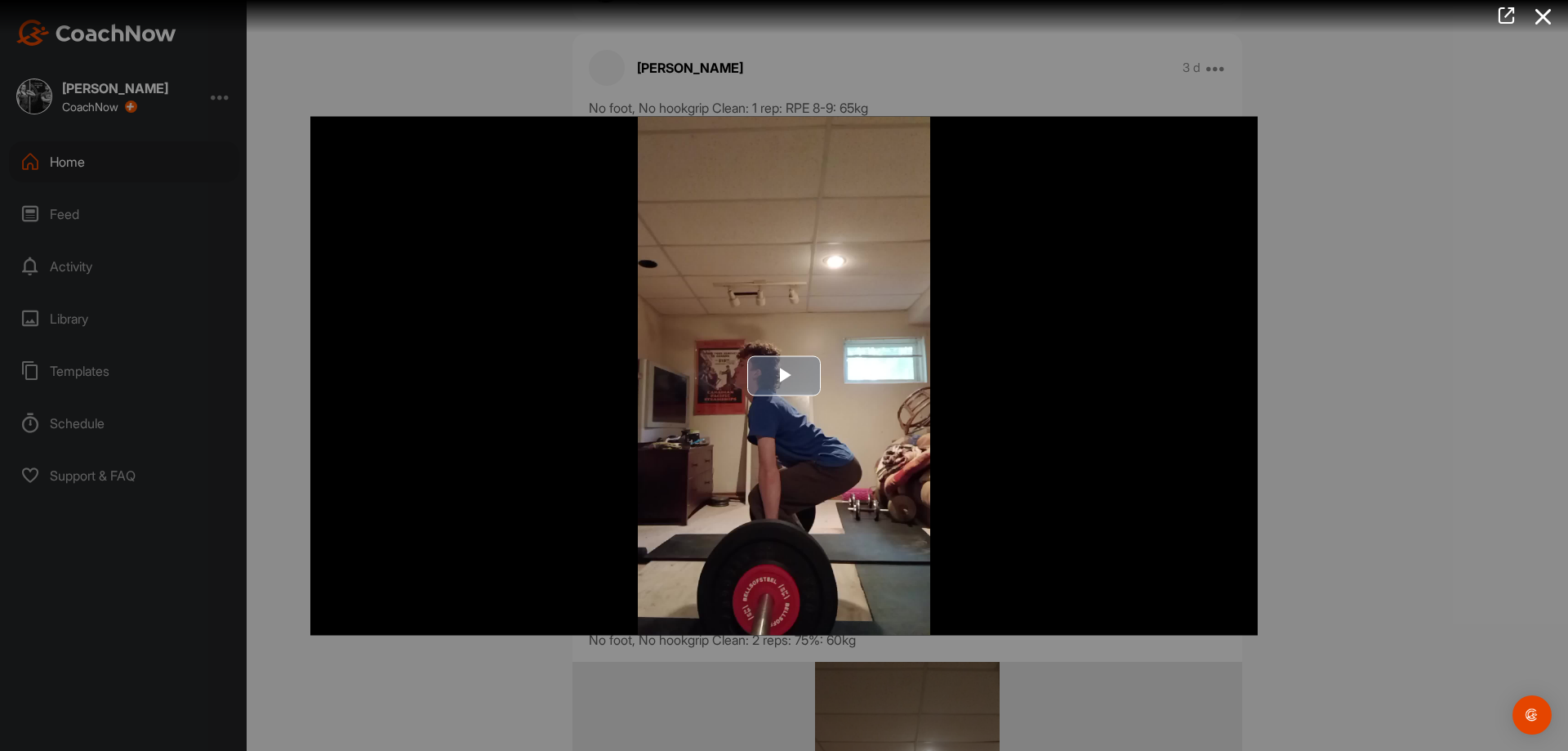
click at [854, 350] on img "Video Player" at bounding box center [784, 375] width 947 height 519
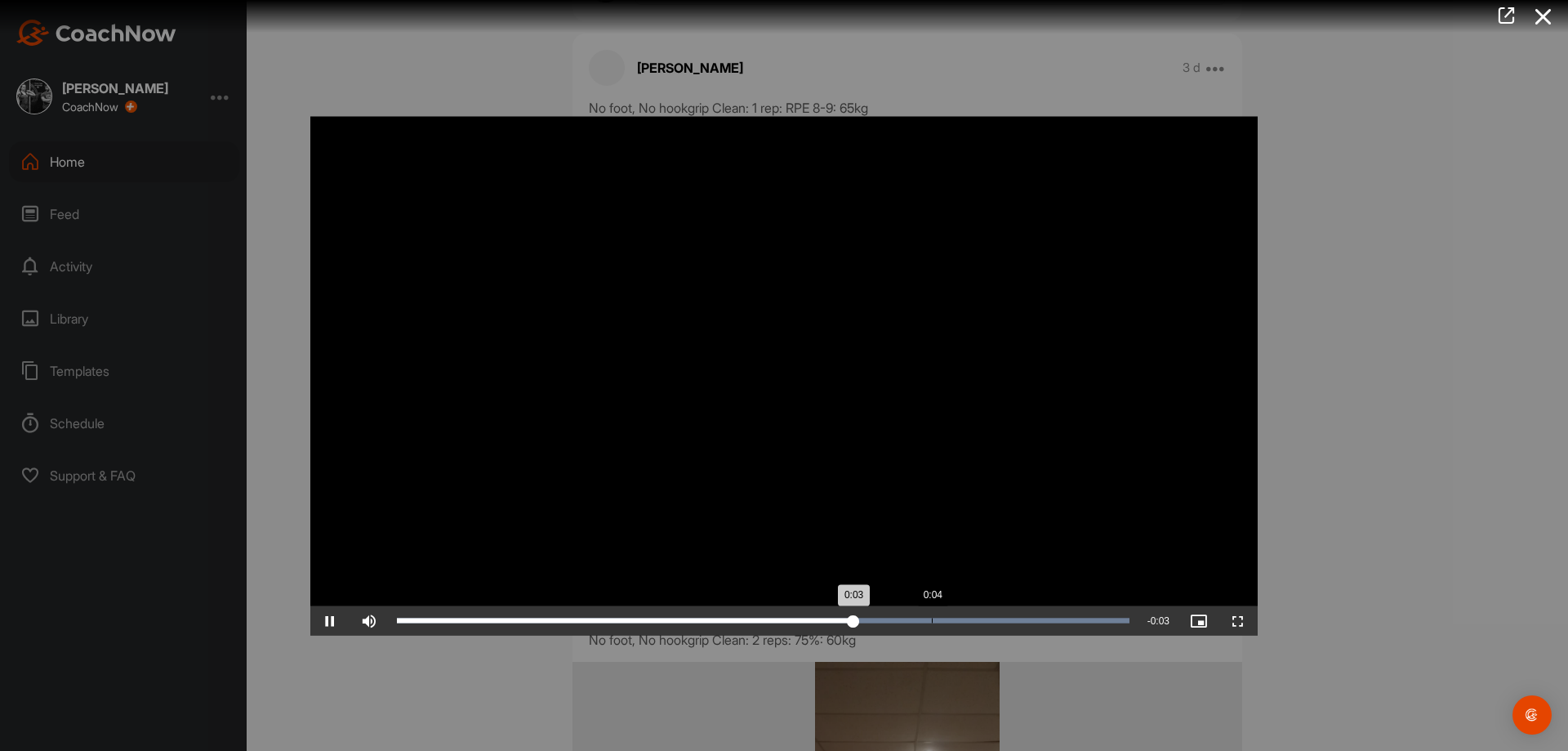
click at [933, 621] on div "Loaded : 100.00% 0:04 0:03" at bounding box center [763, 620] width 732 height 5
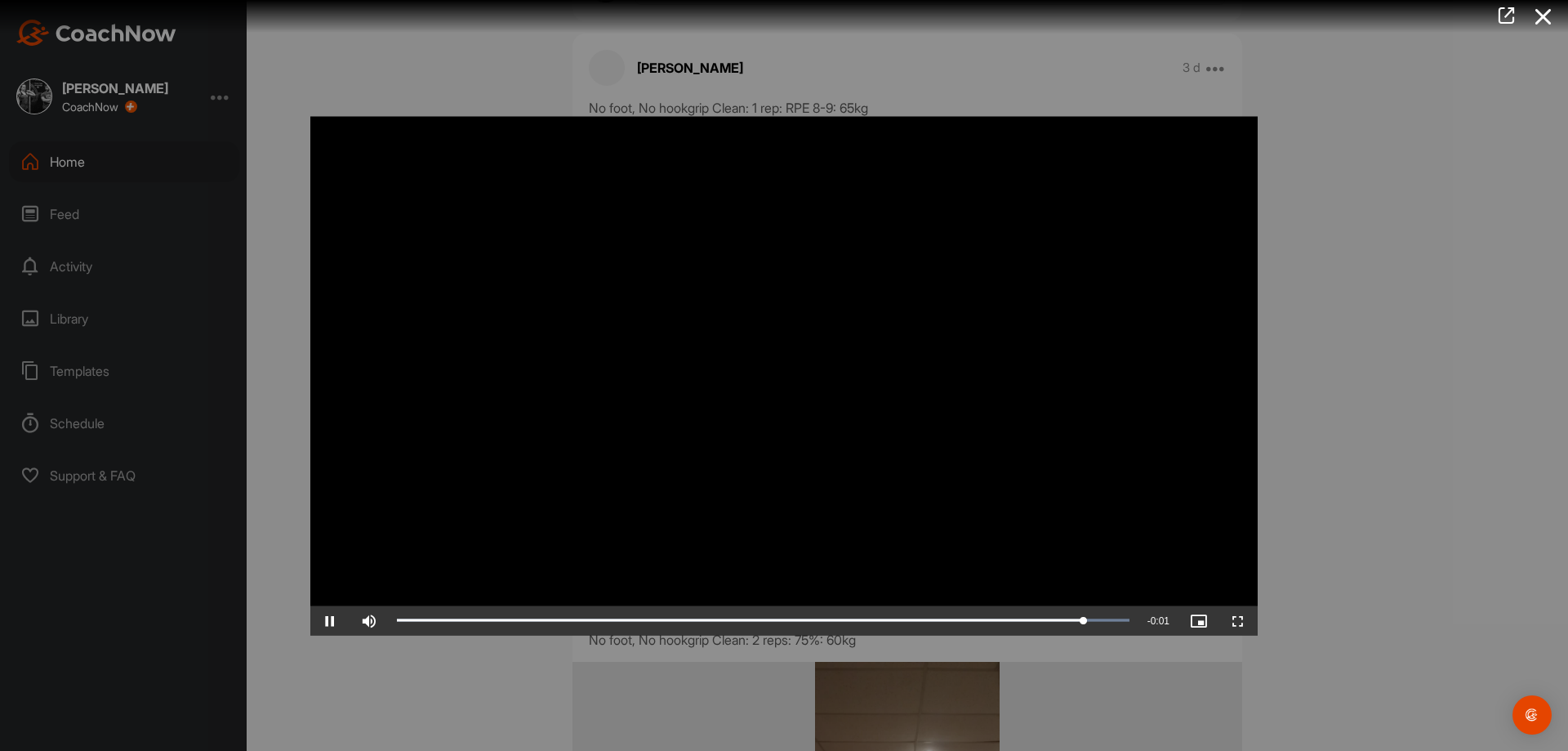
click at [1358, 387] on div at bounding box center [784, 375] width 1568 height 751
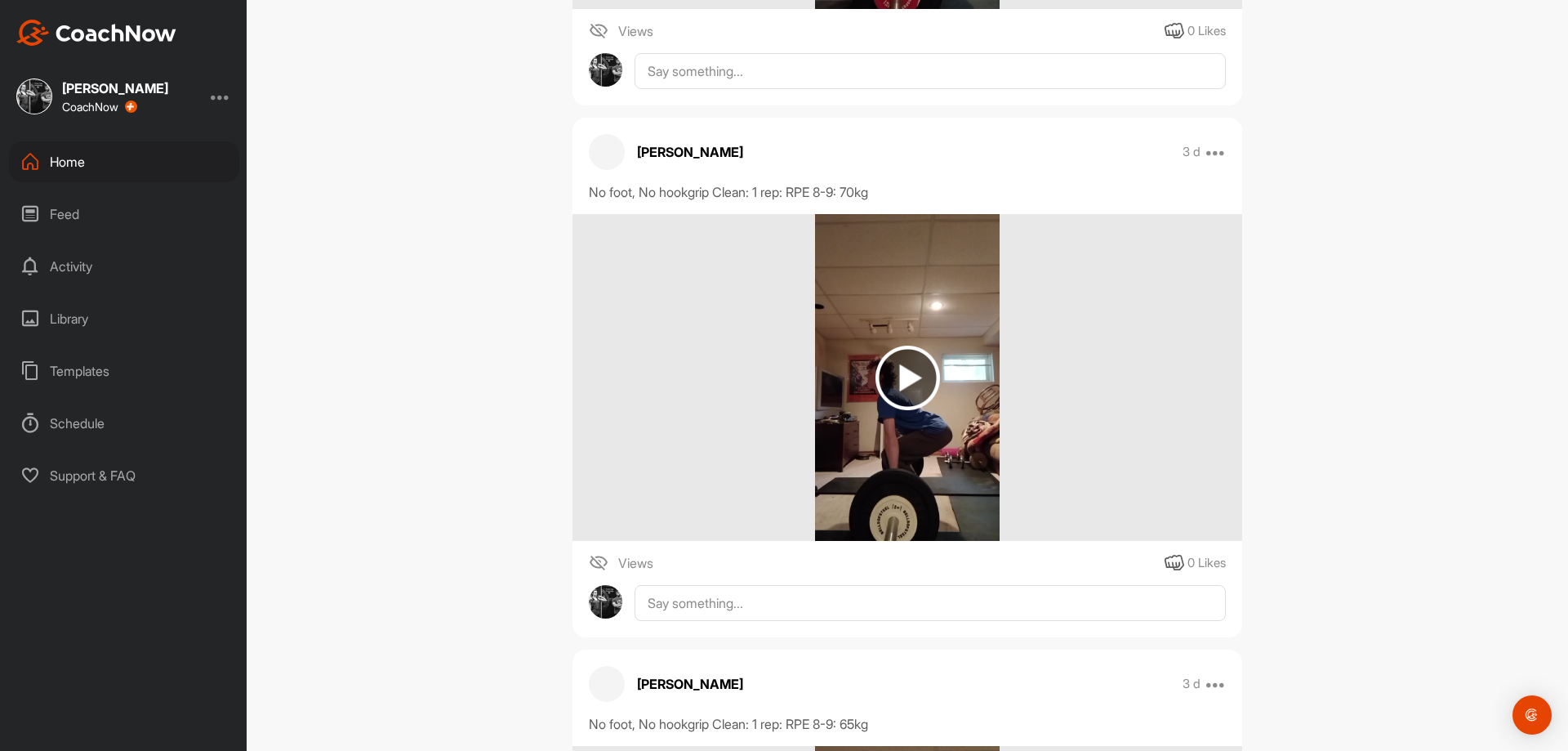
scroll to position [14061, 0]
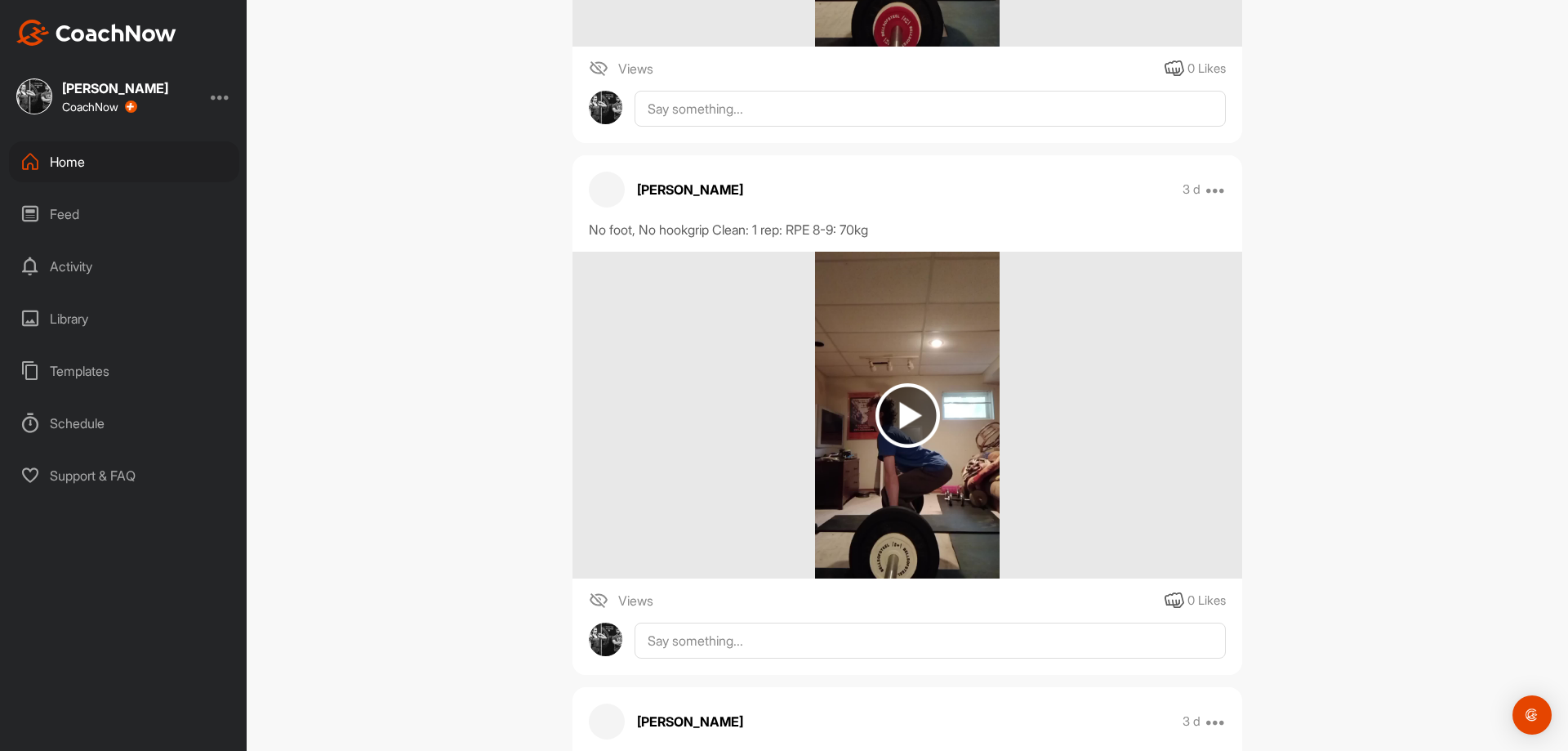
click at [890, 448] on img at bounding box center [907, 415] width 64 height 64
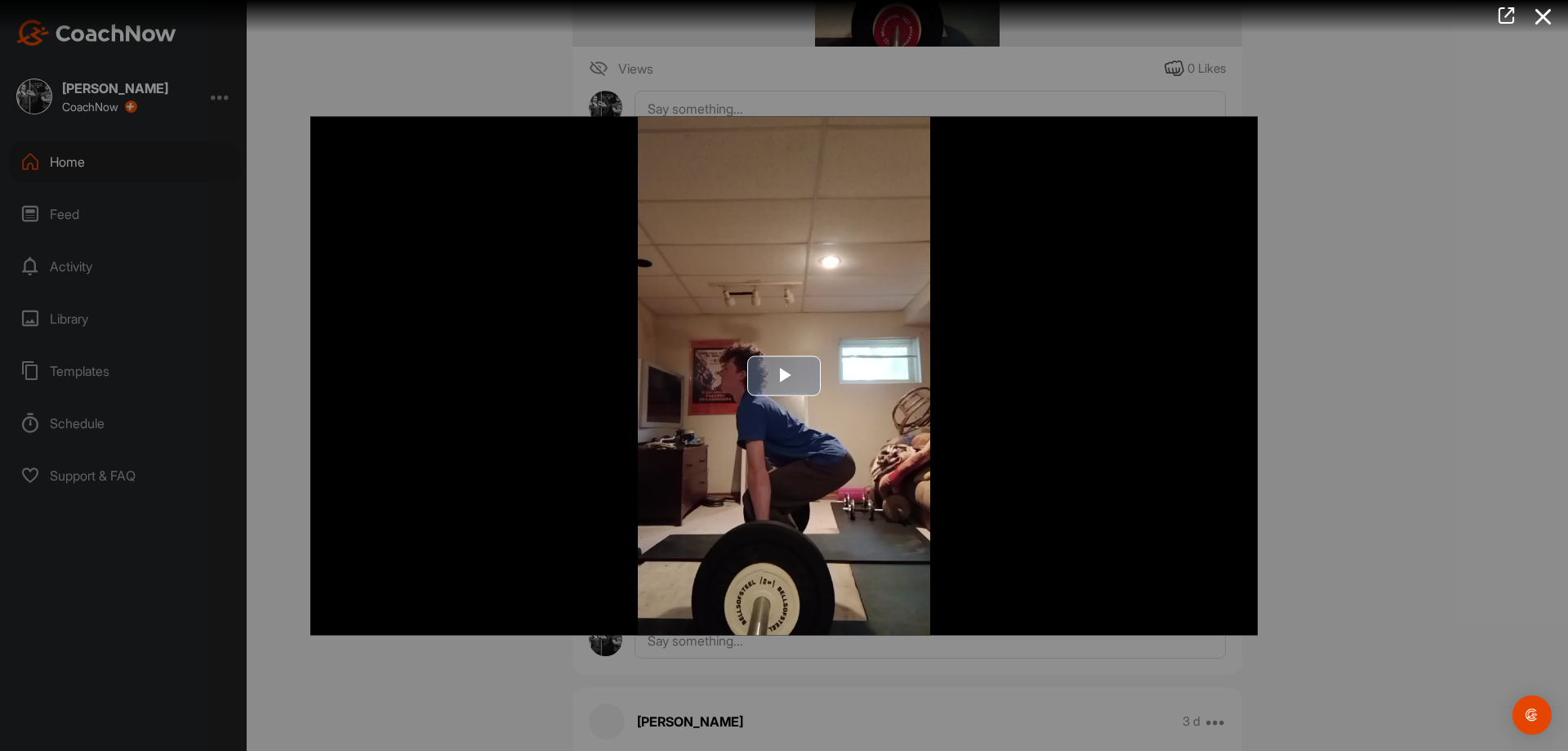
click at [770, 432] on img "Video Player" at bounding box center [784, 375] width 947 height 519
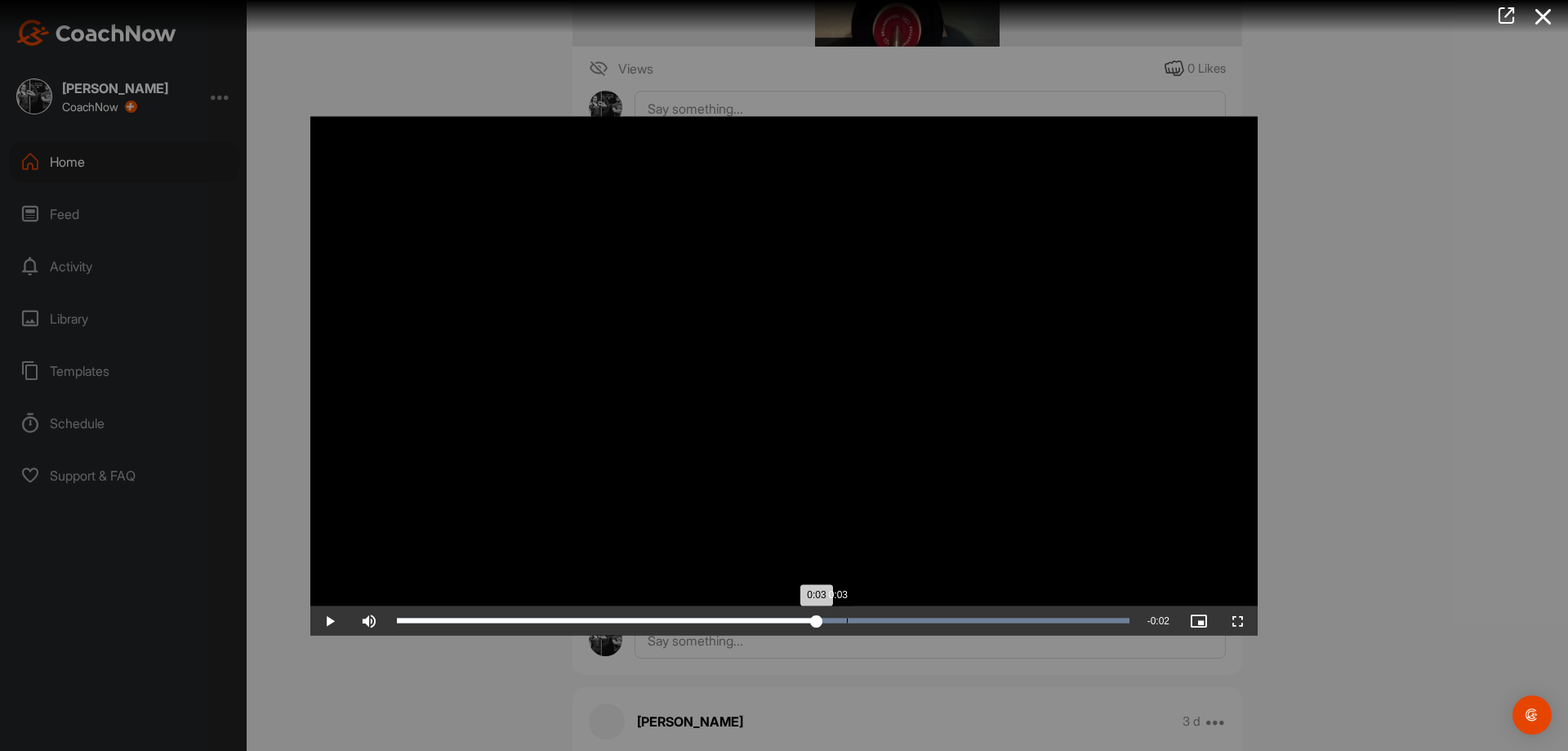
click at [847, 607] on div "Loaded : 100.00% 0:03 0:03" at bounding box center [763, 620] width 749 height 30
drag, startPoint x: 680, startPoint y: 606, endPoint x: 977, endPoint y: 630, distance: 298.0
click at [976, 634] on div "Loaded : 100.00% 0:02 0:04" at bounding box center [763, 620] width 749 height 30
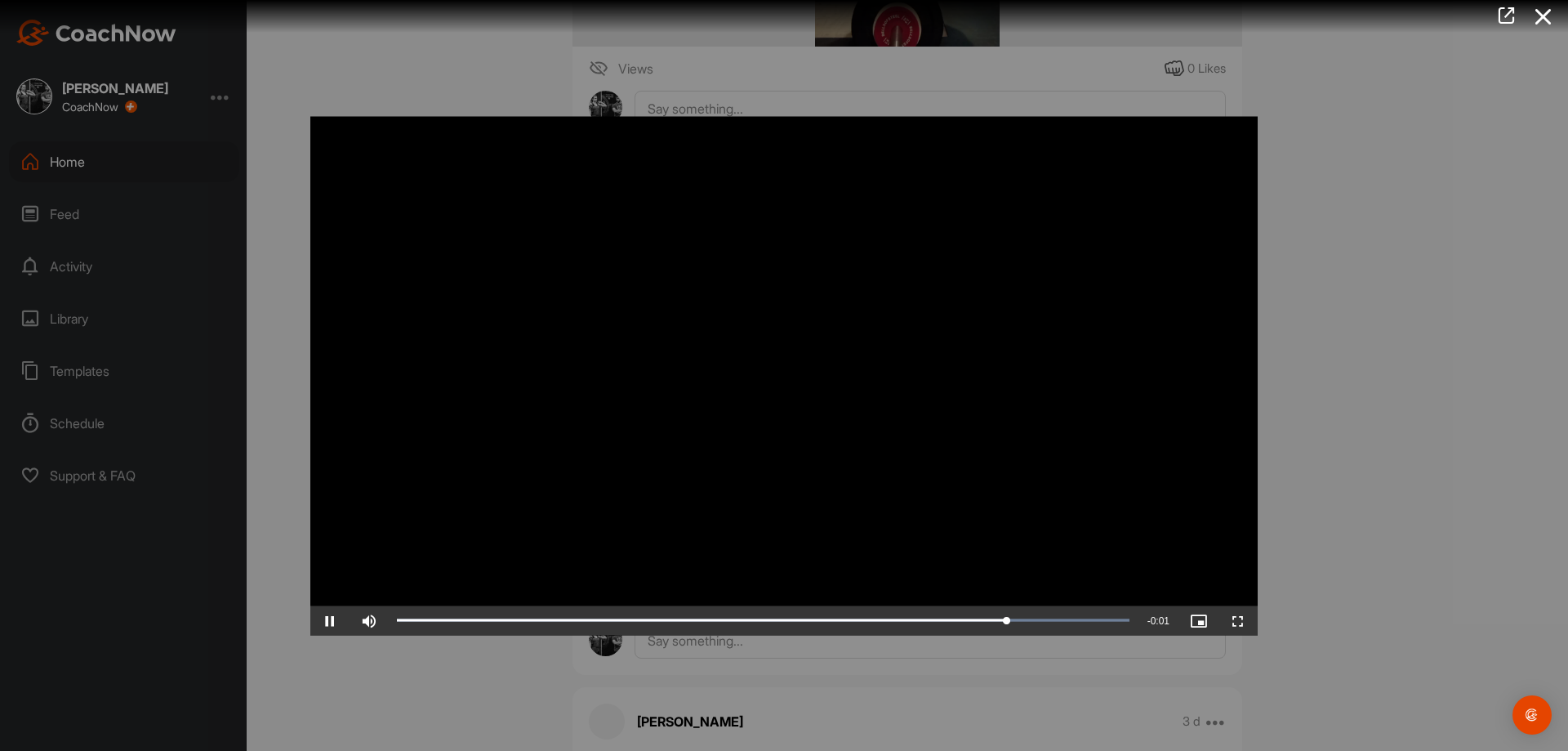
click at [1383, 348] on div at bounding box center [784, 375] width 1568 height 751
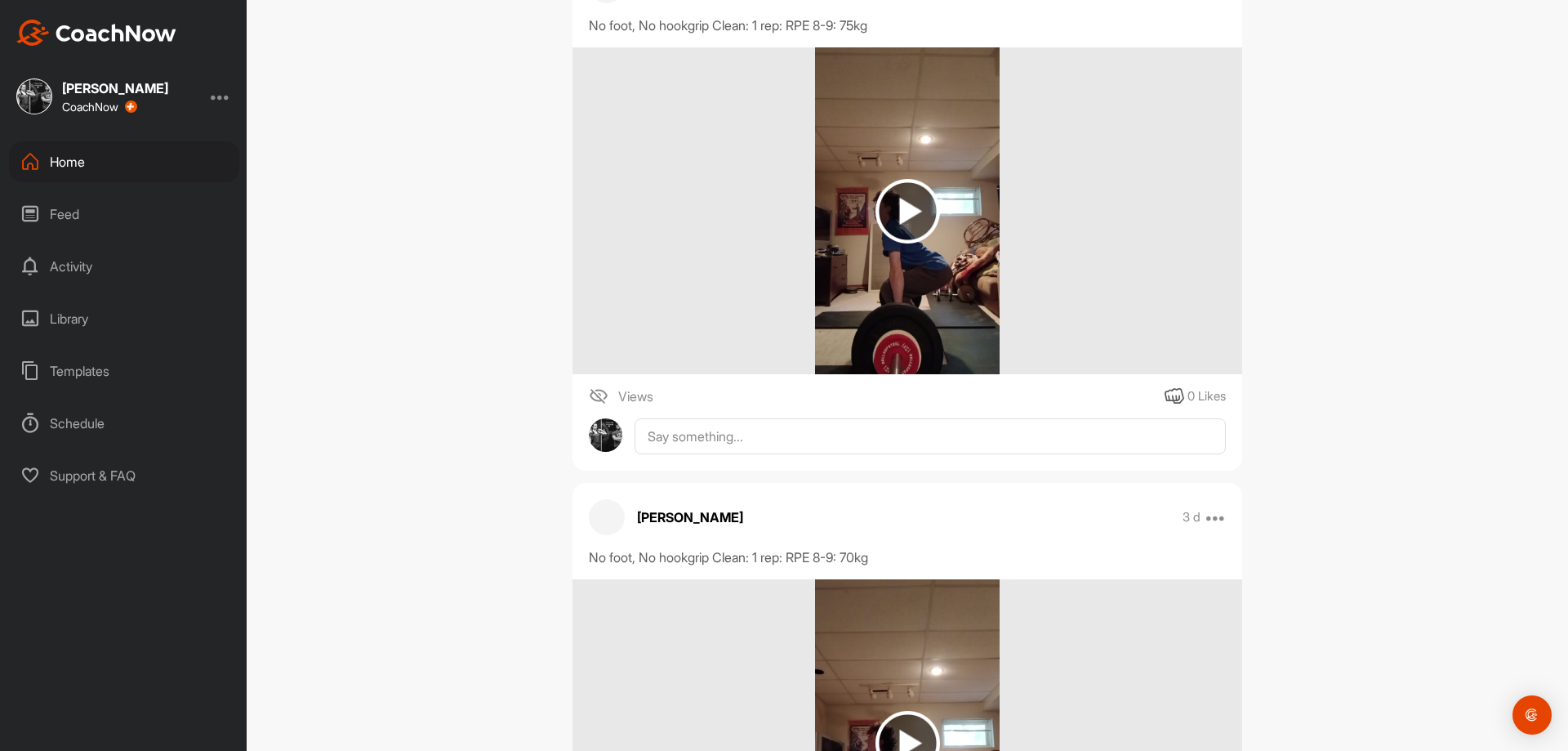
scroll to position [13653, 0]
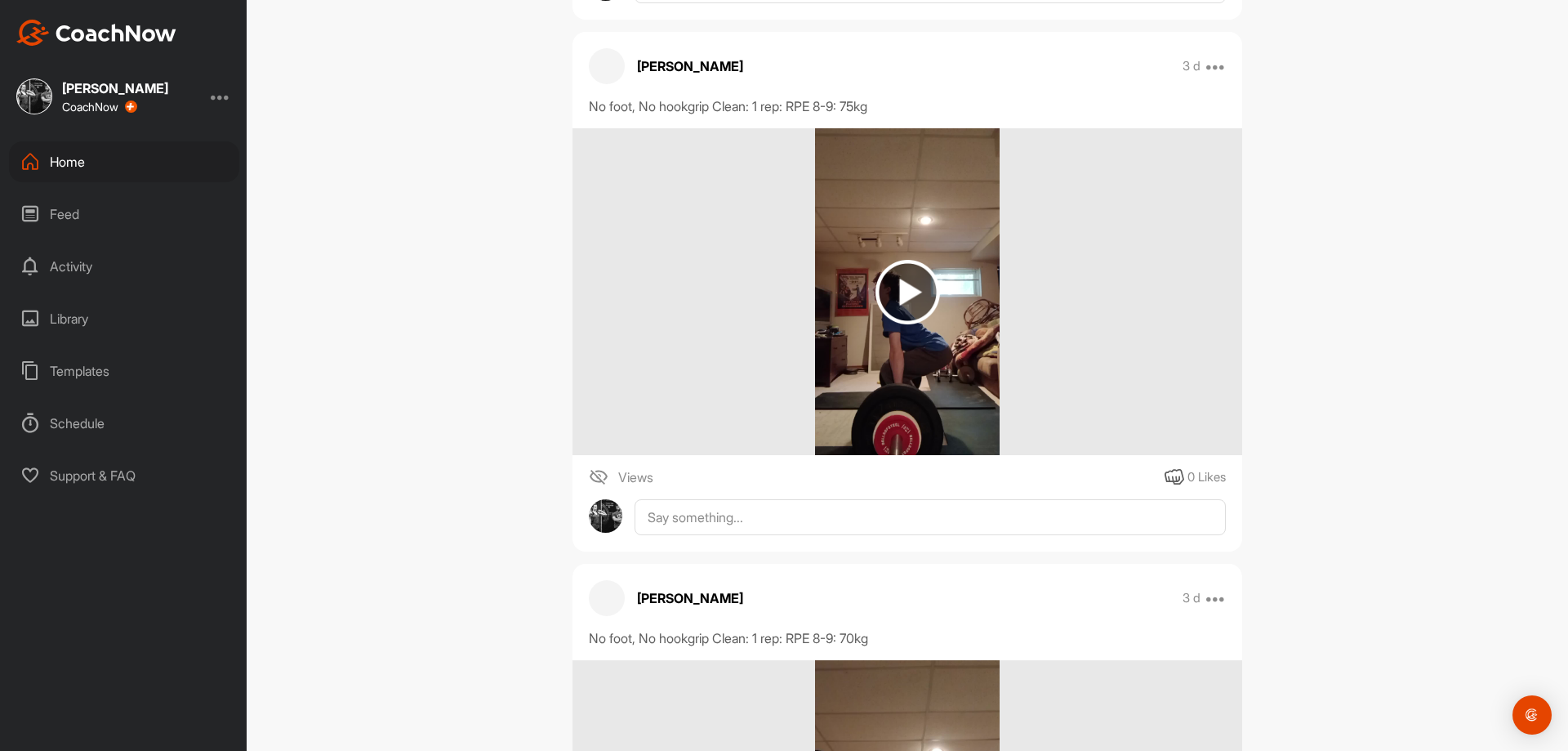
click at [932, 353] on img at bounding box center [906, 292] width 184 height 327
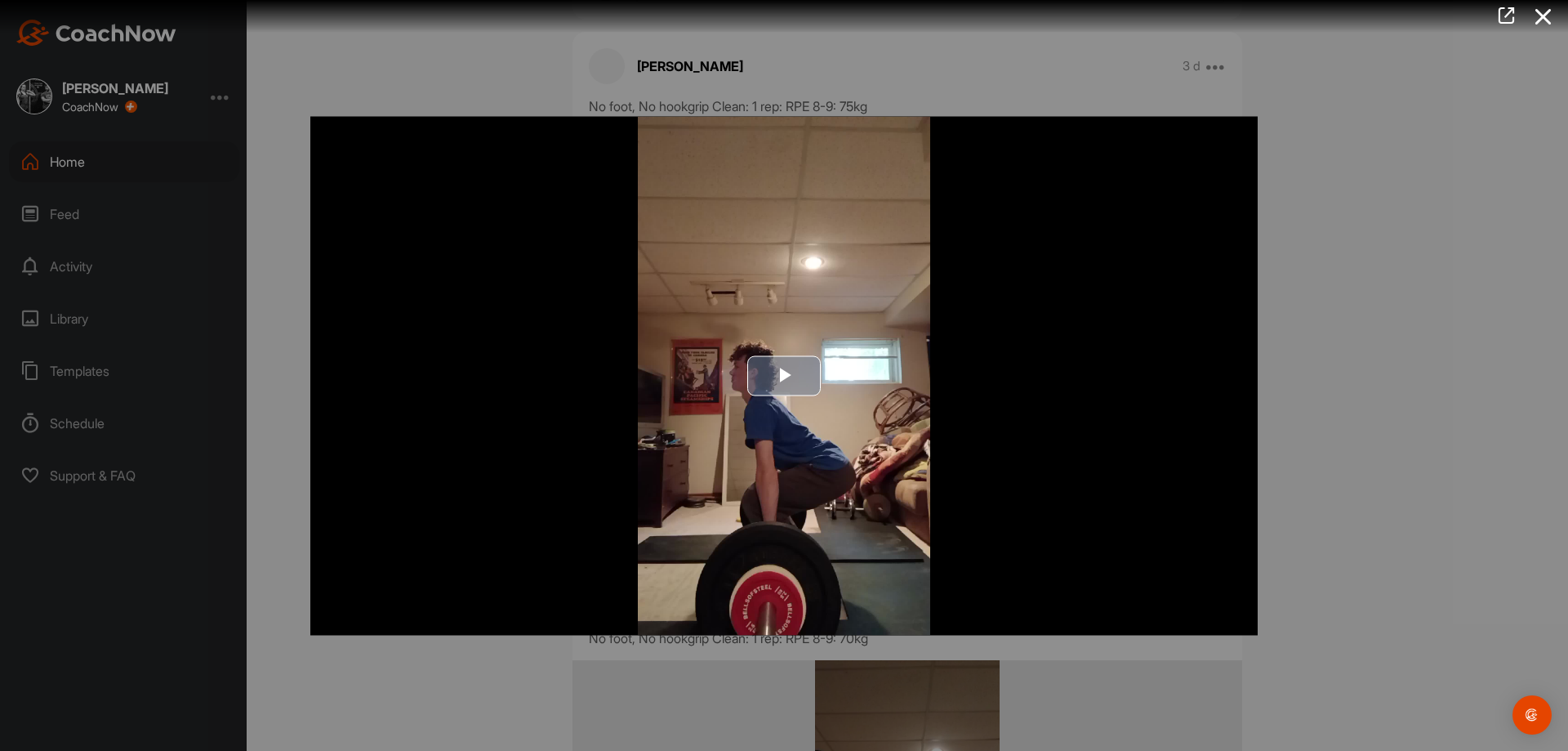
click at [700, 406] on img "Video Player" at bounding box center [784, 375] width 947 height 519
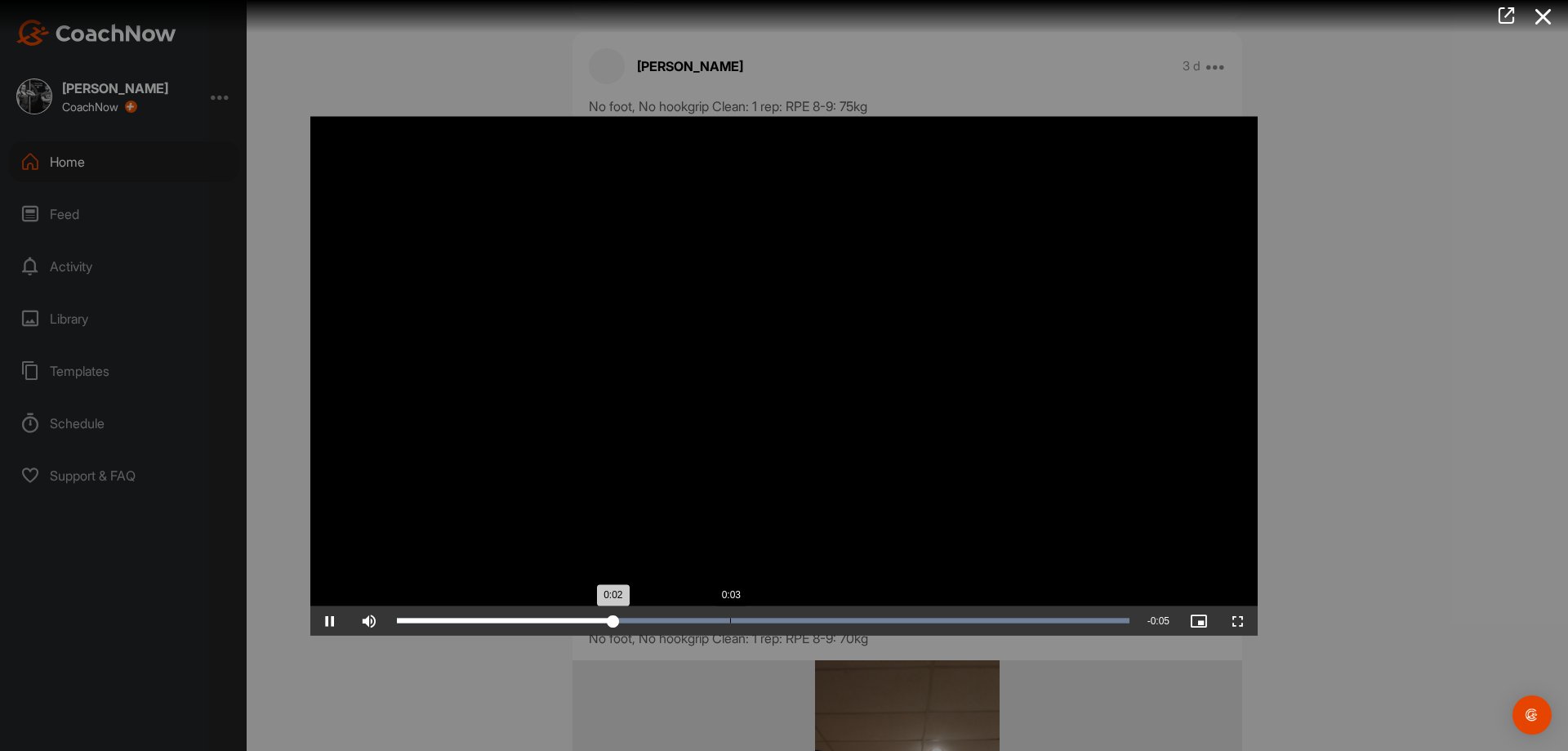
drag, startPoint x: 730, startPoint y: 617, endPoint x: 792, endPoint y: 619, distance: 62.0
click at [731, 617] on div "Loaded : 100.00% 0:03 0:02" at bounding box center [763, 620] width 749 height 30
drag, startPoint x: 878, startPoint y: 623, endPoint x: 938, endPoint y: 625, distance: 60.0
click at [886, 624] on div "Loaded : 100.00% 0:04 0:03" at bounding box center [763, 620] width 749 height 30
click at [947, 625] on div "Loaded : 100.00% 0:05 0:04" at bounding box center [763, 620] width 749 height 30
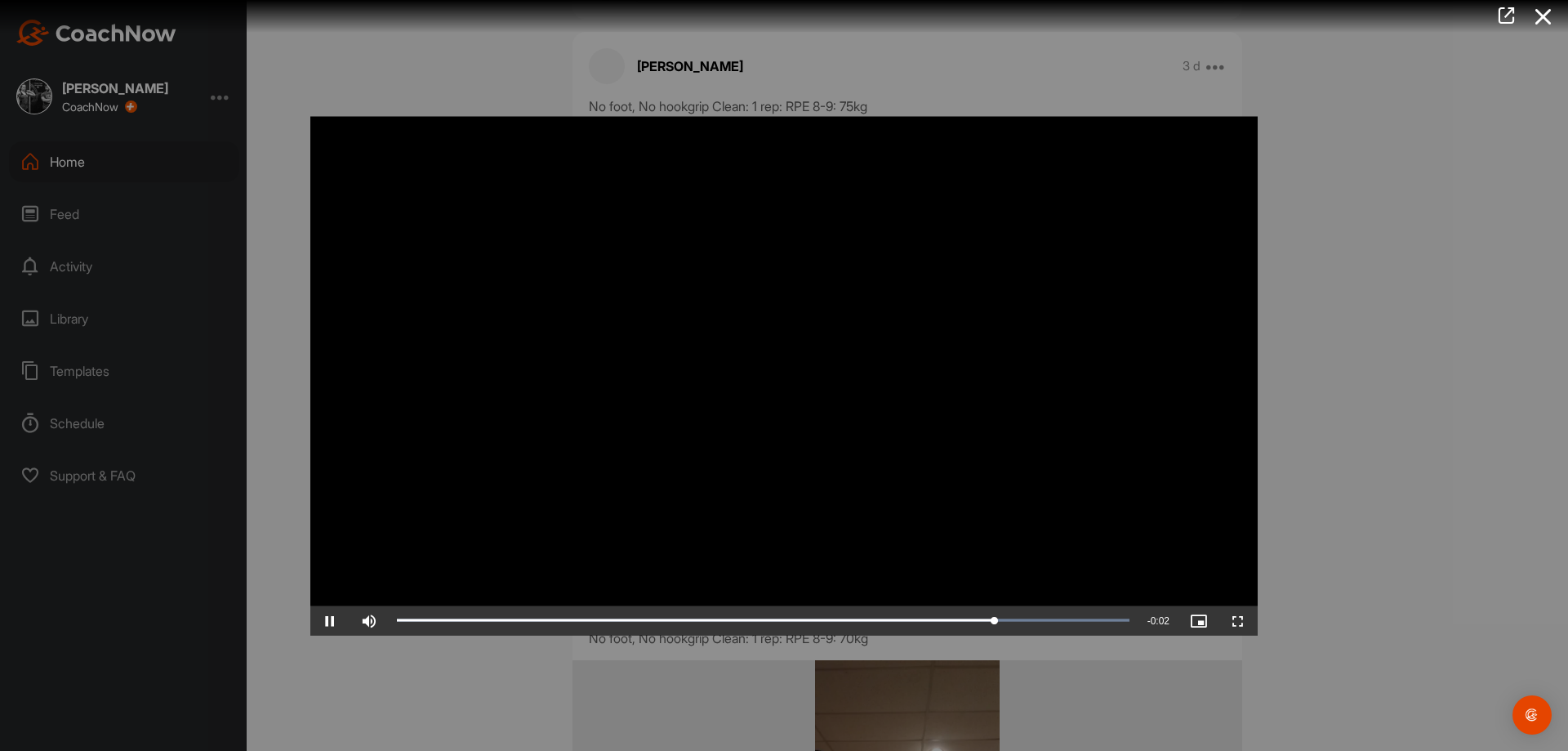
click at [1390, 460] on div at bounding box center [784, 375] width 1568 height 751
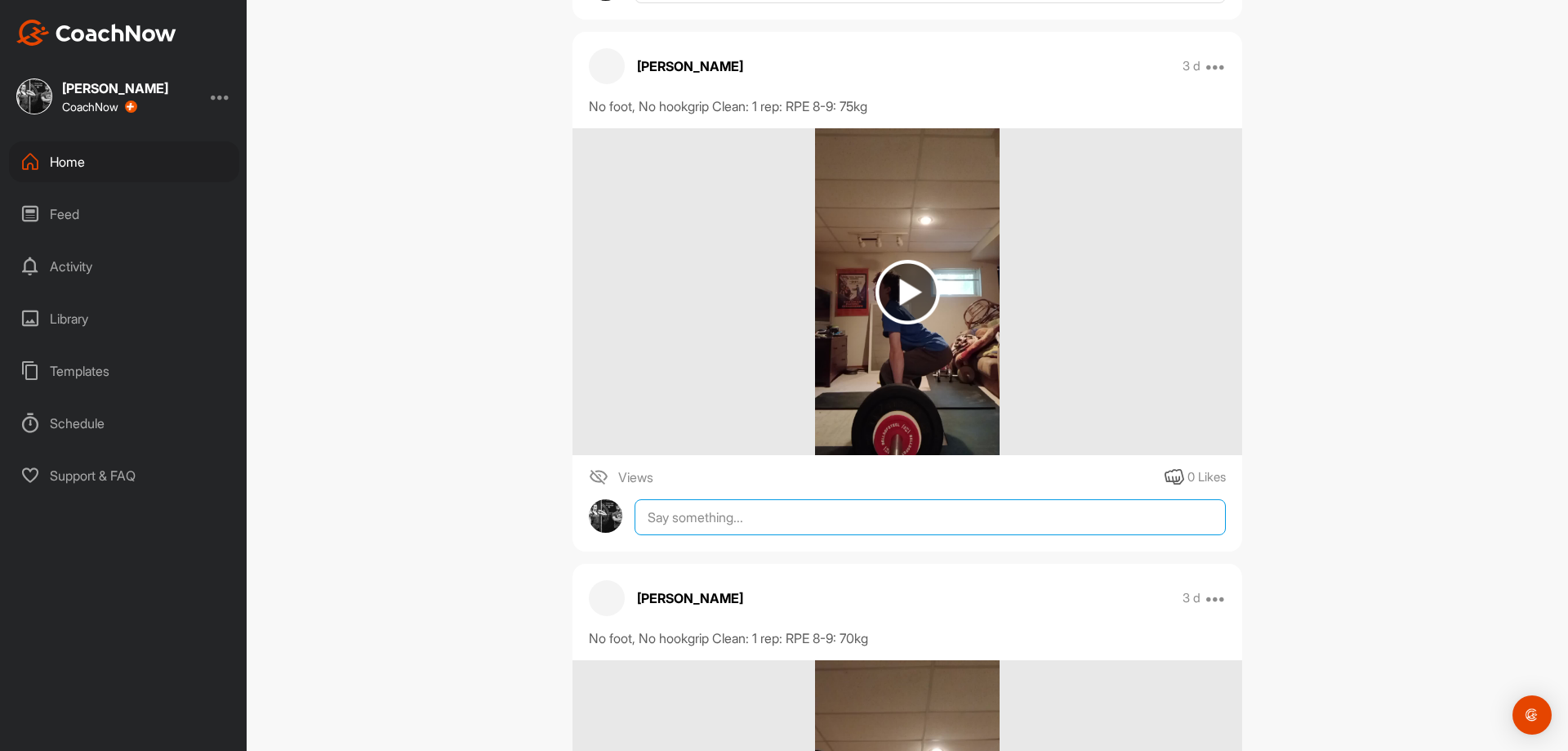
click at [838, 535] on textarea at bounding box center [930, 518] width 591 height 36
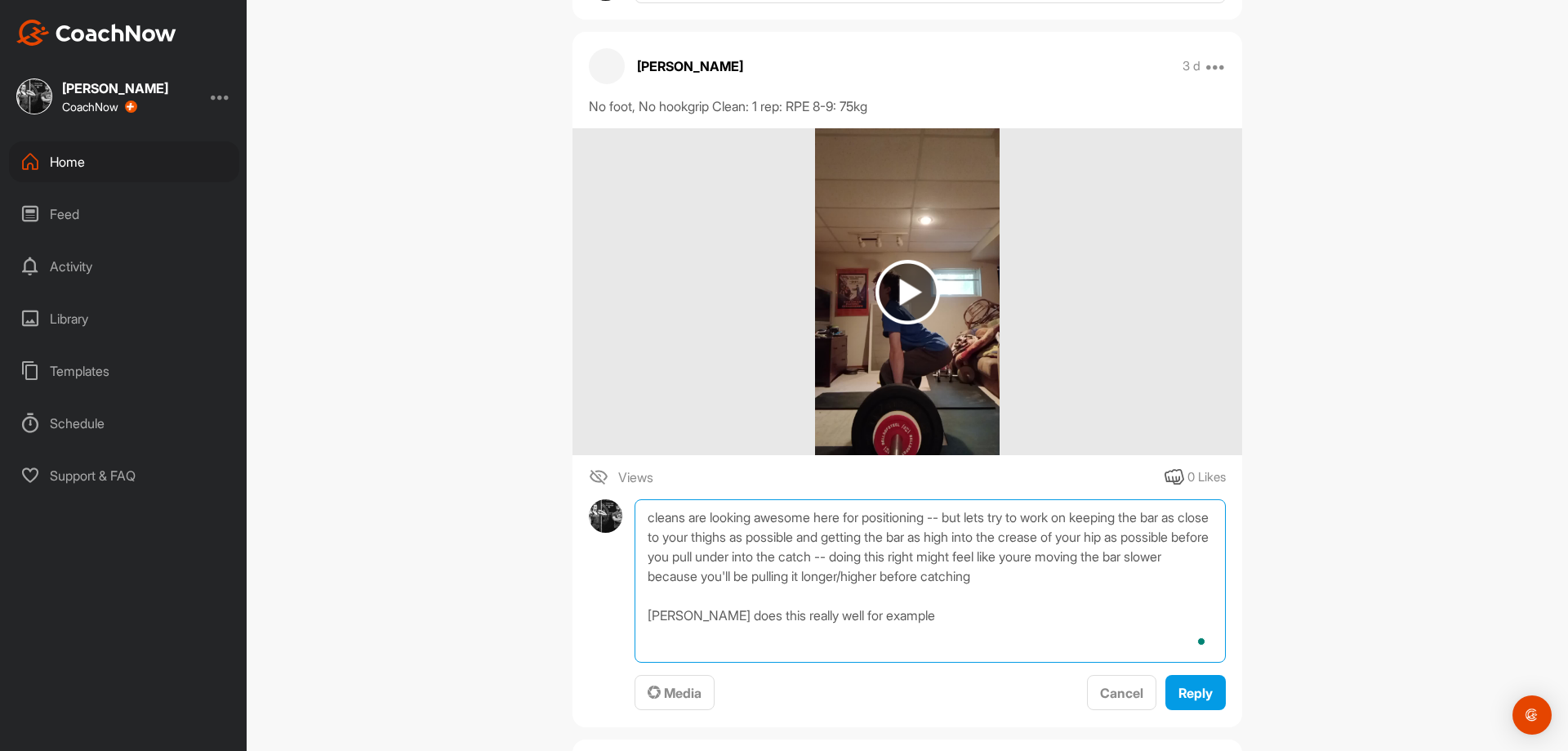
paste textarea "https://www.youtube.com/watch?v=j4qODcZZIWo"
type textarea "cleans are looking awesome here for positioning -- but lets try to work on keep…"
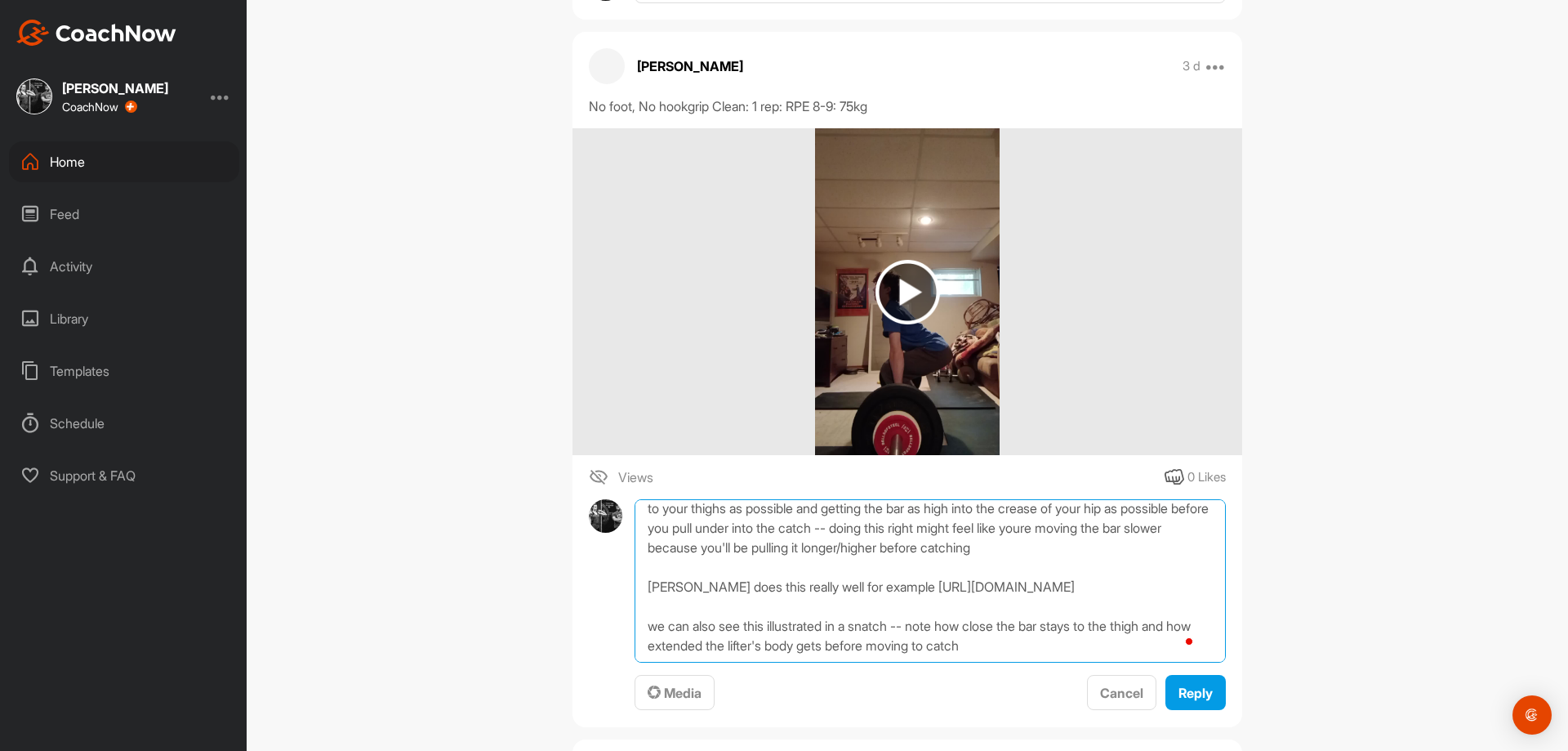
scroll to position [79, 0]
paste textarea "https://mbweightlifting.wordpress.com/wp-content/uploads/2014/10/snatch.jpg"
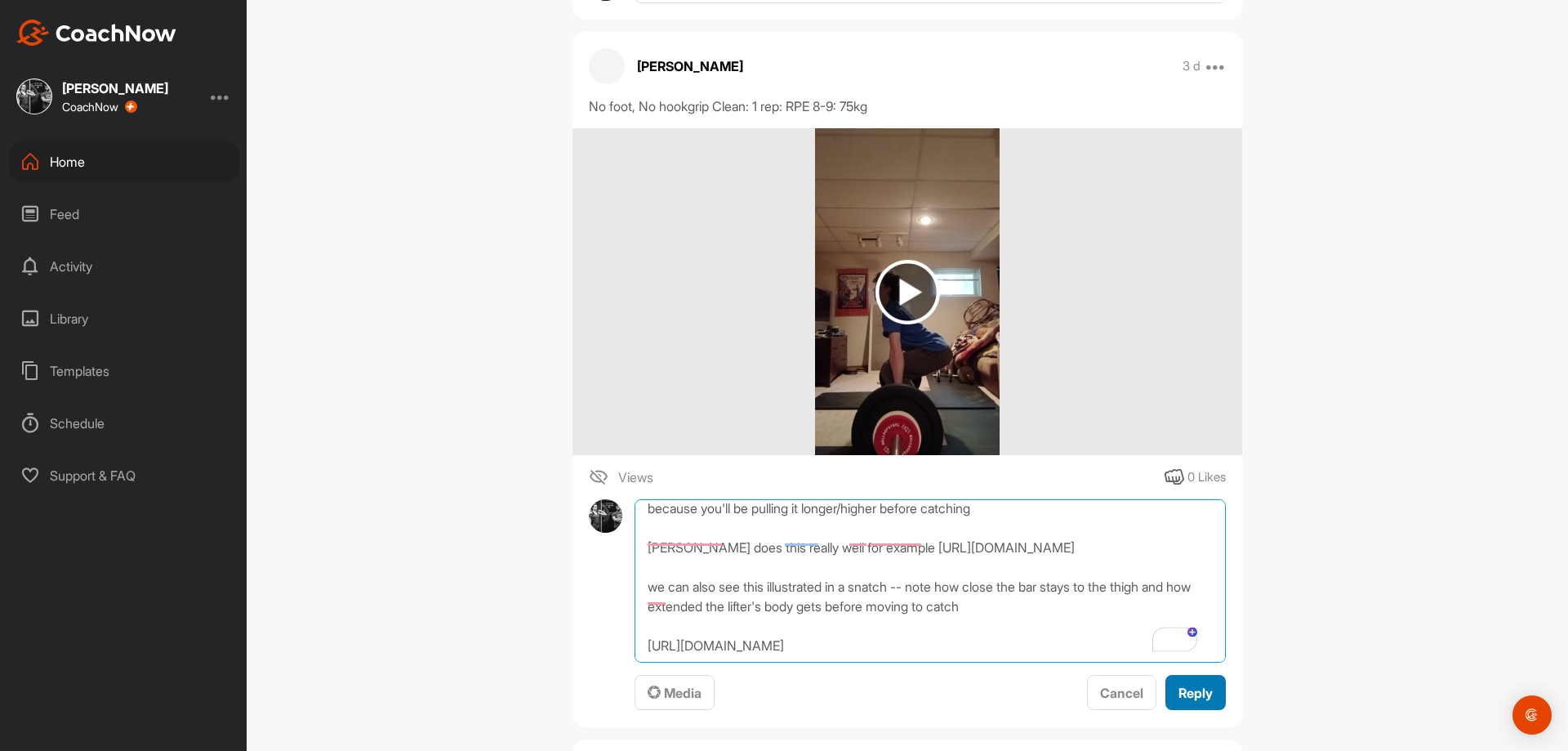
type textarea "cleans are looking awesome here for positioning -- but lets try to work on keep…"
click at [1187, 701] on span "Reply" at bounding box center [1195, 693] width 34 height 16
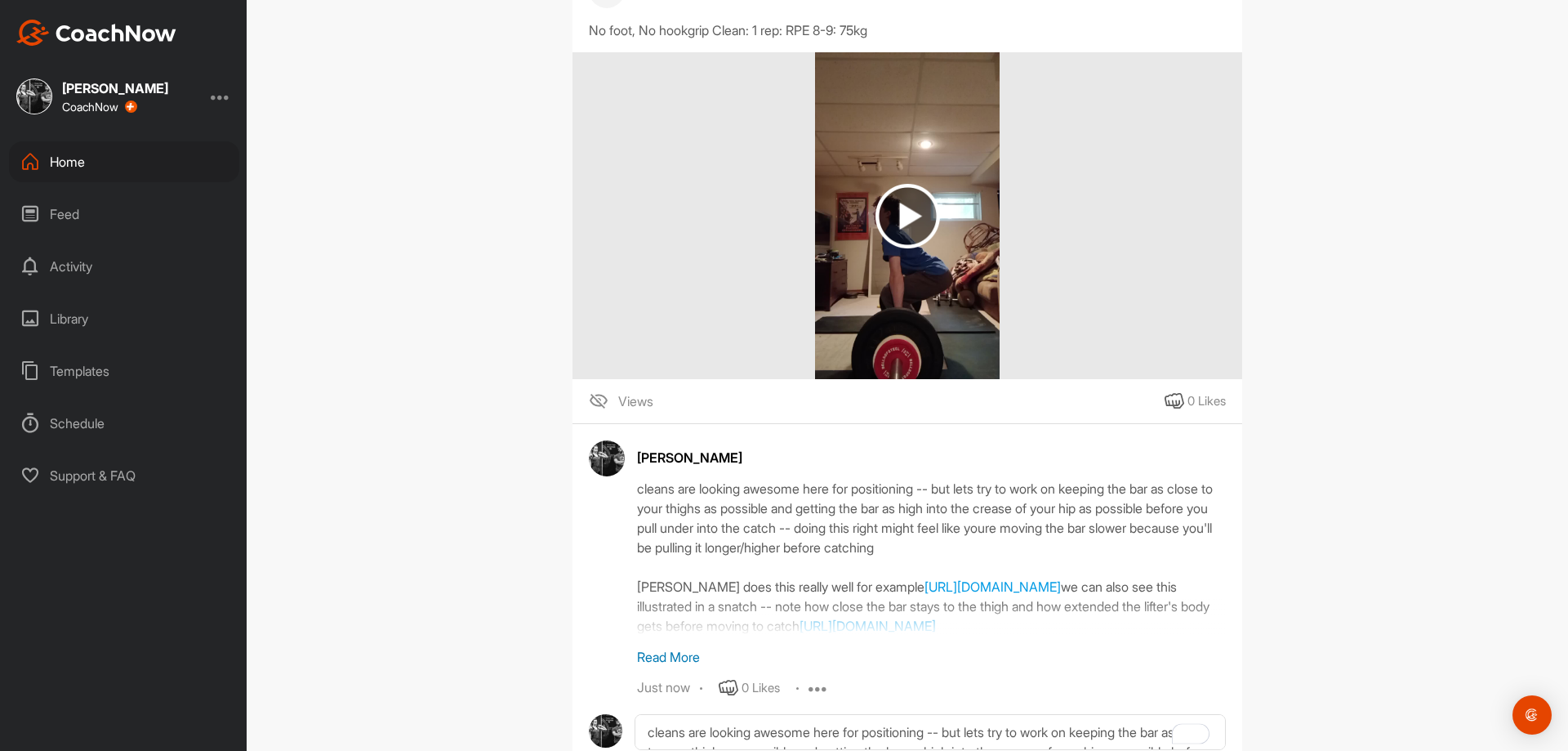
scroll to position [13980, 0]
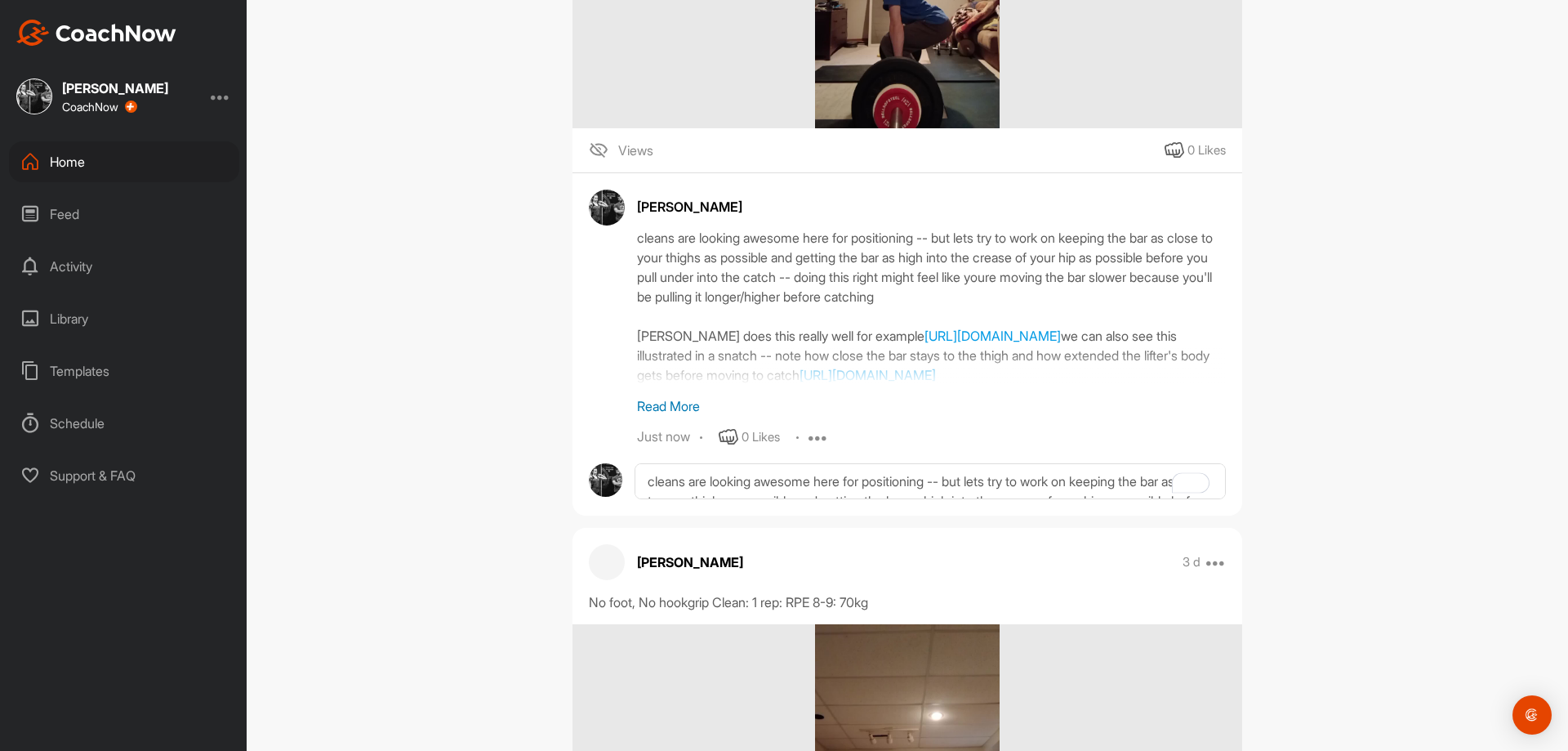
click at [669, 416] on p "Read More" at bounding box center [931, 406] width 589 height 19
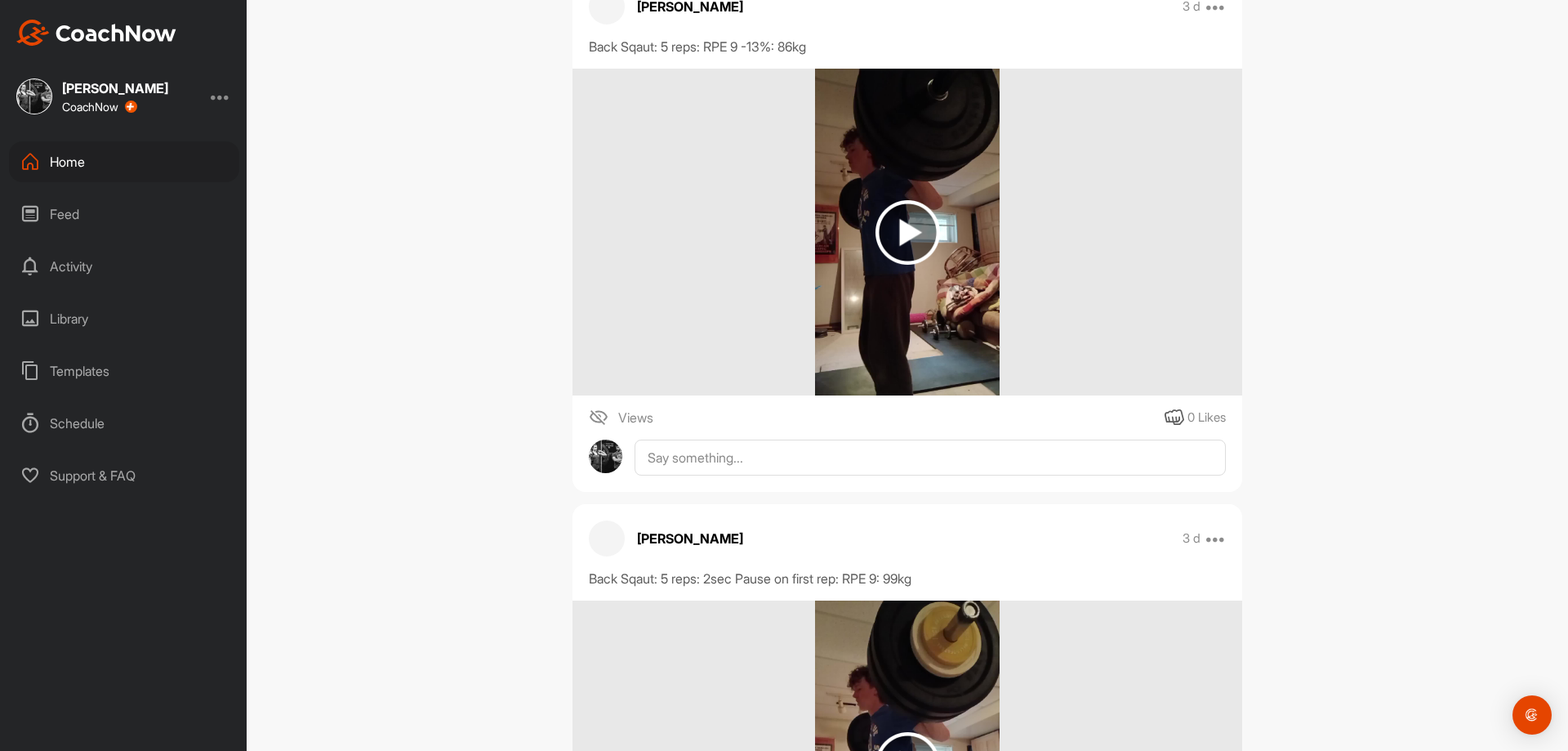
scroll to position [12591, 0]
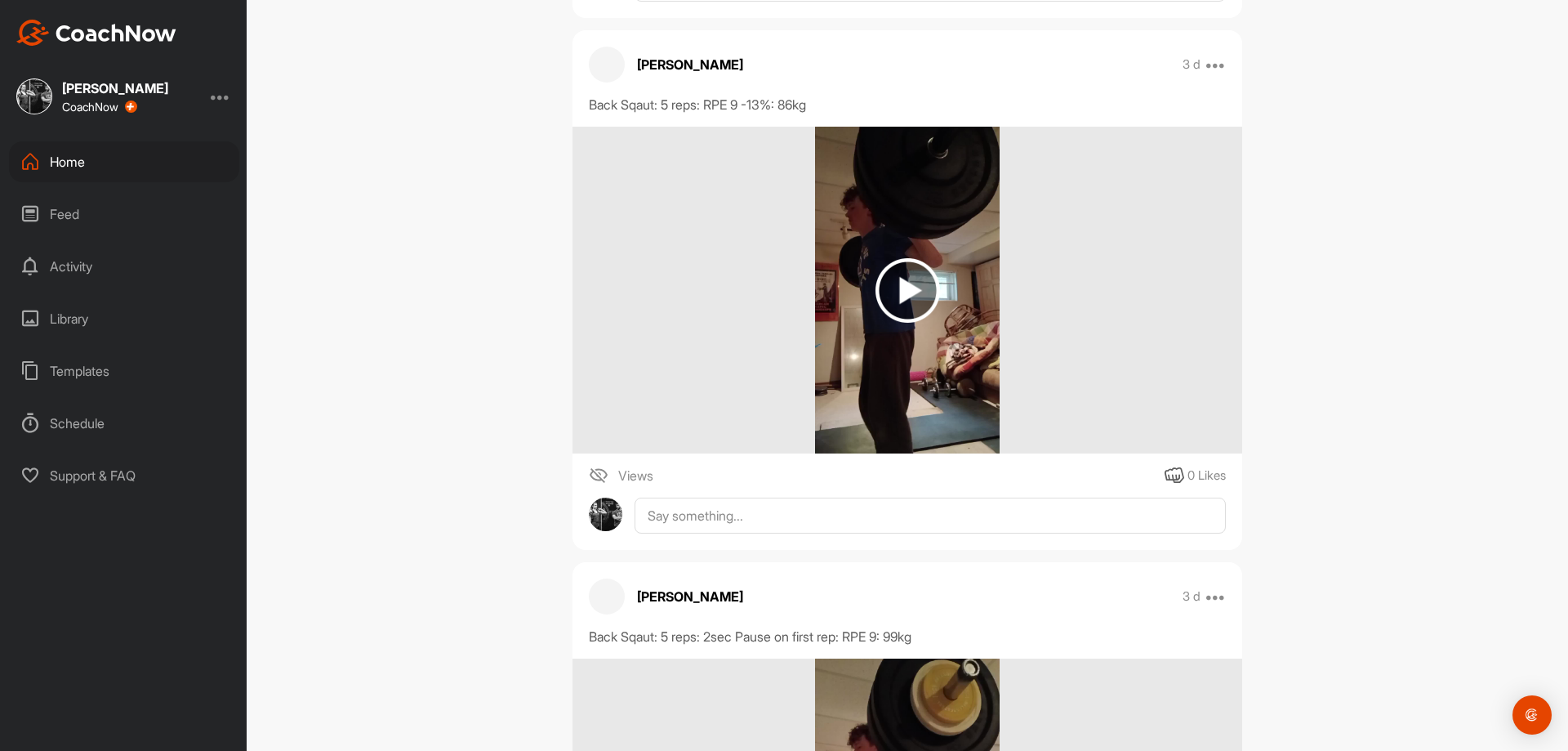
click at [884, 351] on img at bounding box center [906, 290] width 184 height 327
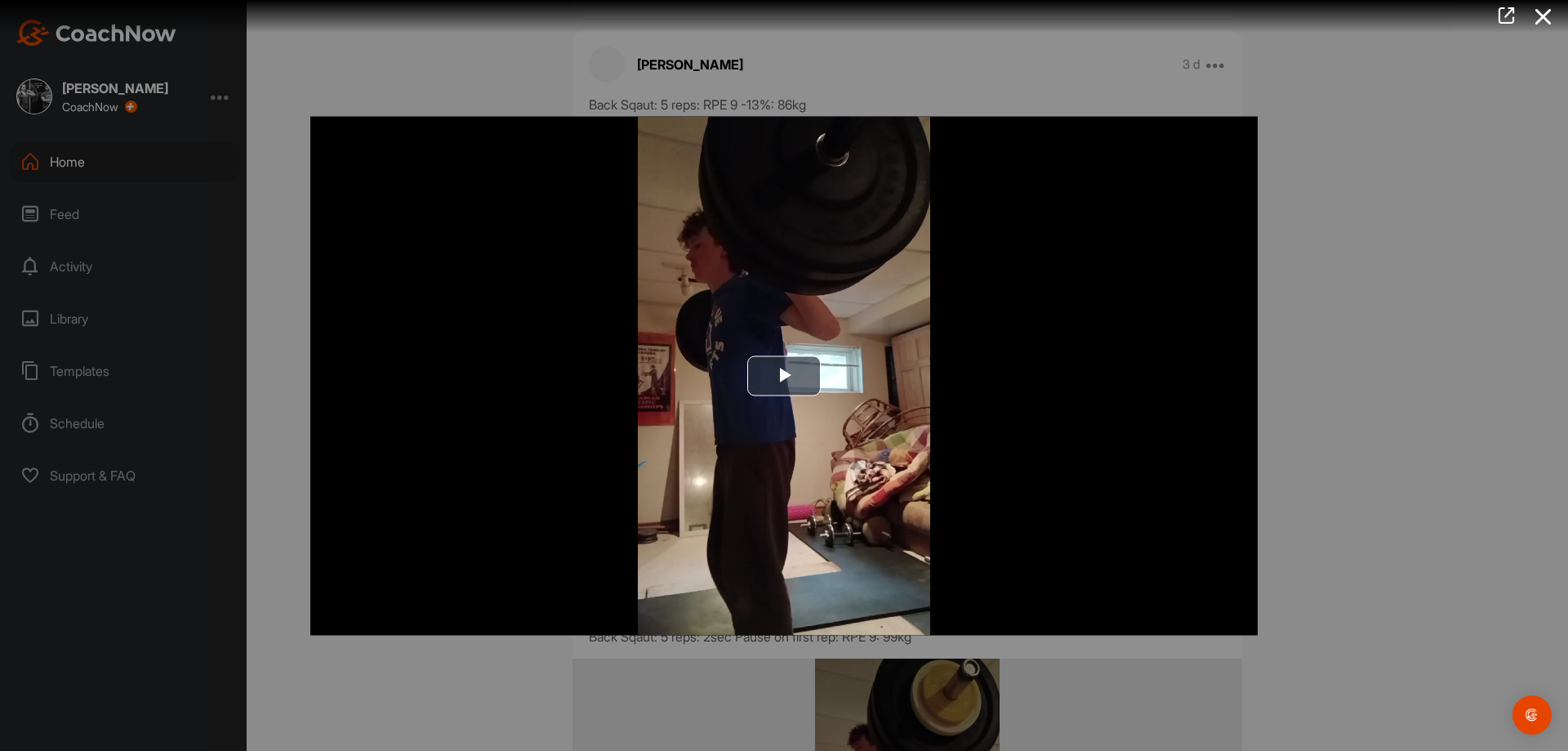
click at [1257, 409] on div "Video Player is loading. Play Video Play Skip Backward Skip Forward Mute Curren…" at bounding box center [783, 375] width 980 height 552
click at [1379, 475] on div at bounding box center [784, 375] width 1568 height 751
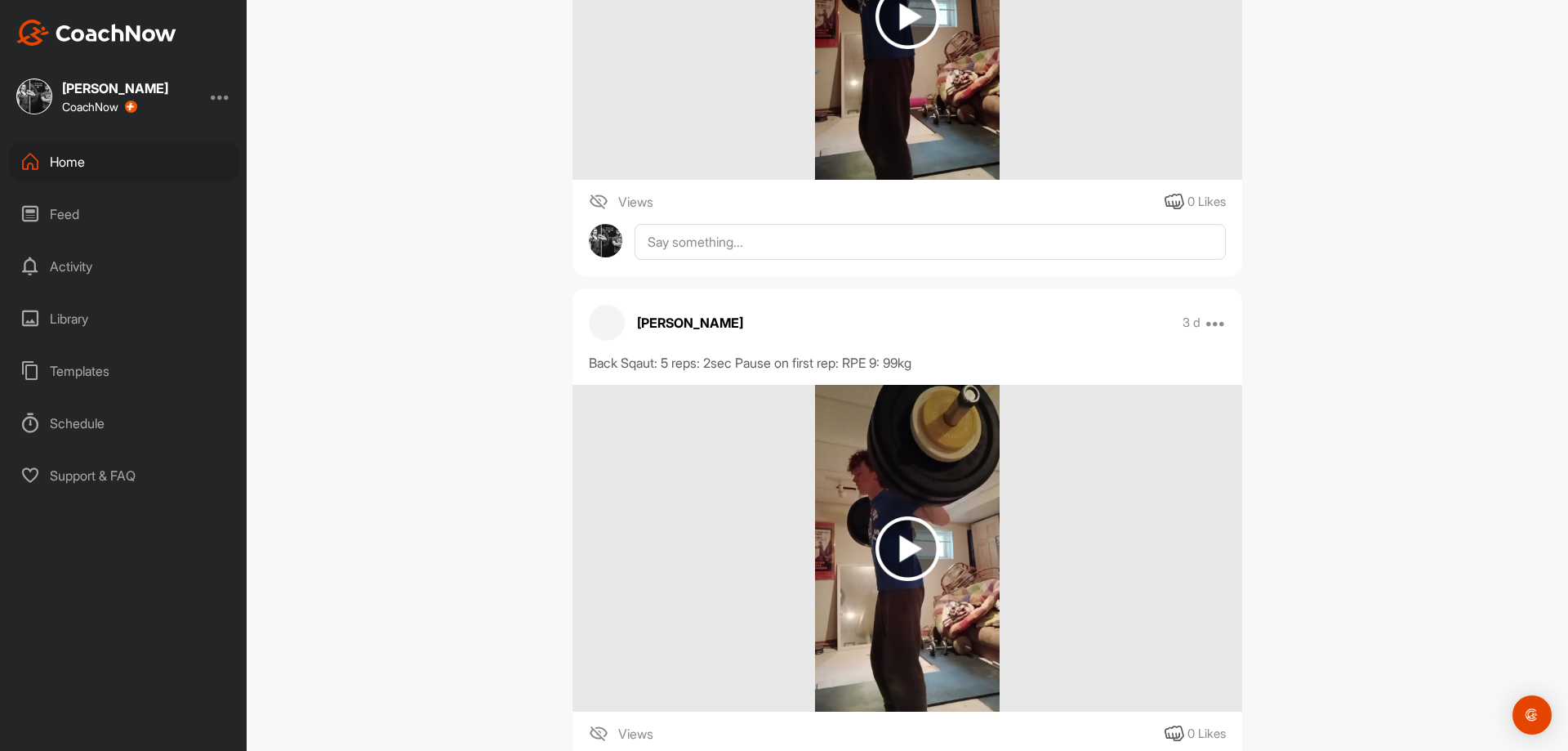
scroll to position [0, 0]
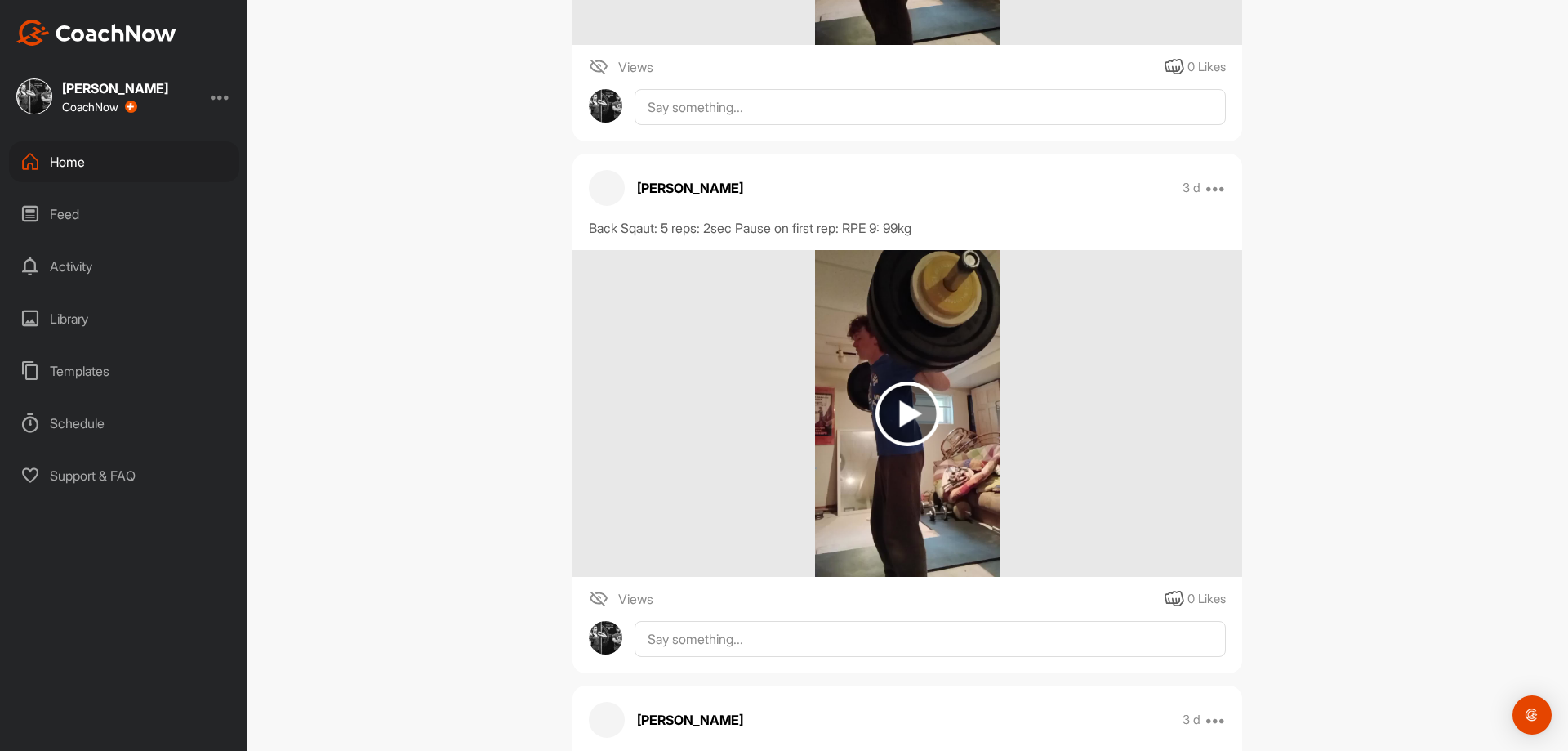
click at [891, 473] on img at bounding box center [906, 413] width 184 height 327
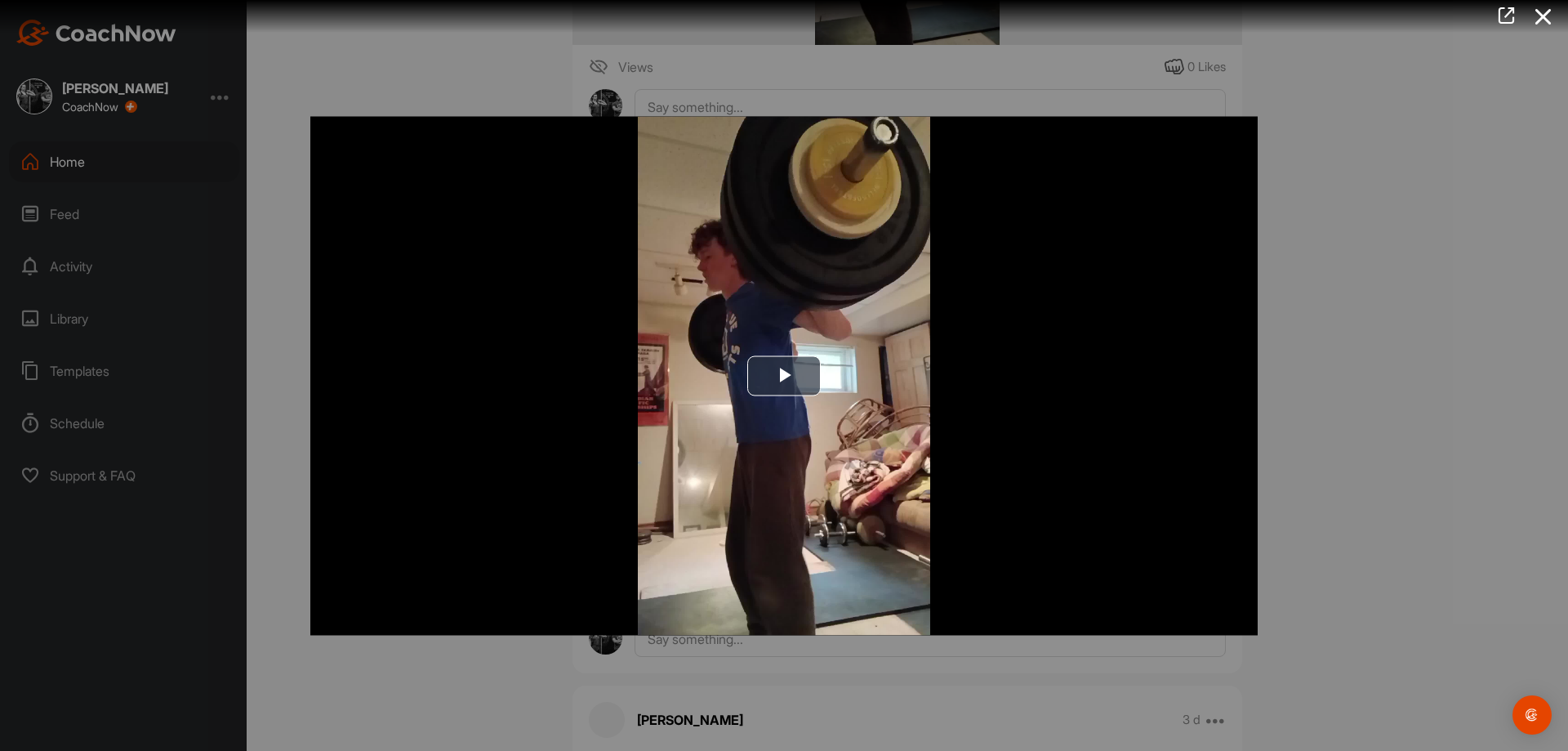
click at [799, 477] on img "Video Player" at bounding box center [784, 375] width 947 height 519
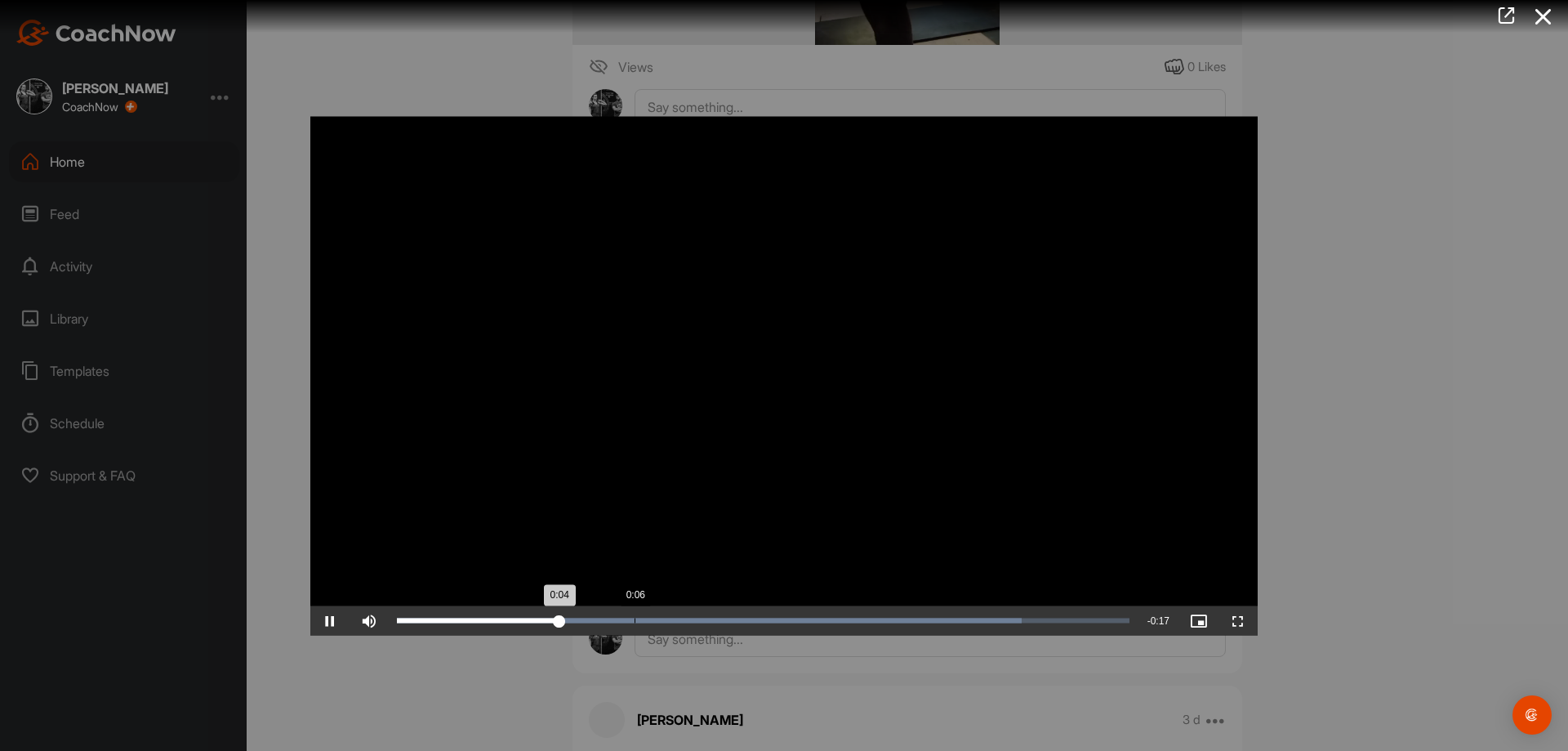
click at [628, 615] on div "Loaded : 85.31% 0:06 0:04" at bounding box center [763, 620] width 749 height 30
click at [948, 629] on div "Loaded : 85.31% 0:15 0:12" at bounding box center [763, 620] width 749 height 30
click at [1387, 592] on div at bounding box center [784, 375] width 1568 height 751
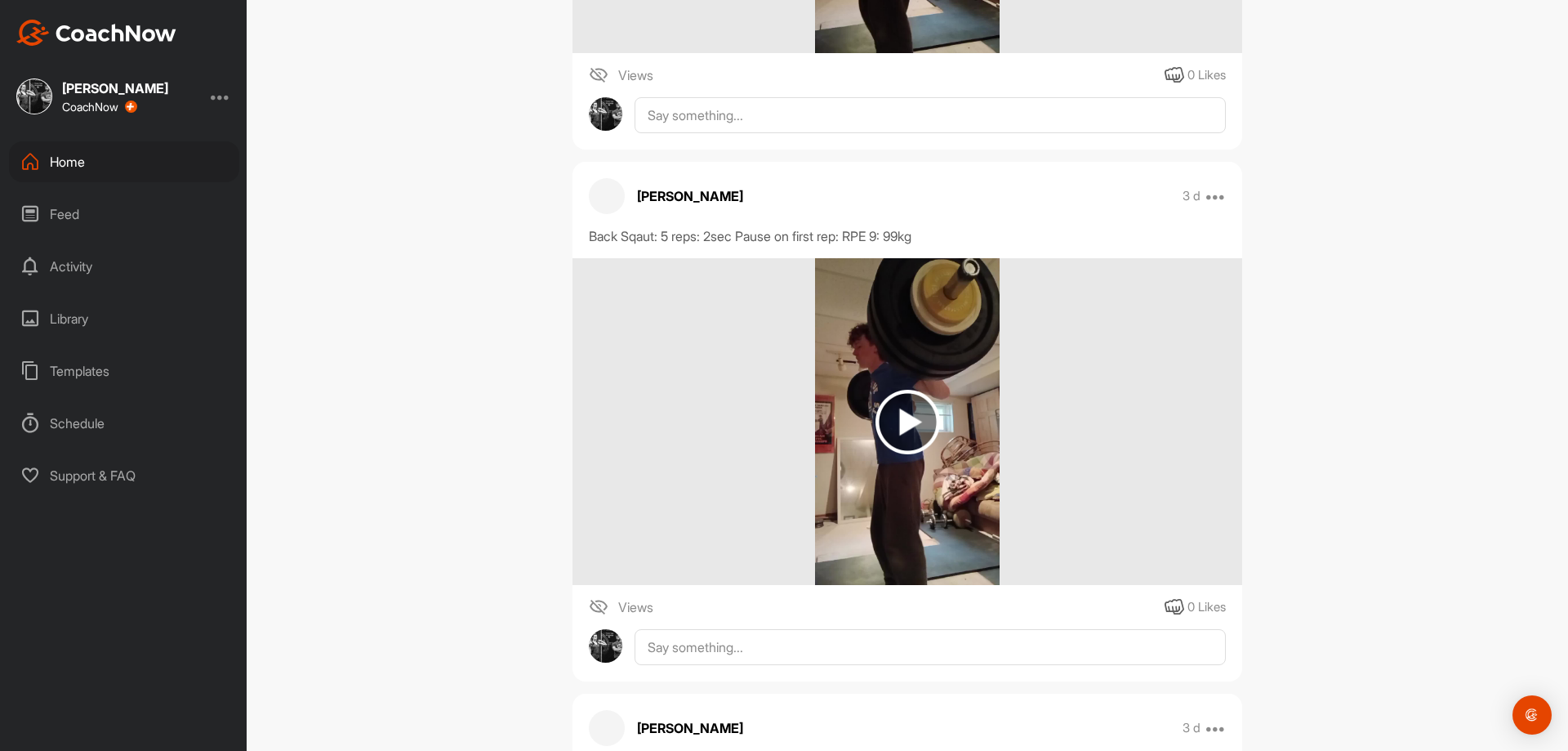
scroll to position [12999, 0]
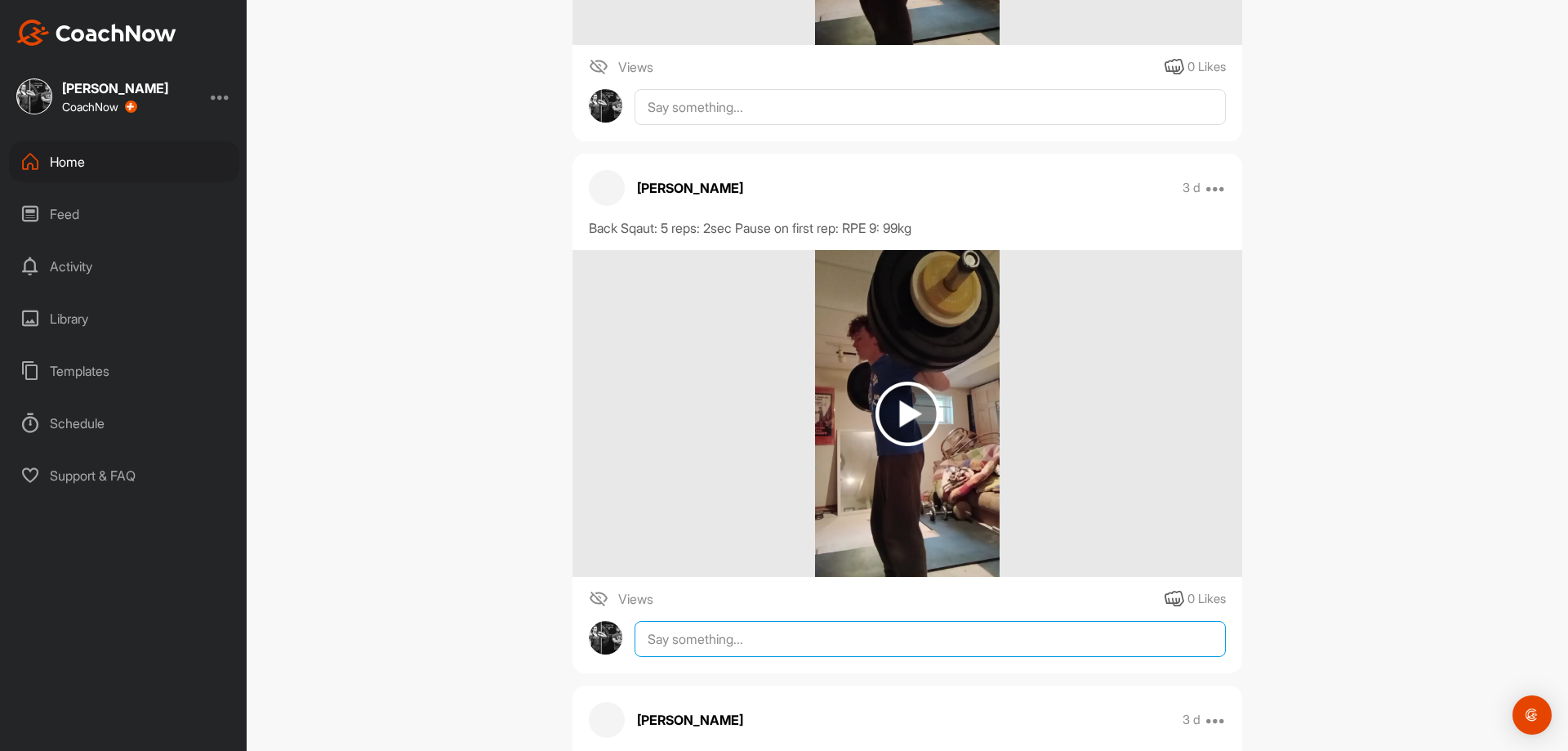
click at [992, 657] on textarea at bounding box center [930, 639] width 591 height 36
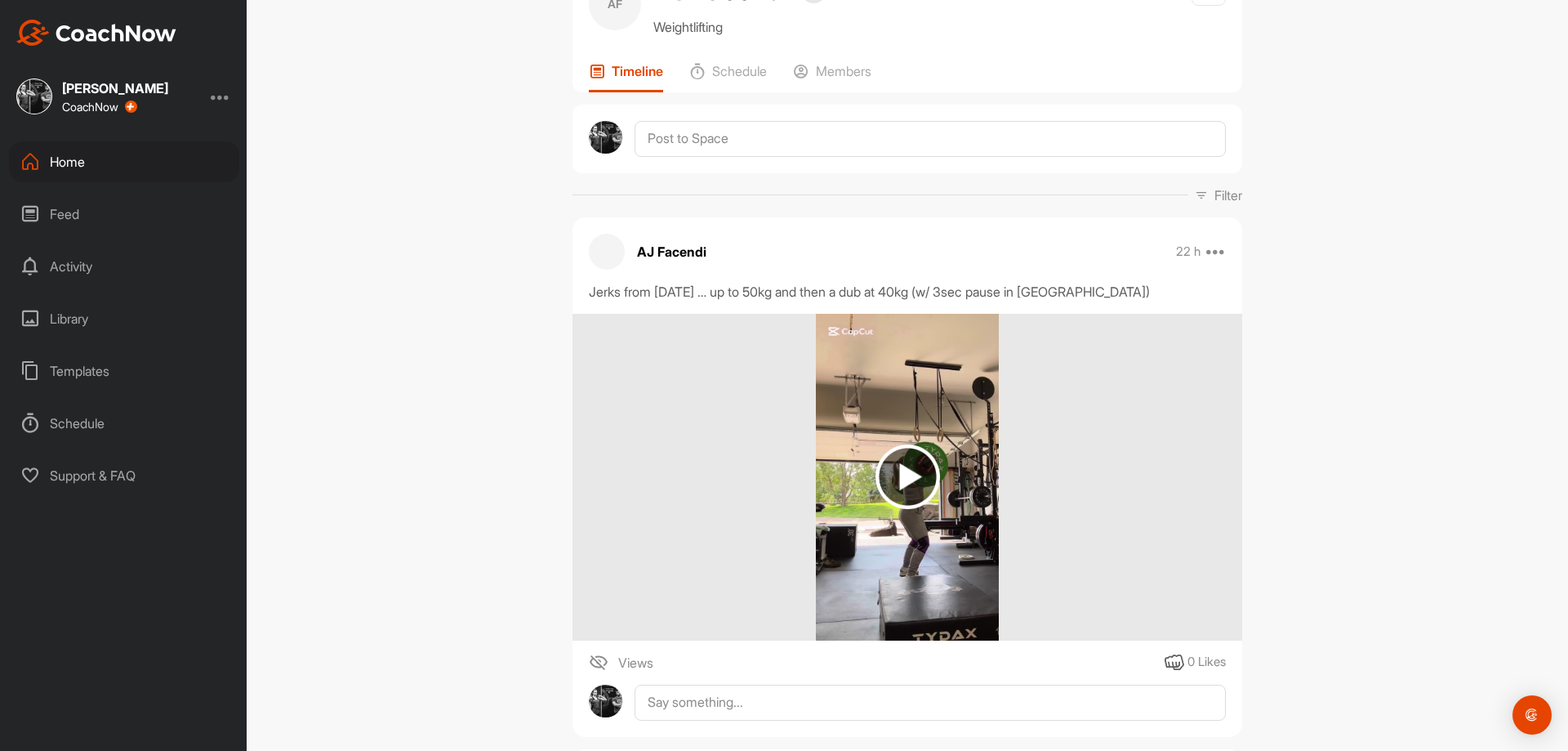
scroll to position [81, 0]
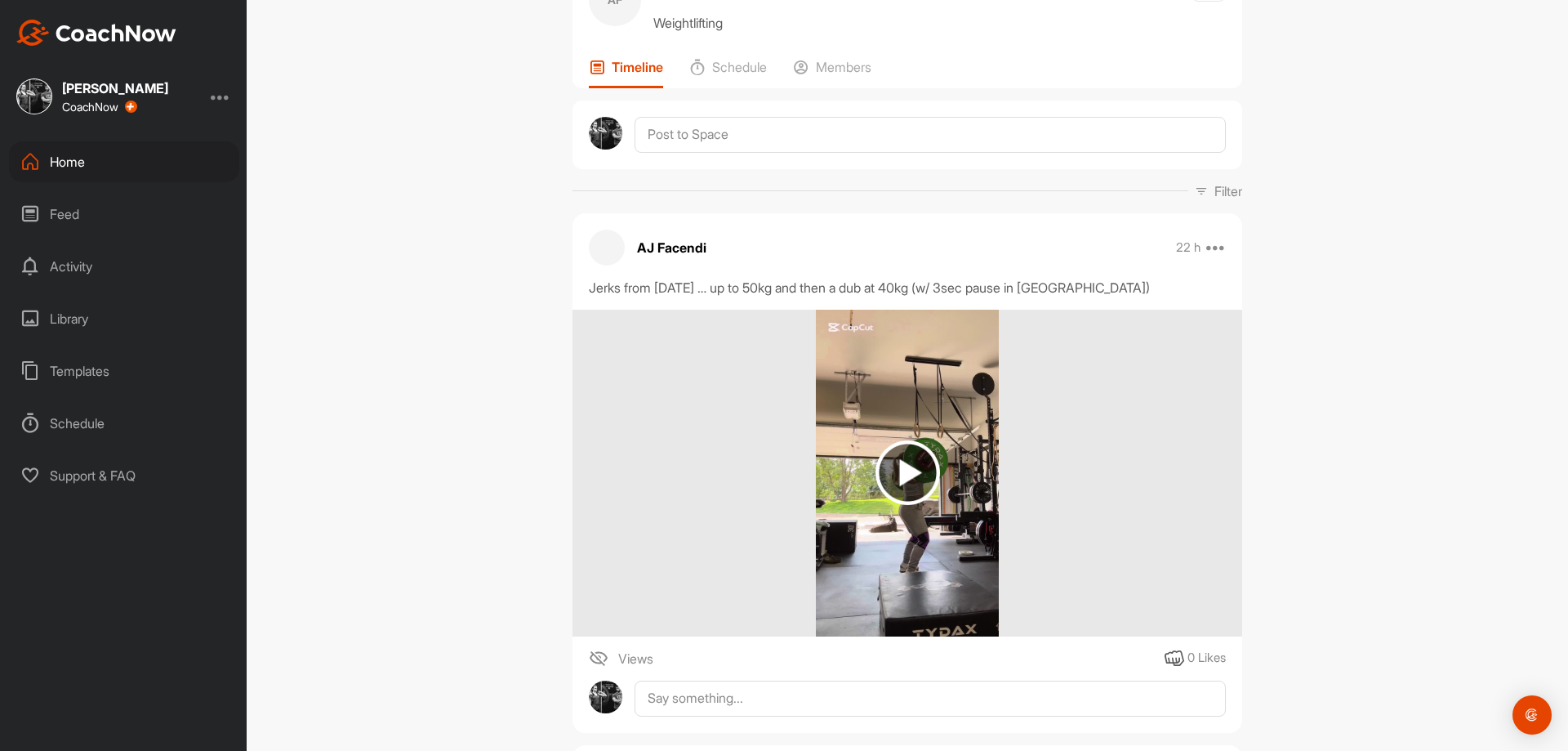
click at [916, 484] on img at bounding box center [907, 472] width 64 height 64
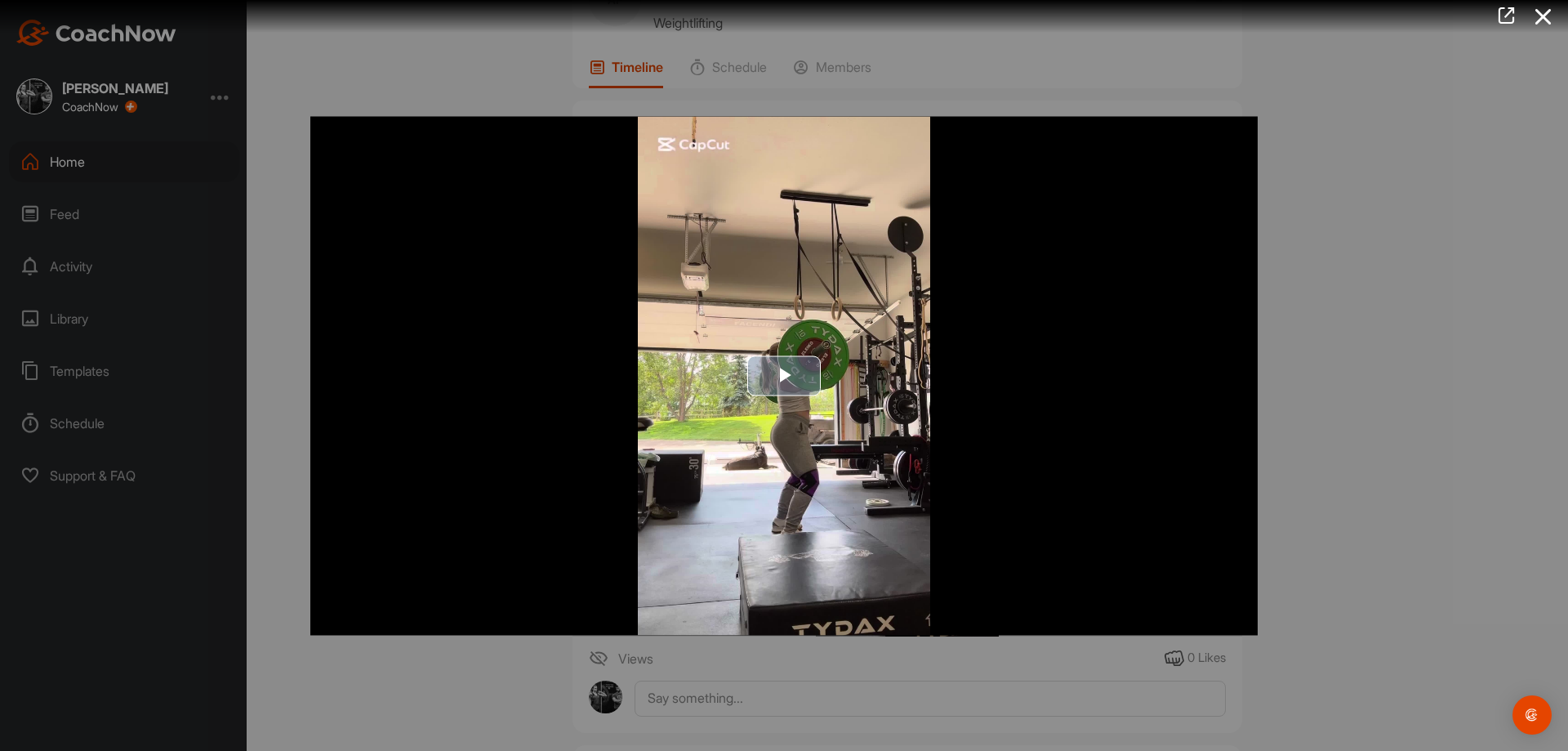
click at [807, 396] on img "Video Player" at bounding box center [784, 375] width 947 height 519
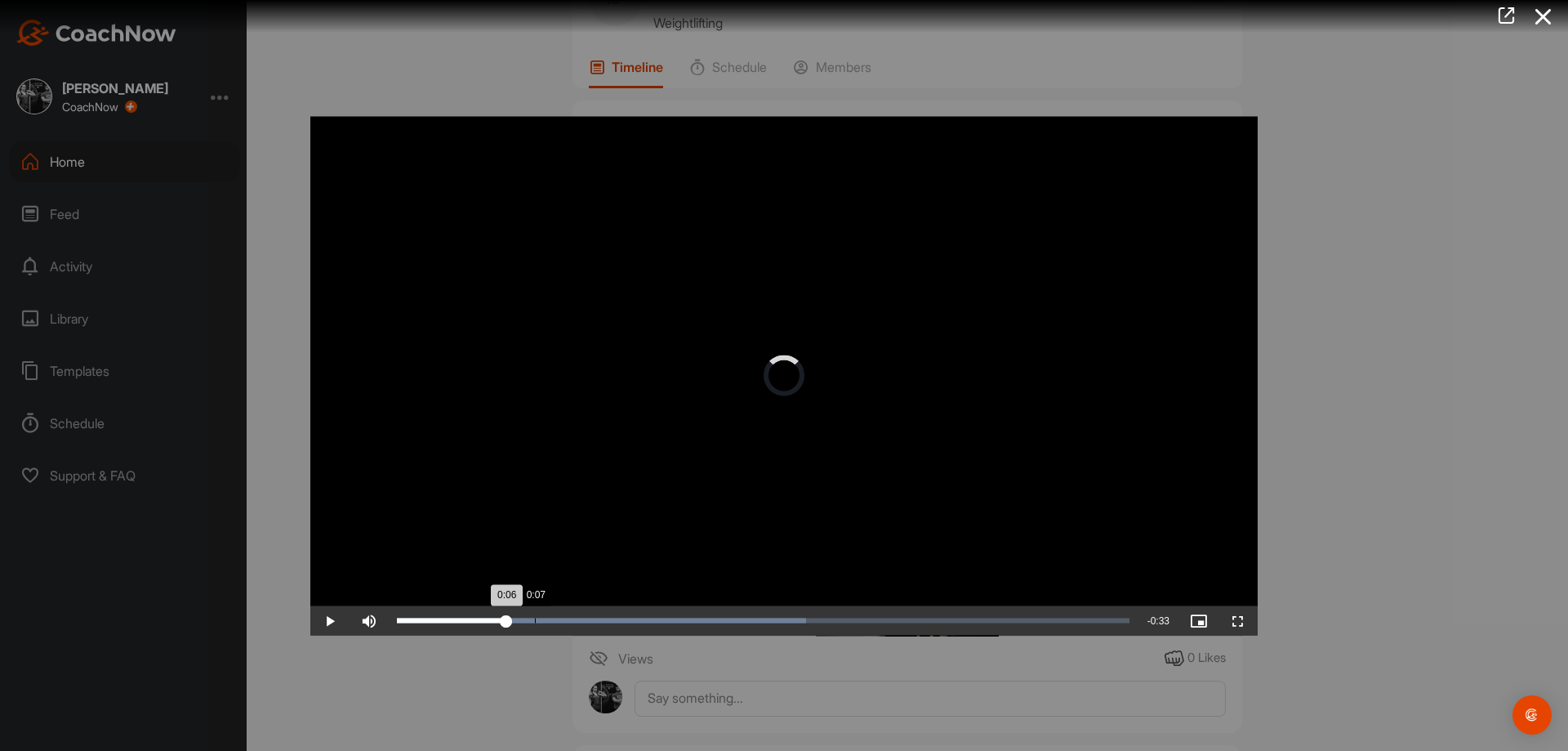
click at [534, 619] on div "Loaded : 55.88% 0:07 0:06" at bounding box center [763, 620] width 732 height 5
click at [649, 629] on div "Loaded : 55.88% 0:13 0:13" at bounding box center [763, 620] width 749 height 30
click at [791, 622] on div "Loaded : 63.91% 0:21 0:21" at bounding box center [763, 620] width 732 height 5
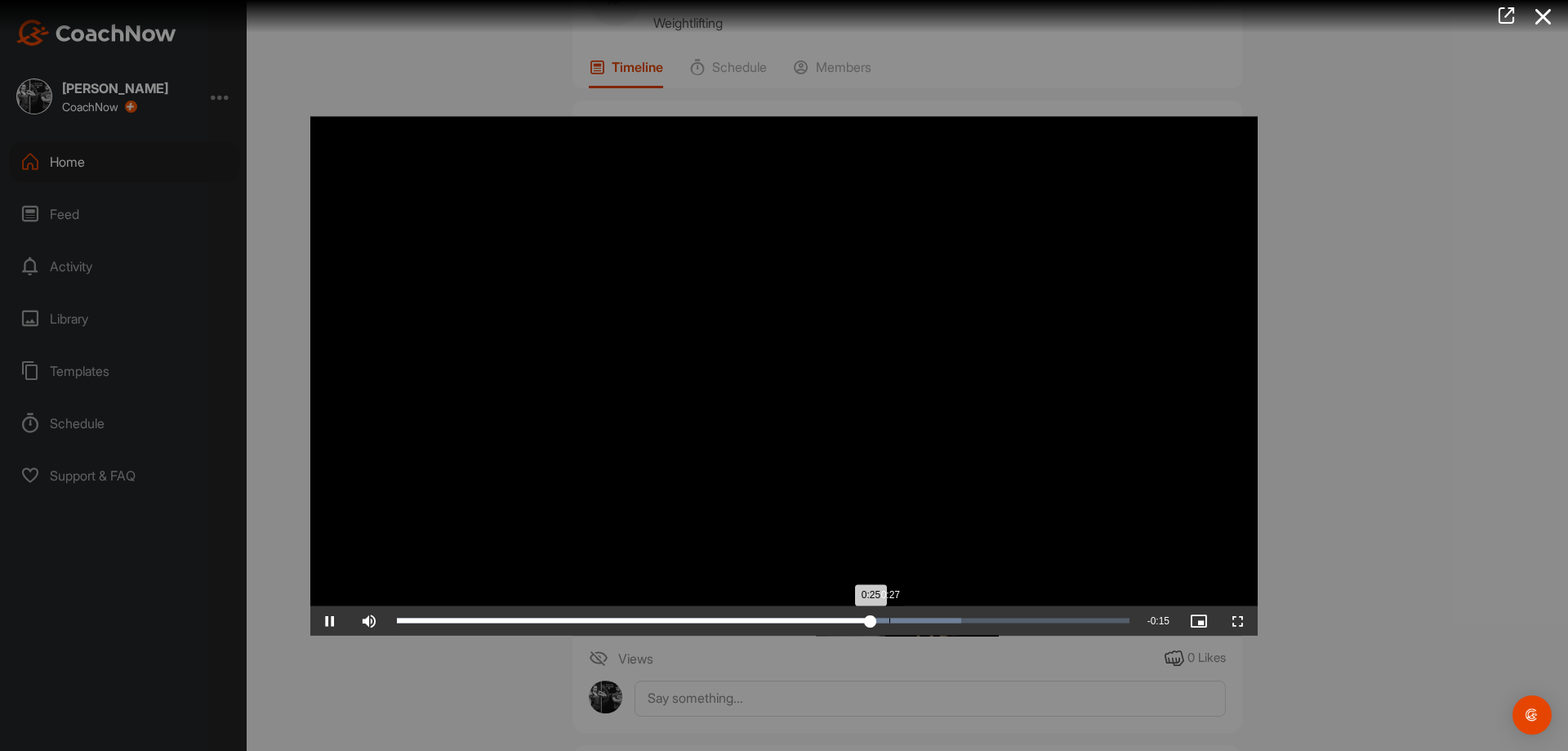
click at [890, 623] on div "Loaded : 77.03% 0:27 0:25" at bounding box center [763, 620] width 749 height 30
click at [909, 624] on div "Loaded : 83.03% 0:27 0:27" at bounding box center [763, 620] width 749 height 30
click at [938, 625] on div "Loaded : 83.03% 0:29 0:28" at bounding box center [763, 620] width 749 height 30
click at [1034, 622] on div "0:34" at bounding box center [1034, 620] width 1 height 5
drag, startPoint x: 1057, startPoint y: 622, endPoint x: 1069, endPoint y: 622, distance: 12.0
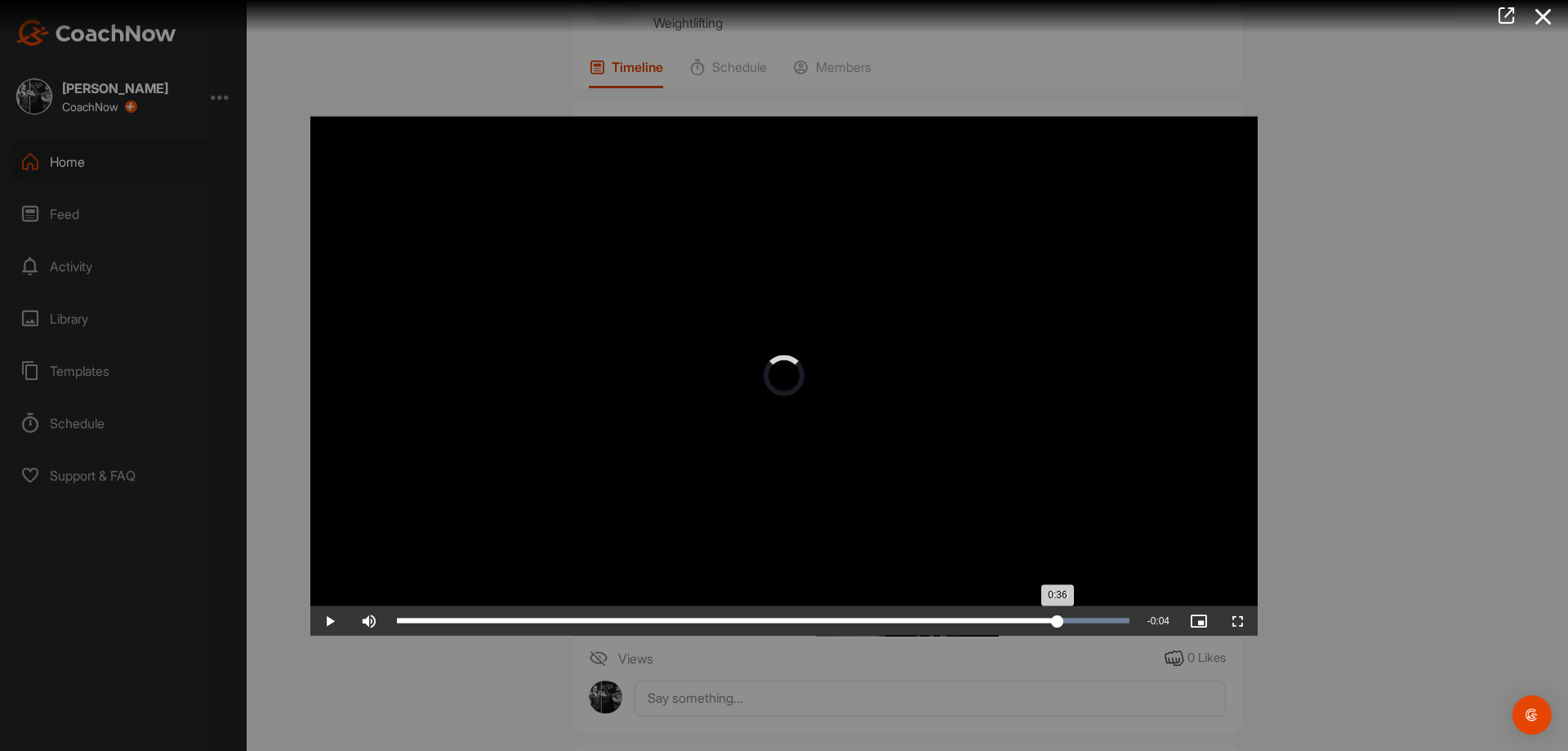
click at [1060, 622] on div "Loaded : 100.00% 0:36 0:36" at bounding box center [763, 620] width 732 height 5
click at [1081, 622] on div "Loaded : 100.00% 0:37 0:36" at bounding box center [763, 620] width 732 height 5
click at [658, 613] on div "Loaded : 100.00% 0:14 0:14" at bounding box center [763, 620] width 749 height 30
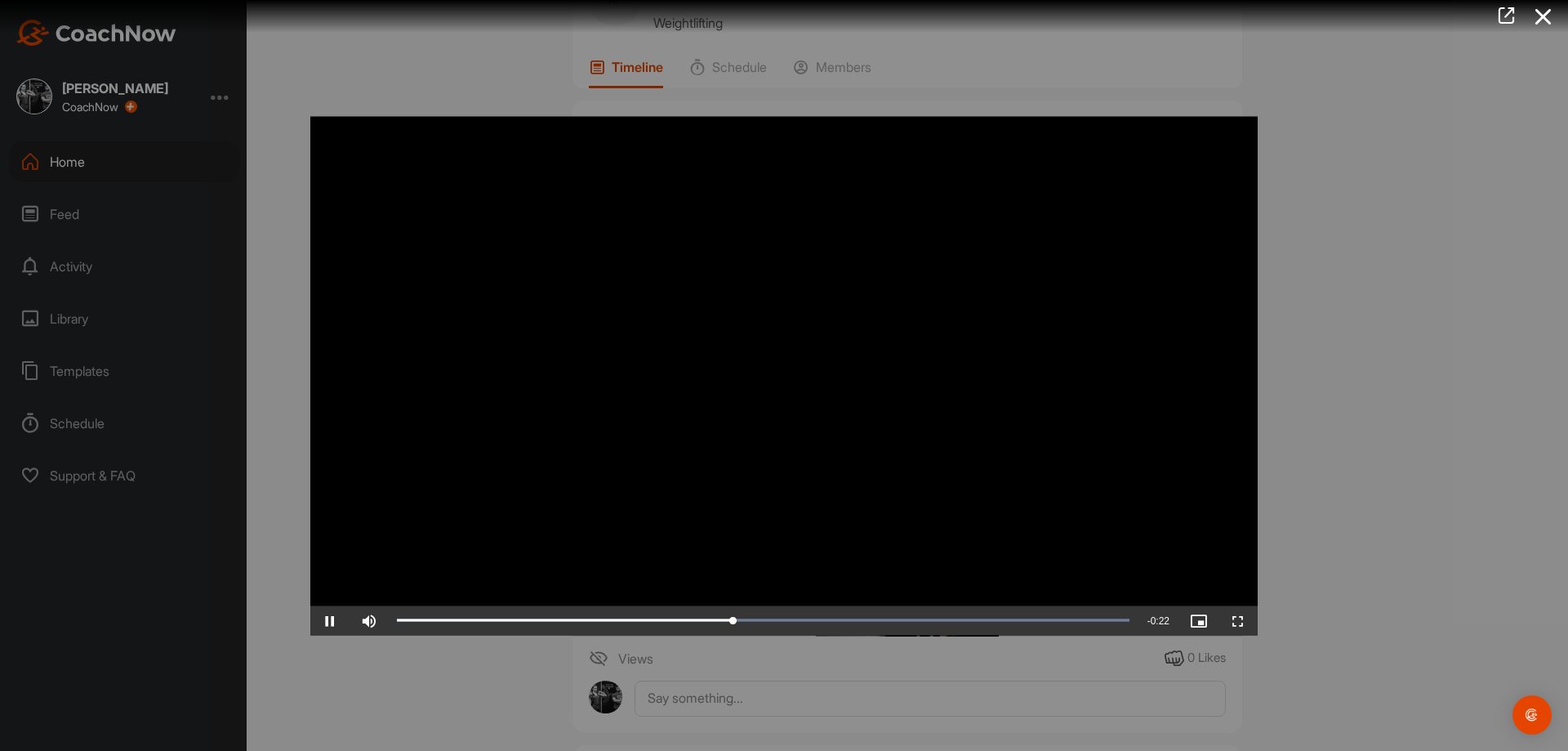
click at [1441, 431] on div at bounding box center [784, 375] width 1568 height 751
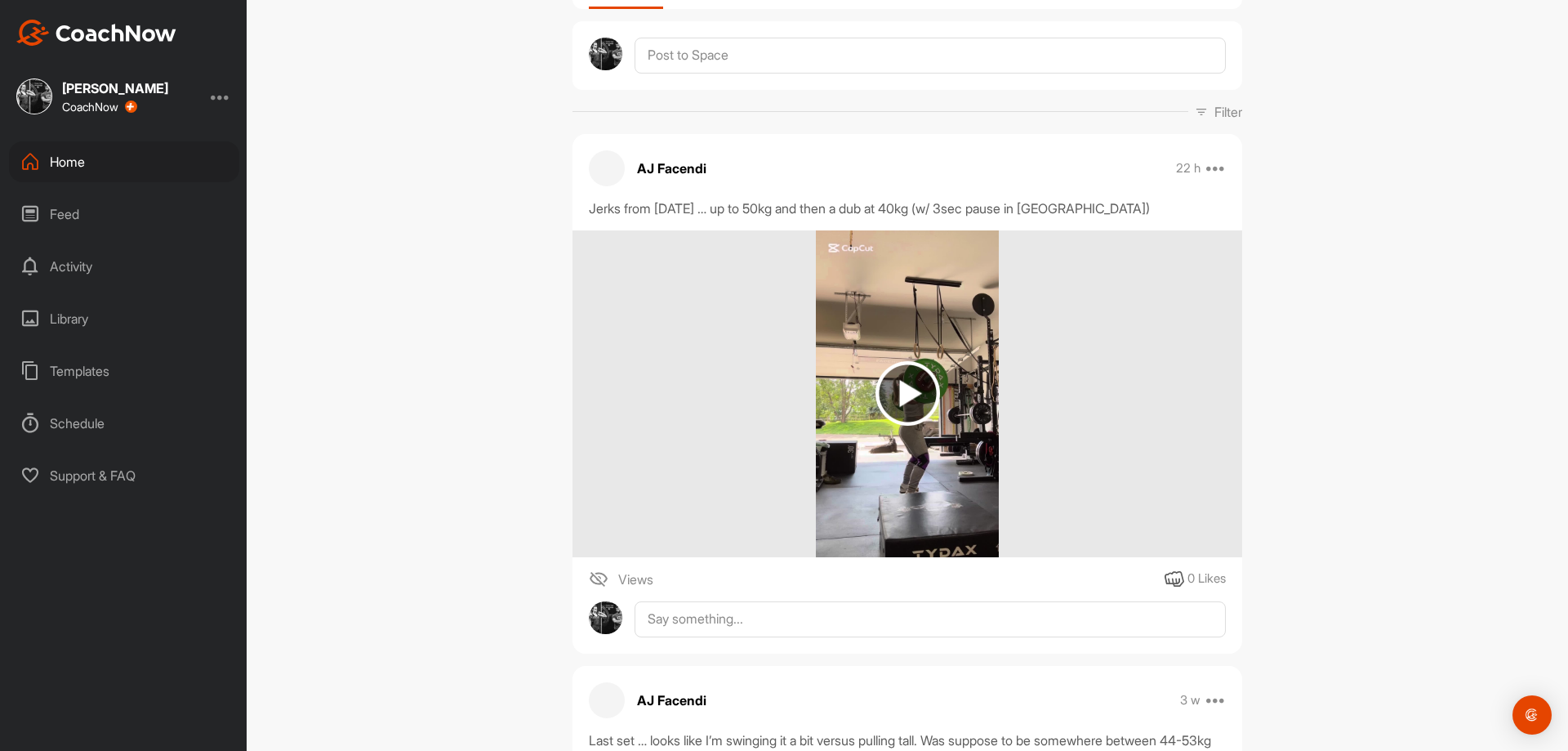
scroll to position [164, 0]
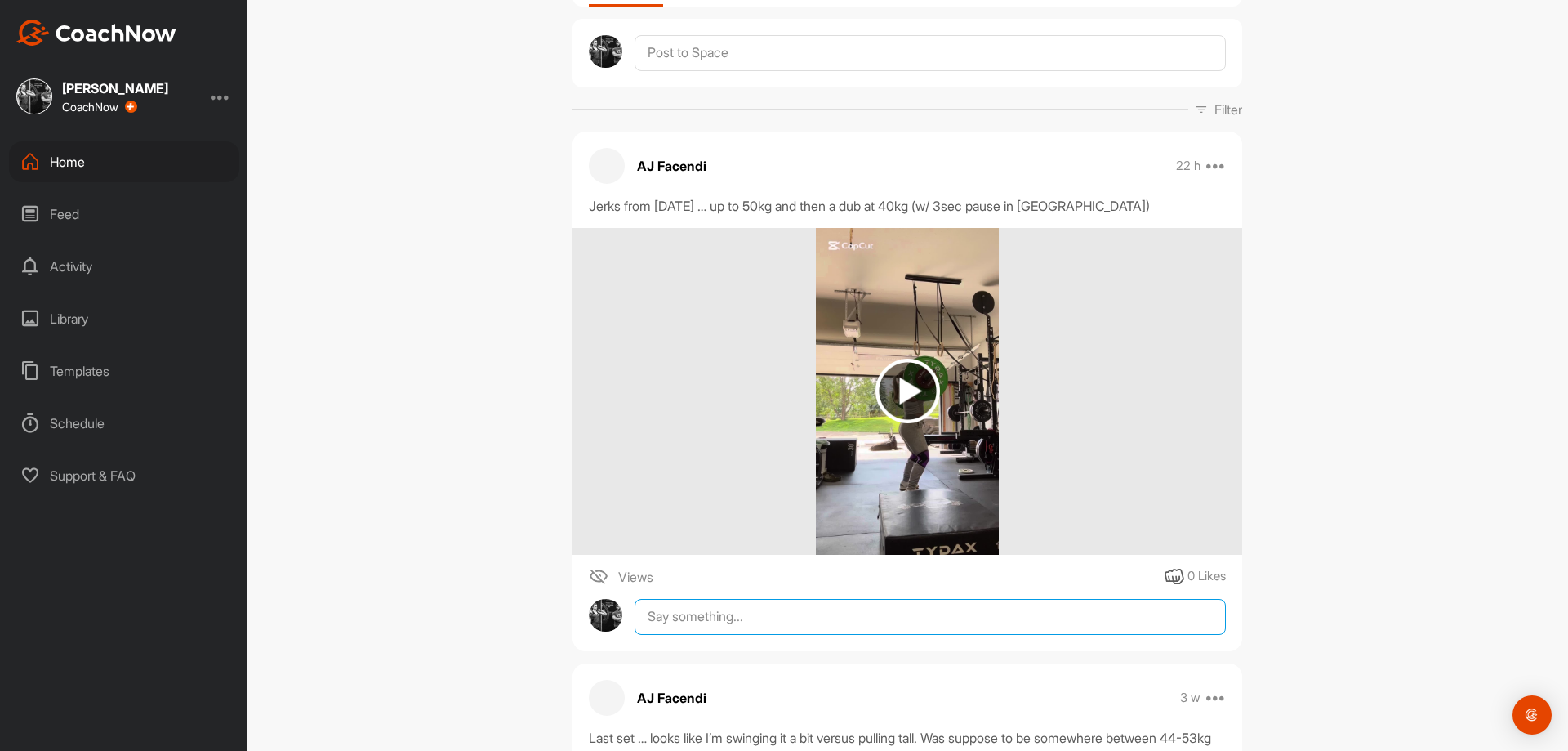
click at [943, 617] on textarea at bounding box center [930, 617] width 591 height 36
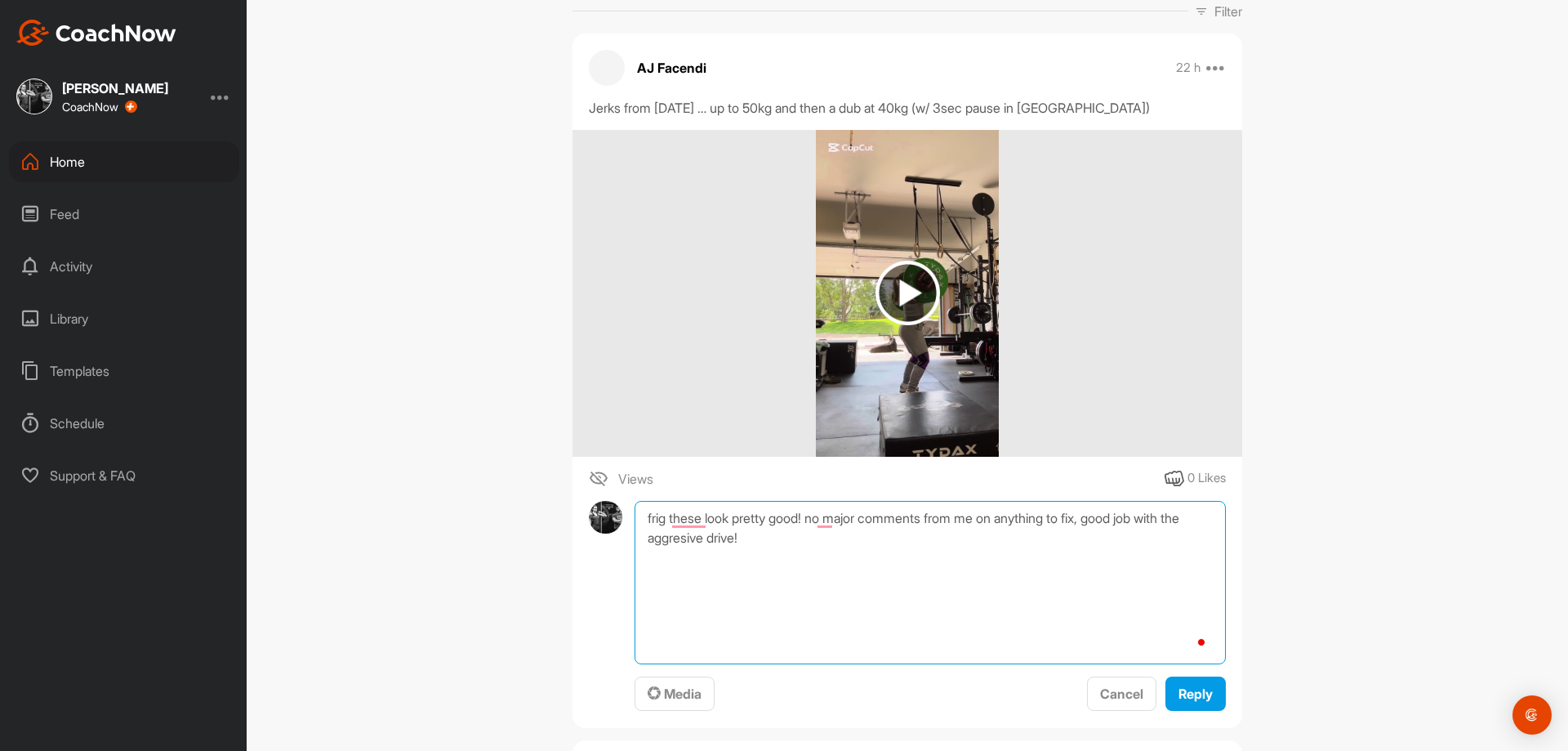
scroll to position [327, 0]
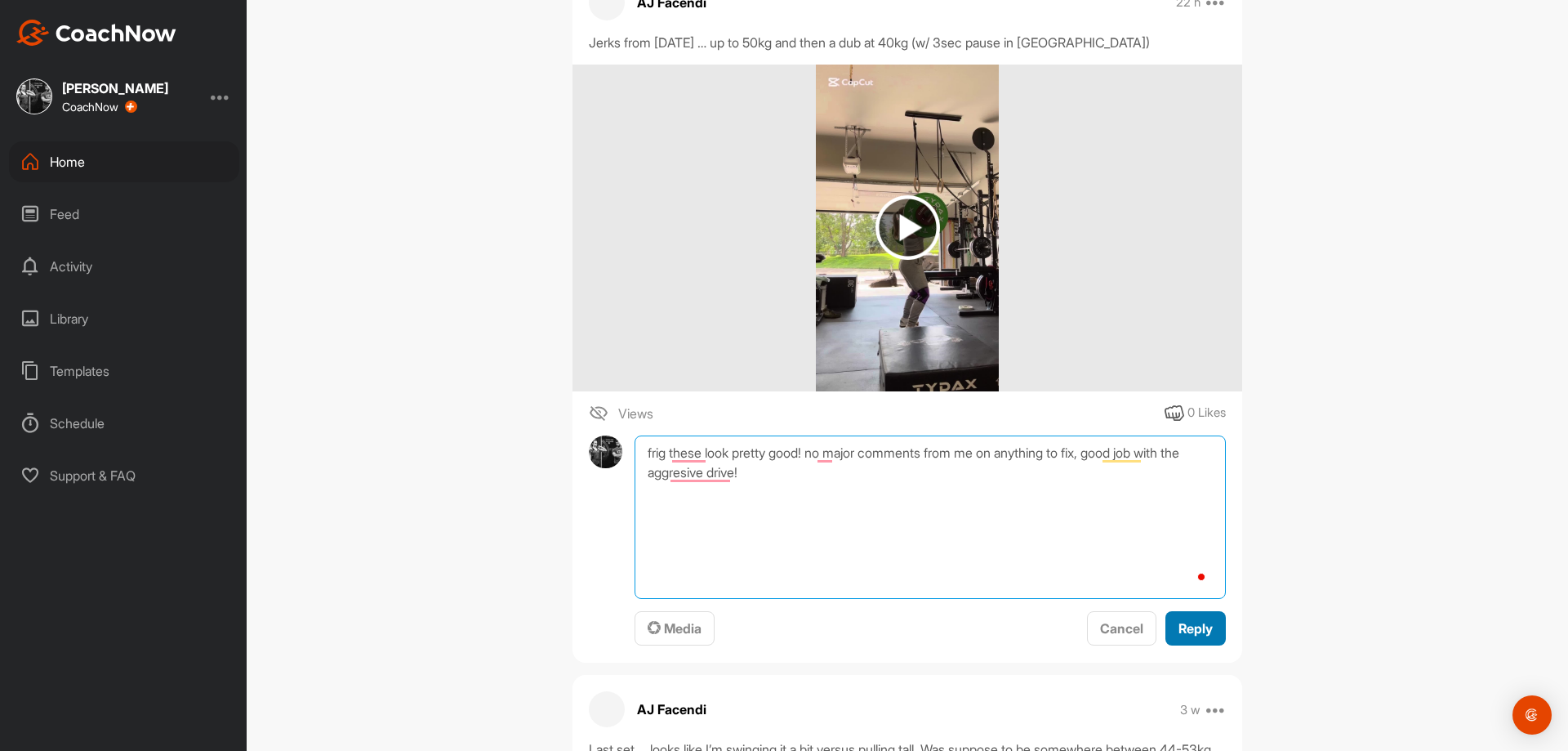
type textarea "frig these look pretty good! no major comments from me on anything to fix, good…"
click at [1193, 633] on span "Reply" at bounding box center [1195, 628] width 34 height 16
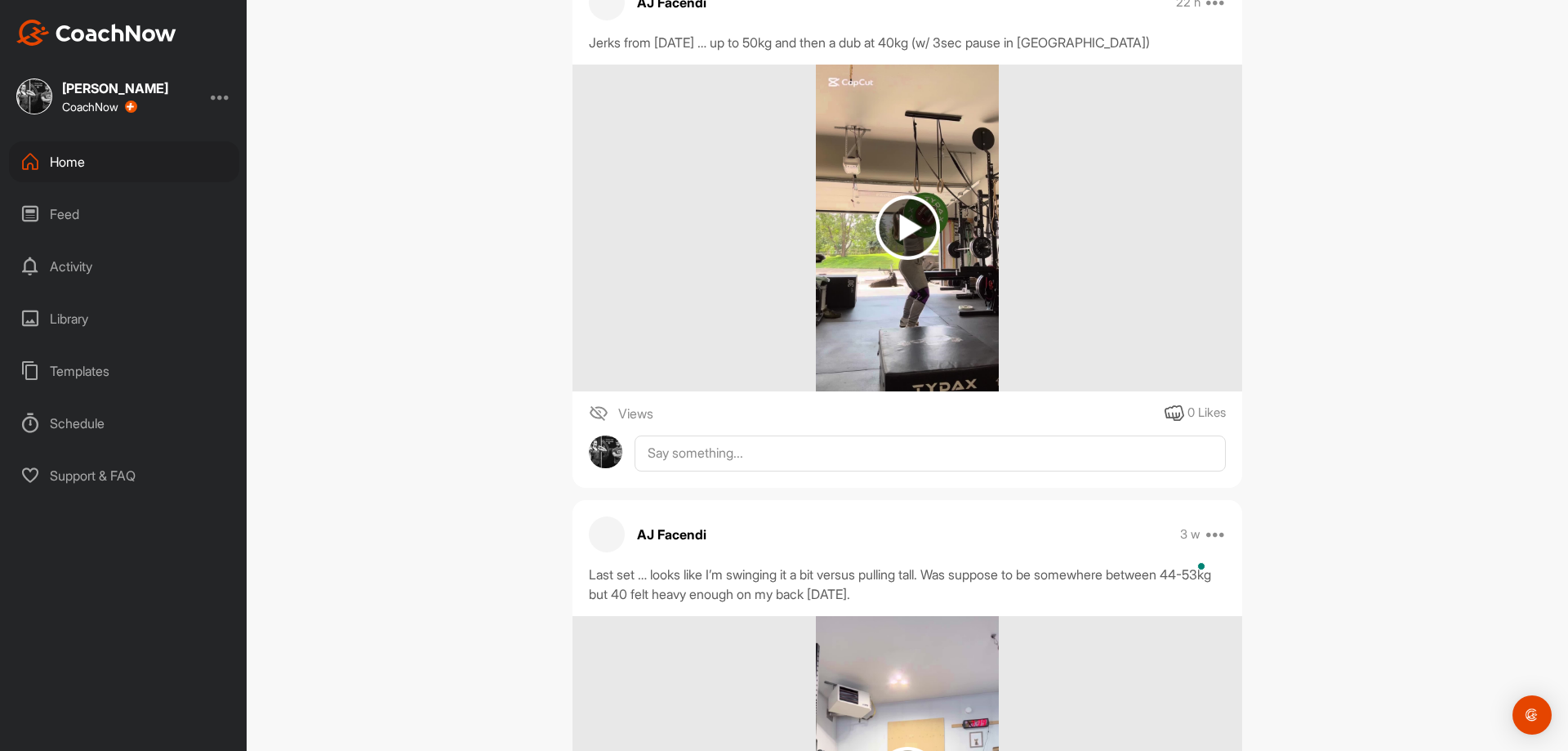
click at [1354, 359] on div "AF AJ Facendi Bookings Weightlifting Space Settings Your Notifications Timeline…" at bounding box center [907, 375] width 1321 height 751
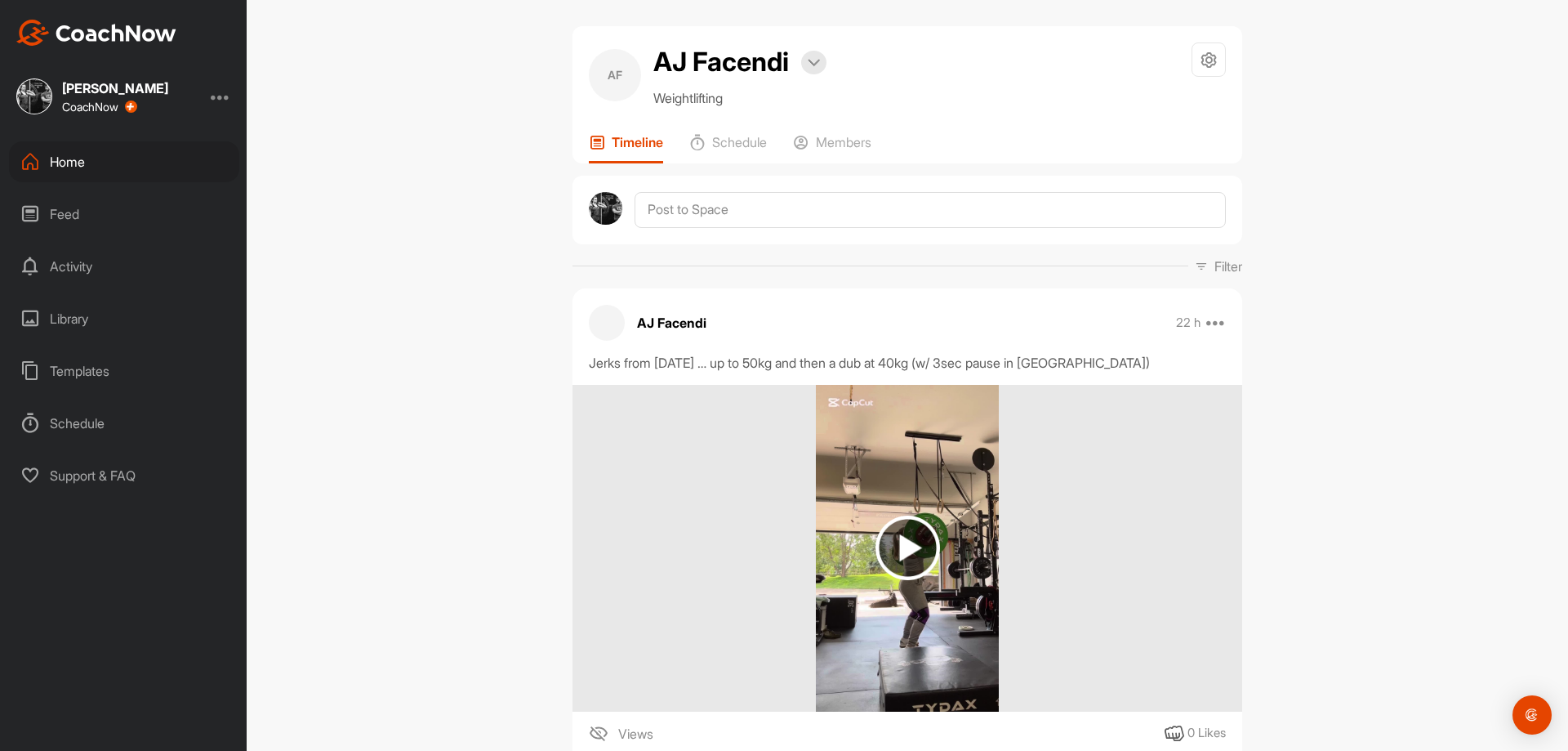
scroll to position [0, 0]
